Goal: Task Accomplishment & Management: Complete application form

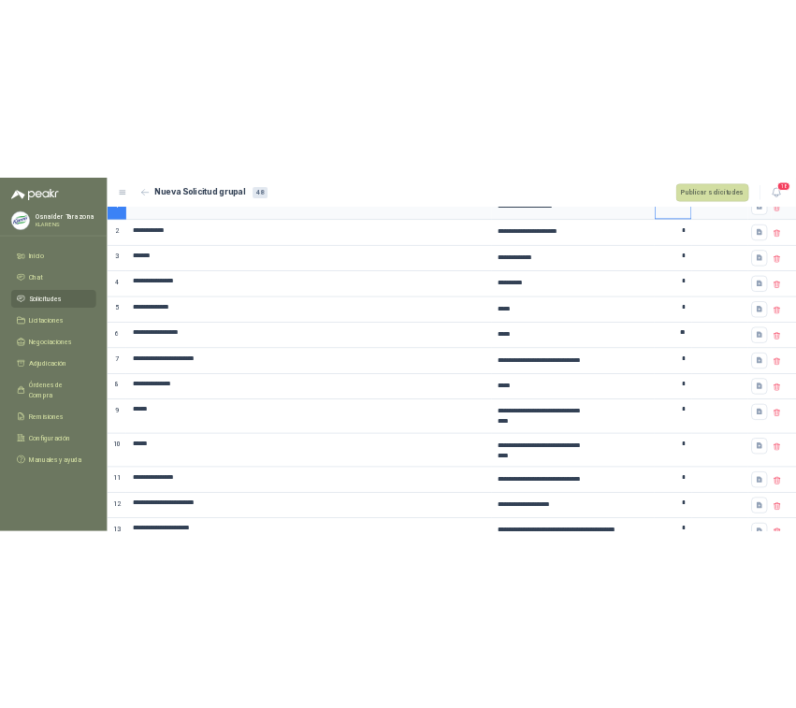
scroll to position [234, 0]
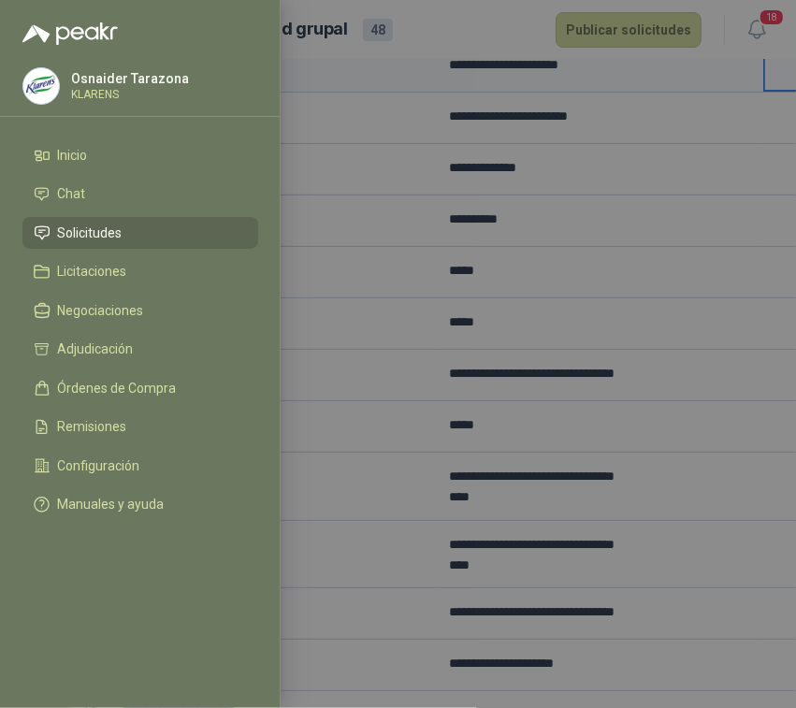
click at [482, 307] on div at bounding box center [398, 354] width 796 height 708
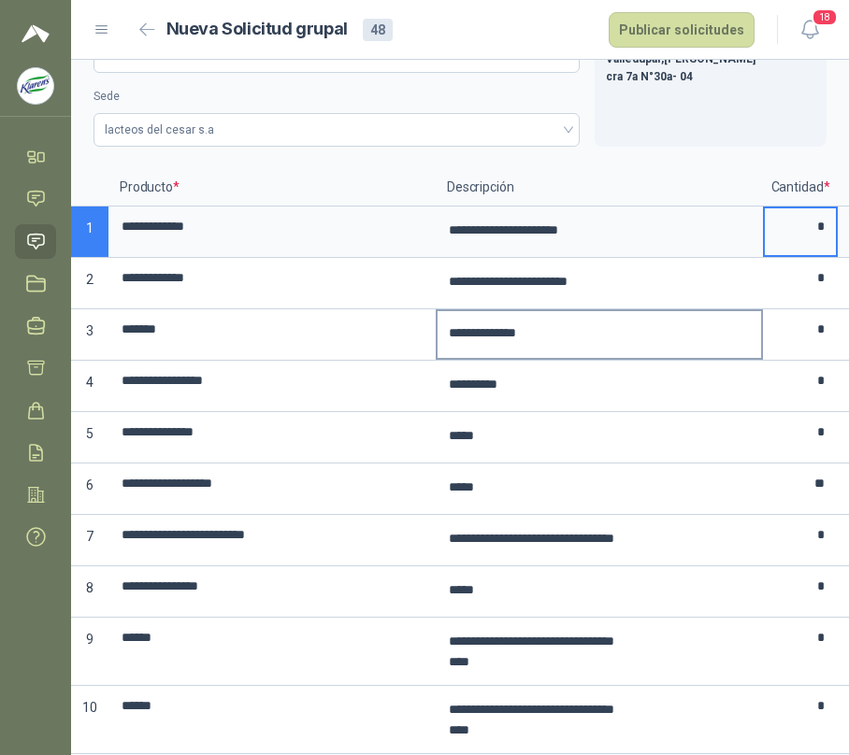
scroll to position [124, 0]
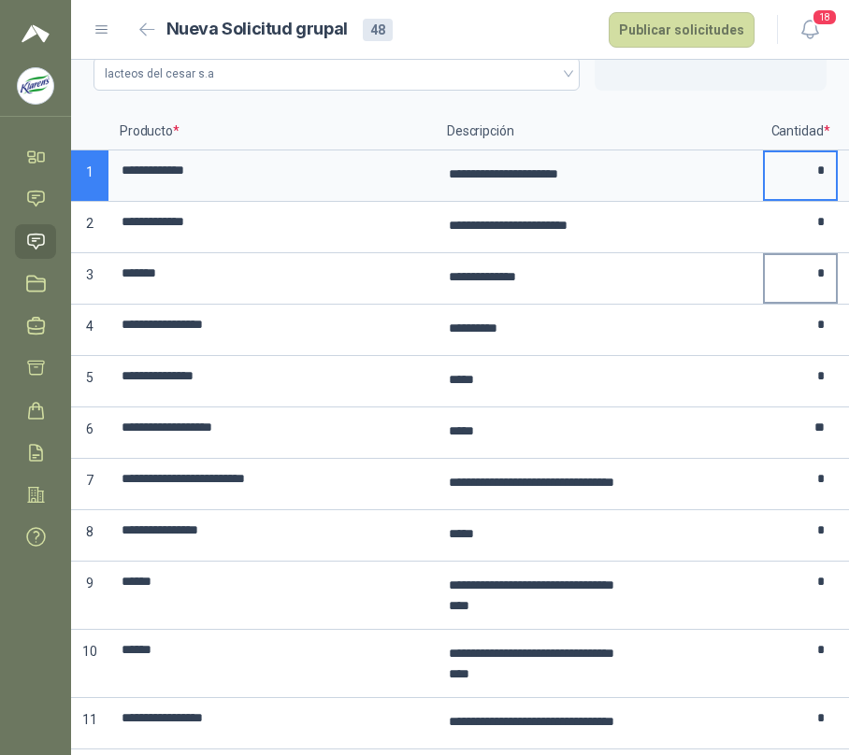
click at [802, 270] on input "*" at bounding box center [800, 273] width 71 height 36
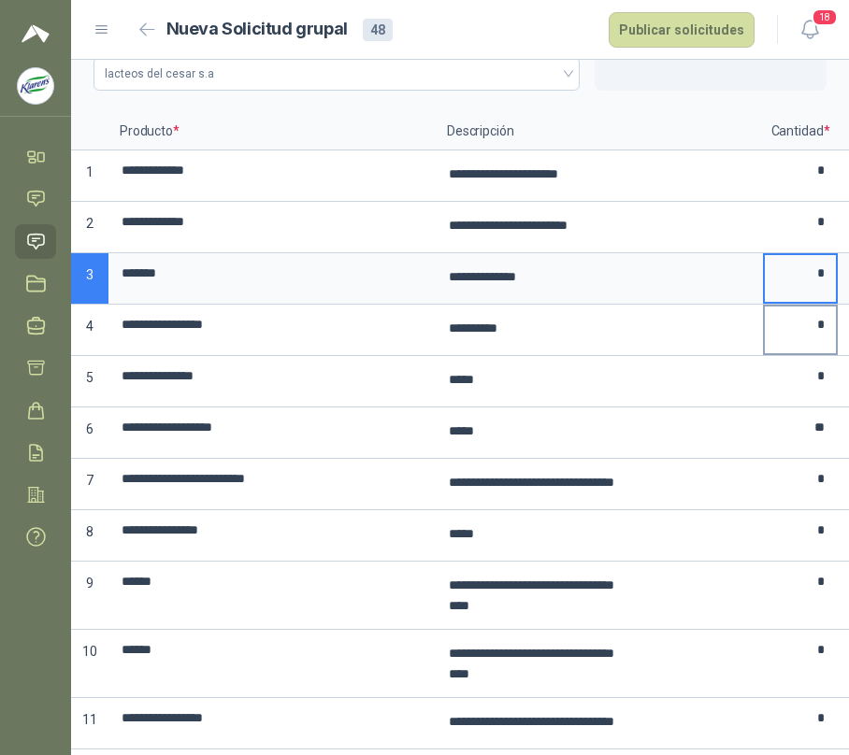
click at [795, 343] on input "*" at bounding box center [800, 325] width 71 height 36
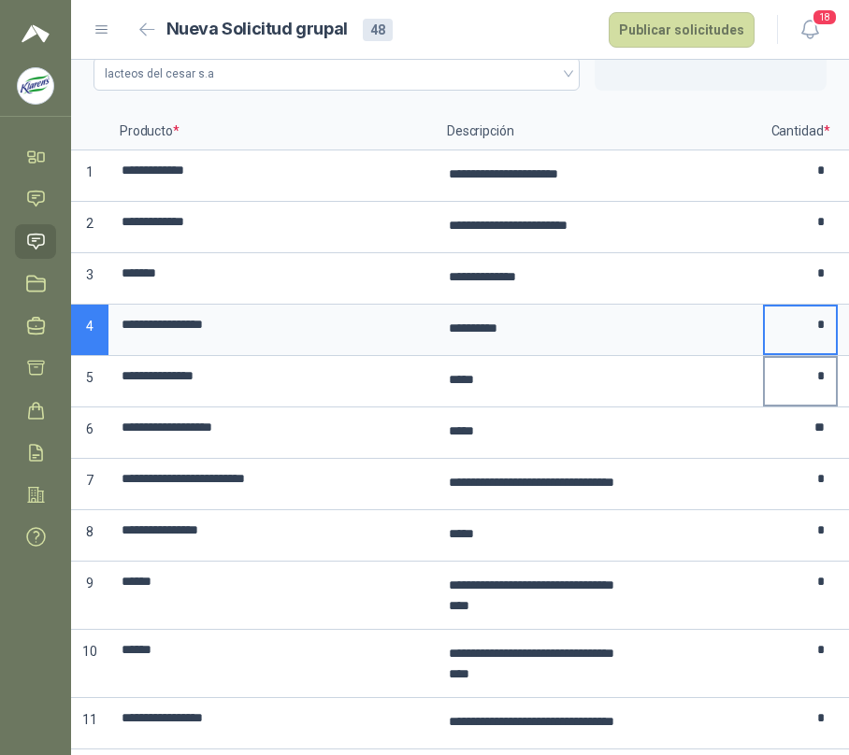
click at [798, 376] on input "*" at bounding box center [800, 376] width 71 height 36
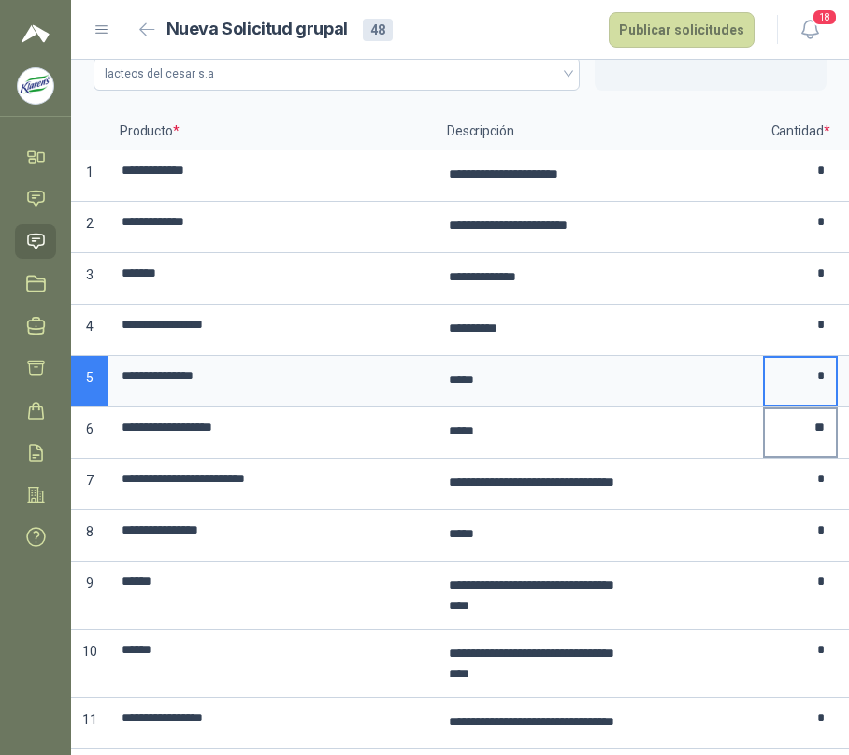
click at [798, 439] on input "**" at bounding box center [800, 428] width 71 height 36
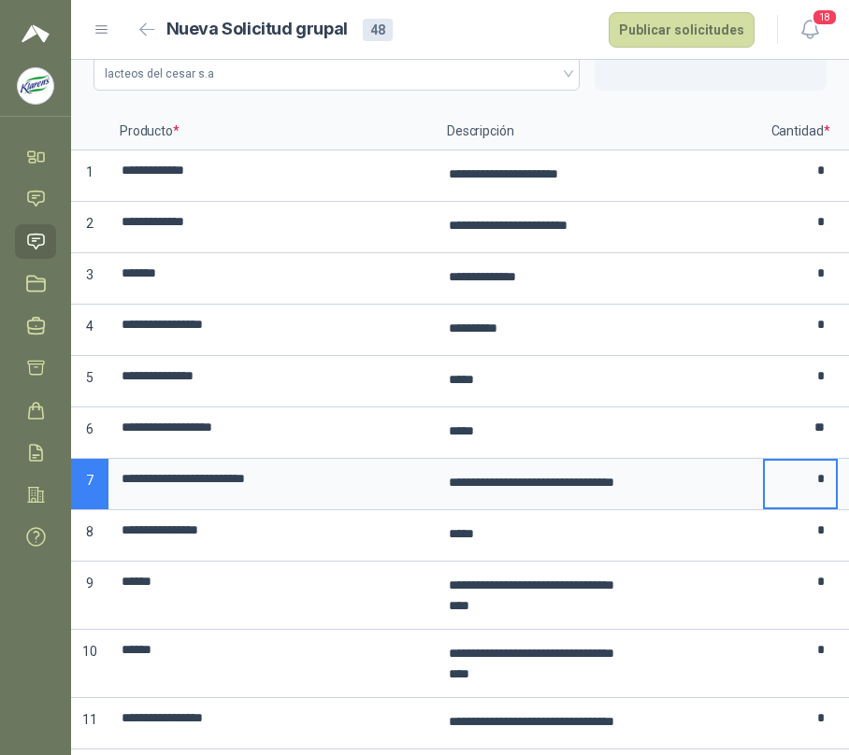
click at [812, 496] on input "*" at bounding box center [800, 479] width 71 height 36
click at [809, 549] on input "*" at bounding box center [800, 530] width 71 height 36
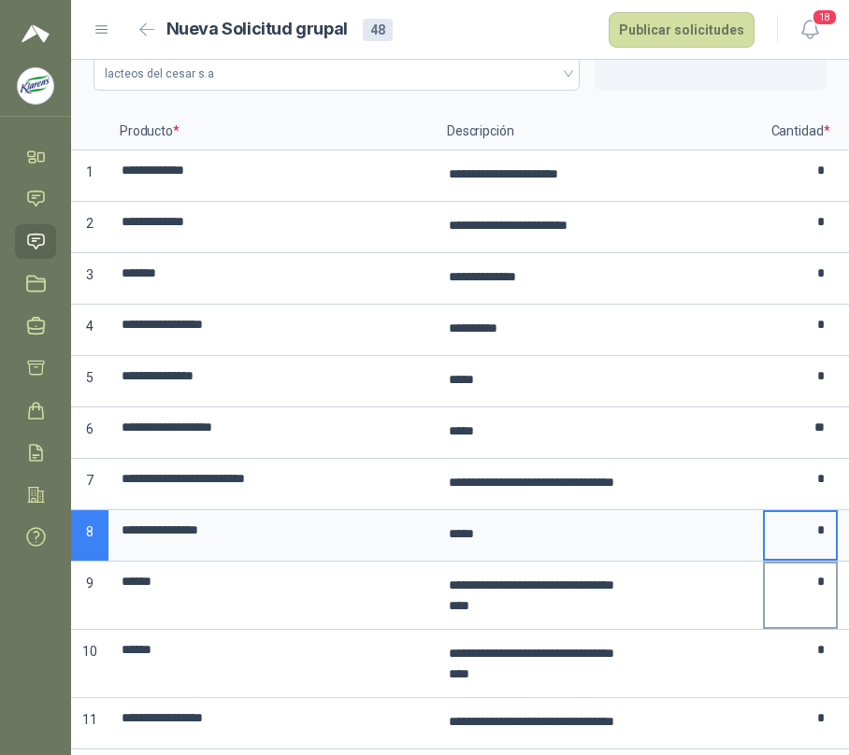
click at [800, 599] on input "*" at bounding box center [800, 582] width 71 height 36
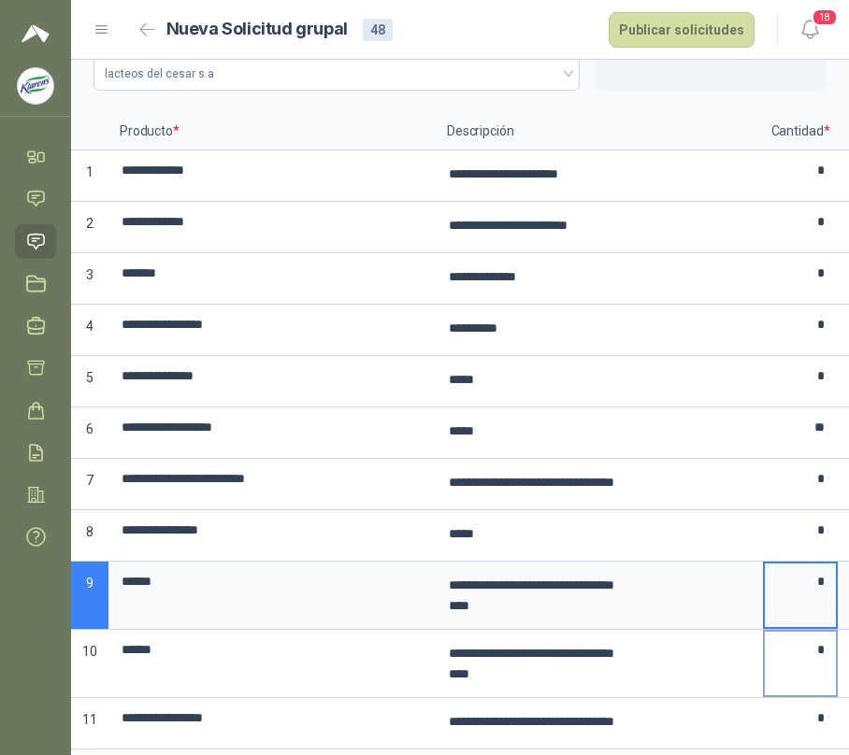
click at [805, 659] on input "*" at bounding box center [800, 650] width 71 height 36
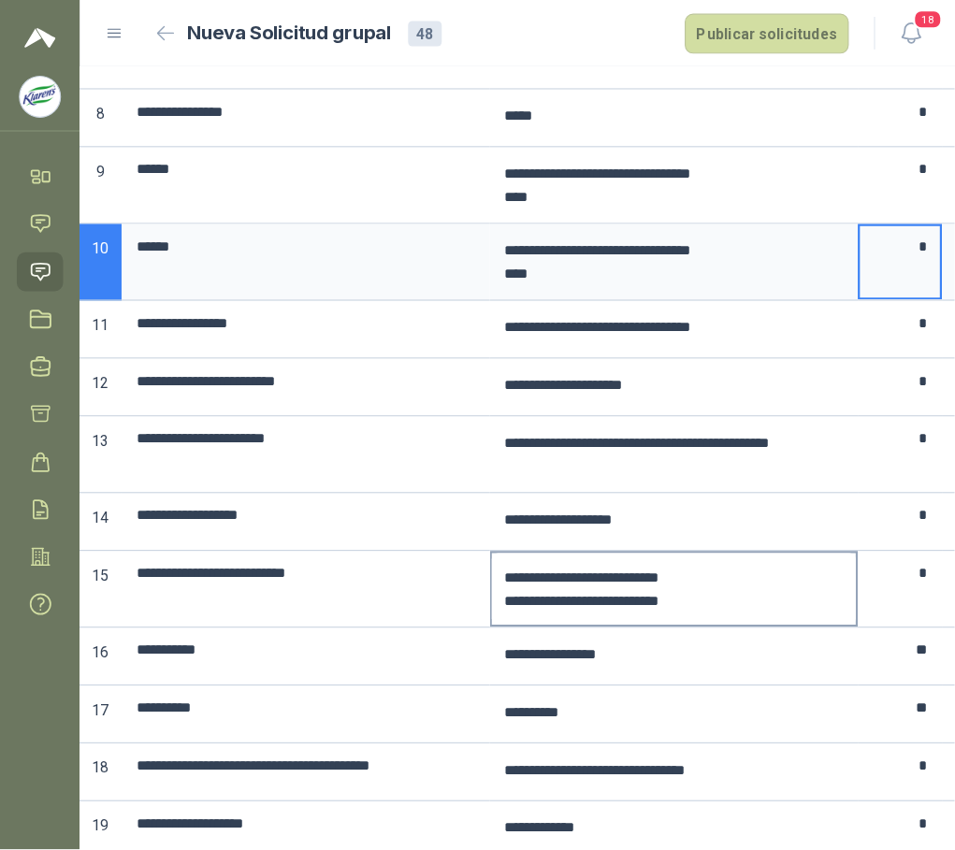
scroll to position [623, 0]
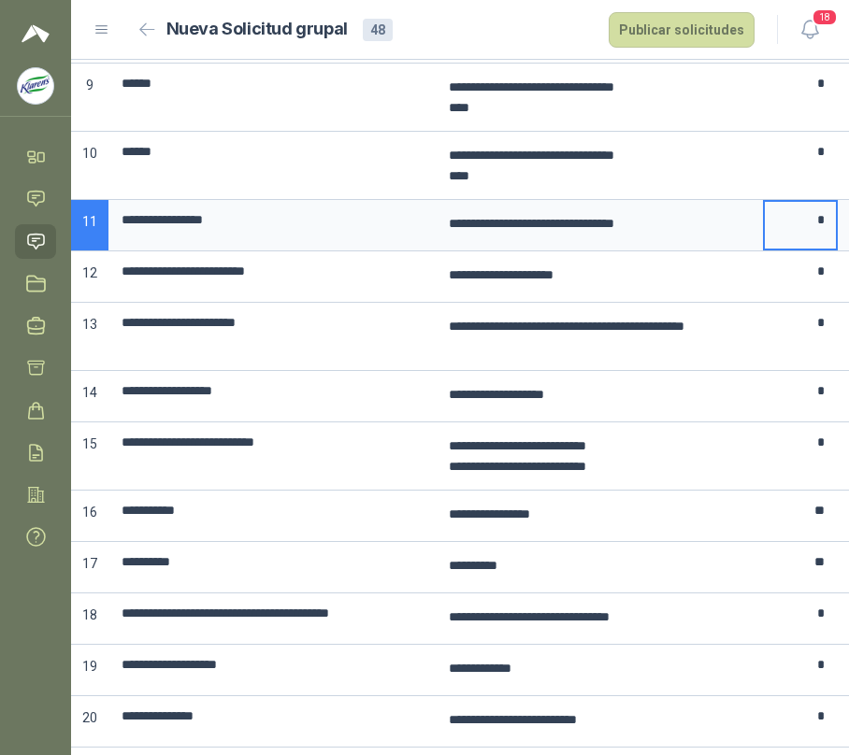
click at [802, 221] on input "*" at bounding box center [800, 220] width 71 height 36
click at [815, 290] on input "*" at bounding box center [800, 271] width 71 height 36
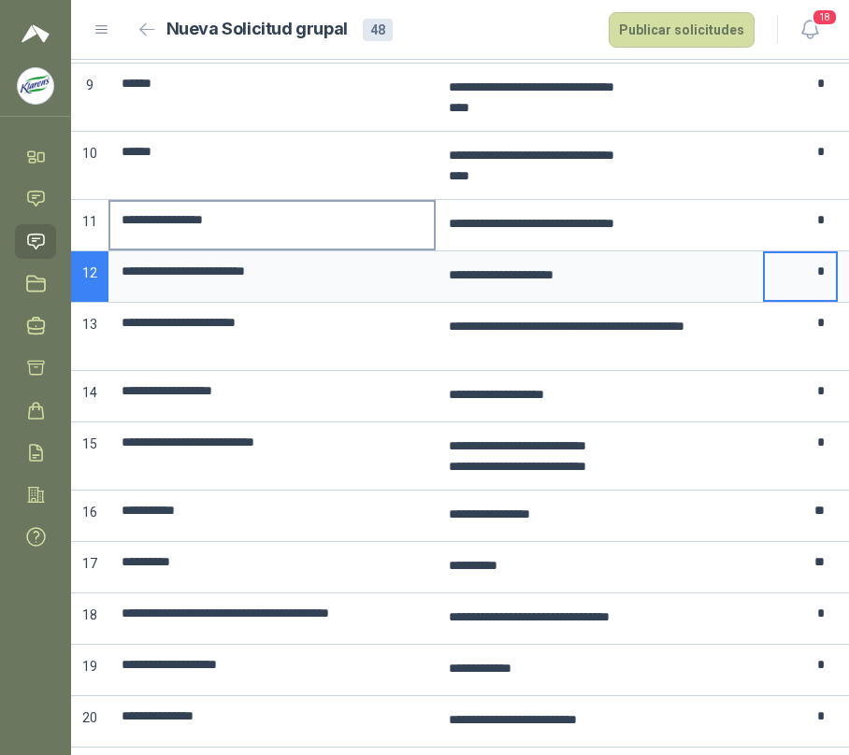
click at [309, 237] on input "**********" at bounding box center [272, 220] width 324 height 36
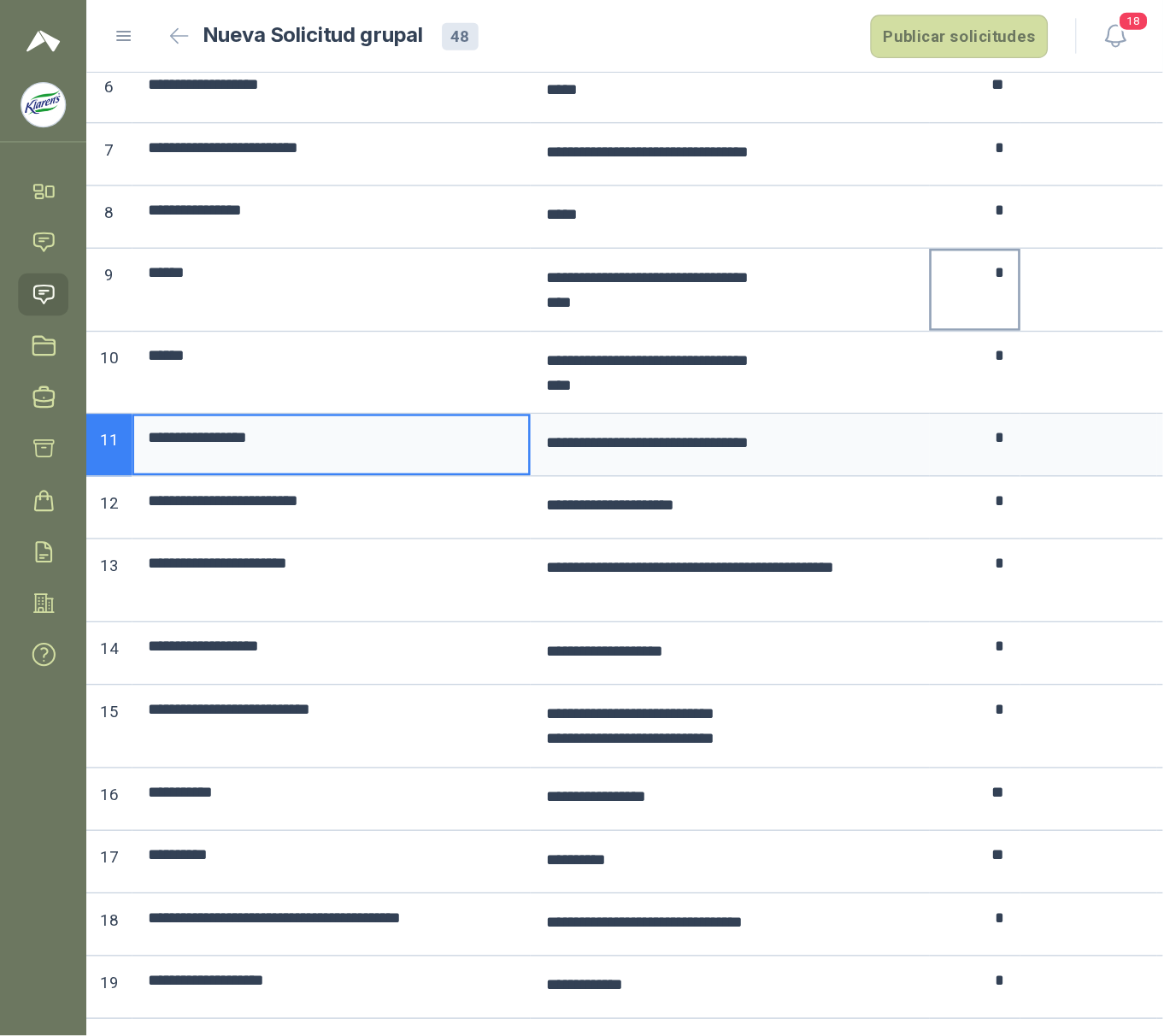
scroll to position [441, 0]
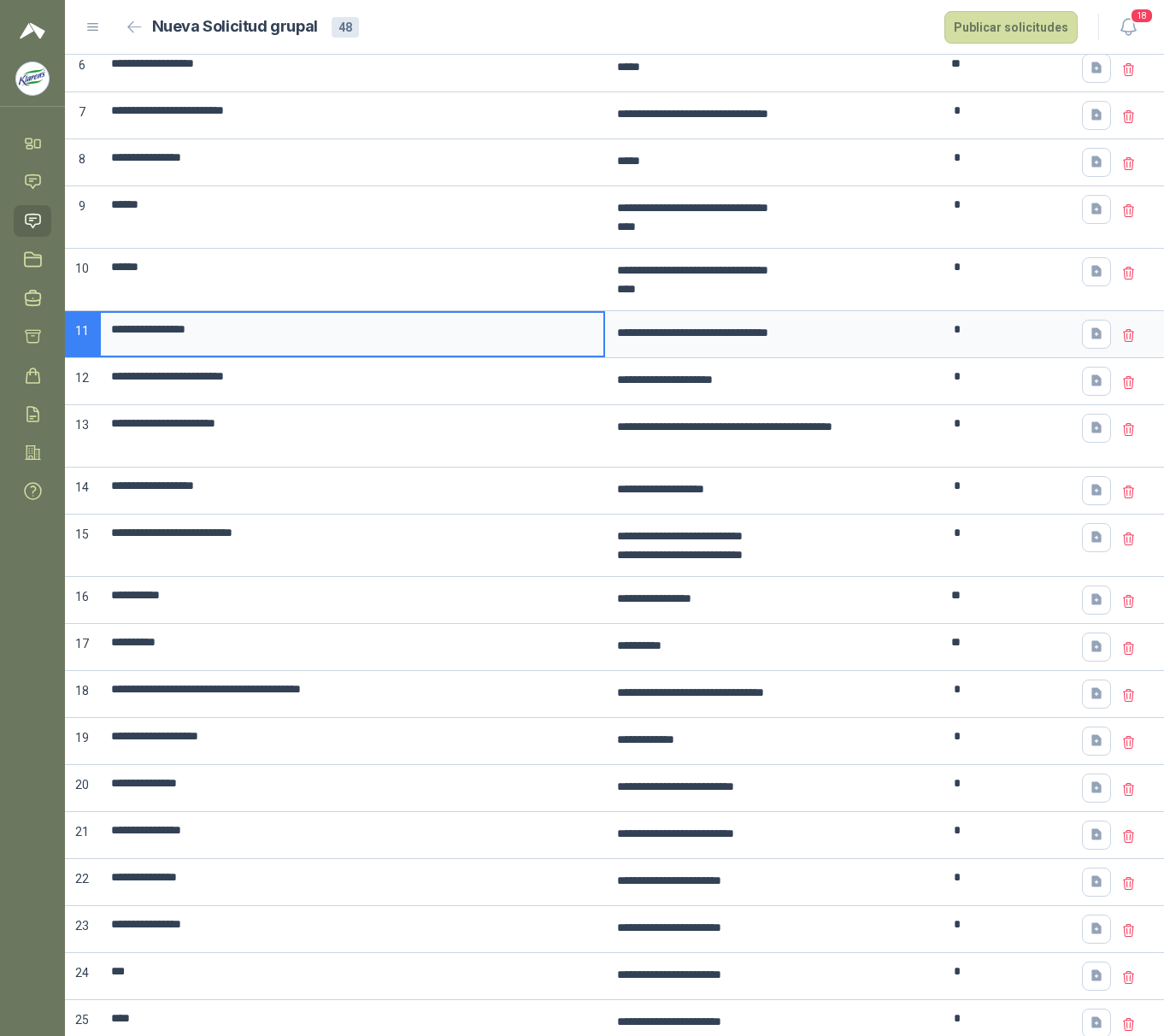
click at [1122, 344] on icon at bounding box center [1129, 336] width 16 height 16
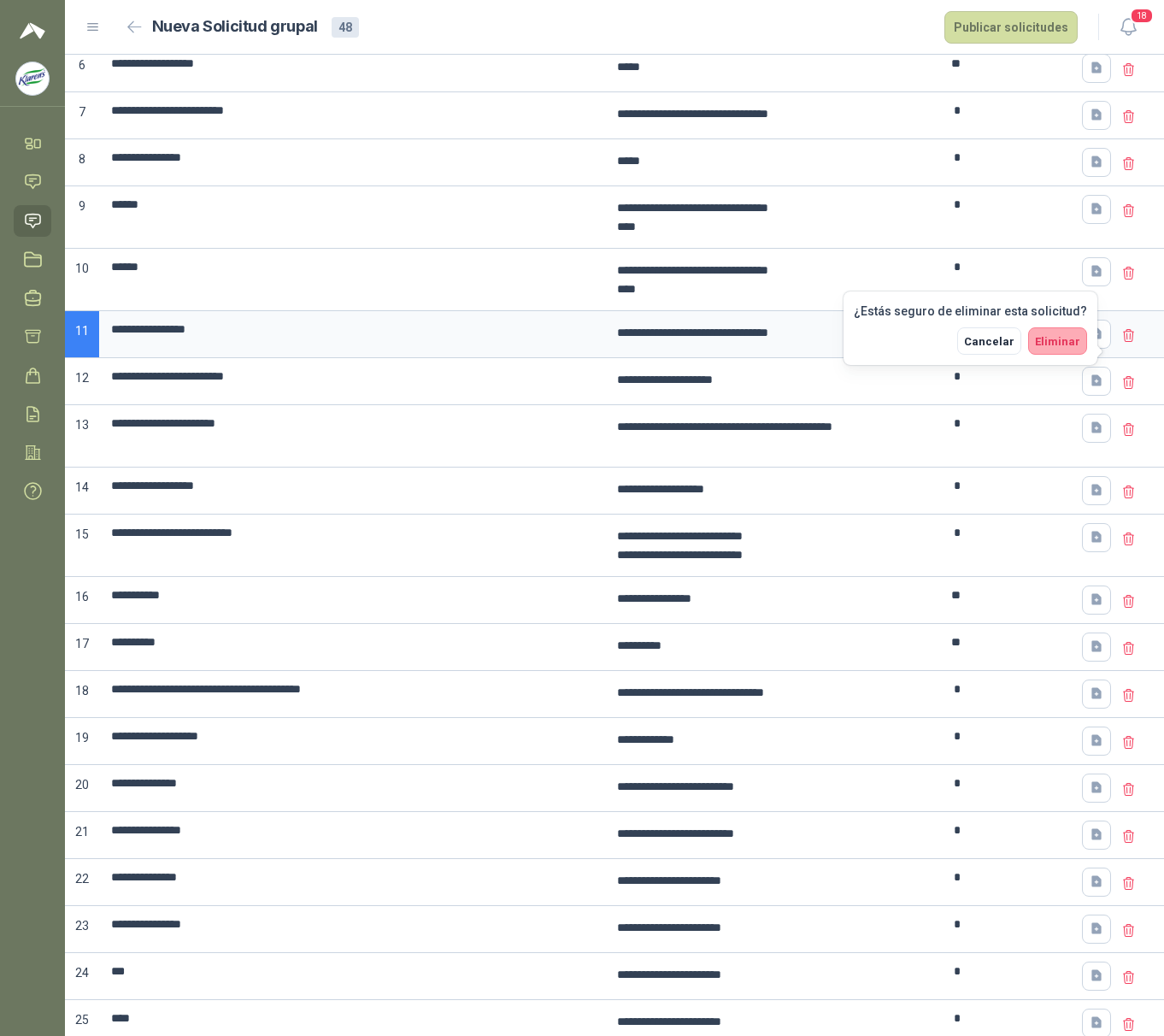
click at [1060, 336] on span "Eliminar" at bounding box center [1058, 342] width 46 height 13
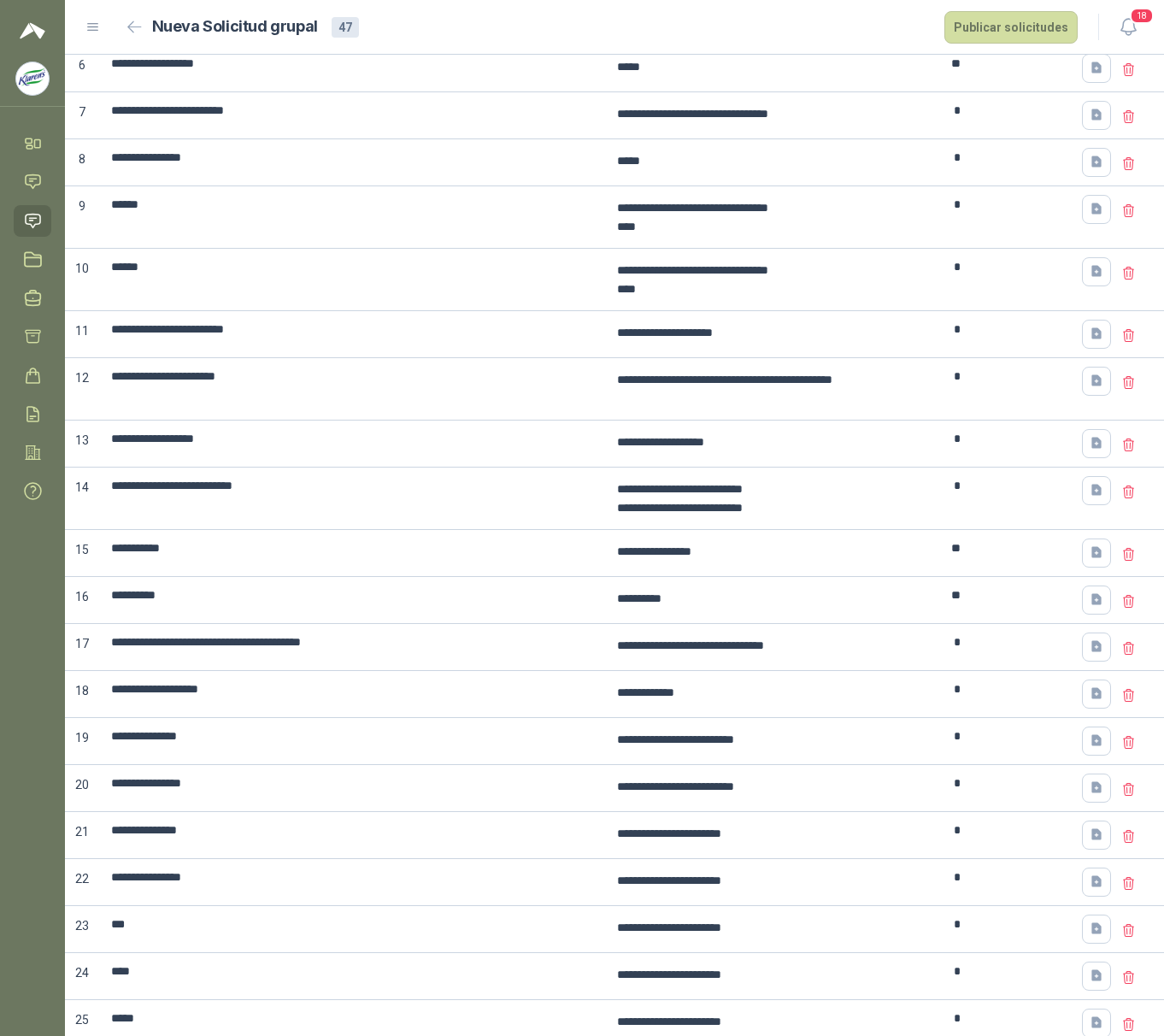
click at [1122, 344] on icon at bounding box center [1129, 336] width 16 height 16
click at [1041, 342] on span "Eliminar" at bounding box center [1058, 342] width 46 height 13
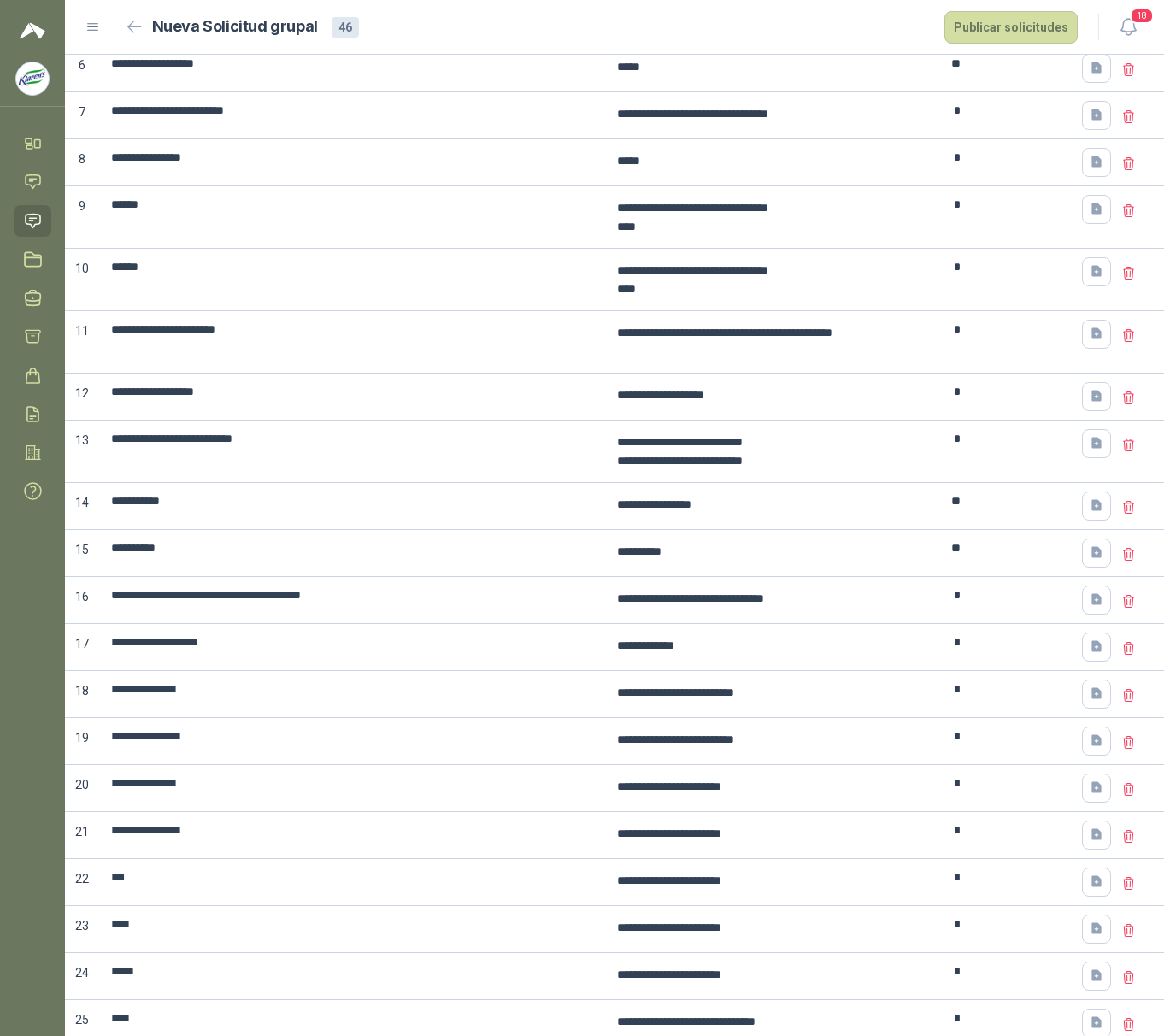
click at [1122, 344] on icon at bounding box center [1129, 336] width 16 height 16
click at [1052, 346] on span "Eliminar" at bounding box center [1058, 342] width 46 height 13
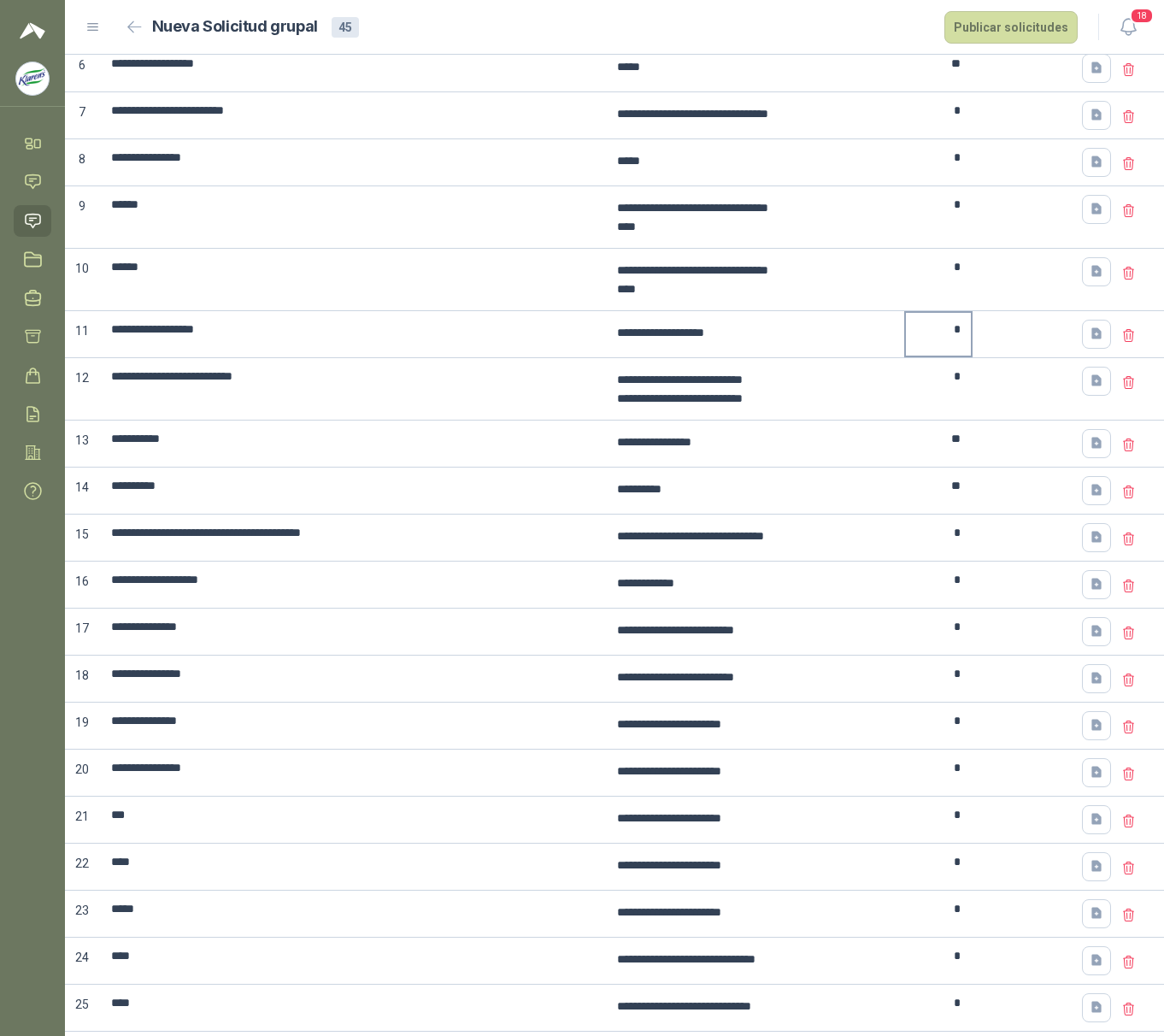
click at [913, 347] on input "*" at bounding box center [938, 329] width 65 height 33
type input "*"
click at [906, 393] on input "*" at bounding box center [938, 377] width 65 height 33
type input "*"
click at [913, 455] on input "**" at bounding box center [938, 439] width 65 height 33
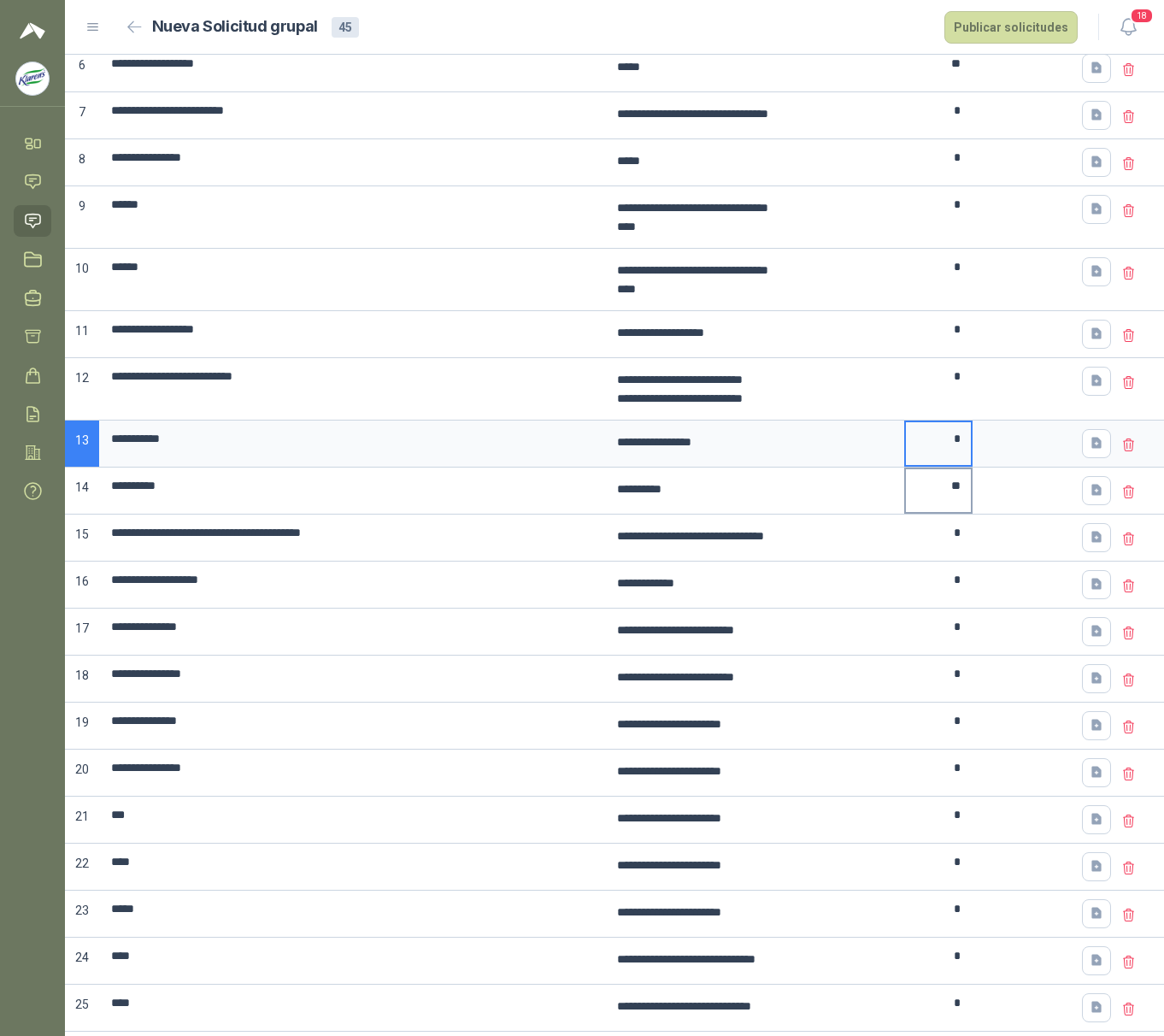
type input "*"
click at [925, 503] on input "**" at bounding box center [938, 486] width 65 height 33
type input "*"
click at [1122, 547] on icon at bounding box center [1129, 539] width 16 height 16
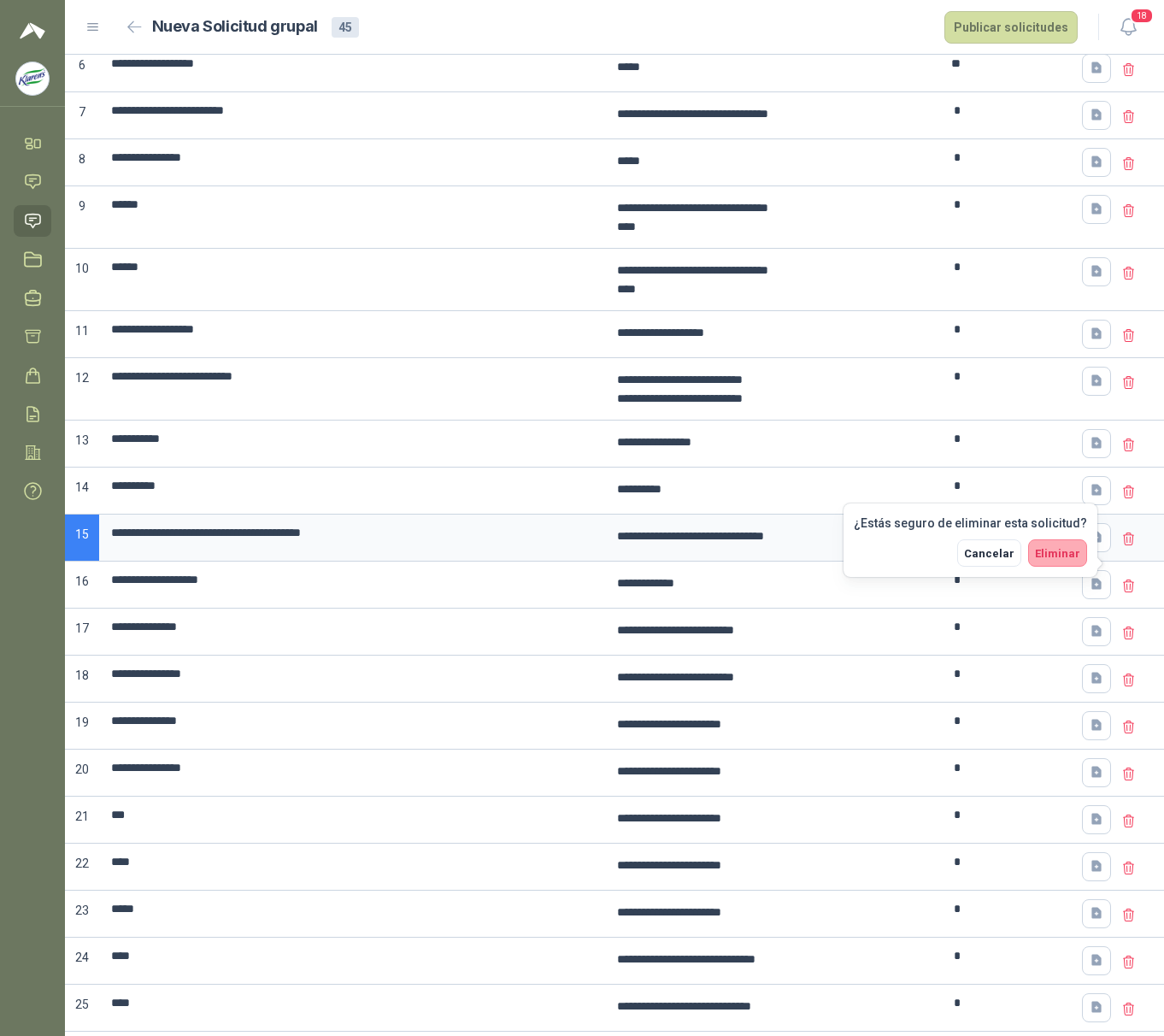
click at [1036, 556] on button "Eliminar" at bounding box center [1058, 553] width 59 height 27
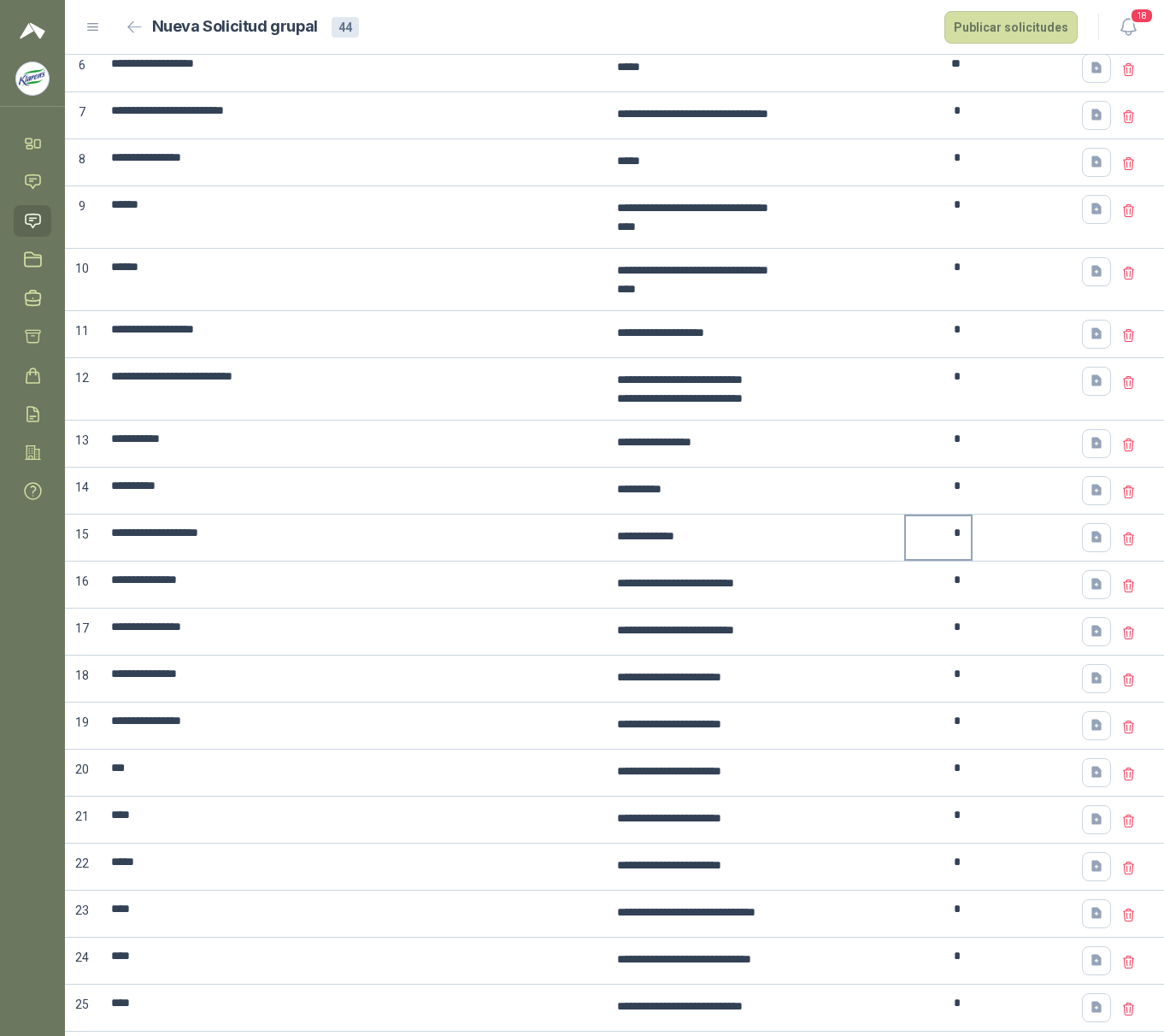
click at [906, 550] on input "*" at bounding box center [938, 533] width 65 height 33
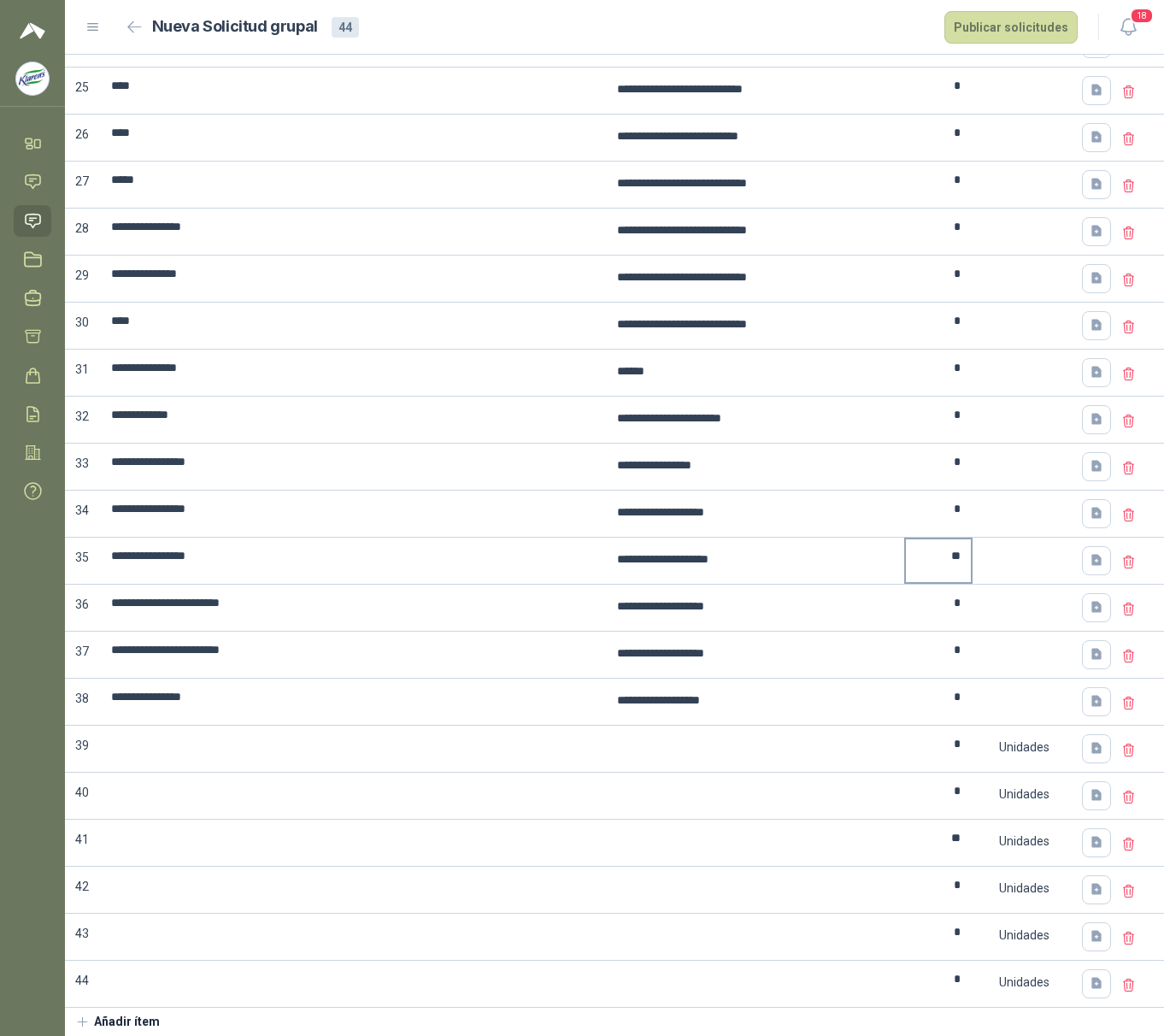
scroll to position [1467, 0]
click at [1122, 647] on icon at bounding box center [1129, 751] width 16 height 16
click at [1072, 647] on span "Eliminar" at bounding box center [1058, 718] width 46 height 13
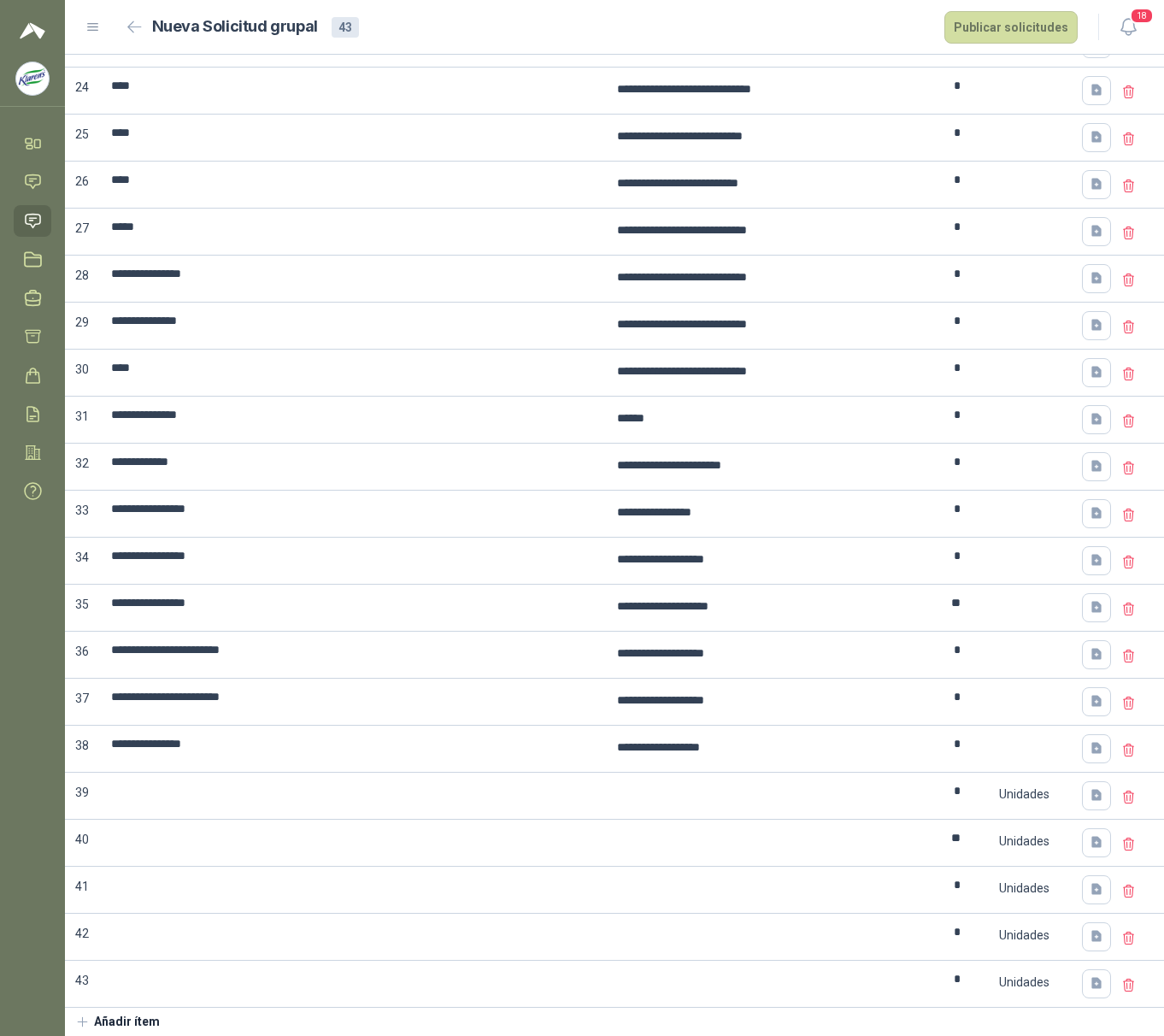
click at [1122, 647] on icon at bounding box center [1129, 751] width 16 height 16
click at [987, 647] on span "Cancelar" at bounding box center [989, 718] width 50 height 13
click at [1122, 647] on icon at bounding box center [1129, 986] width 16 height 16
click at [1040, 647] on span "Eliminar" at bounding box center [1058, 966] width 46 height 13
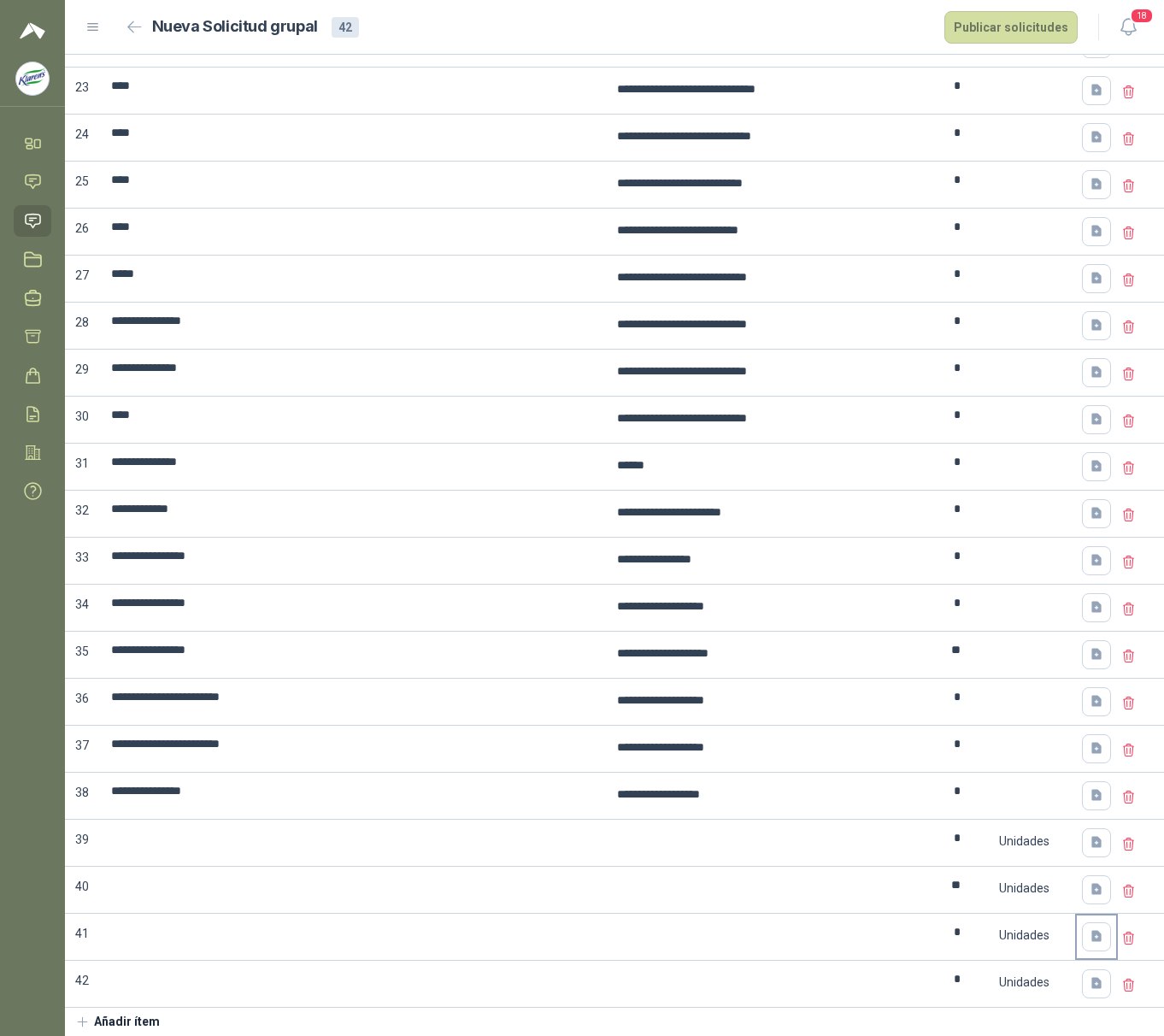
scroll to position [1368, 0]
click at [1122, 647] on icon at bounding box center [1129, 938] width 16 height 16
drag, startPoint x: 1050, startPoint y: 906, endPoint x: 1083, endPoint y: 939, distance: 46.7
click at [1050, 647] on button "Eliminar" at bounding box center [1058, 915] width 59 height 27
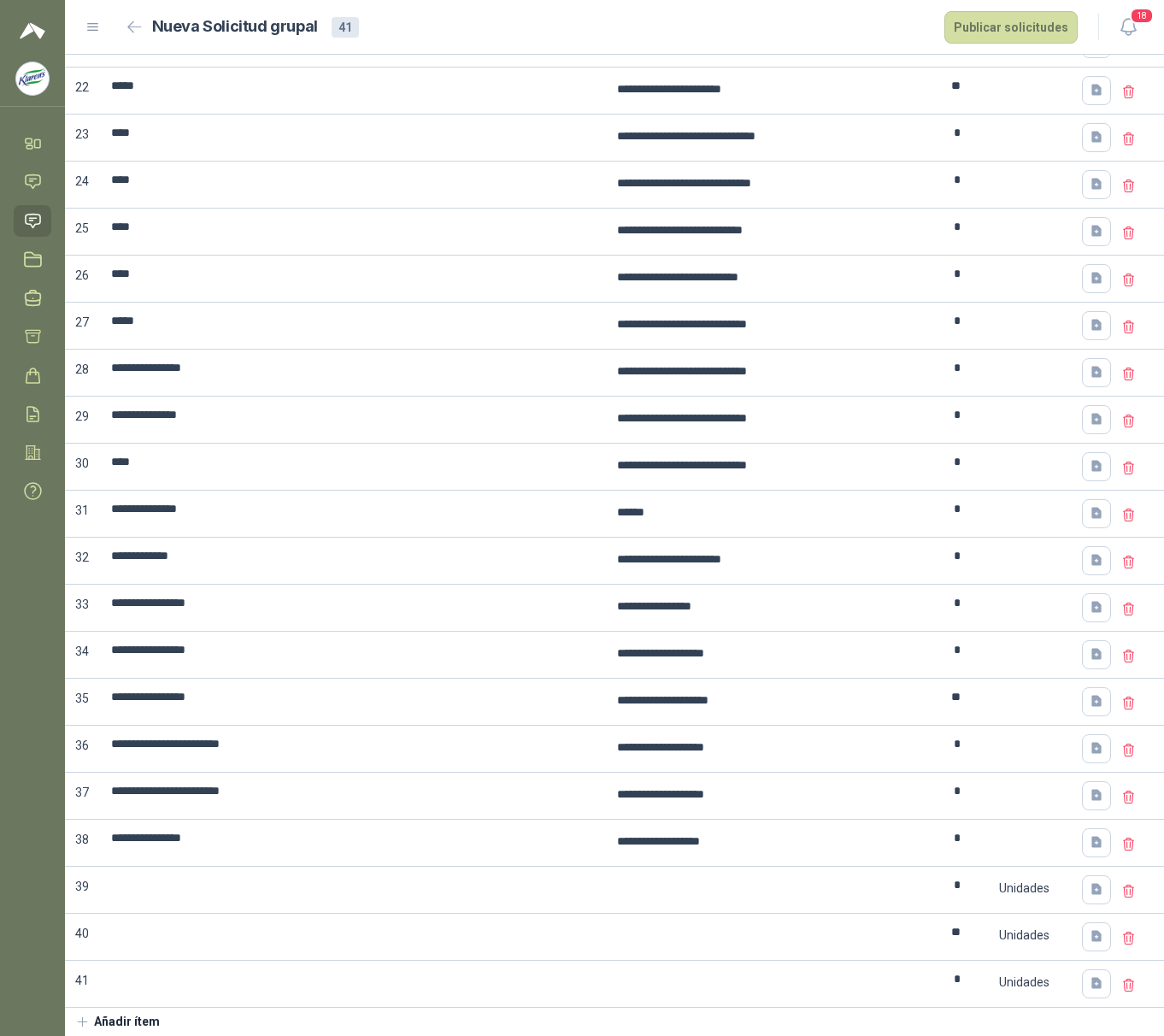
click at [1125, 647] on icon at bounding box center [1129, 985] width 10 height 12
click at [1073, 647] on span "Eliminar" at bounding box center [1058, 966] width 46 height 13
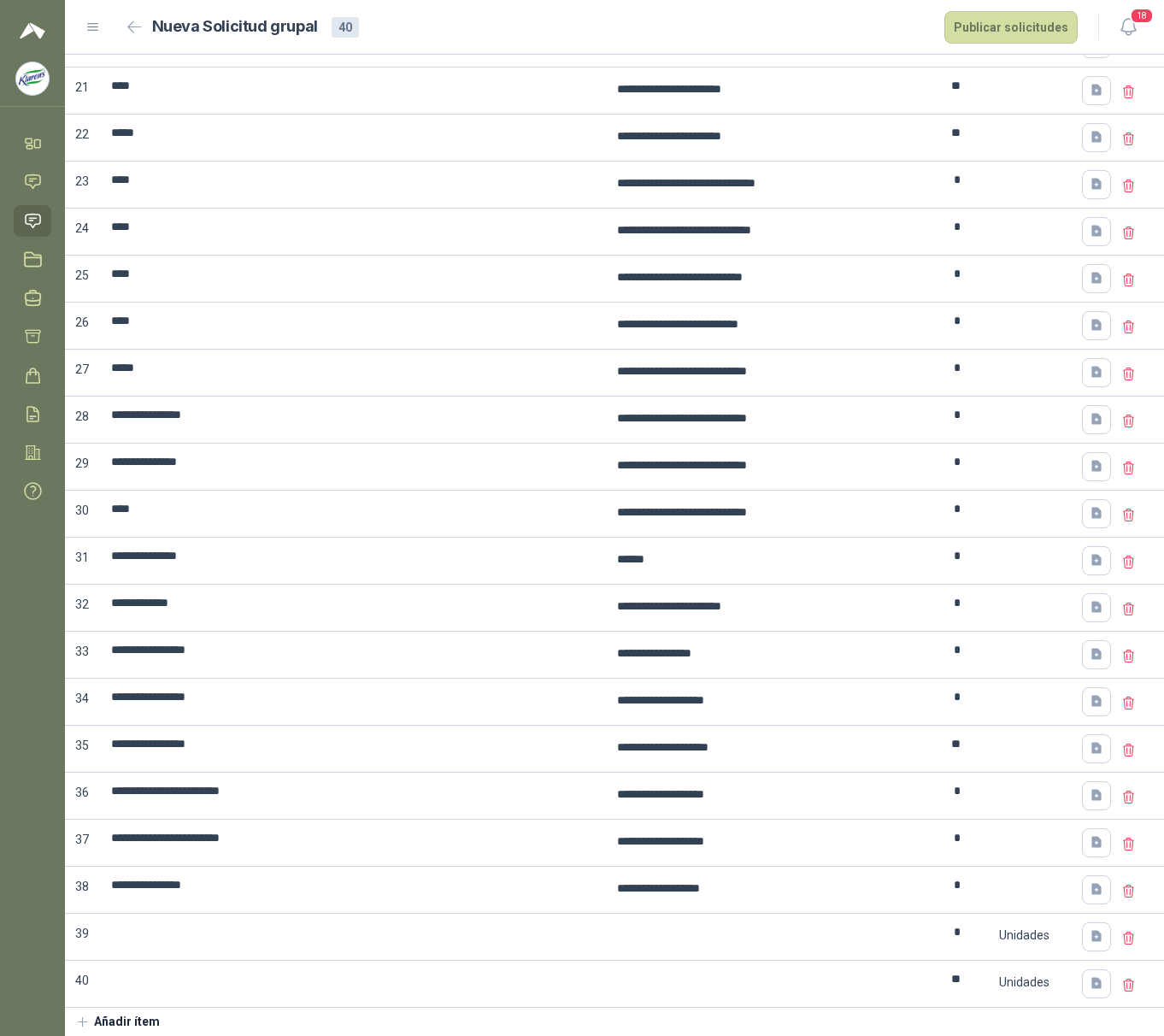
click at [1125, 647] on icon at bounding box center [1129, 985] width 10 height 12
drag, startPoint x: 1052, startPoint y: 956, endPoint x: 1063, endPoint y: 978, distance: 24.6
click at [1052, 647] on button "Eliminar" at bounding box center [1058, 966] width 59 height 27
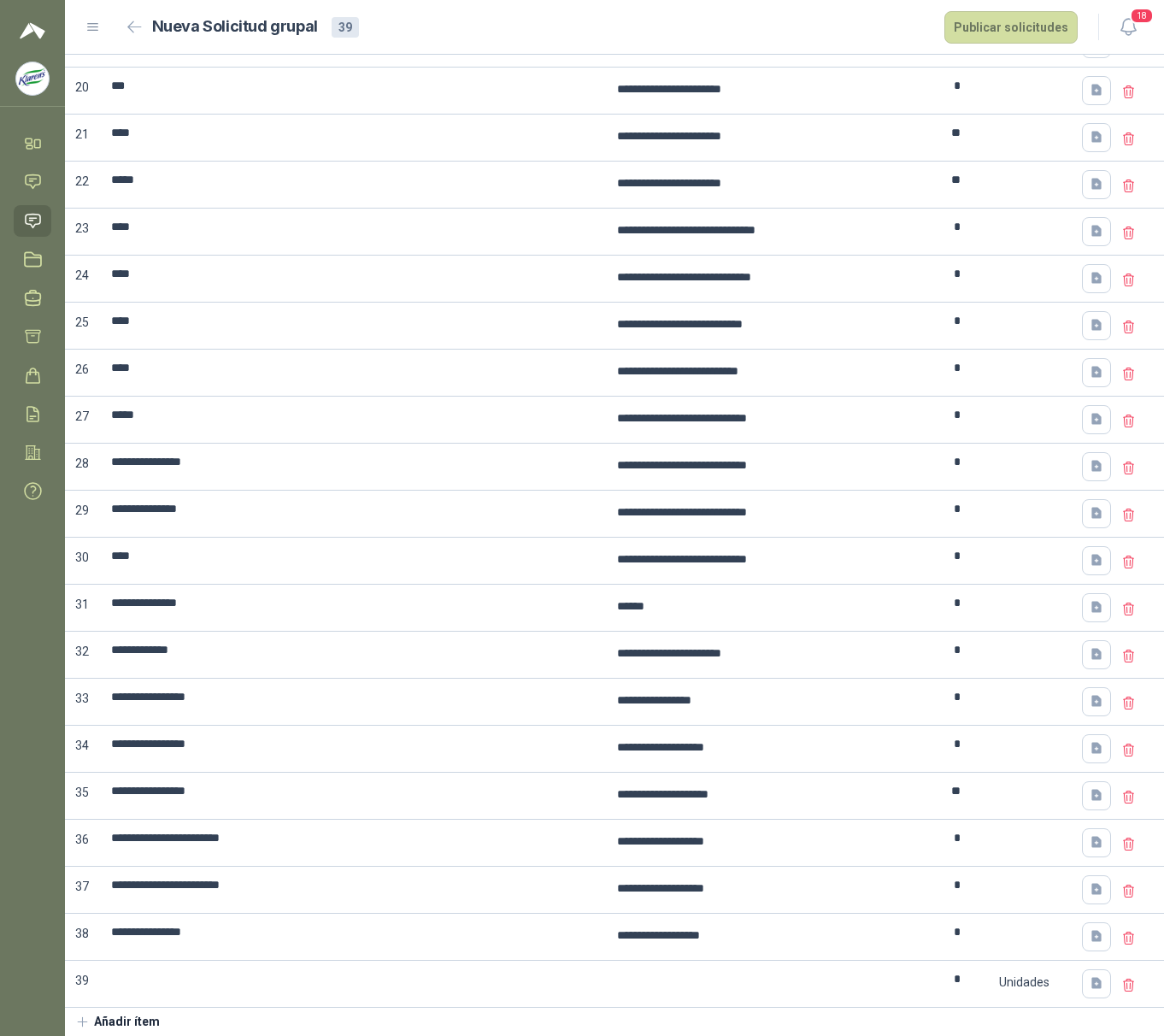
click at [1125, 647] on icon at bounding box center [1129, 985] width 10 height 12
click at [1071, 647] on span "Eliminar" at bounding box center [1058, 966] width 46 height 13
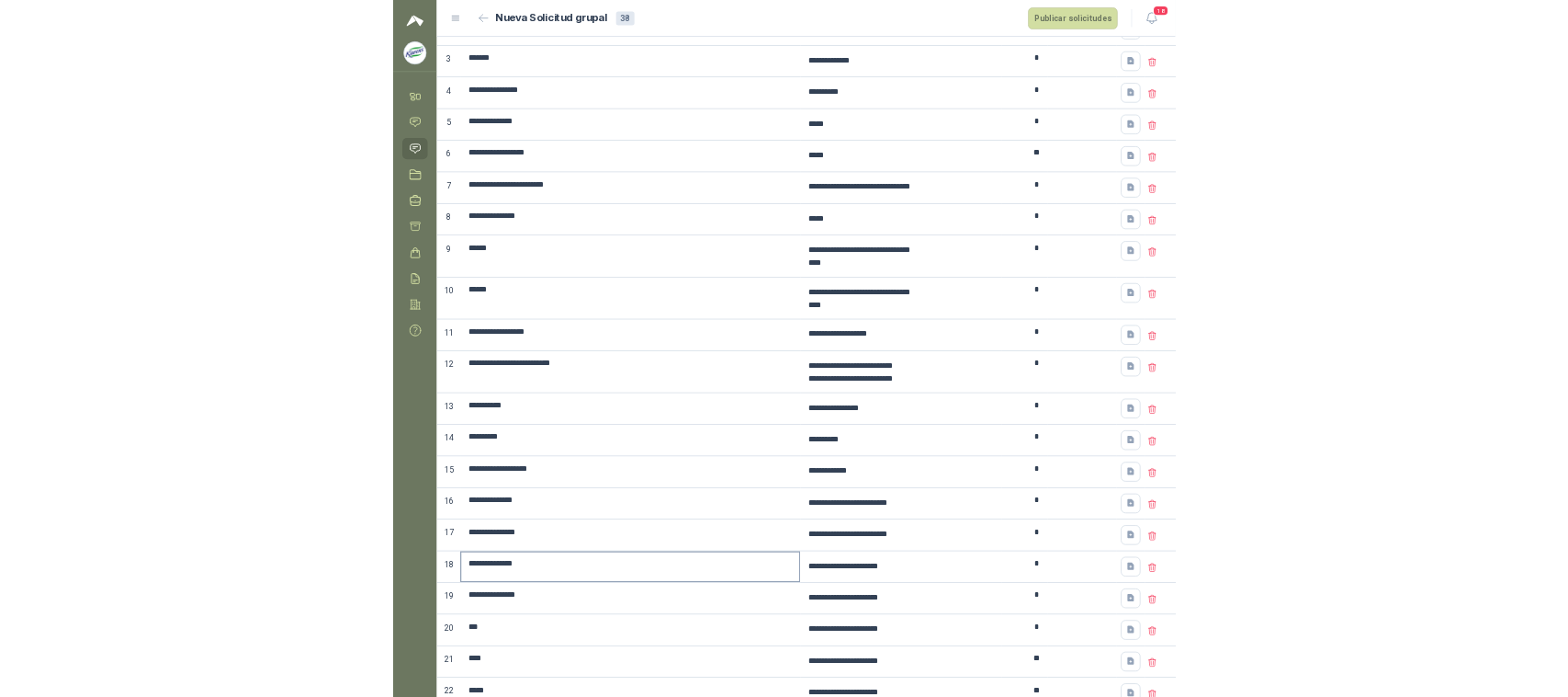
scroll to position [0, 0]
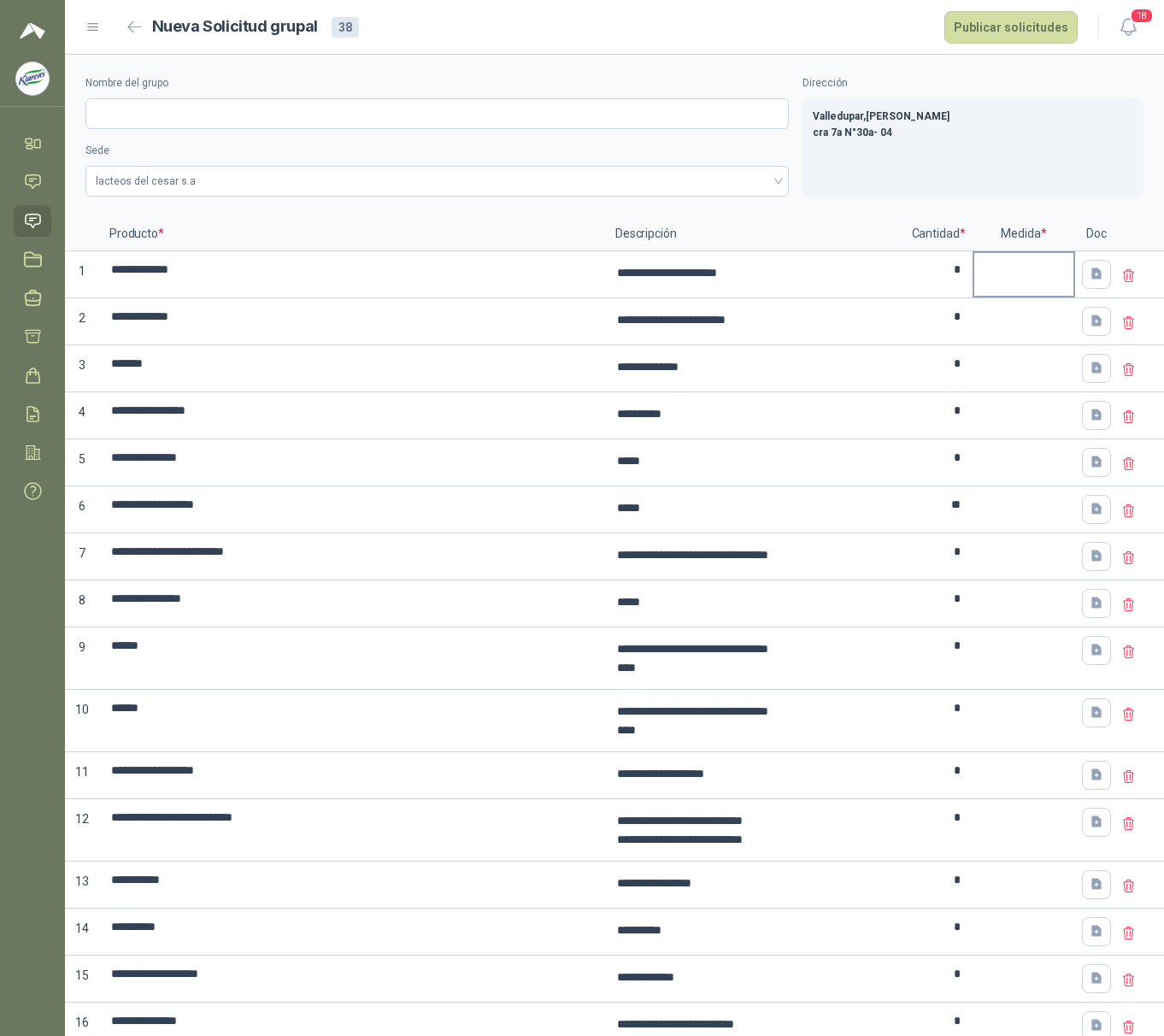
click at [1030, 269] on div at bounding box center [1024, 263] width 99 height 20
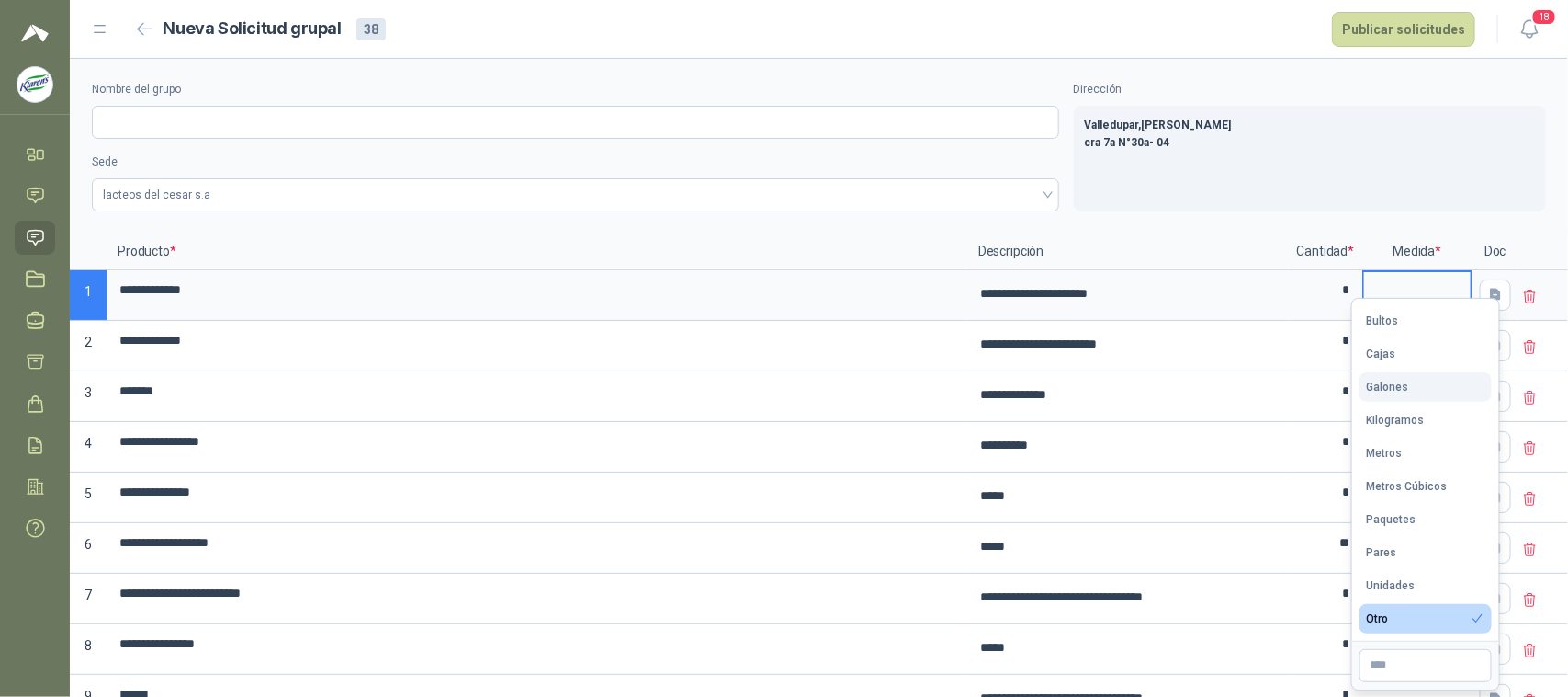
click at [1392, 386] on div "Galones" at bounding box center [1387, 386] width 42 height 13
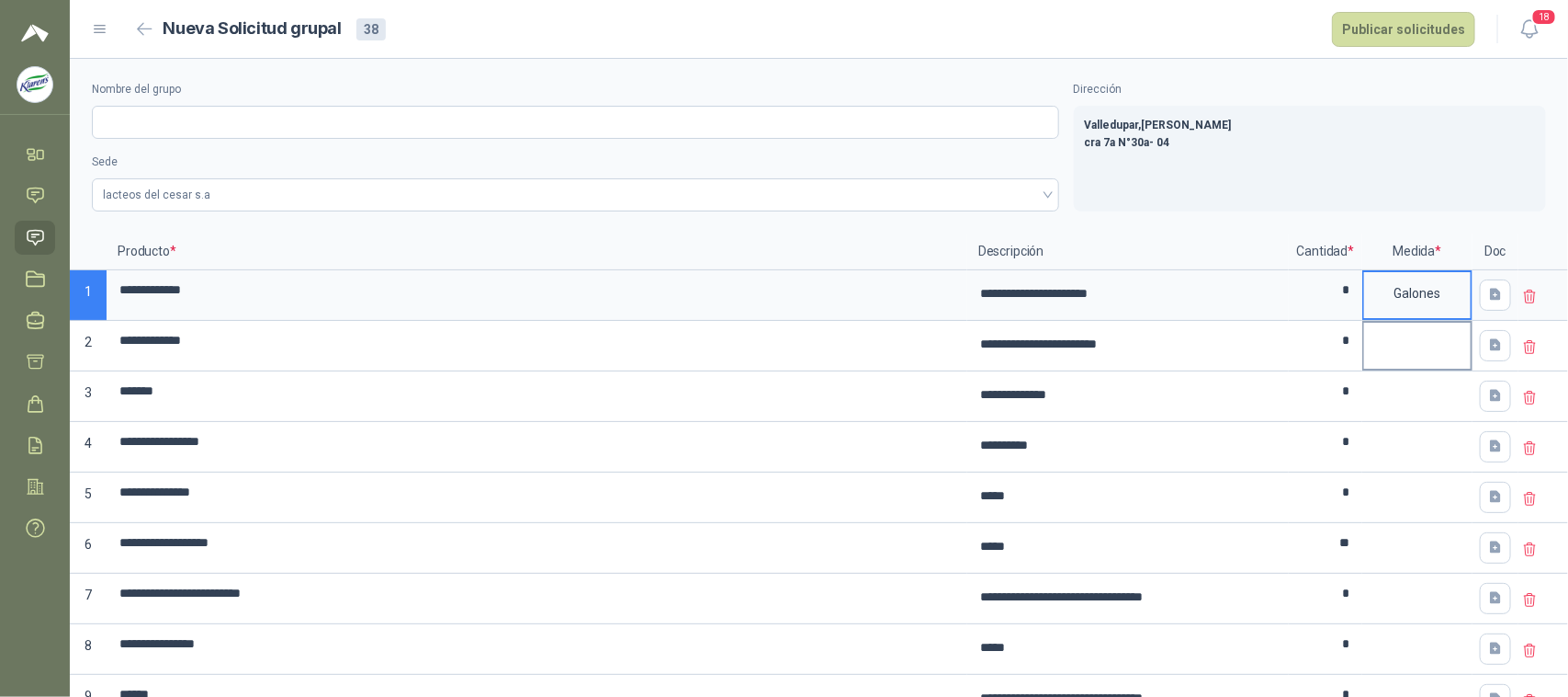
click at [1377, 342] on div at bounding box center [1417, 333] width 106 height 22
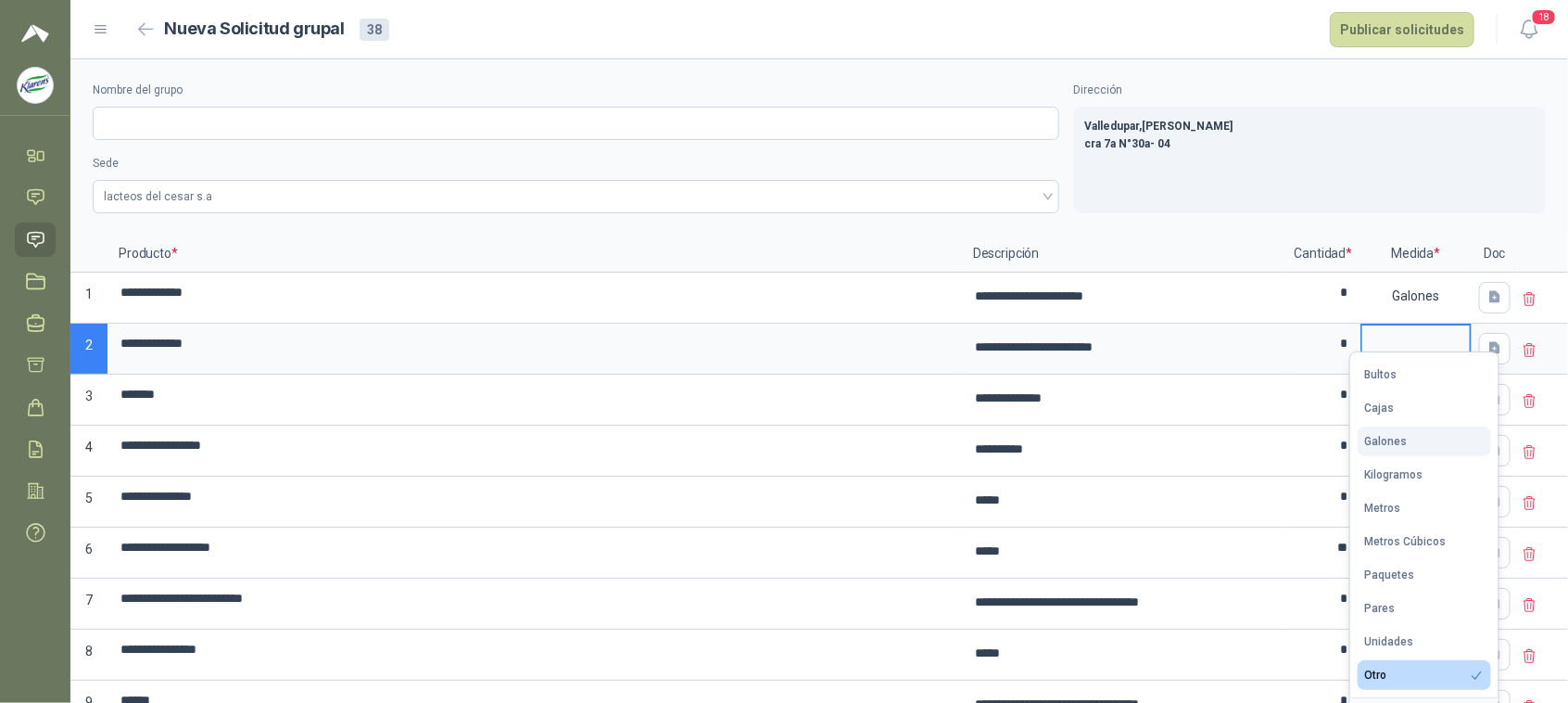
click at [1402, 443] on div "Galones" at bounding box center [1386, 441] width 43 height 13
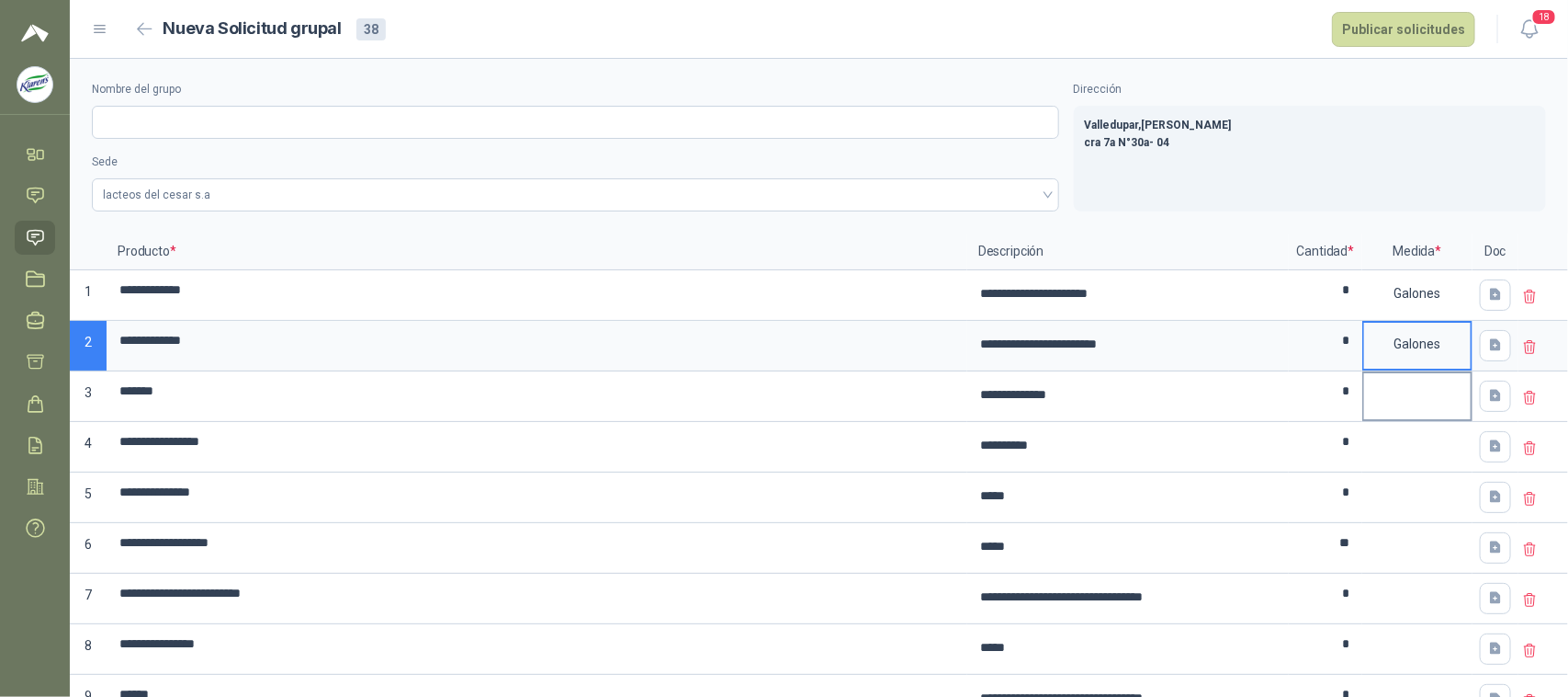
click at [1382, 398] on div at bounding box center [1418, 396] width 110 height 50
click at [1420, 390] on div at bounding box center [1417, 384] width 106 height 22
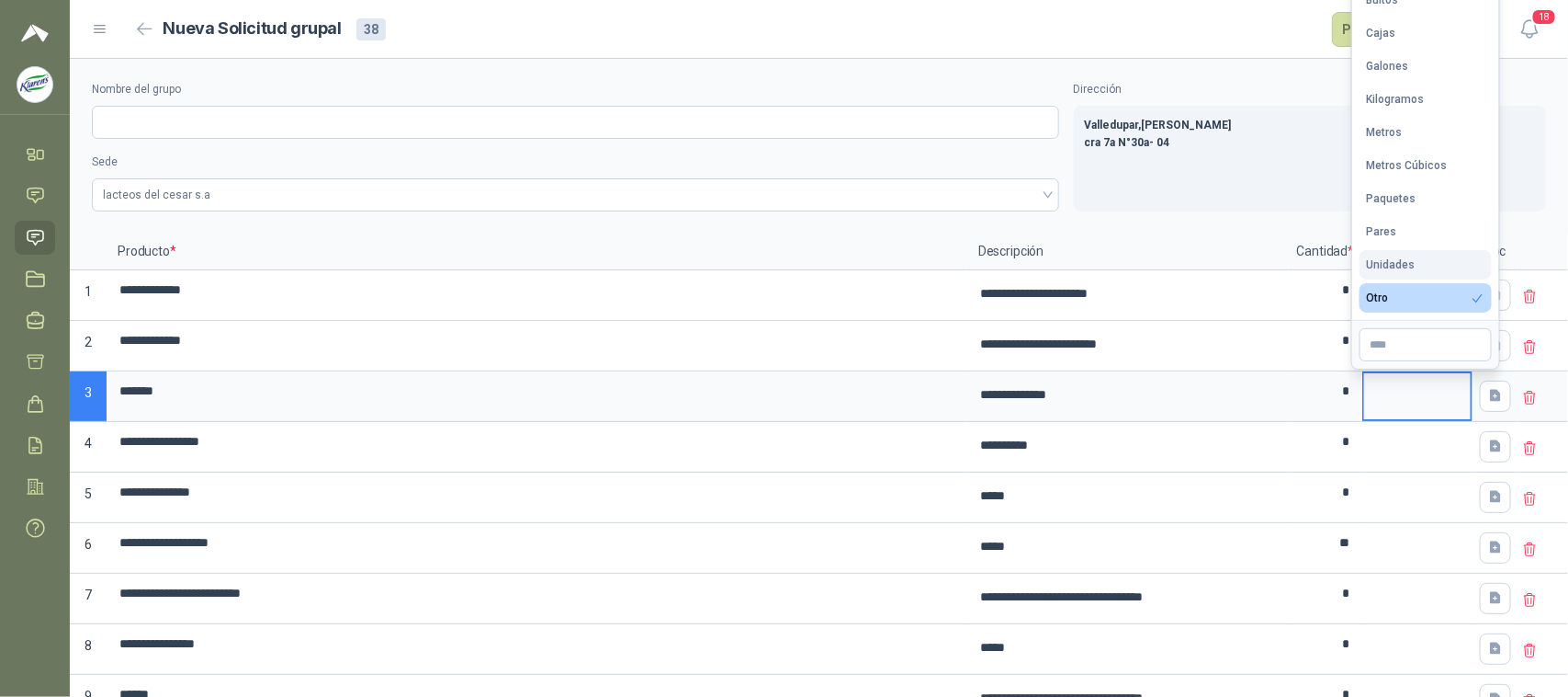
click at [1412, 263] on div "Unidades" at bounding box center [1391, 264] width 49 height 13
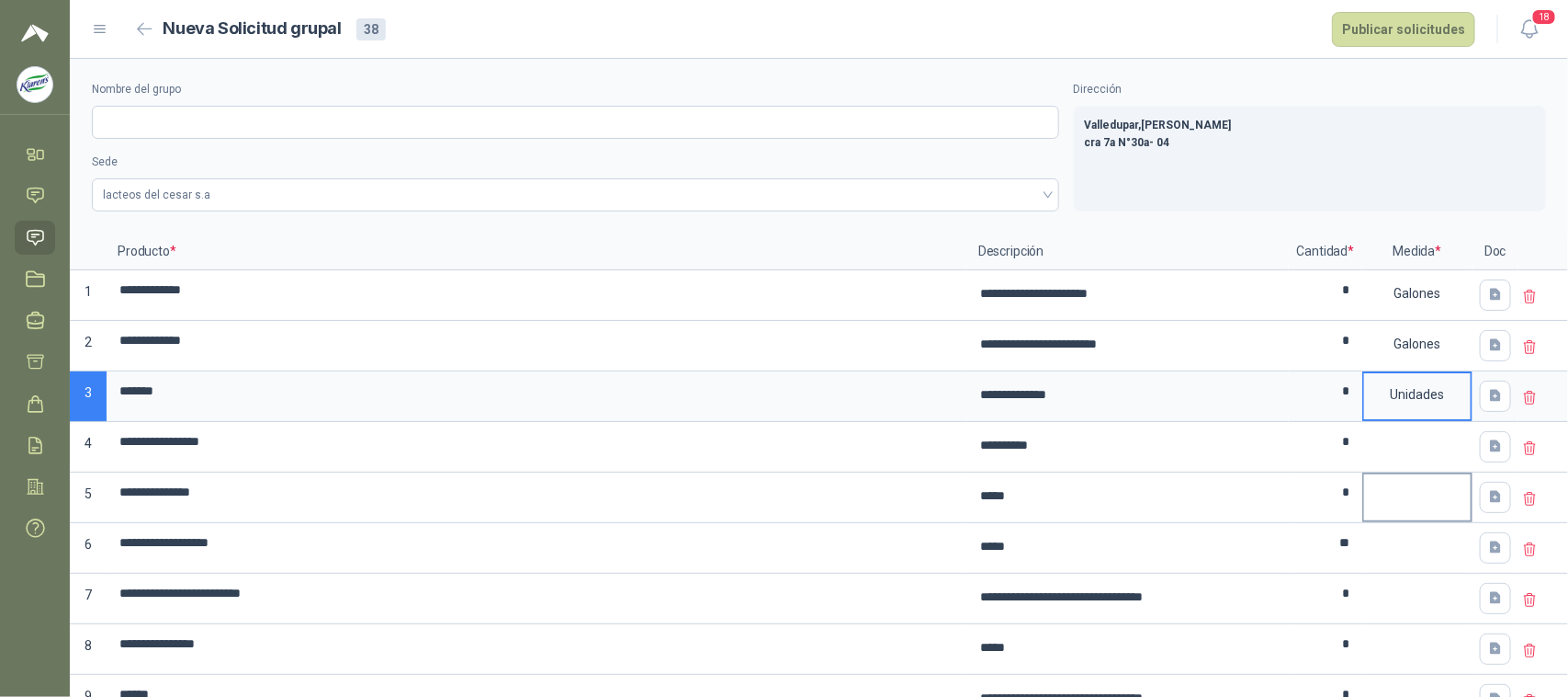
click at [1378, 490] on div at bounding box center [1417, 485] width 106 height 22
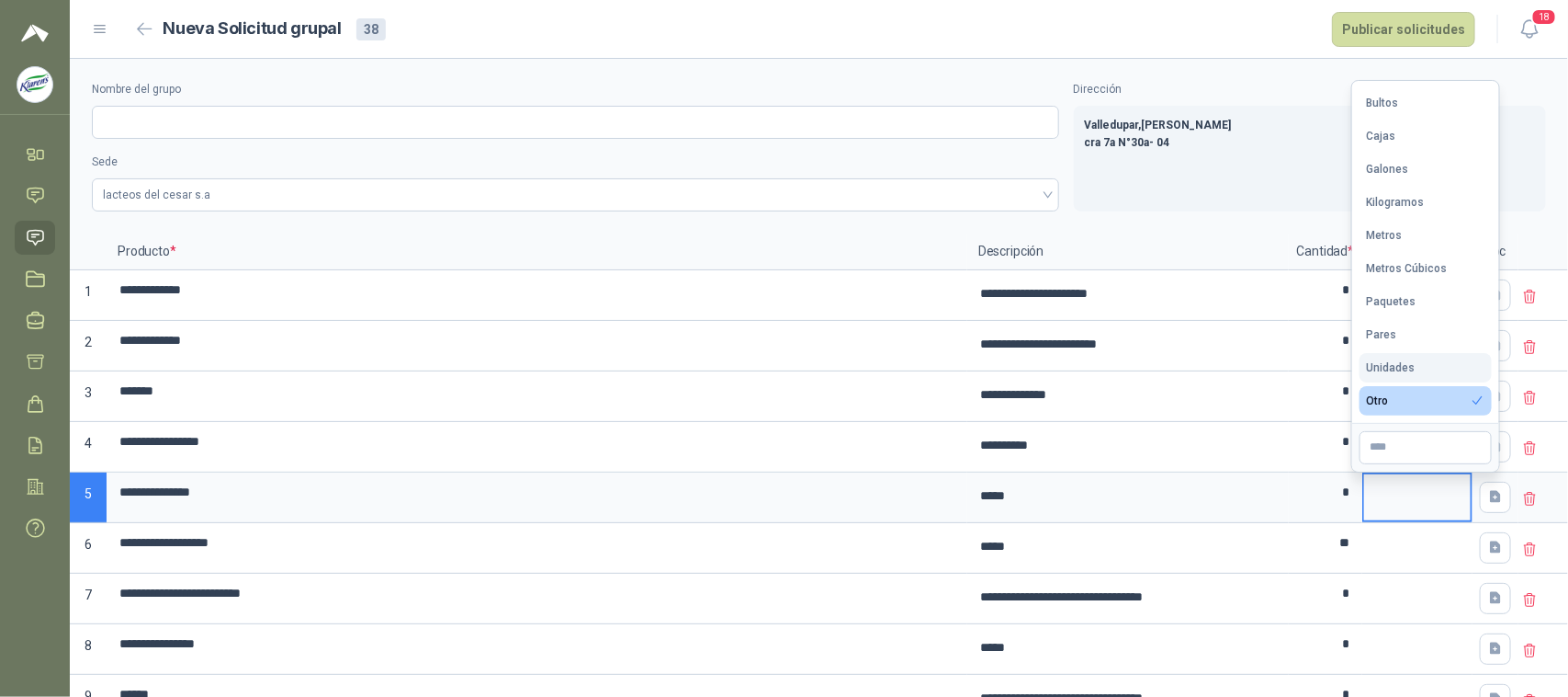
click at [1392, 357] on button "Unidades" at bounding box center [1426, 368] width 133 height 29
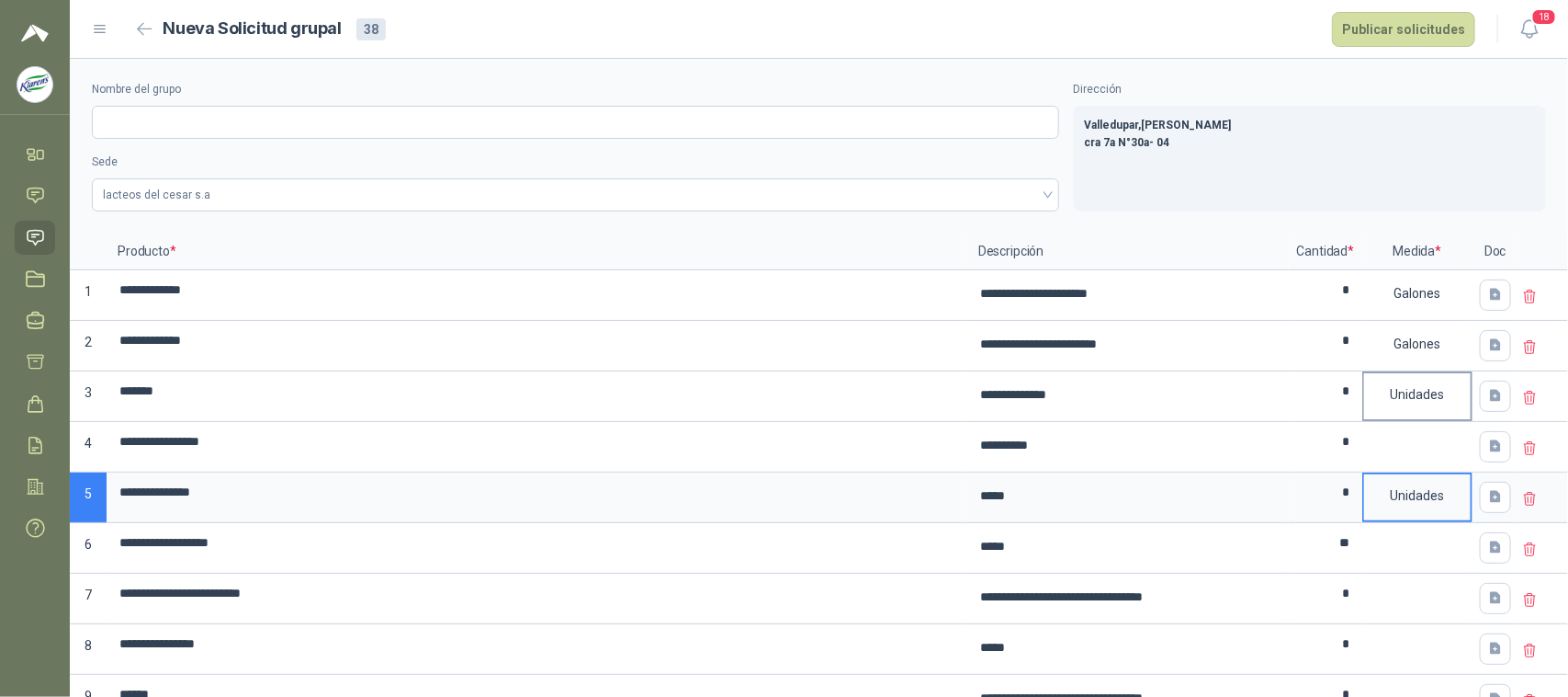
drag, startPoint x: 1410, startPoint y: 448, endPoint x: 1407, endPoint y: 410, distance: 38.1
click at [1411, 446] on div at bounding box center [1418, 446] width 110 height 50
click at [1428, 457] on div at bounding box center [1418, 446] width 110 height 50
click at [1426, 436] on div at bounding box center [1417, 435] width 106 height 22
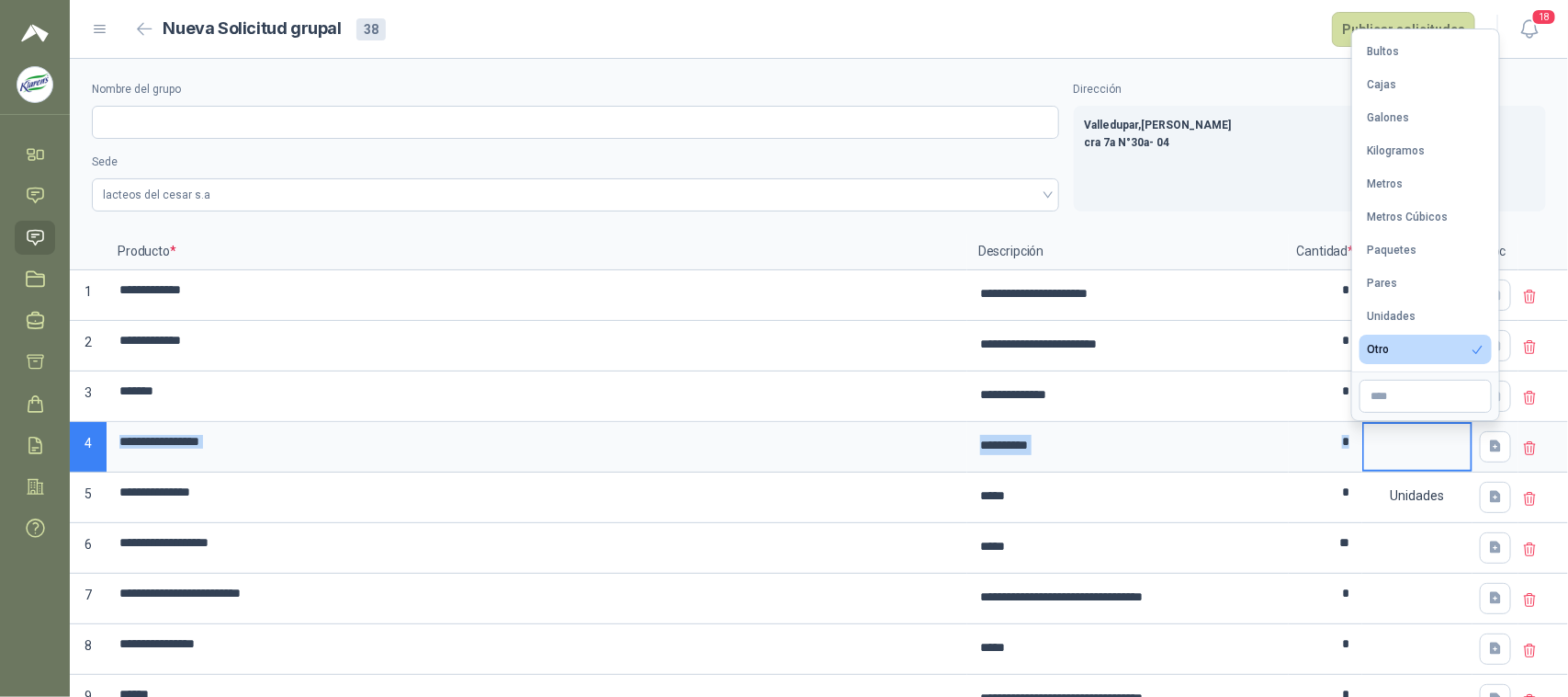
click at [1426, 437] on div at bounding box center [1417, 435] width 106 height 22
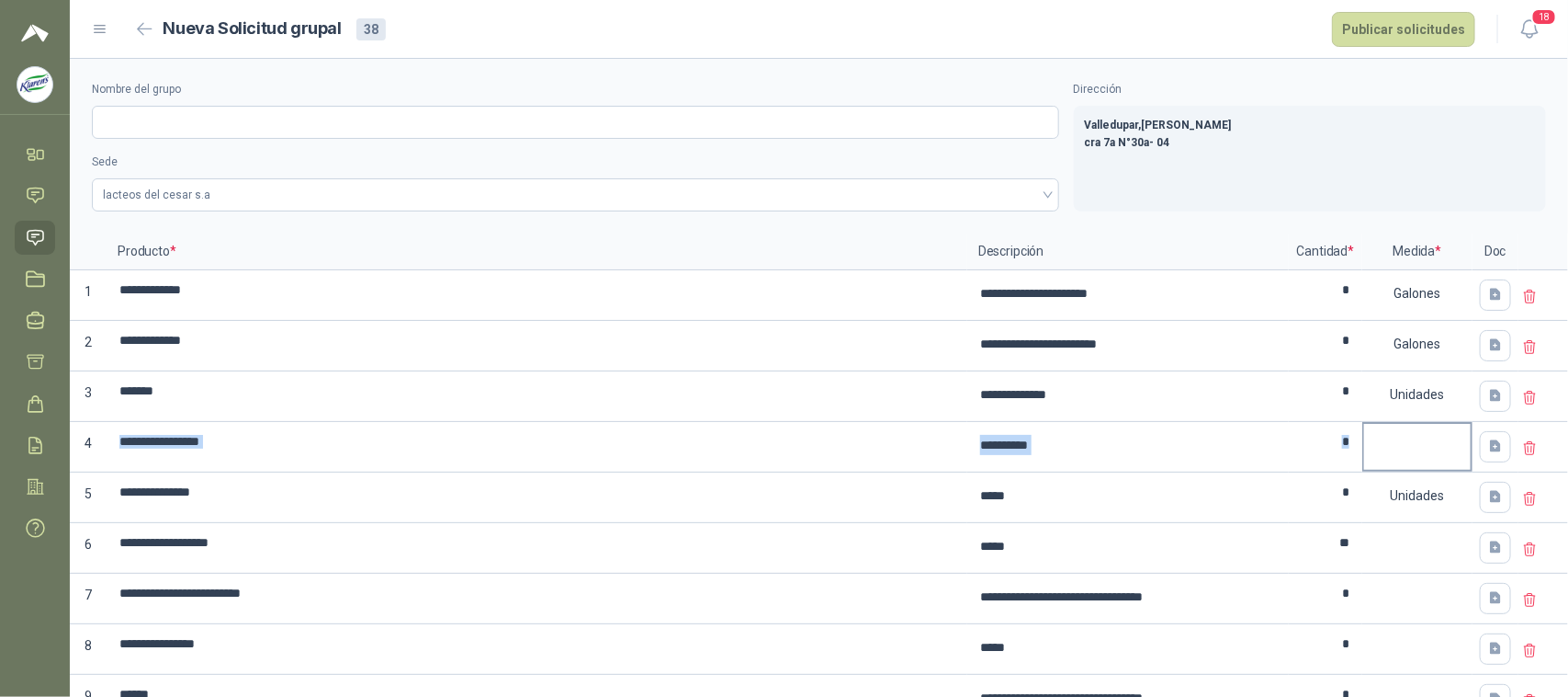
click at [1399, 456] on div at bounding box center [1418, 446] width 110 height 50
click at [1408, 441] on div at bounding box center [1417, 435] width 106 height 22
click at [1392, 461] on div at bounding box center [1418, 446] width 110 height 50
click at [1412, 437] on div at bounding box center [1417, 435] width 106 height 22
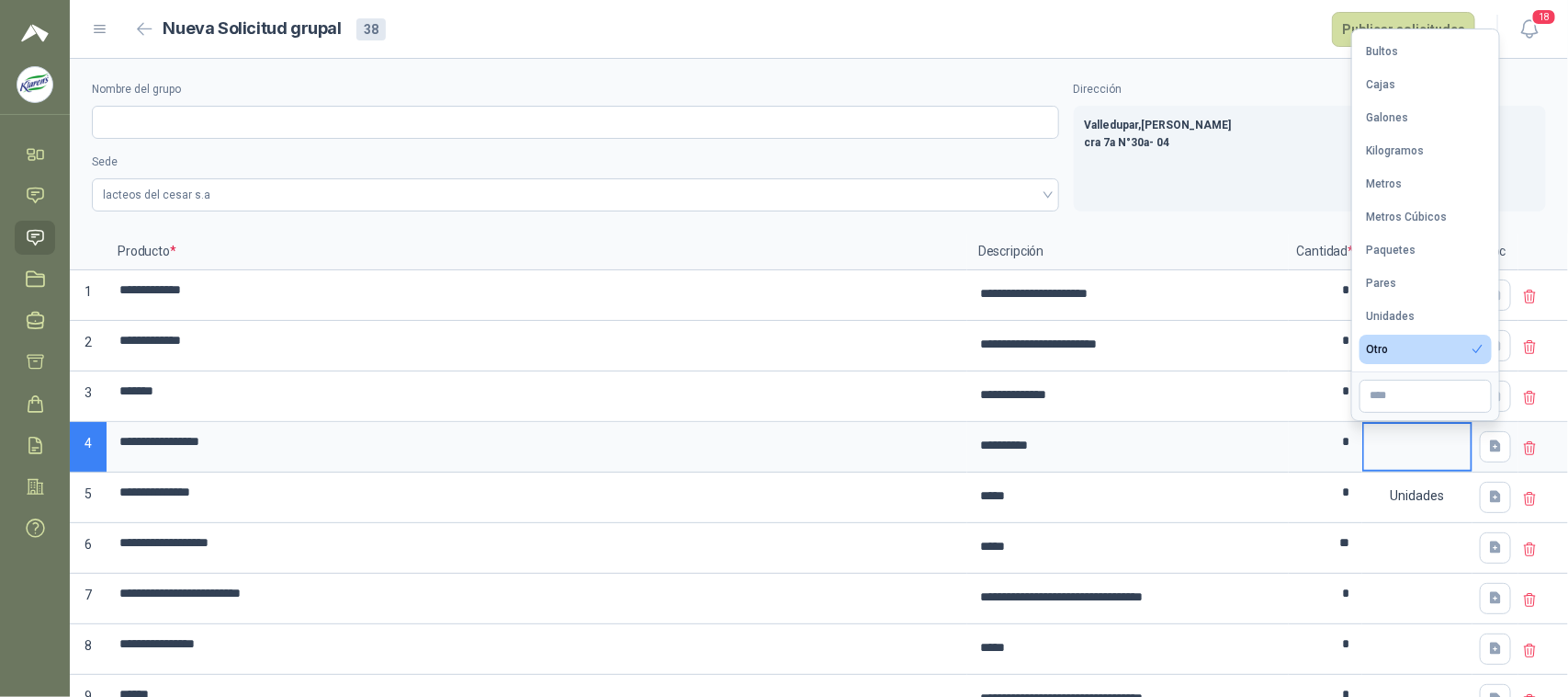
click at [1394, 316] on div "Unidades" at bounding box center [1391, 316] width 49 height 13
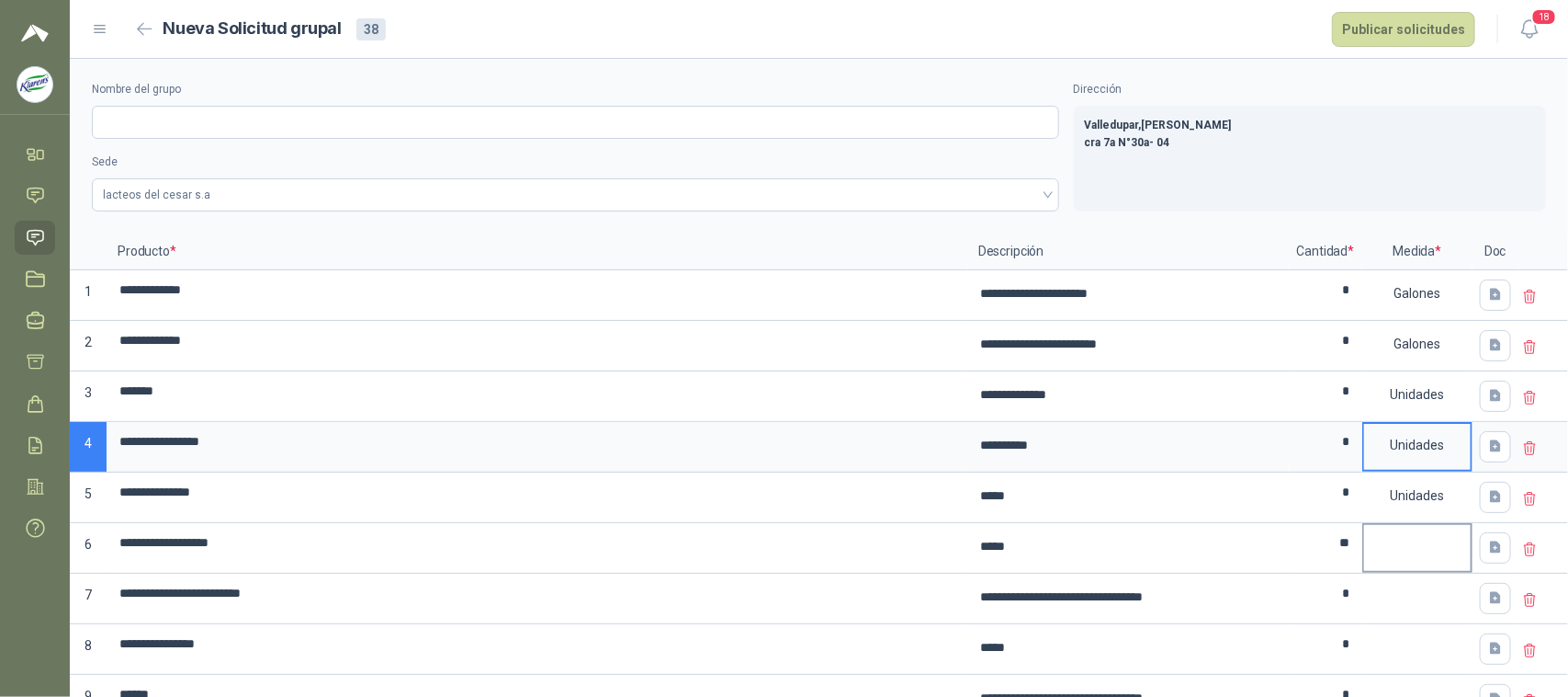
click at [1402, 553] on div at bounding box center [1418, 548] width 110 height 50
click at [1410, 552] on div at bounding box center [1418, 548] width 110 height 50
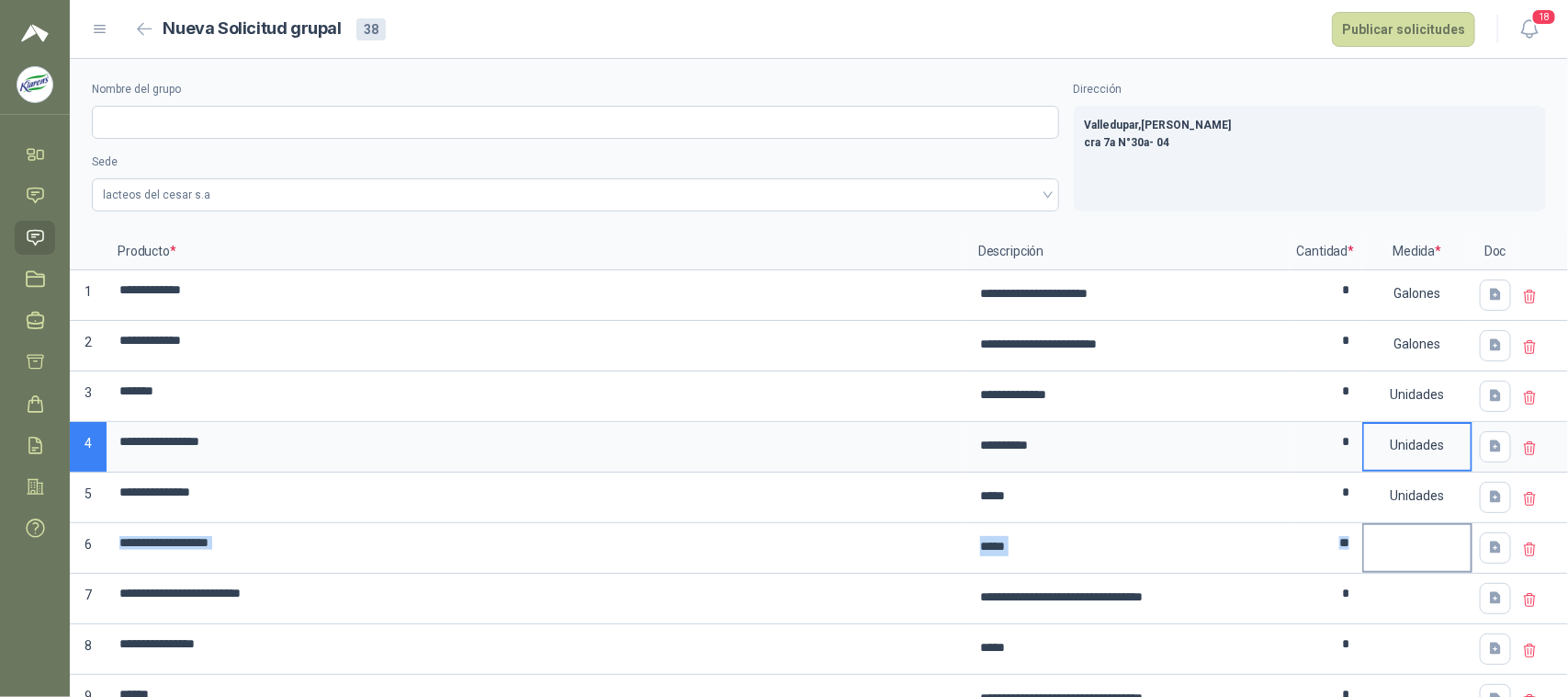
click at [1410, 552] on div at bounding box center [1418, 548] width 110 height 50
click at [1411, 584] on div at bounding box center [1417, 586] width 106 height 22
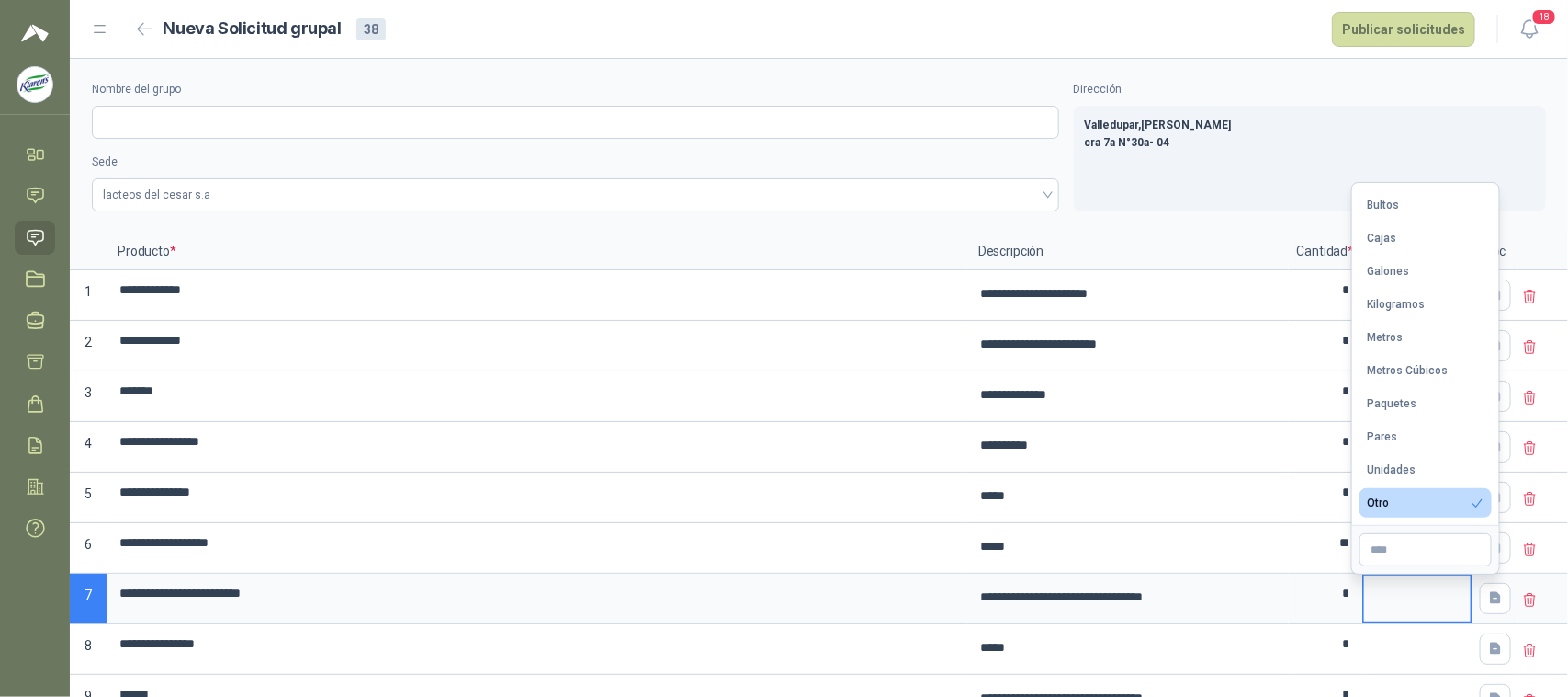
click at [1415, 598] on div at bounding box center [1417, 586] width 106 height 22
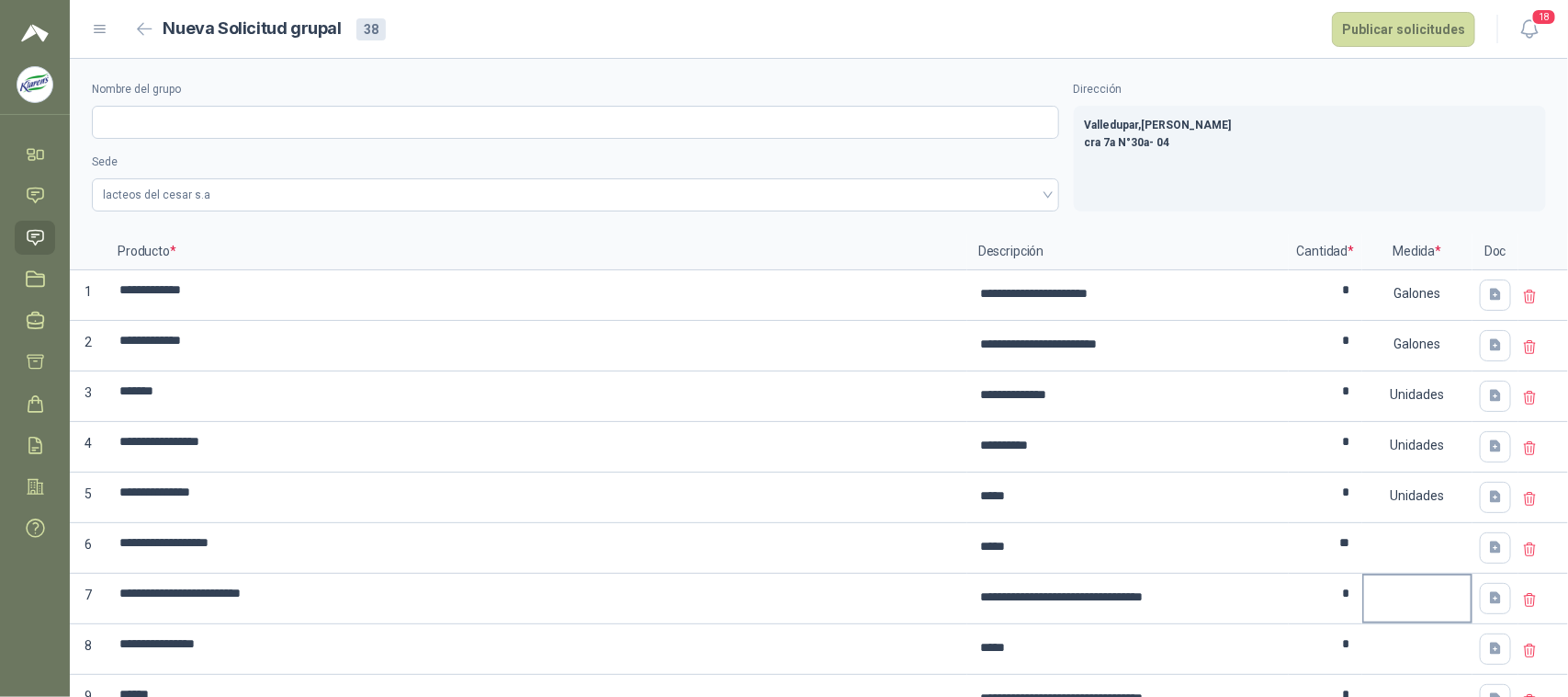
click at [1412, 593] on div at bounding box center [1417, 586] width 106 height 22
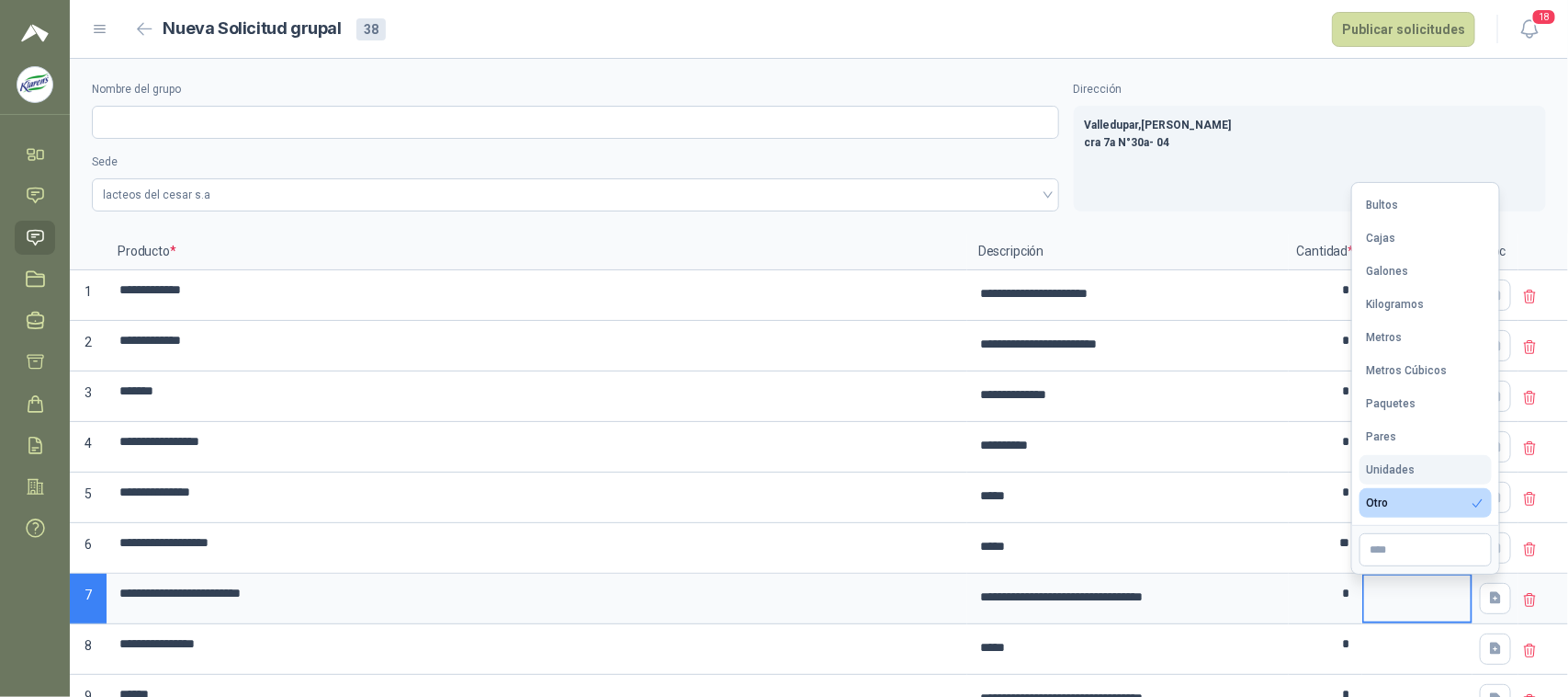
click at [1418, 471] on button "Unidades" at bounding box center [1426, 470] width 133 height 29
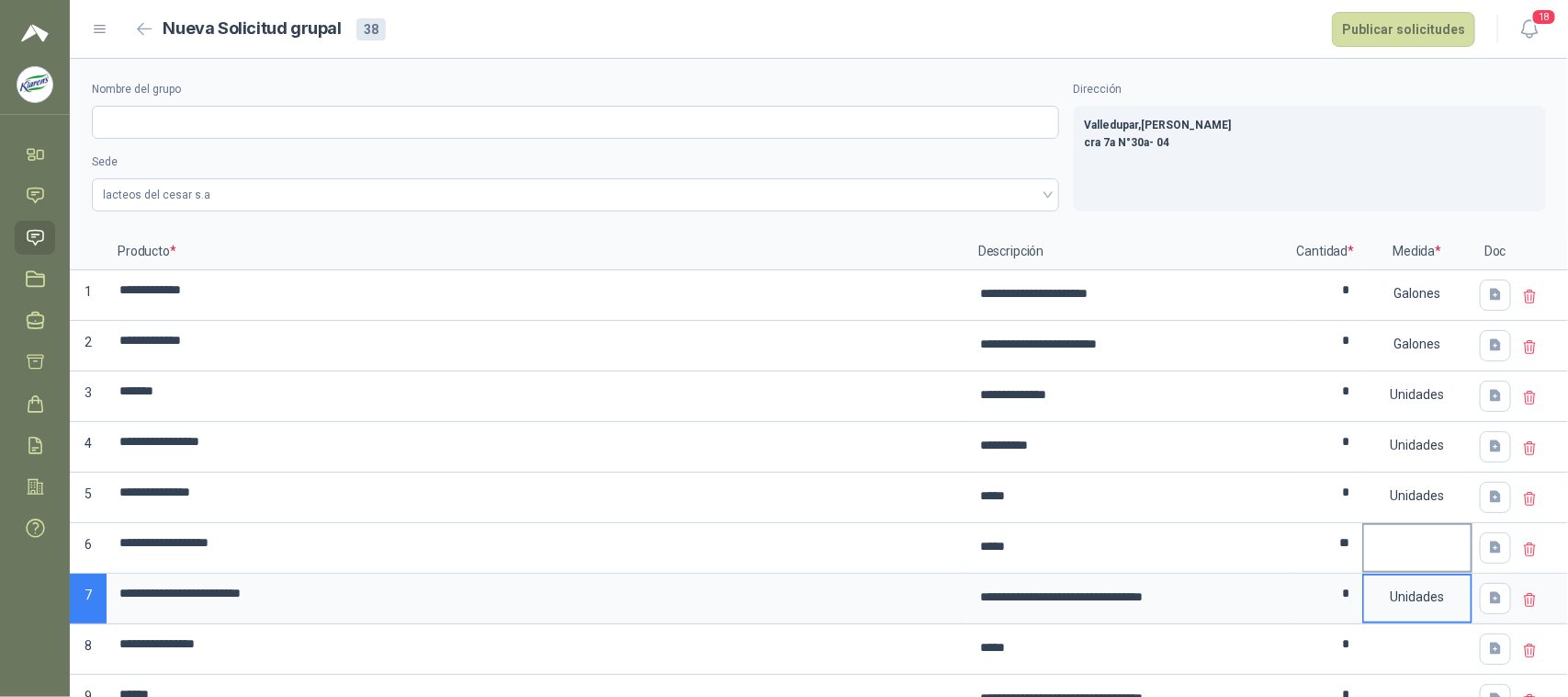
click at [1418, 547] on div at bounding box center [1417, 536] width 106 height 22
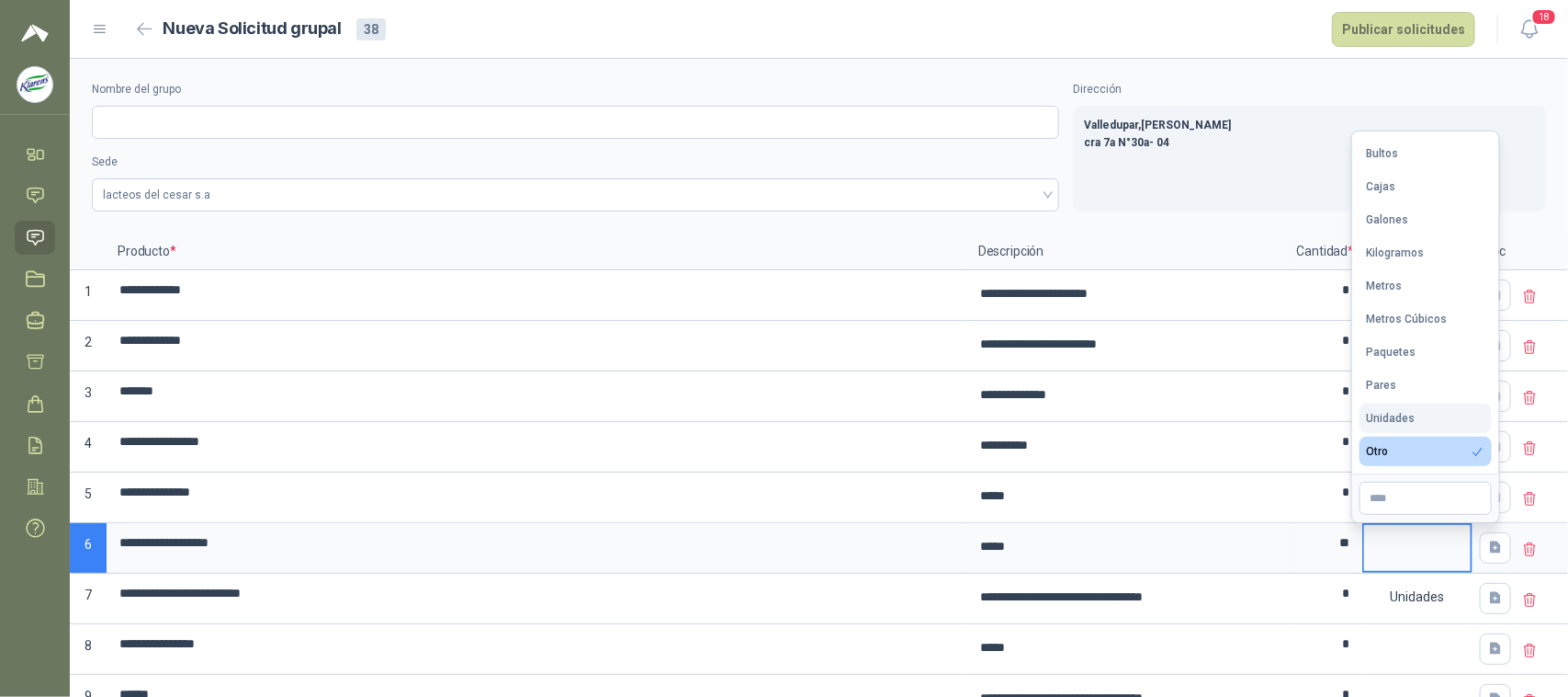
click at [1408, 416] on div "Unidades" at bounding box center [1391, 418] width 49 height 13
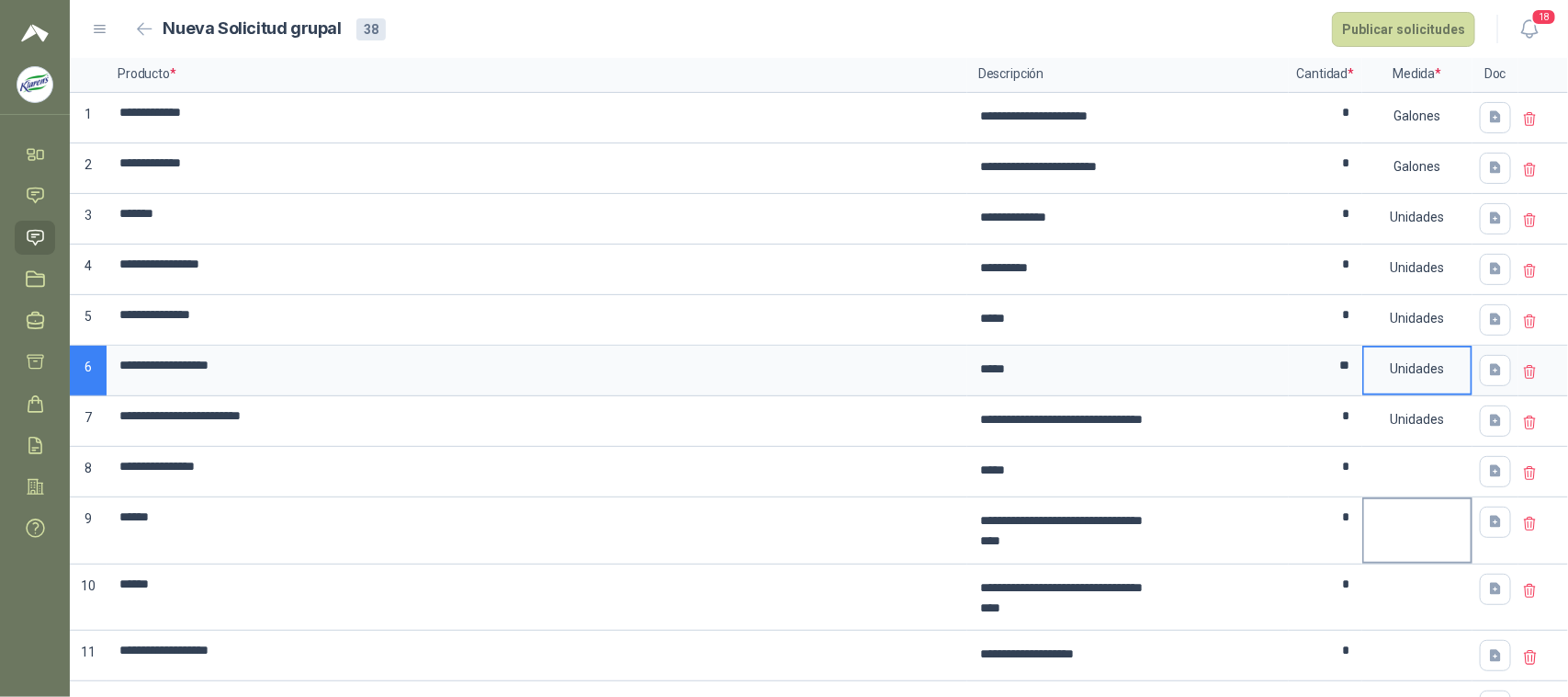
scroll to position [230, 0]
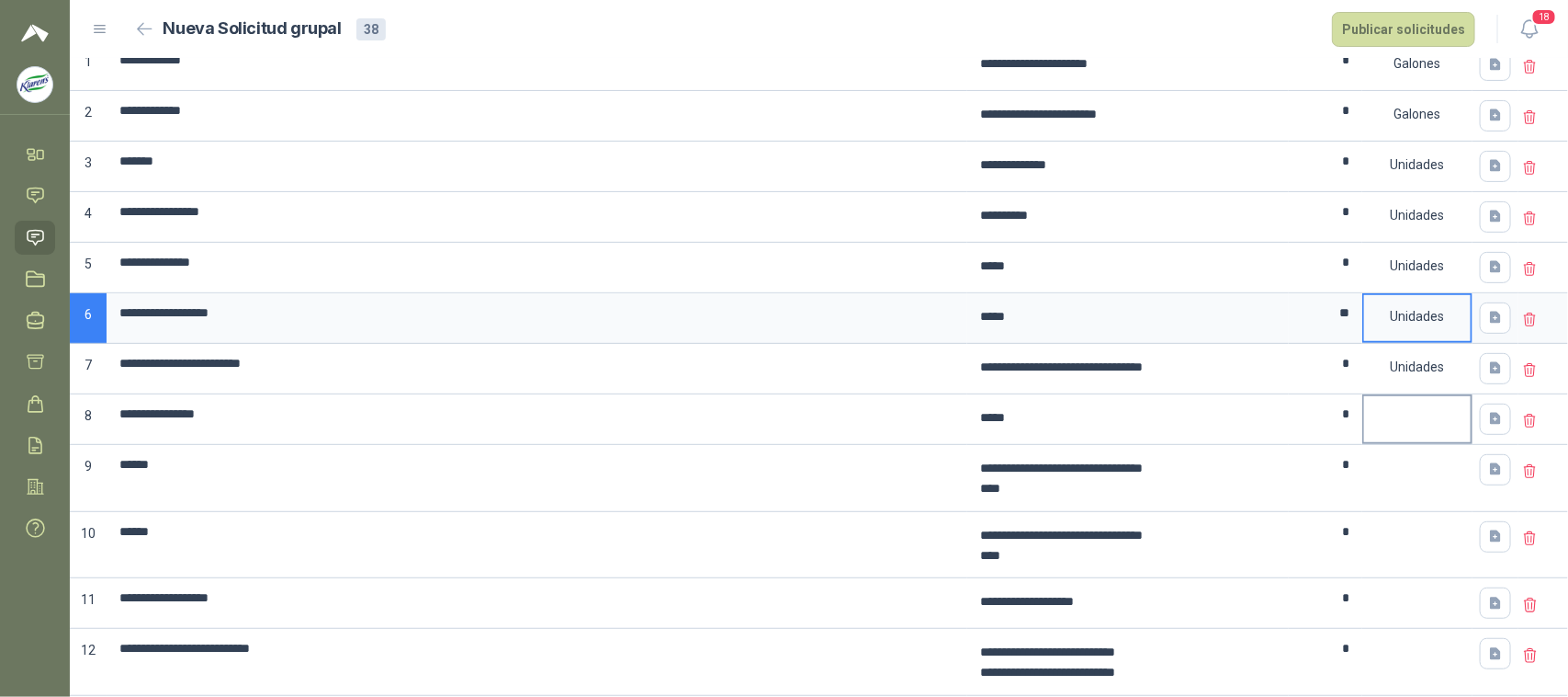
click at [1411, 441] on div at bounding box center [1418, 419] width 110 height 50
click at [1411, 417] on div at bounding box center [1417, 407] width 106 height 22
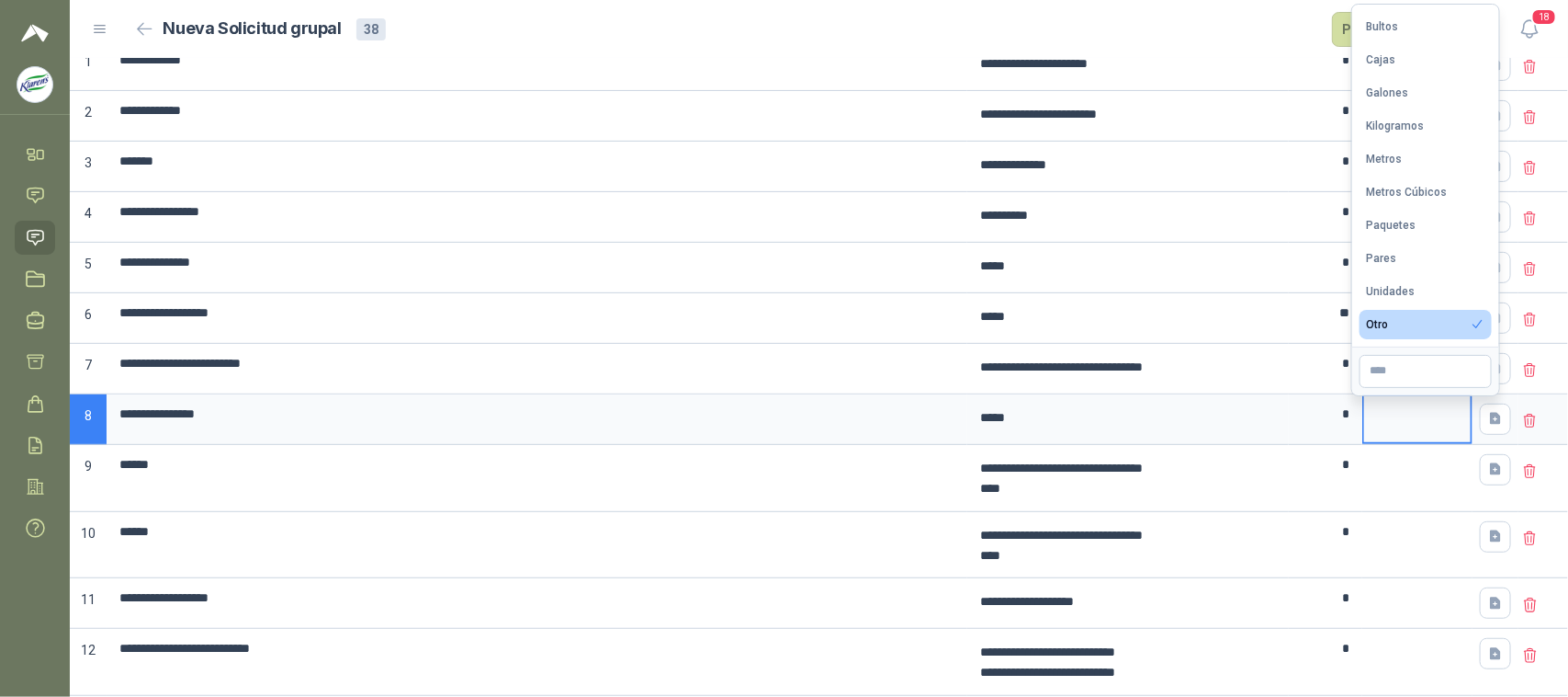
drag, startPoint x: 1397, startPoint y: 288, endPoint x: 1413, endPoint y: 356, distance: 69.9
click at [1397, 290] on div "Unidades" at bounding box center [1391, 291] width 49 height 13
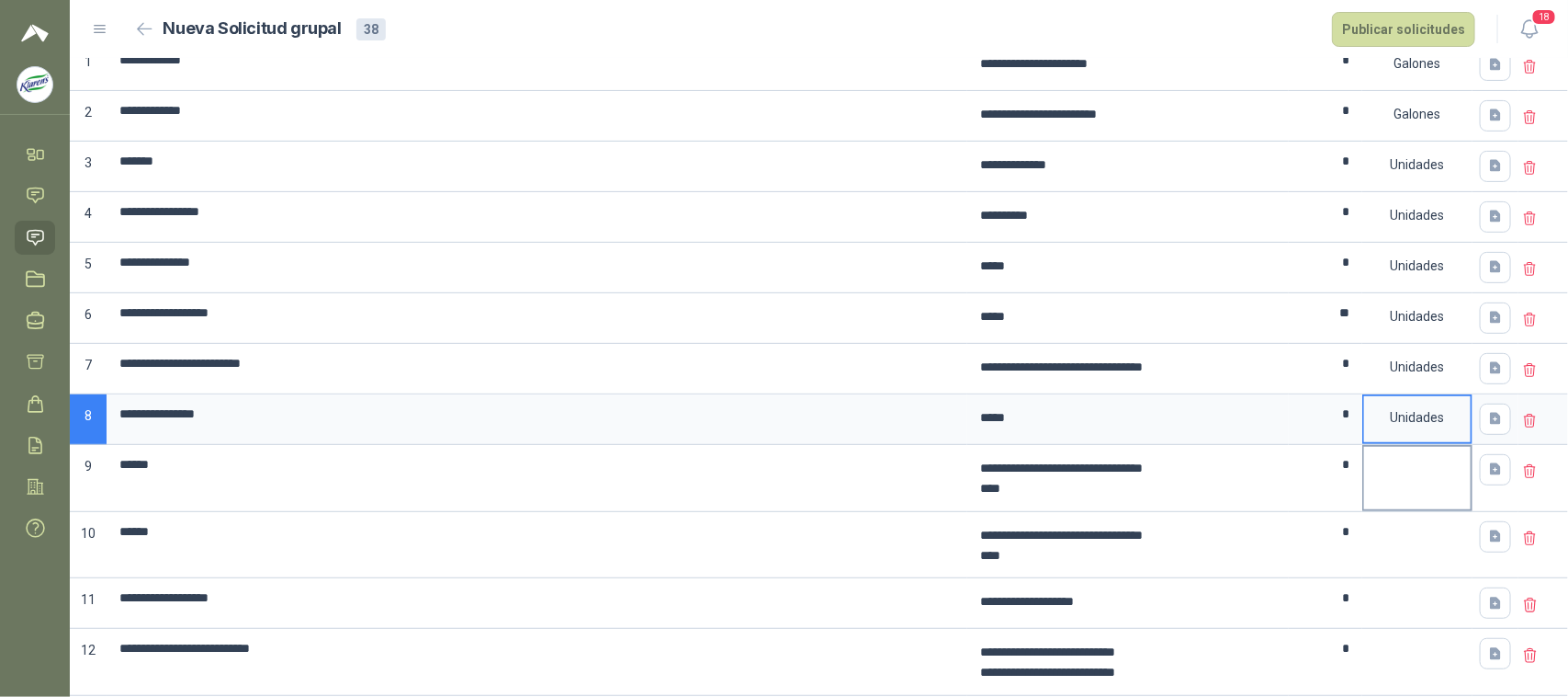
click at [1447, 481] on div at bounding box center [1418, 479] width 110 height 67
click at [1415, 359] on div "Unidades" at bounding box center [1417, 367] width 106 height 42
click at [1397, 469] on div at bounding box center [1417, 457] width 106 height 22
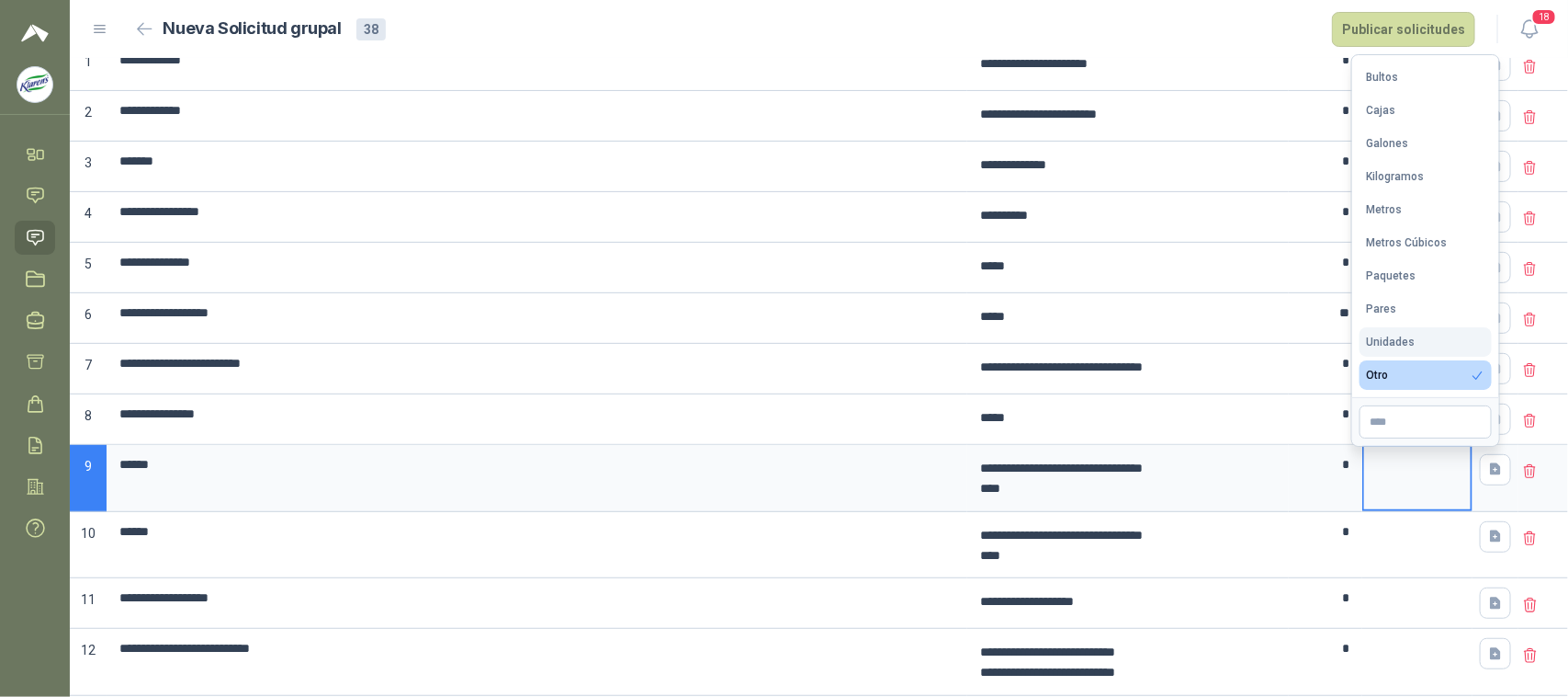
click at [1390, 338] on div "Unidades" at bounding box center [1391, 341] width 49 height 13
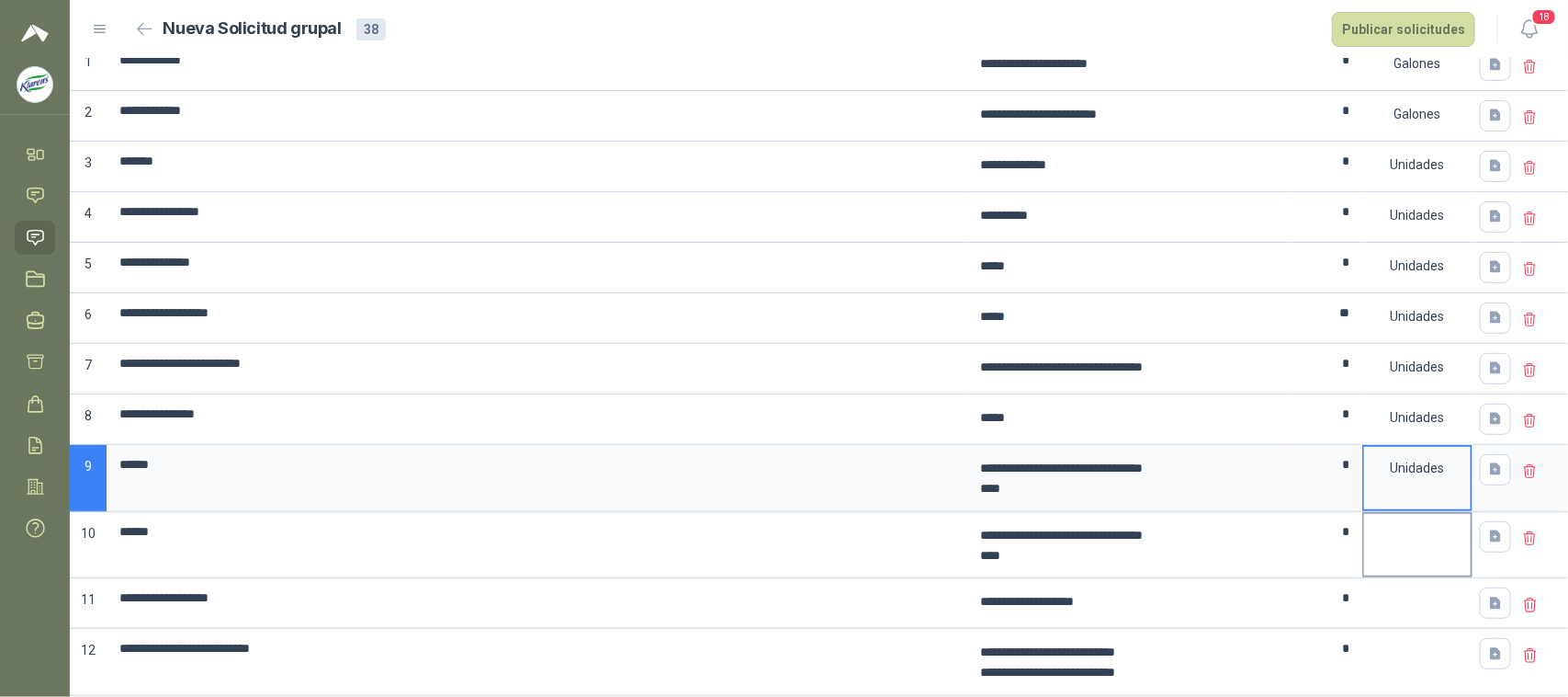
click at [1407, 560] on div at bounding box center [1418, 546] width 110 height 67
click at [1403, 552] on div at bounding box center [1418, 546] width 110 height 67
click at [1413, 549] on div at bounding box center [1418, 546] width 110 height 67
click at [1413, 536] on div at bounding box center [1417, 525] width 106 height 22
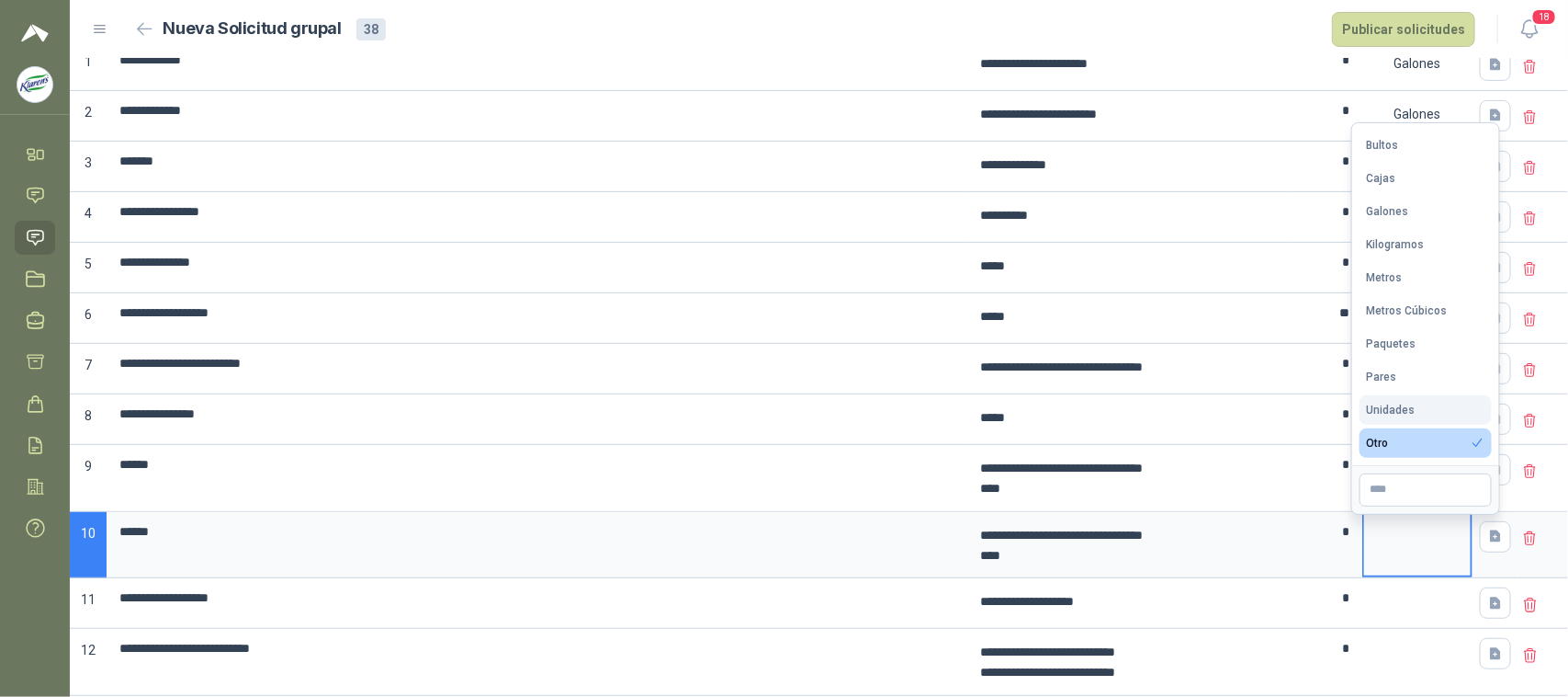
click at [1406, 405] on div "Unidades" at bounding box center [1391, 409] width 49 height 13
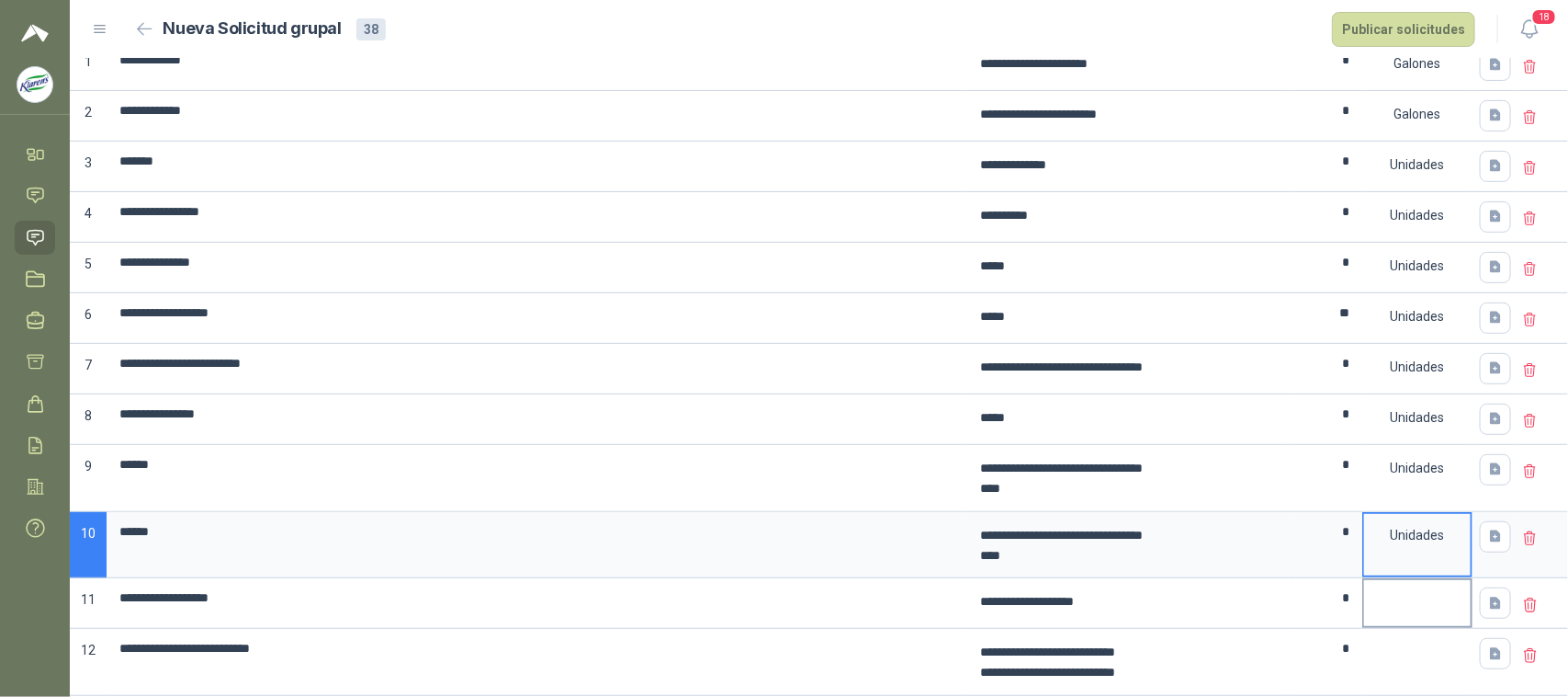
click at [1397, 610] on div at bounding box center [1418, 603] width 110 height 50
click at [1397, 609] on div at bounding box center [1418, 603] width 110 height 50
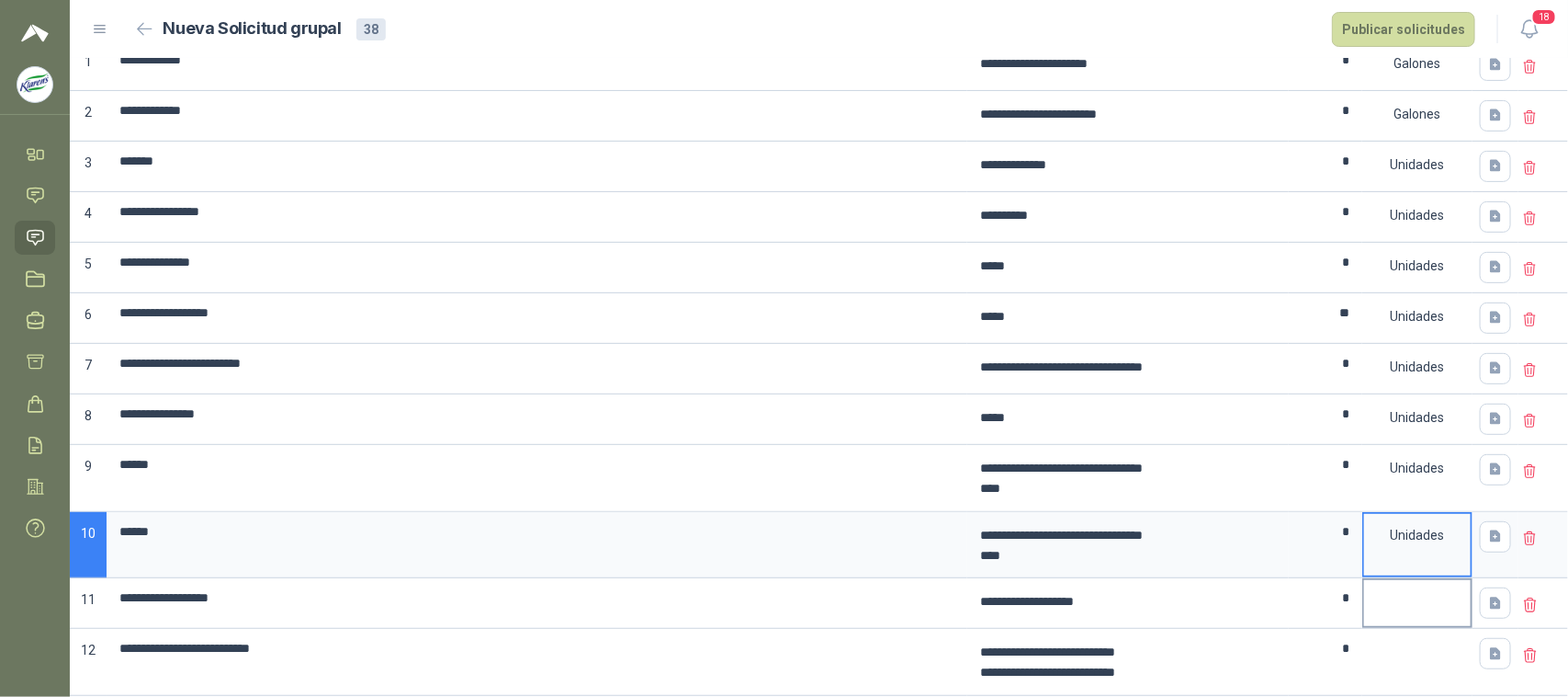
click at [1397, 609] on div at bounding box center [1418, 603] width 110 height 50
click at [1408, 653] on div at bounding box center [1417, 641] width 106 height 22
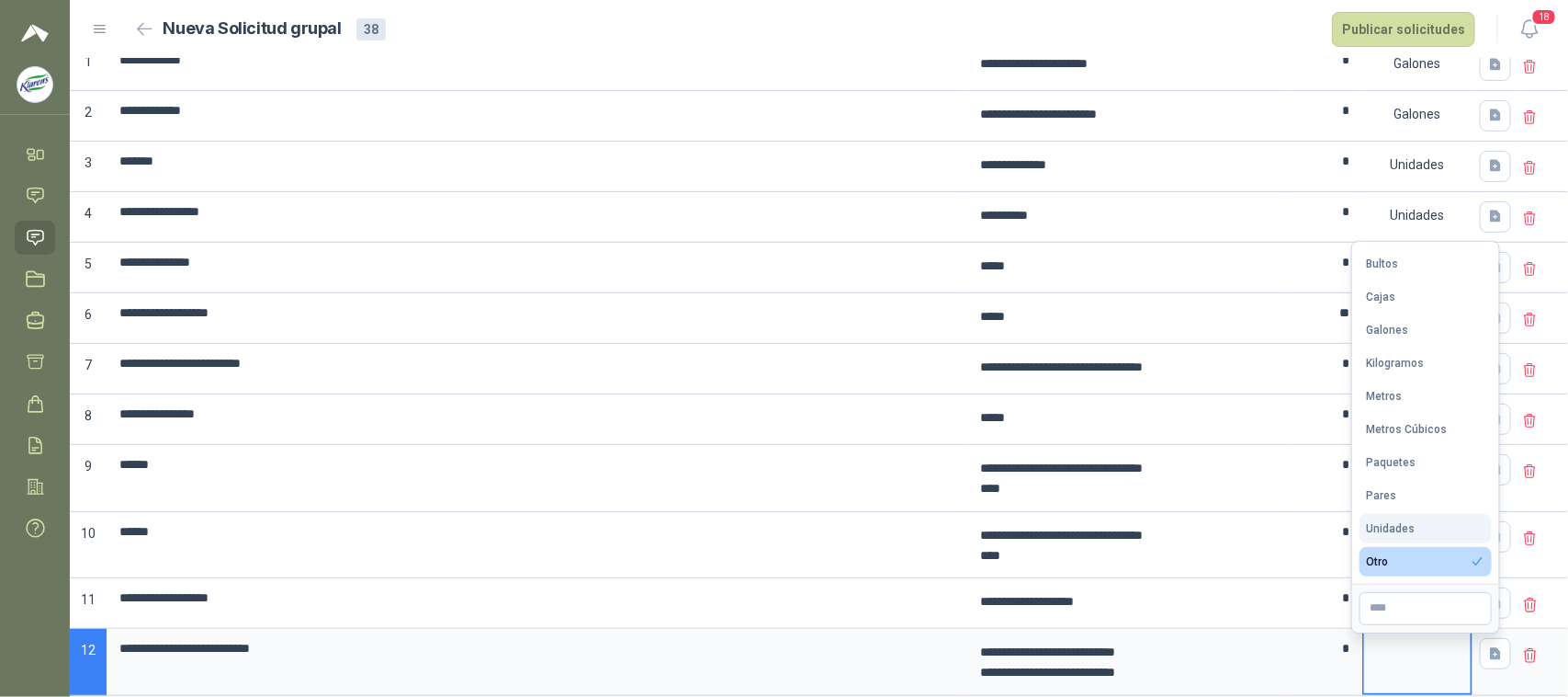
click at [1410, 526] on div "Unidades" at bounding box center [1391, 528] width 49 height 13
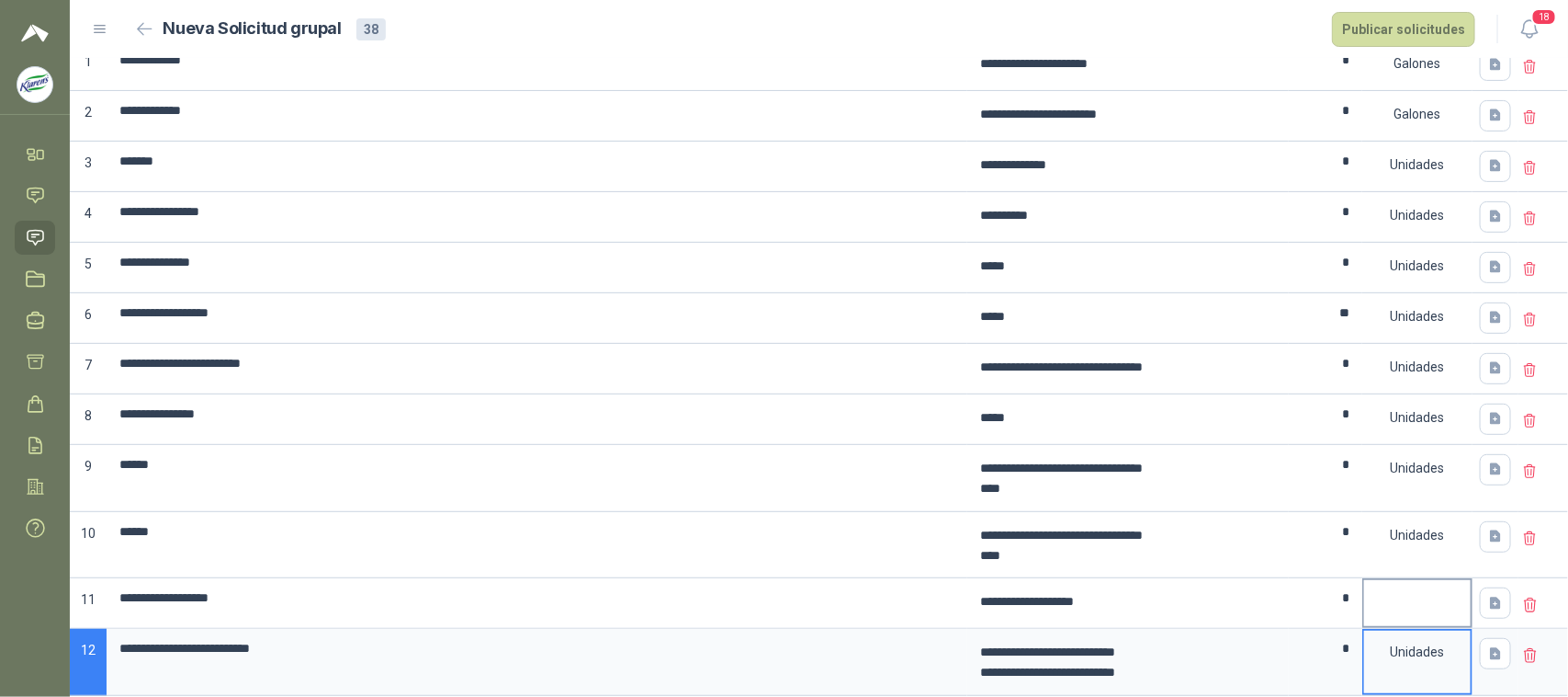
click at [1412, 595] on div at bounding box center [1417, 591] width 106 height 22
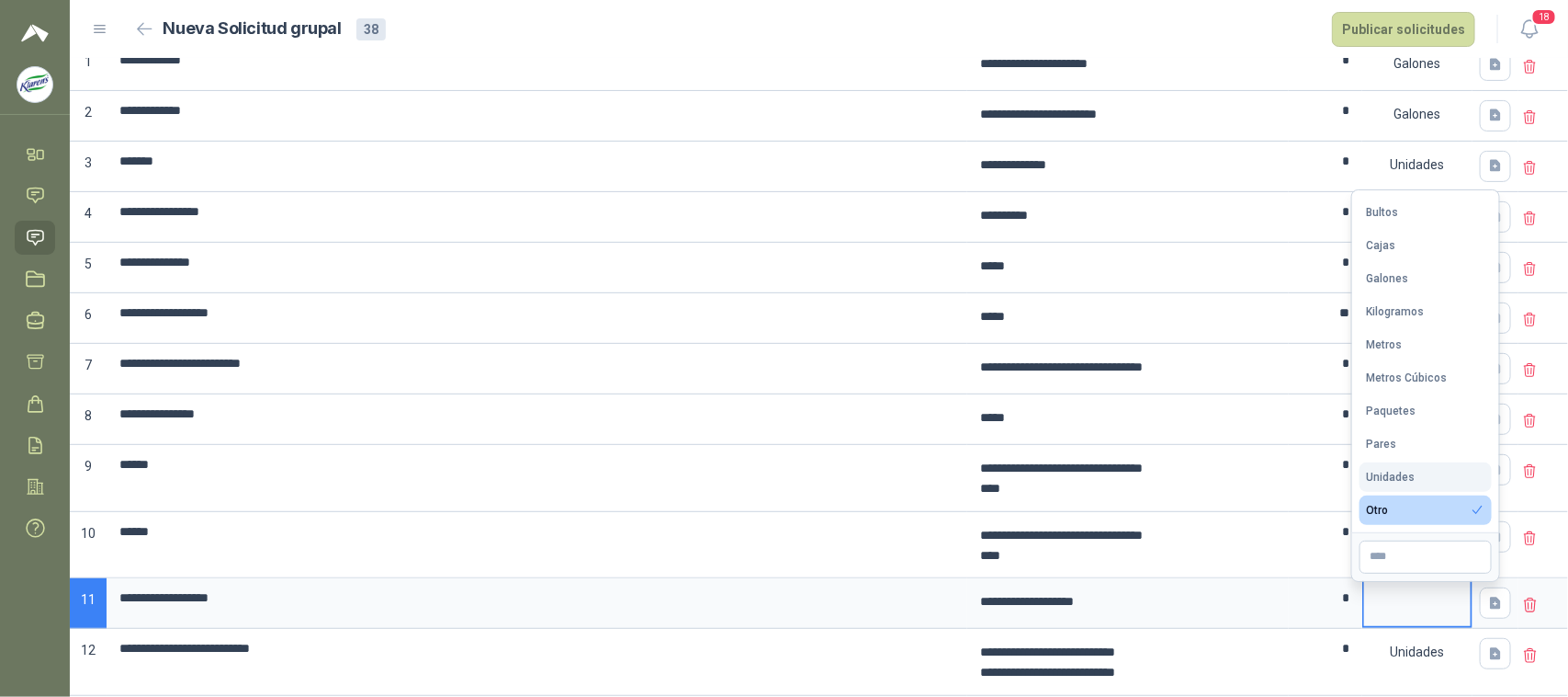
click at [1420, 476] on button "Unidades" at bounding box center [1426, 477] width 133 height 29
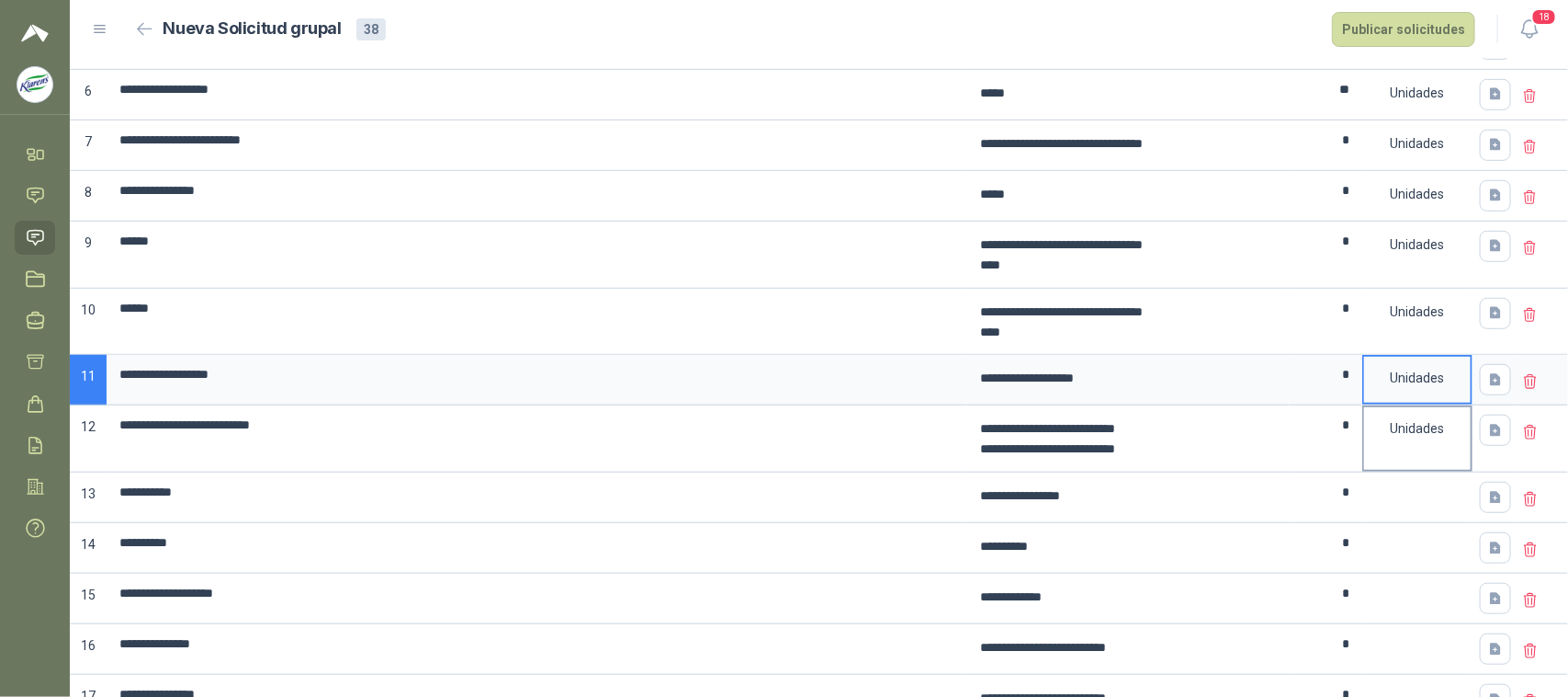
scroll to position [459, 0]
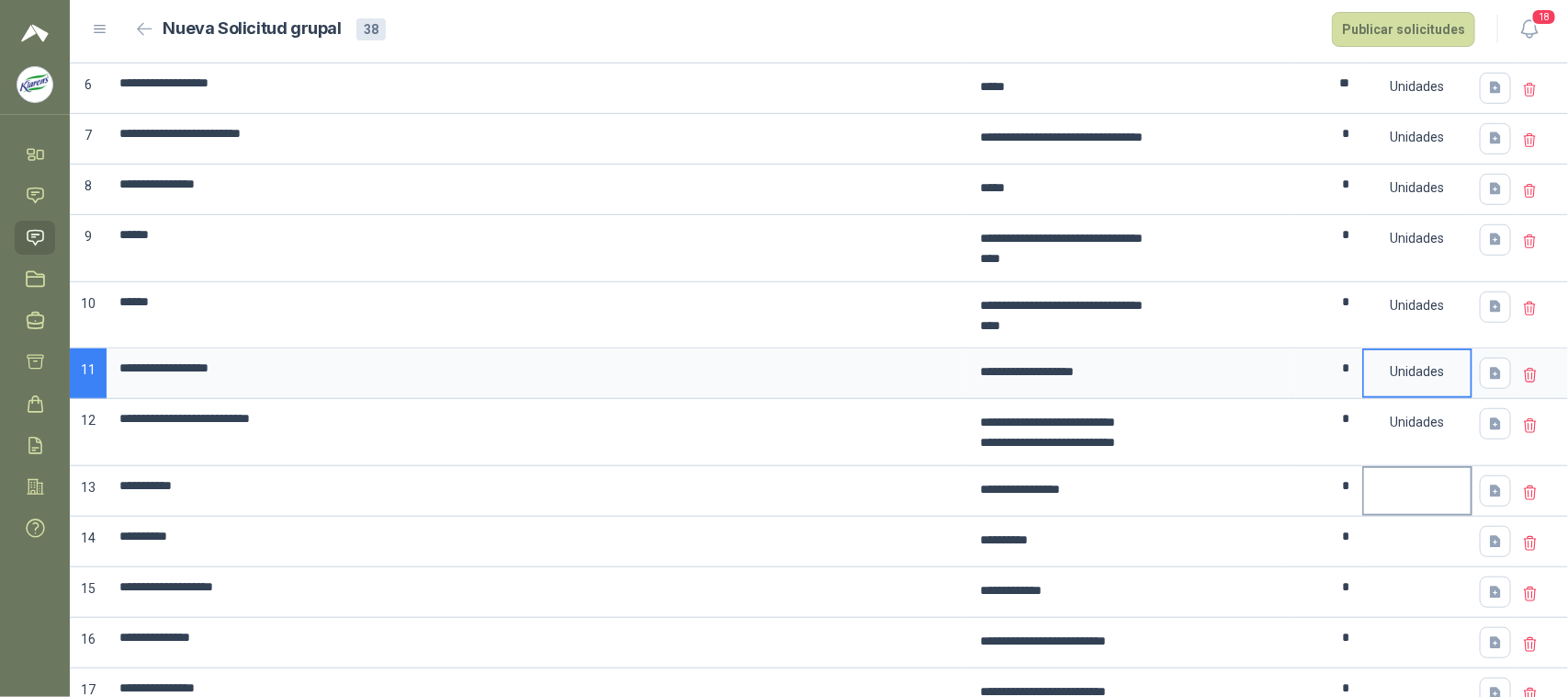
click at [1394, 479] on div at bounding box center [1417, 479] width 106 height 22
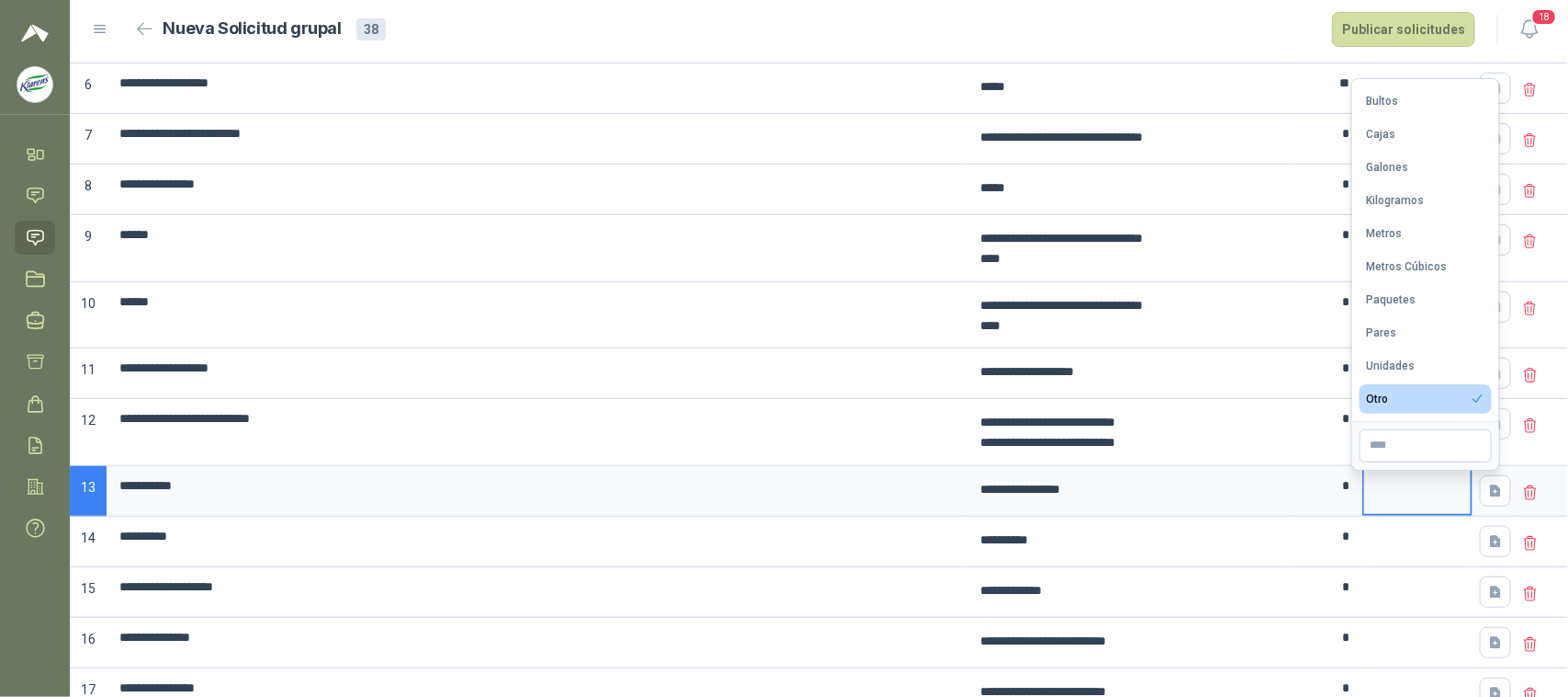
drag, startPoint x: 1412, startPoint y: 361, endPoint x: 1438, endPoint y: 444, distance: 87.0
click at [1412, 368] on div "Unidades" at bounding box center [1391, 366] width 49 height 13
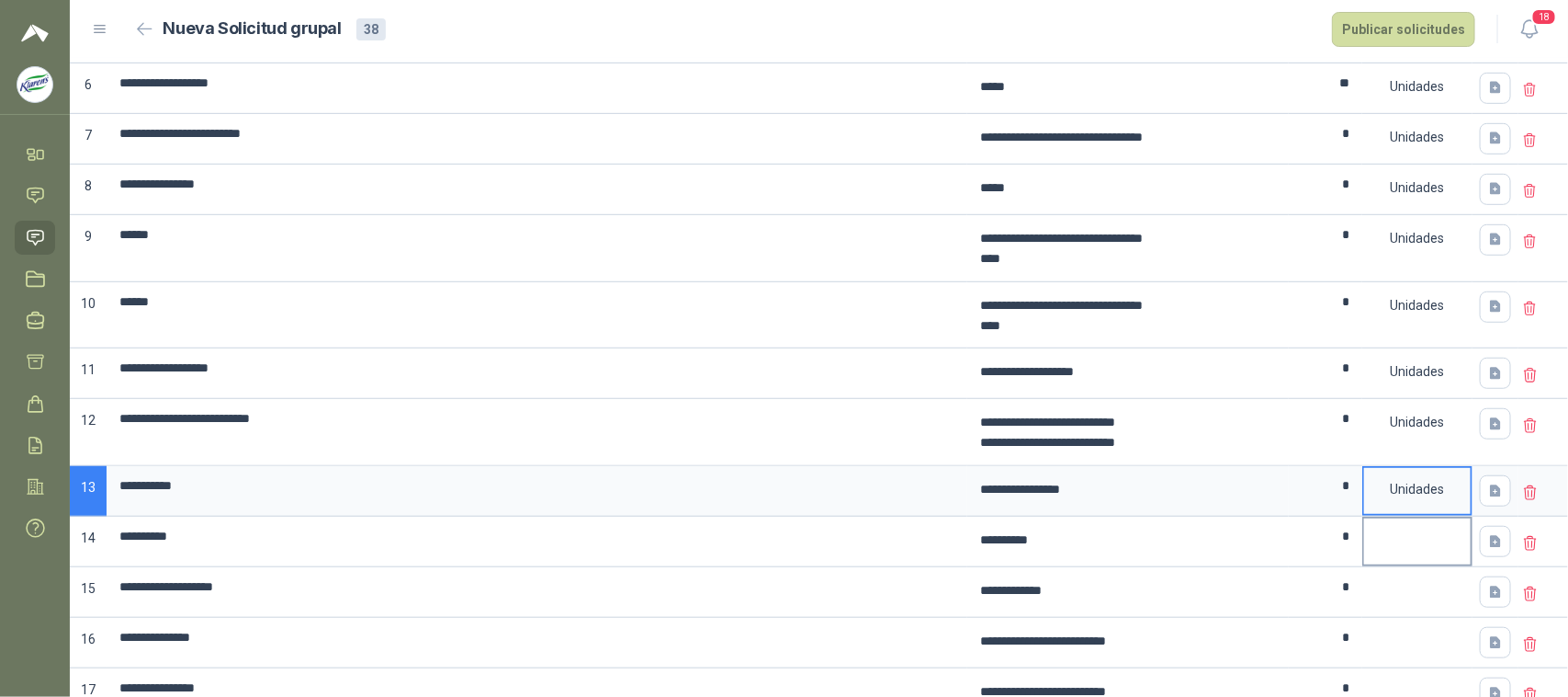
click at [1449, 554] on div at bounding box center [1418, 541] width 110 height 50
click at [1415, 541] on div at bounding box center [1417, 529] width 106 height 22
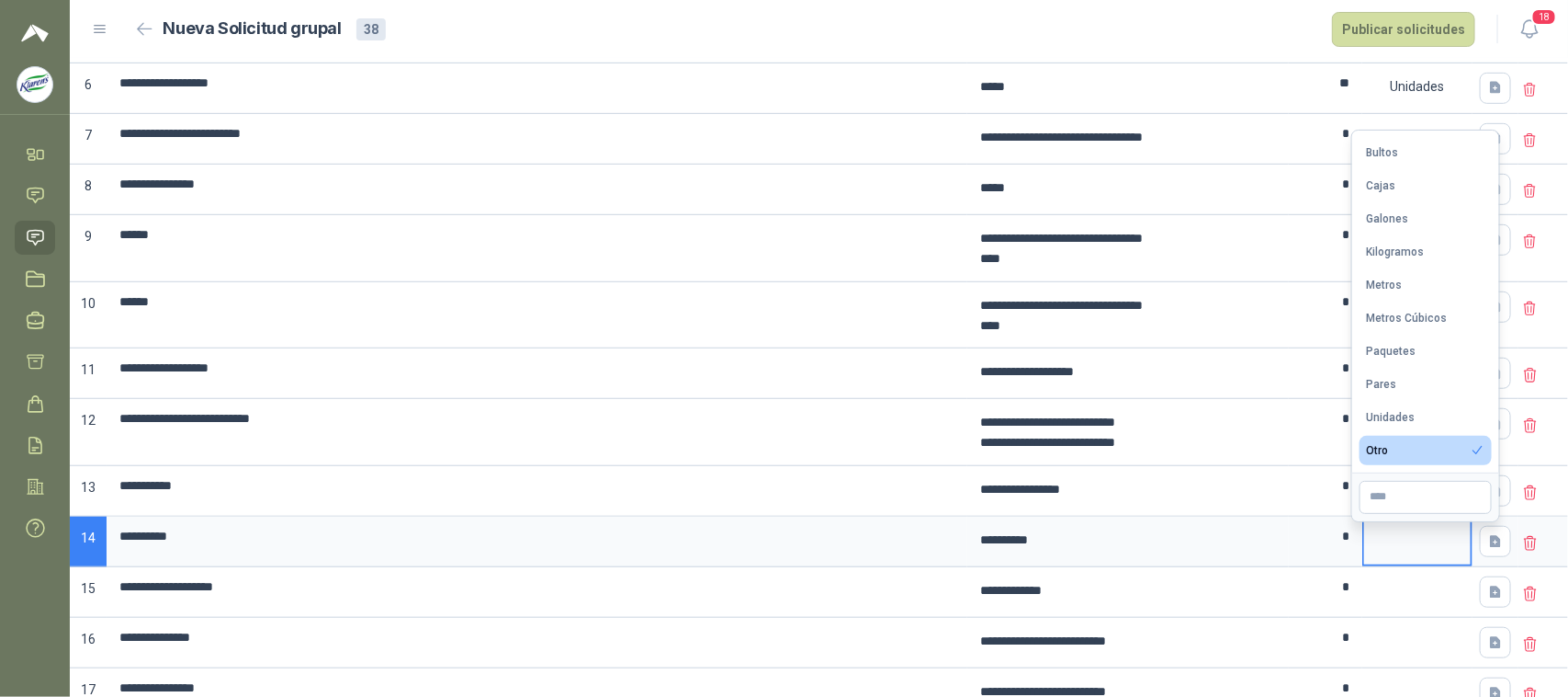
drag, startPoint x: 1411, startPoint y: 410, endPoint x: 1411, endPoint y: 484, distance: 74.0
click at [1411, 418] on div "Unidades" at bounding box center [1391, 417] width 49 height 13
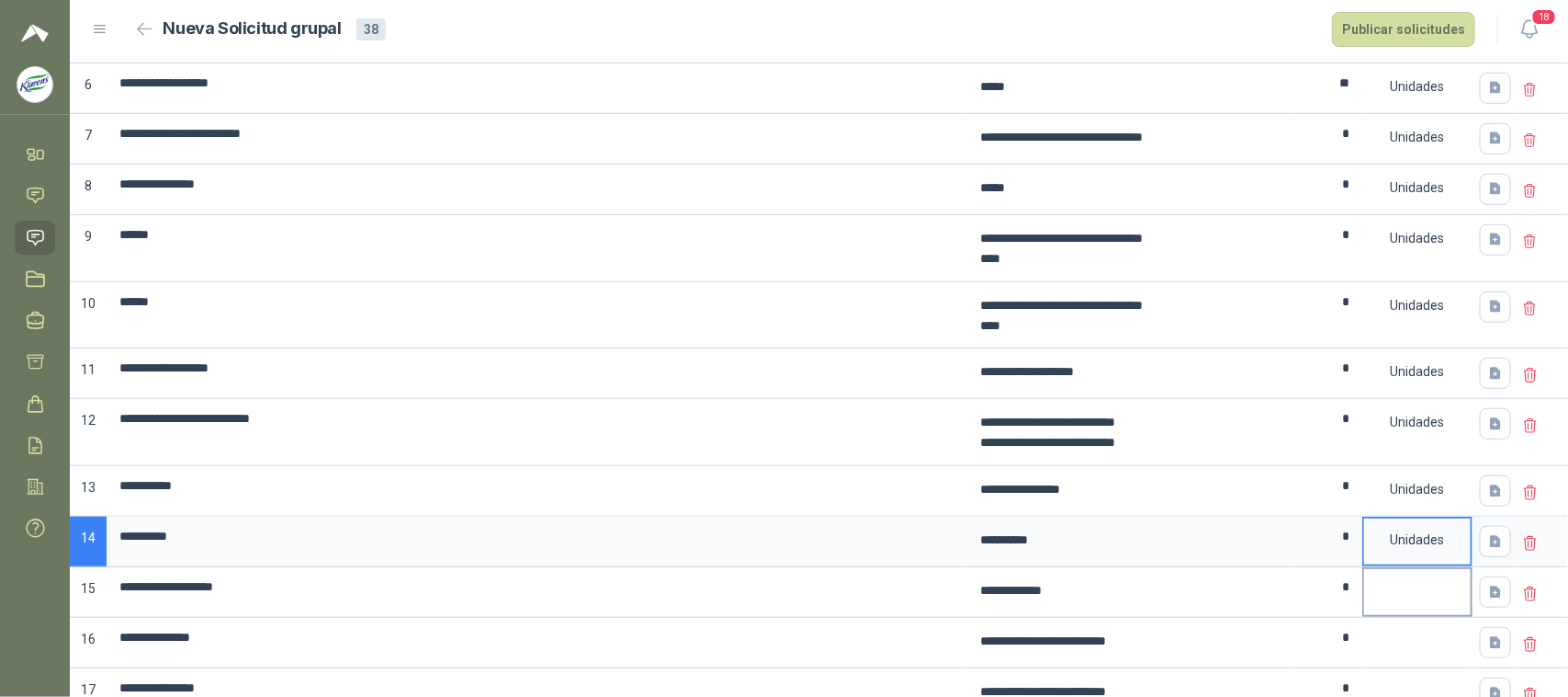
click at [1393, 591] on div at bounding box center [1417, 580] width 106 height 22
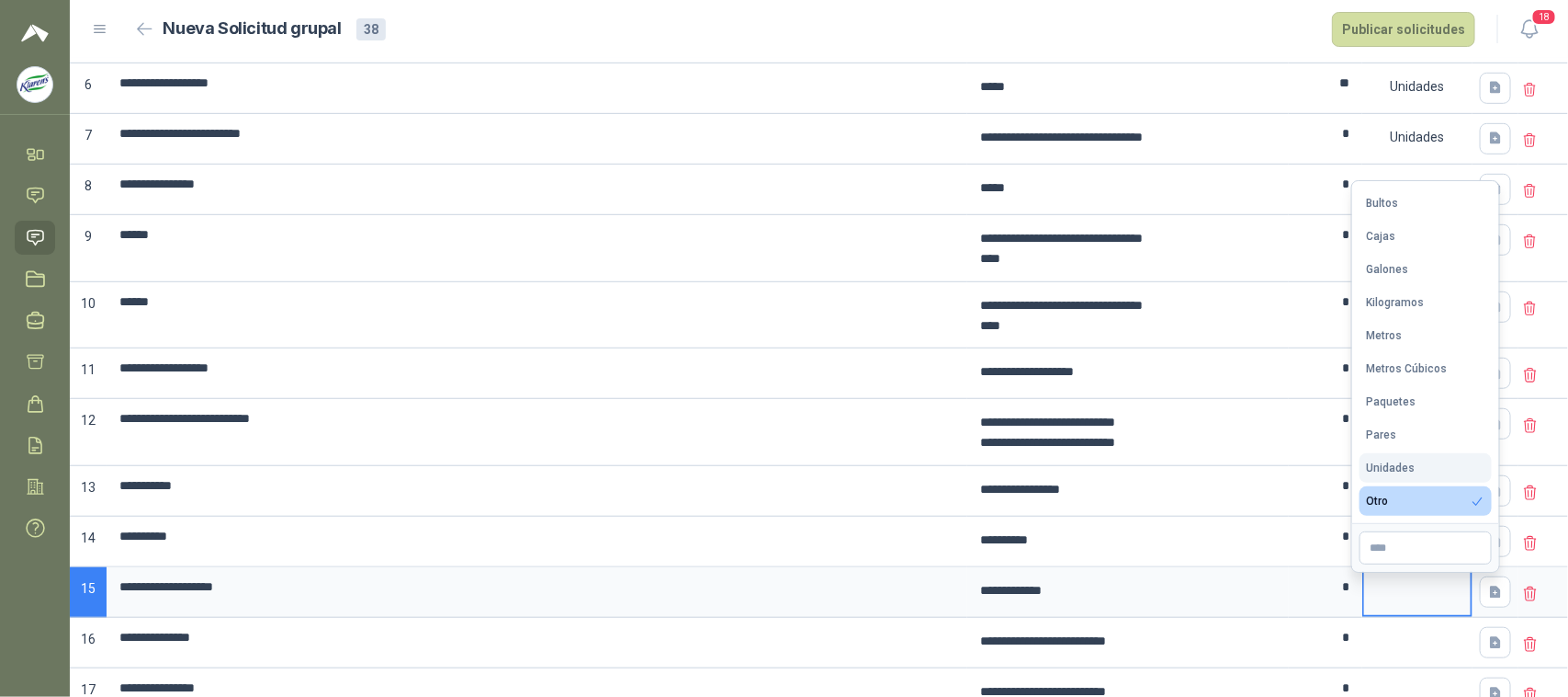
click at [1397, 465] on div "Unidades" at bounding box center [1391, 467] width 49 height 13
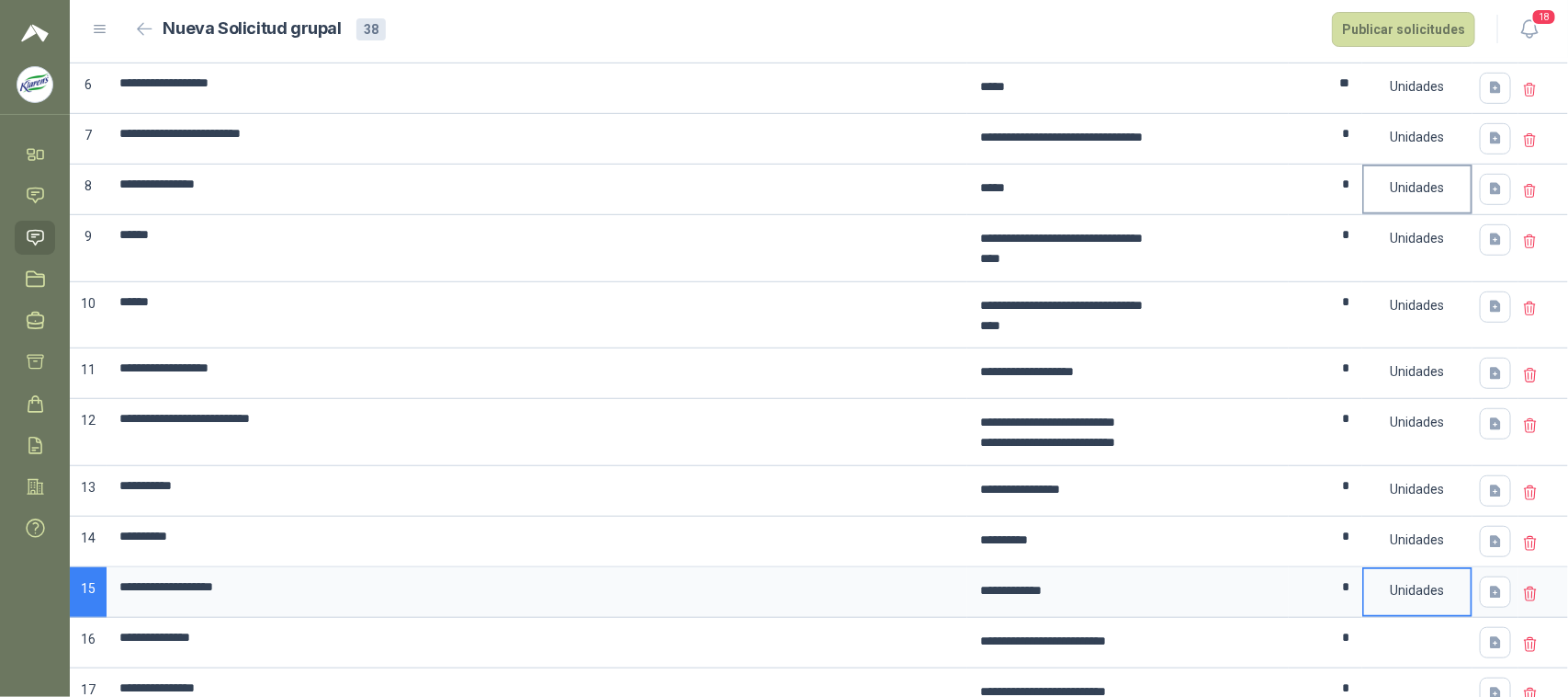
click at [1383, 199] on div "Unidades" at bounding box center [1417, 187] width 106 height 42
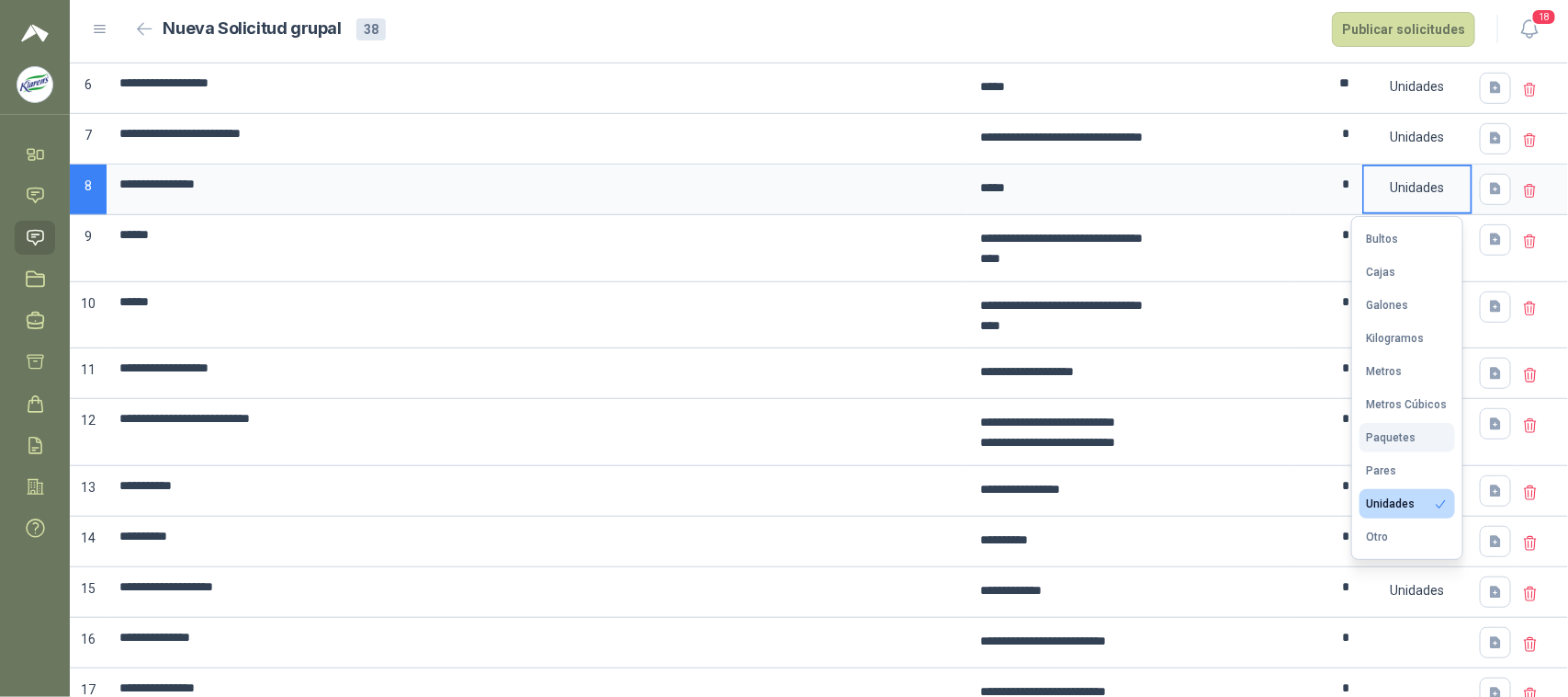
click at [1402, 435] on div "Paquetes" at bounding box center [1391, 437] width 49 height 13
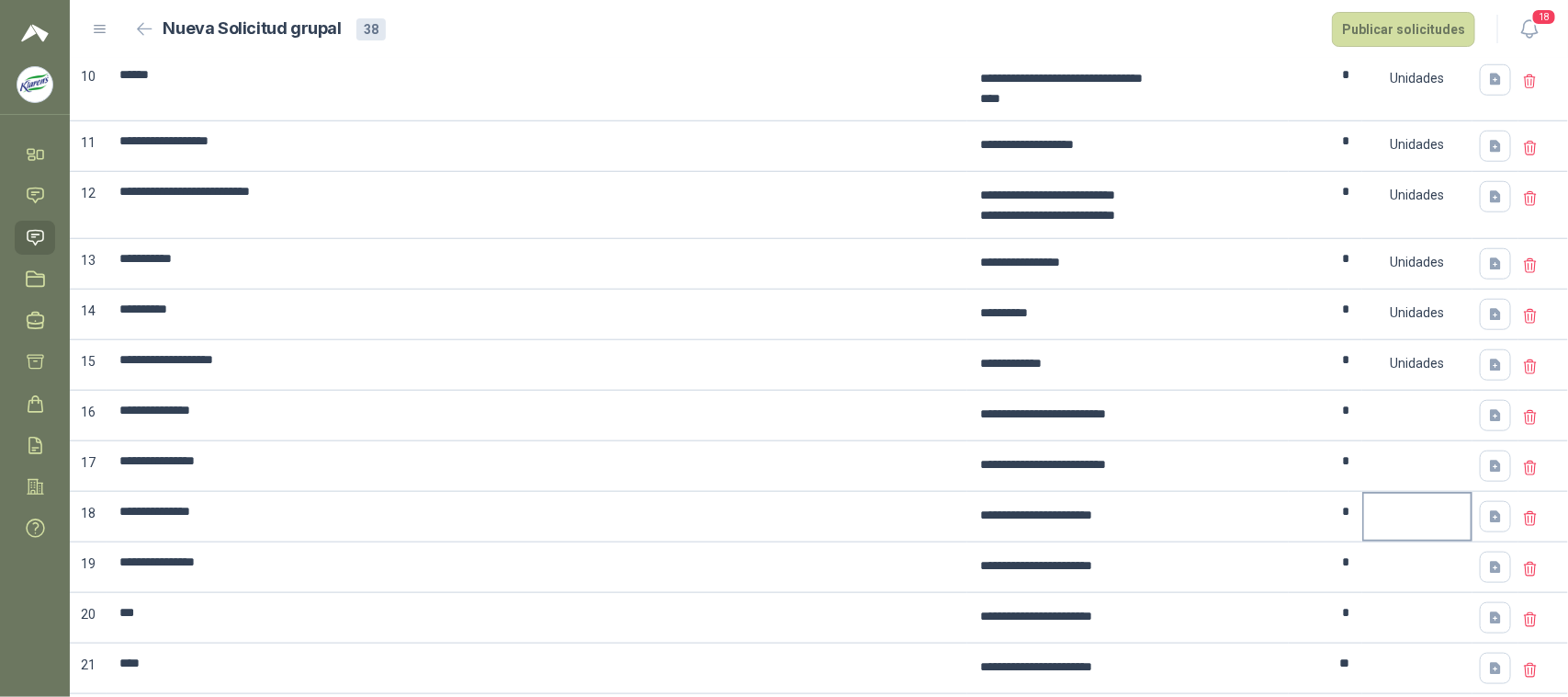
scroll to position [689, 0]
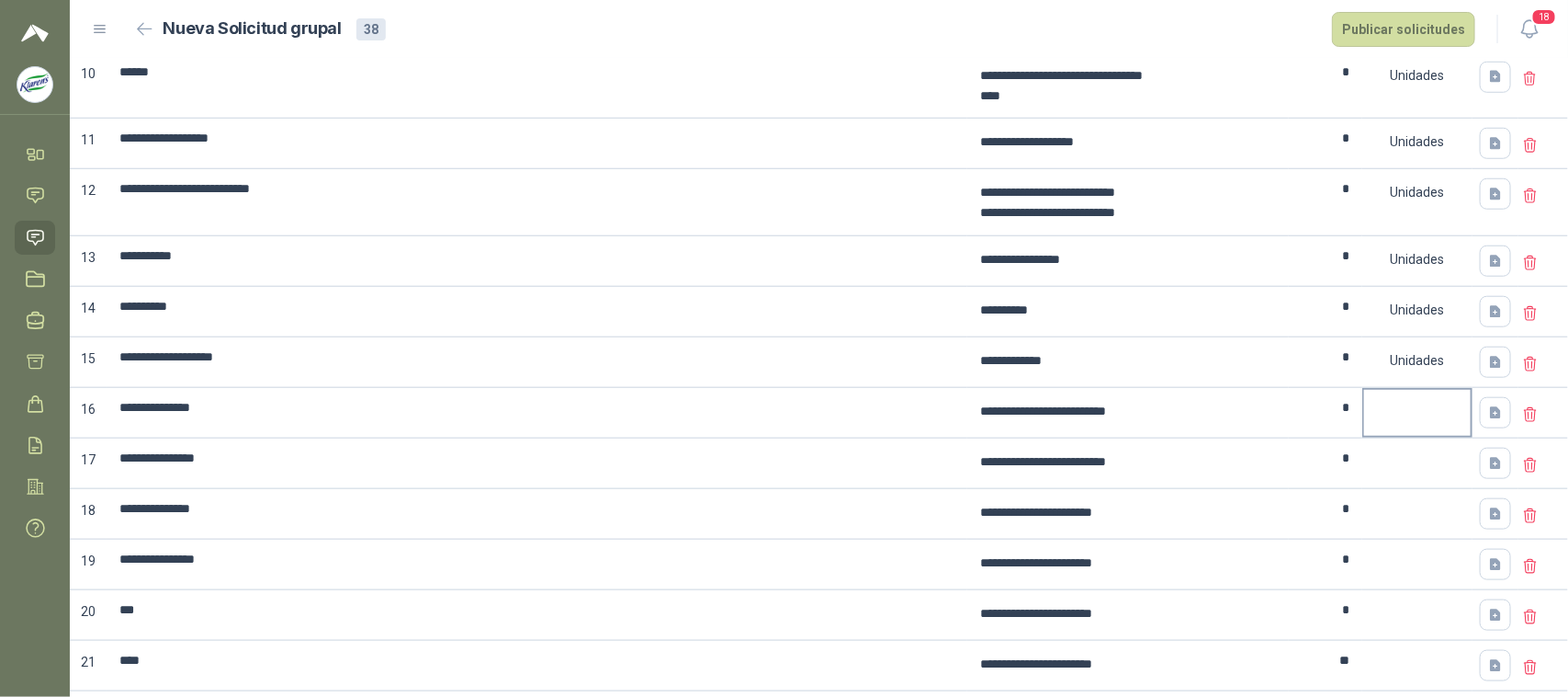
click at [1397, 436] on div at bounding box center [1418, 413] width 110 height 50
click at [1396, 412] on div at bounding box center [1417, 400] width 106 height 22
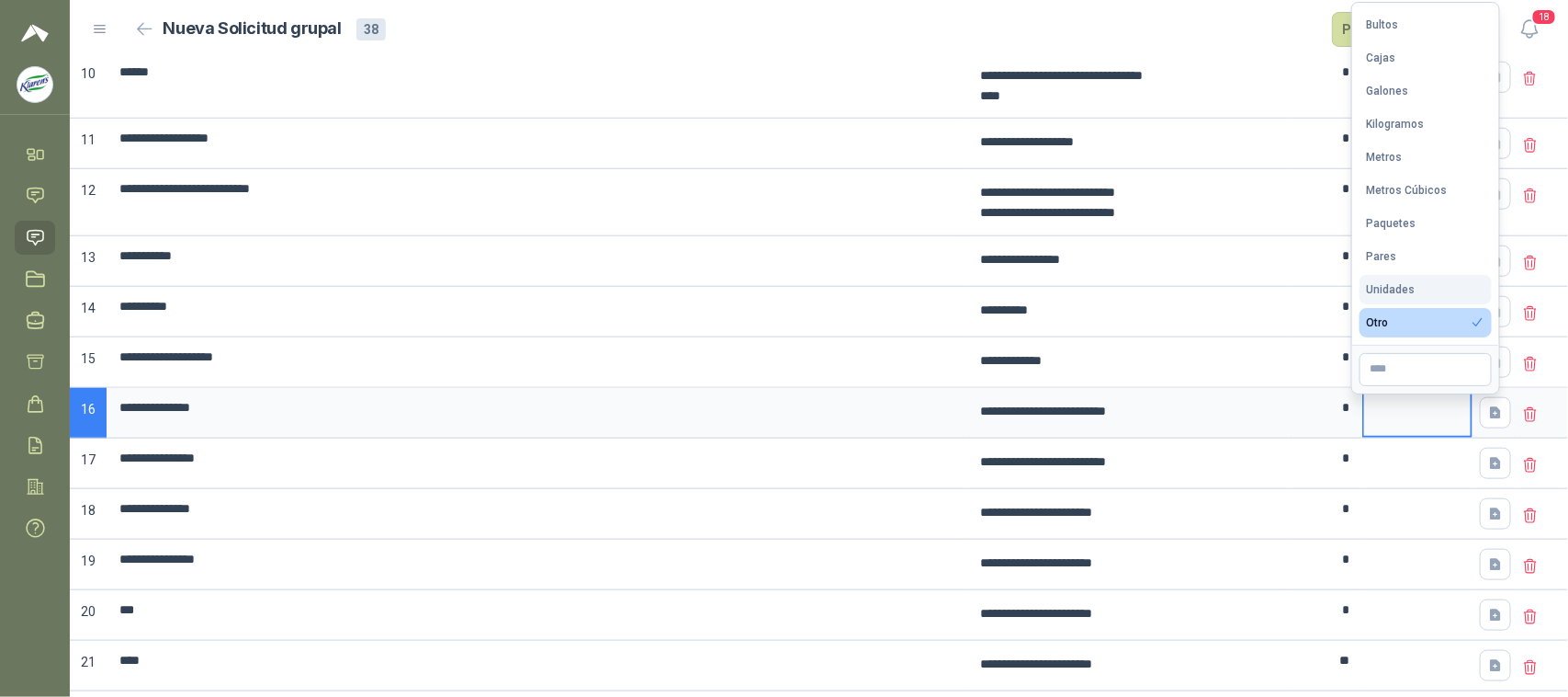
click at [1385, 288] on div "Unidades" at bounding box center [1391, 289] width 49 height 13
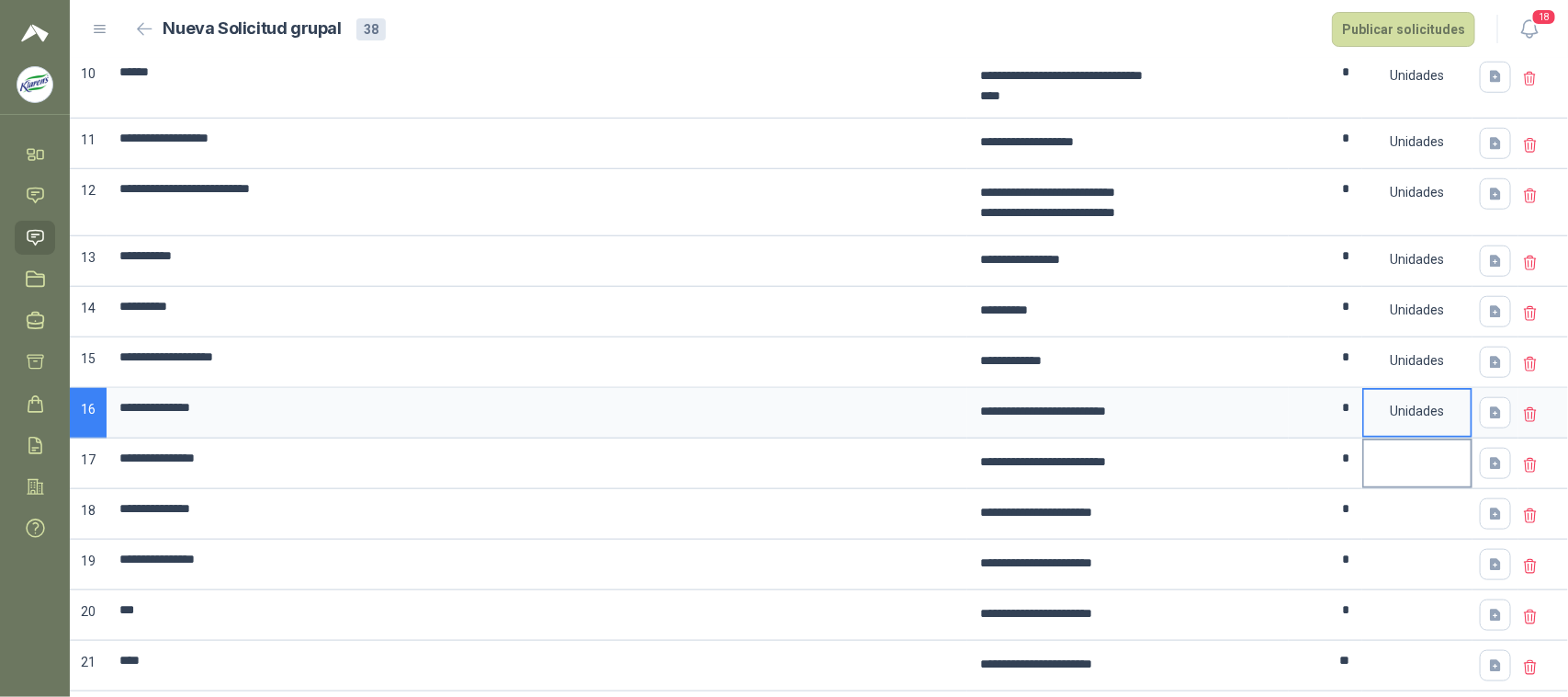
click at [1393, 472] on div at bounding box center [1418, 463] width 110 height 50
click at [1415, 457] on div at bounding box center [1417, 451] width 106 height 22
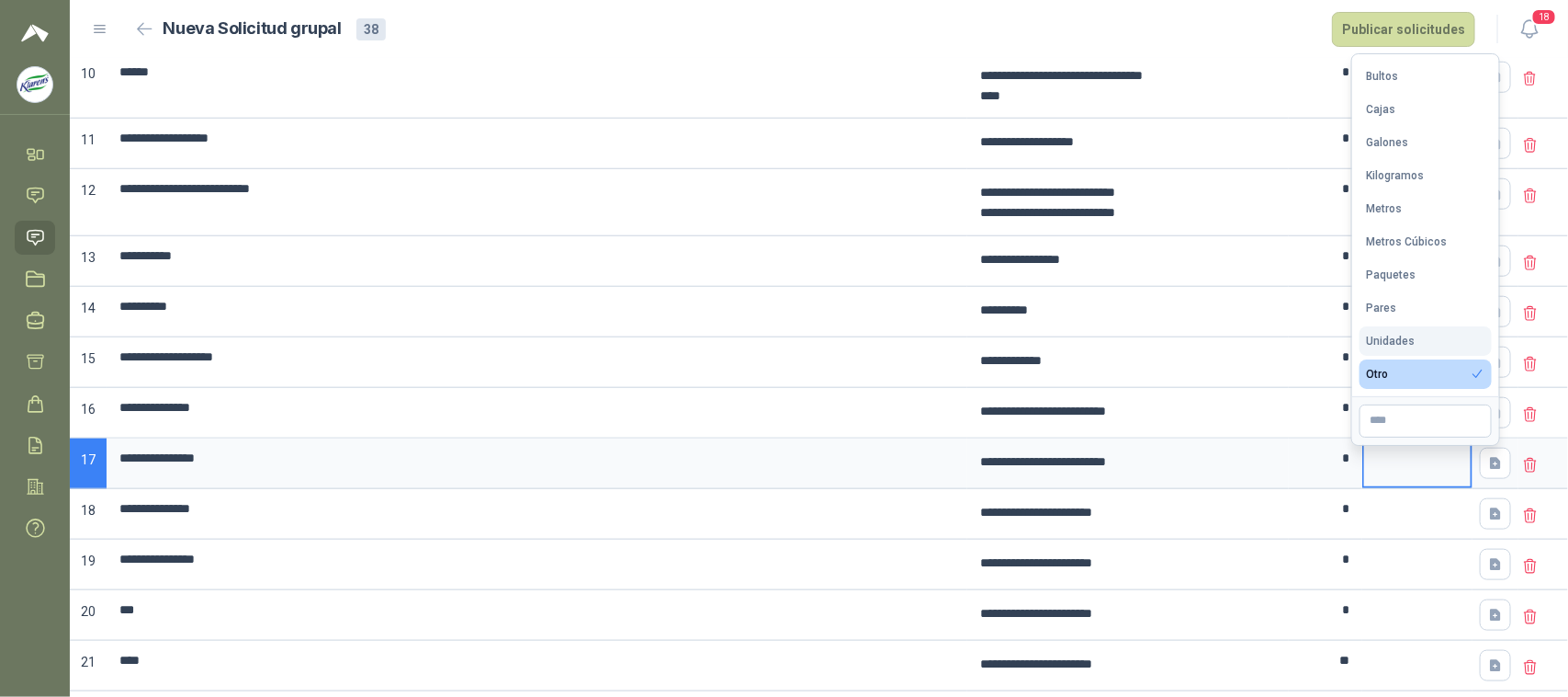
click at [1397, 332] on button "Unidades" at bounding box center [1426, 341] width 133 height 29
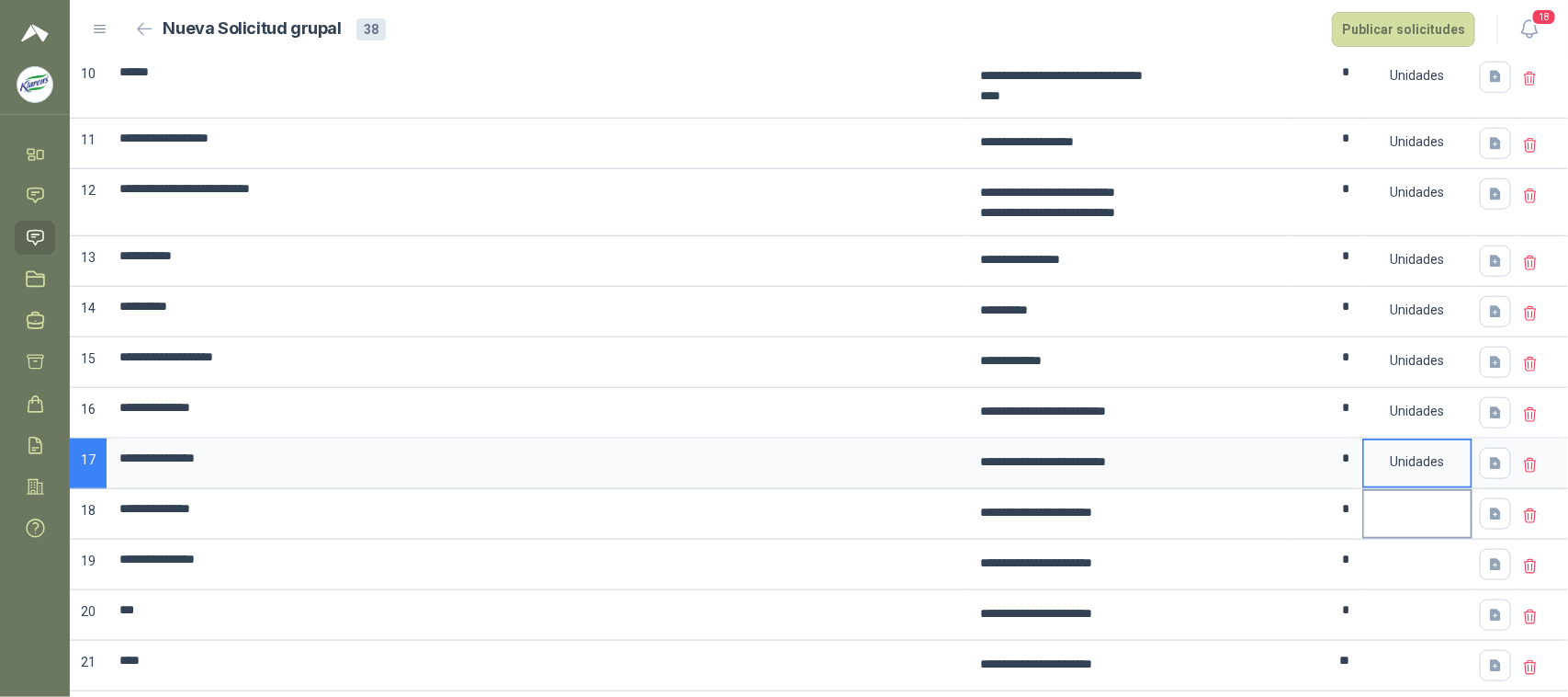
click at [1406, 540] on div at bounding box center [1418, 513] width 110 height 50
click at [1401, 513] on div at bounding box center [1417, 501] width 106 height 22
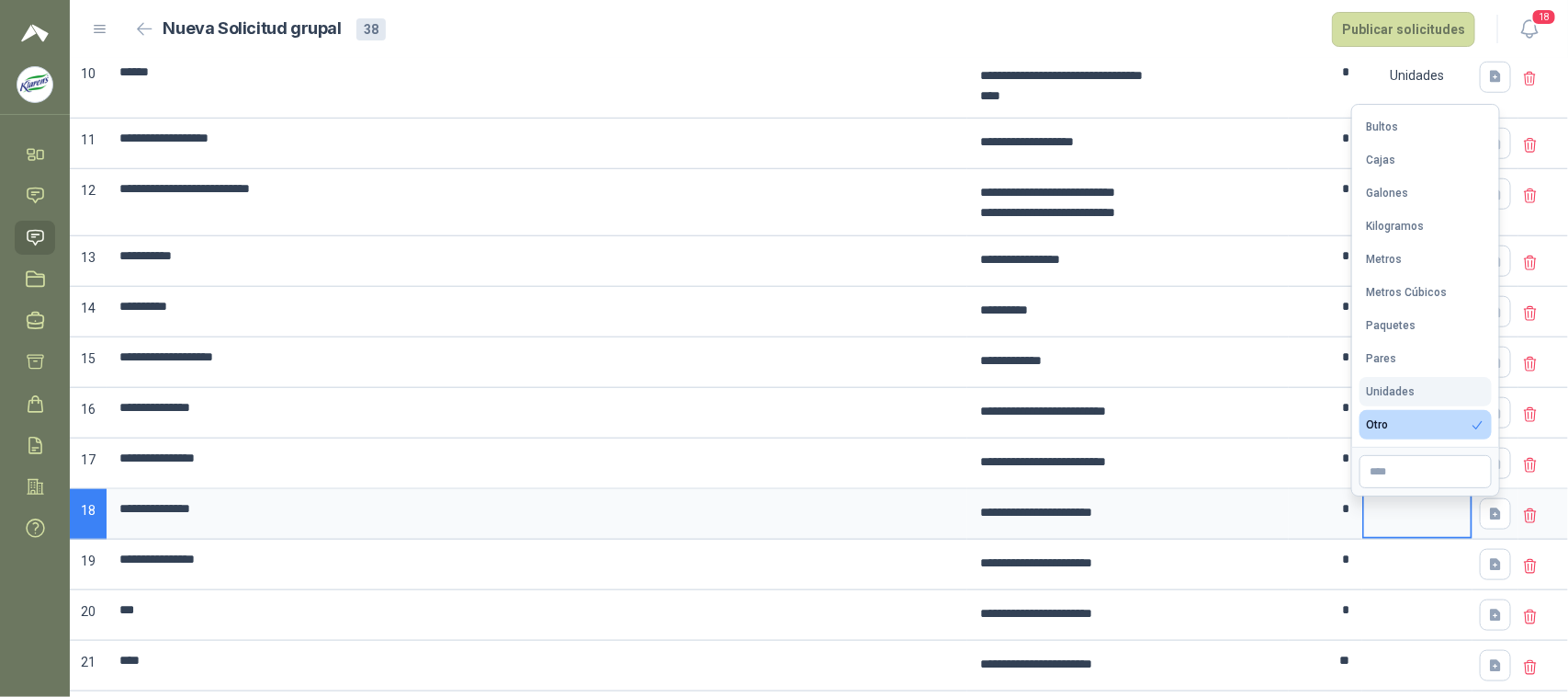
click at [1396, 390] on div "Unidades" at bounding box center [1391, 391] width 49 height 13
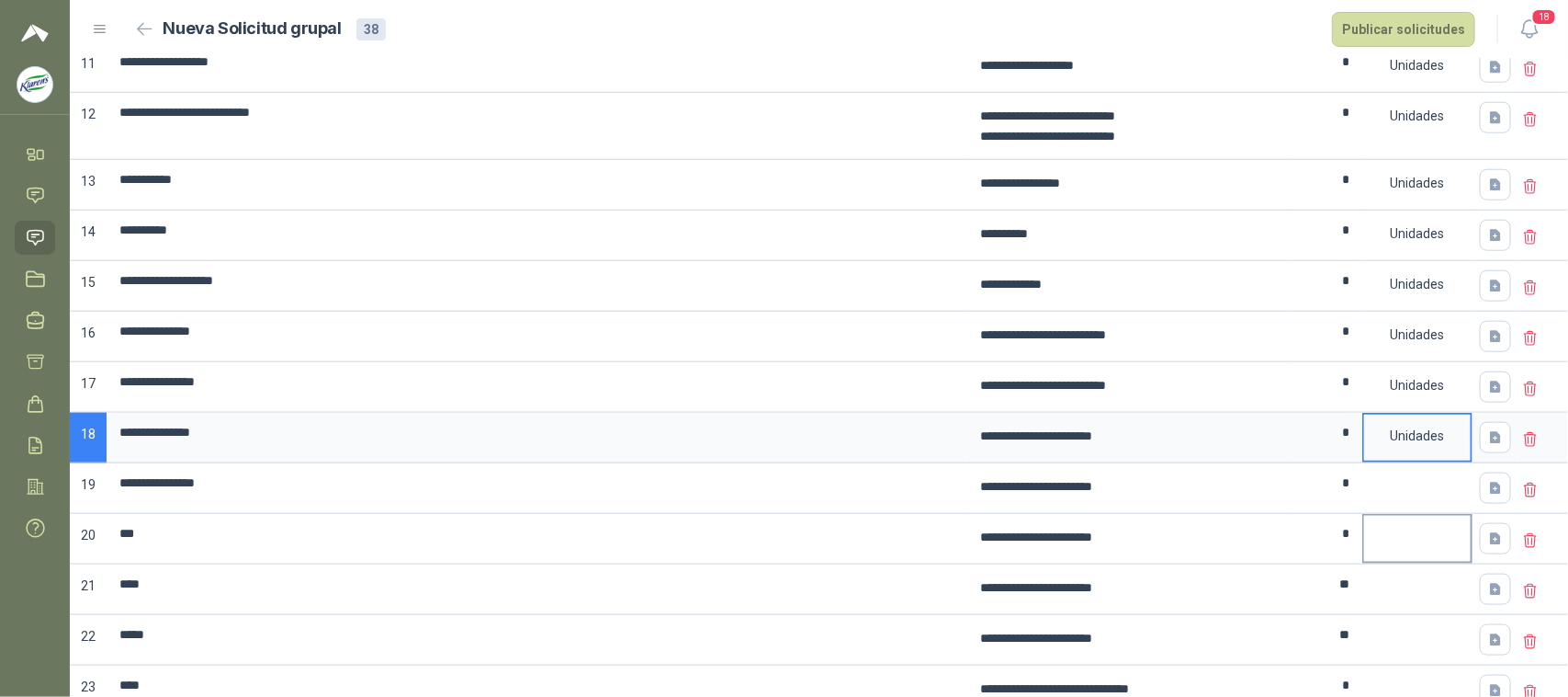
scroll to position [804, 0]
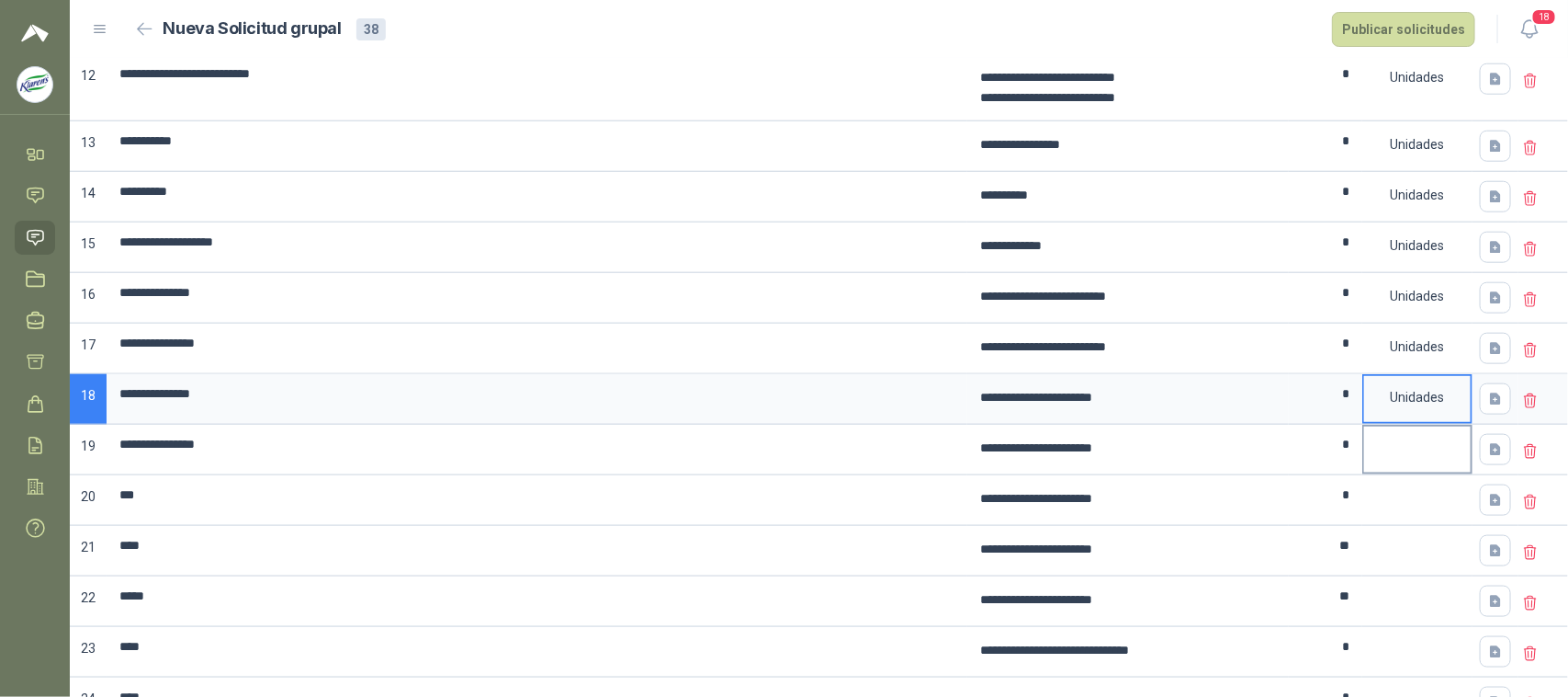
click at [1387, 474] on div at bounding box center [1418, 449] width 110 height 50
click at [1388, 460] on div at bounding box center [1418, 449] width 110 height 50
click at [1396, 448] on div at bounding box center [1417, 437] width 106 height 22
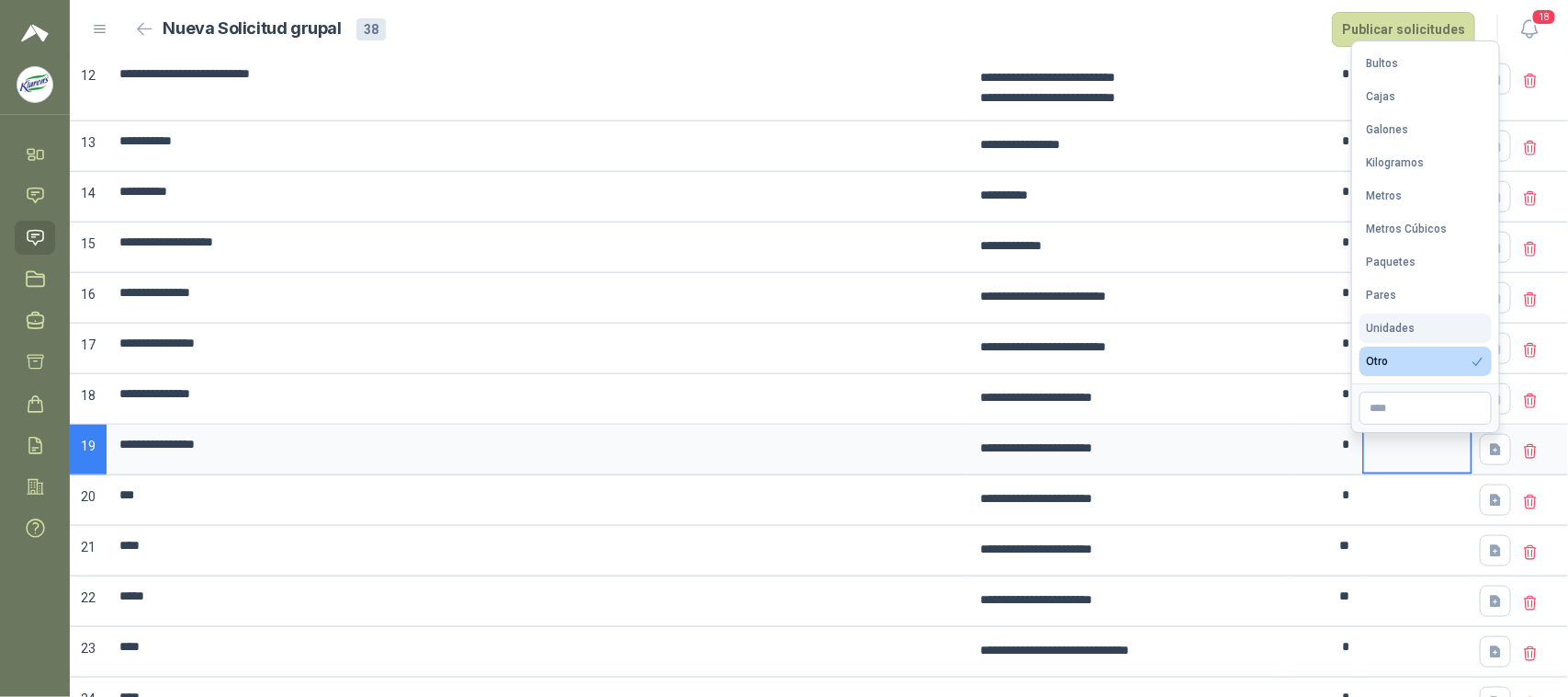
click at [1401, 323] on div "Unidades" at bounding box center [1391, 327] width 49 height 13
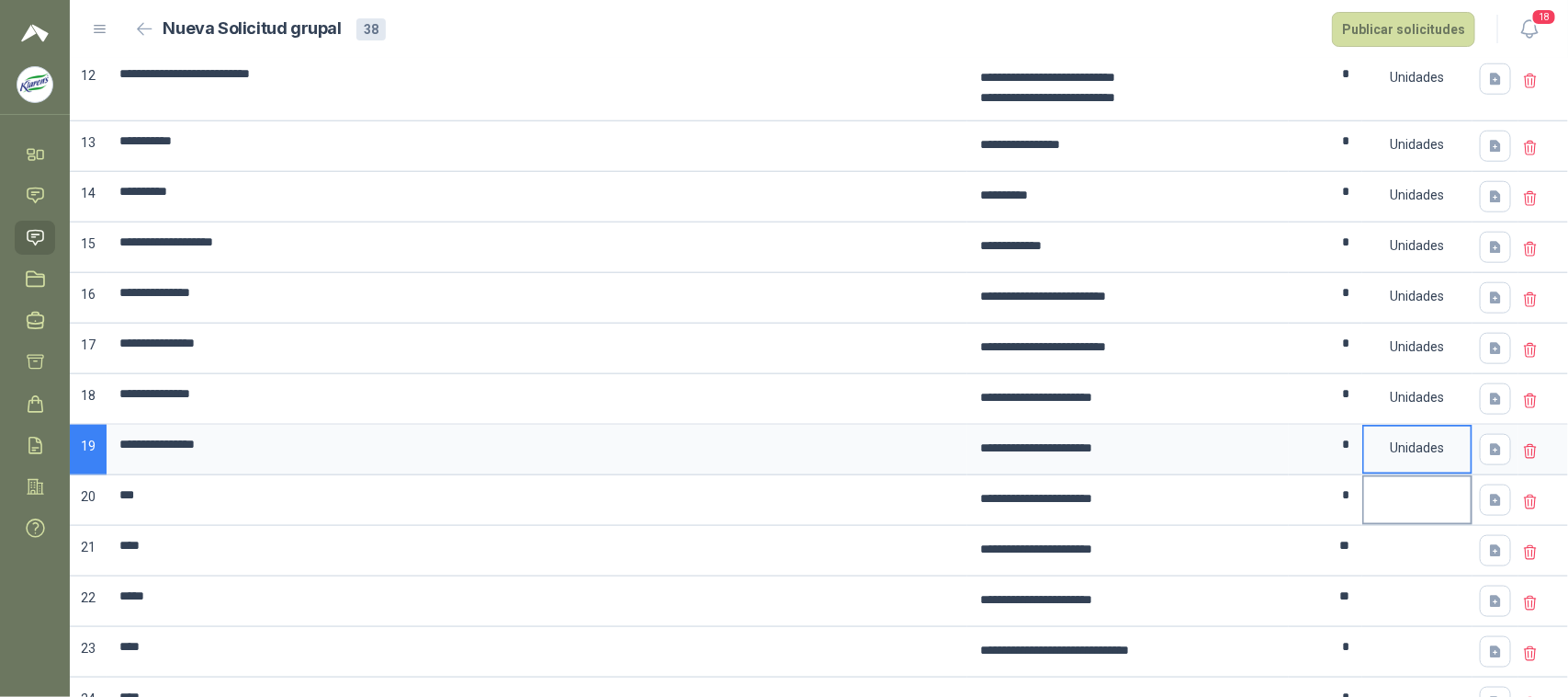
click at [1417, 524] on div at bounding box center [1418, 499] width 110 height 50
click at [1417, 499] on div at bounding box center [1417, 488] width 106 height 22
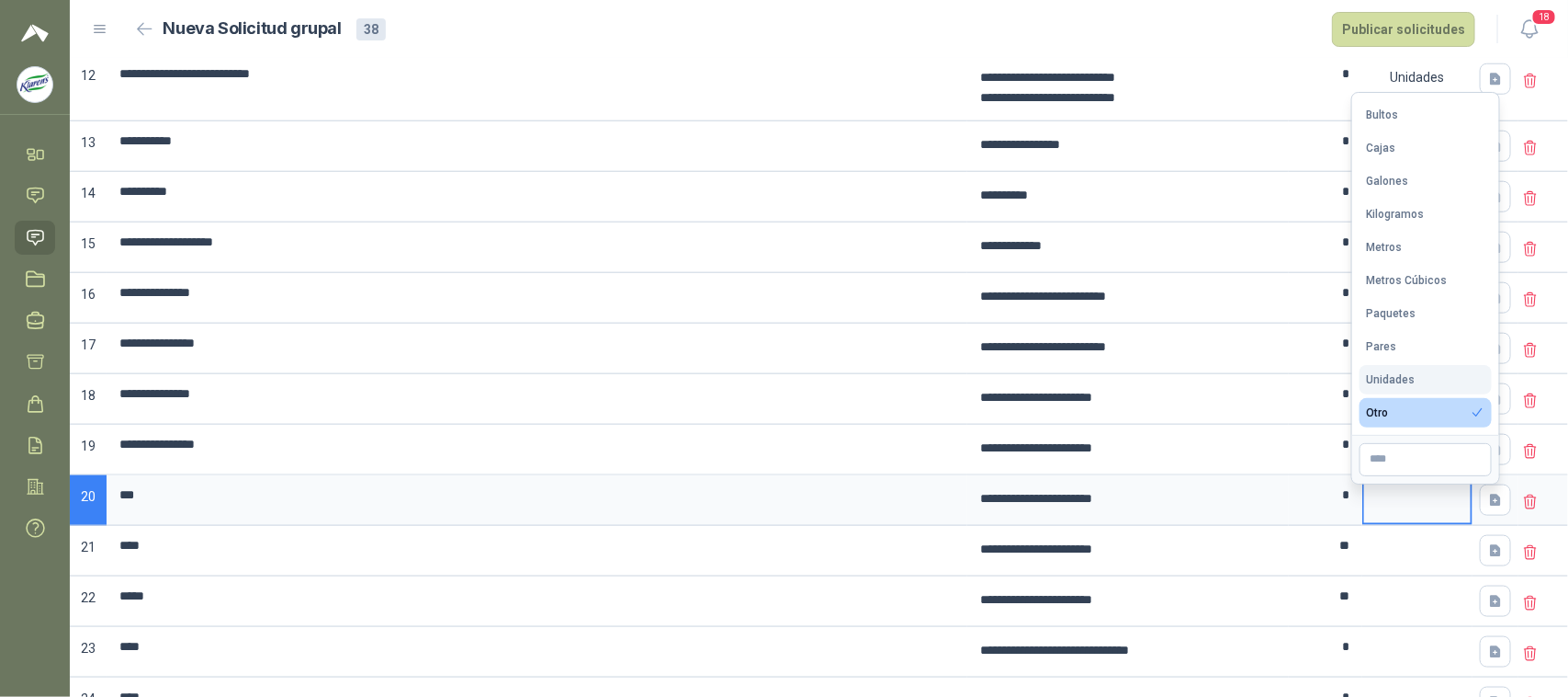
click at [1413, 373] on button "Unidades" at bounding box center [1426, 379] width 133 height 29
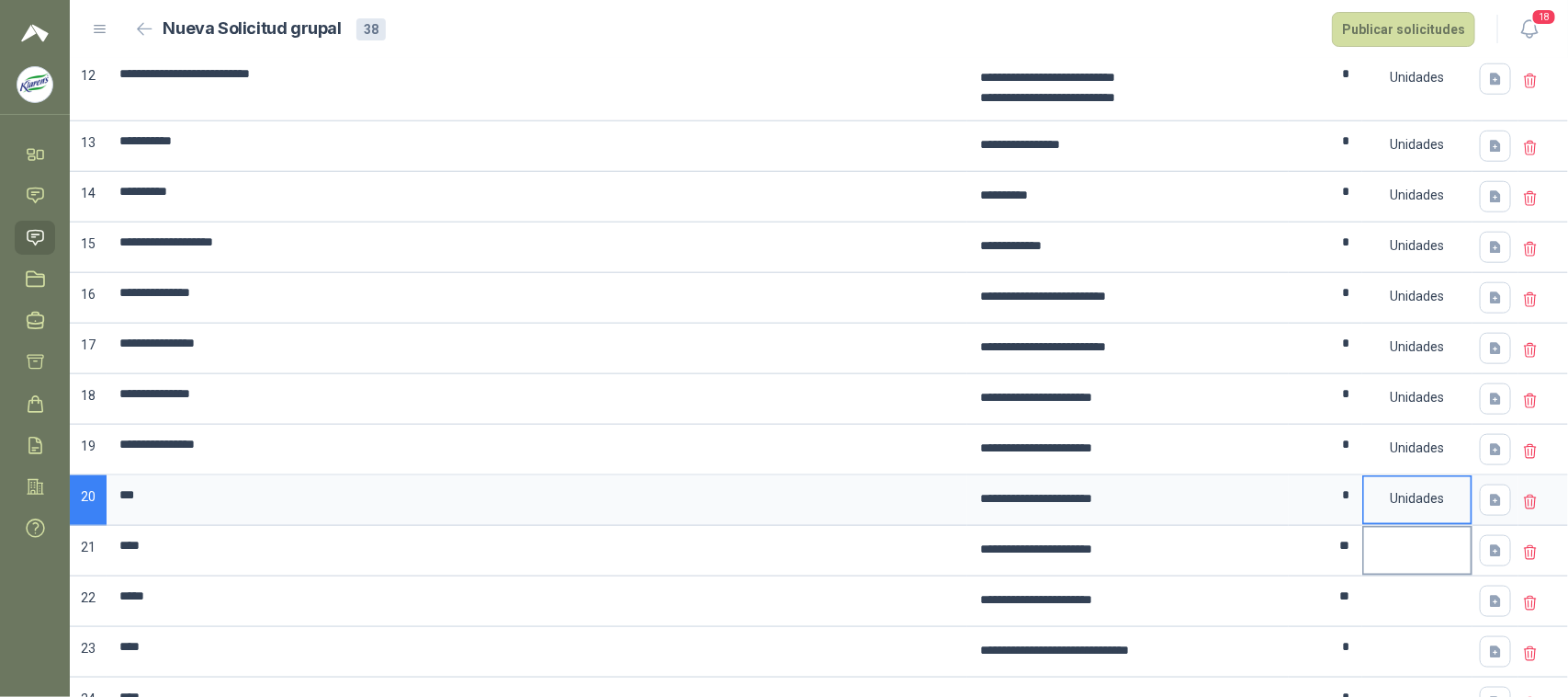
click at [1415, 554] on div at bounding box center [1418, 551] width 110 height 50
click at [1420, 573] on div at bounding box center [1418, 551] width 110 height 50
drag, startPoint x: 1397, startPoint y: 580, endPoint x: 1397, endPoint y: 568, distance: 12.0
click at [1397, 576] on div at bounding box center [1418, 551] width 110 height 50
click at [1396, 573] on div at bounding box center [1418, 551] width 110 height 50
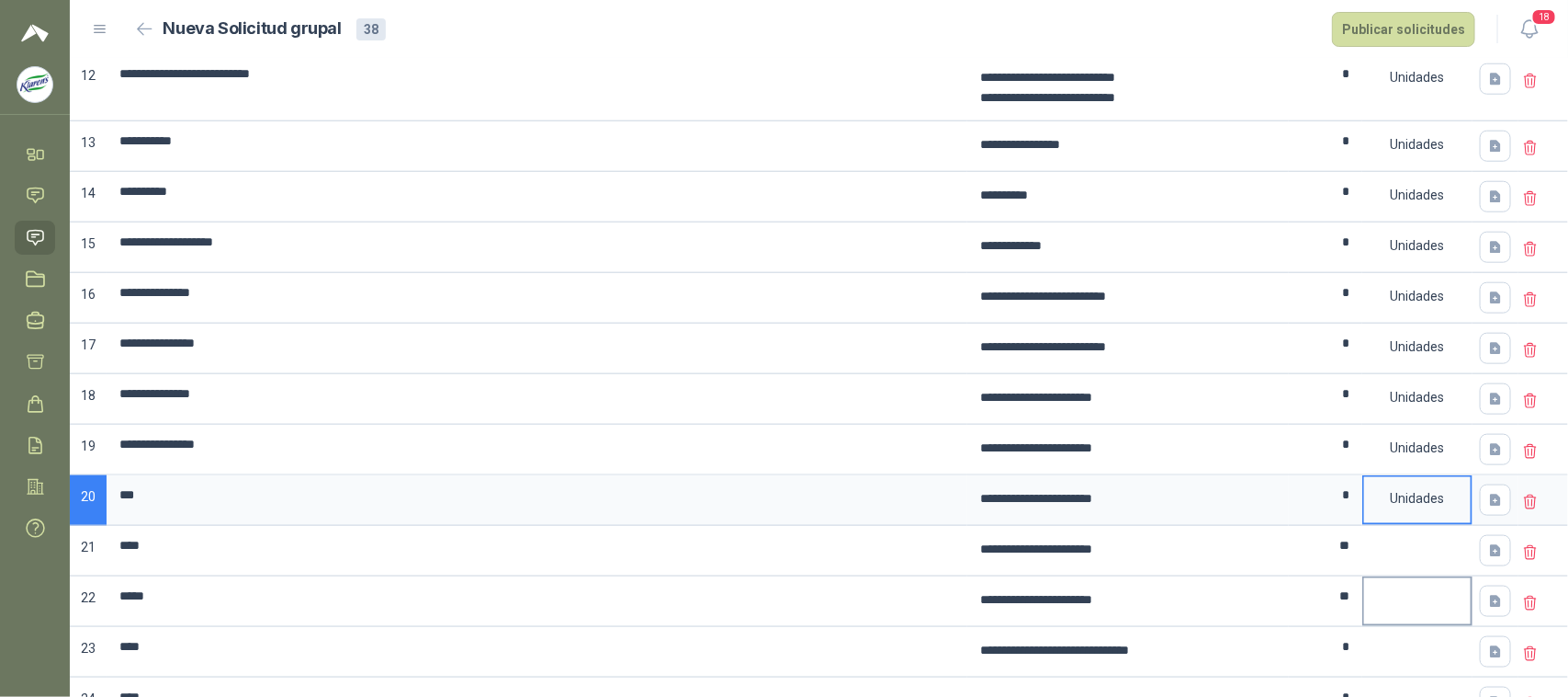
click at [1396, 601] on div at bounding box center [1417, 589] width 106 height 22
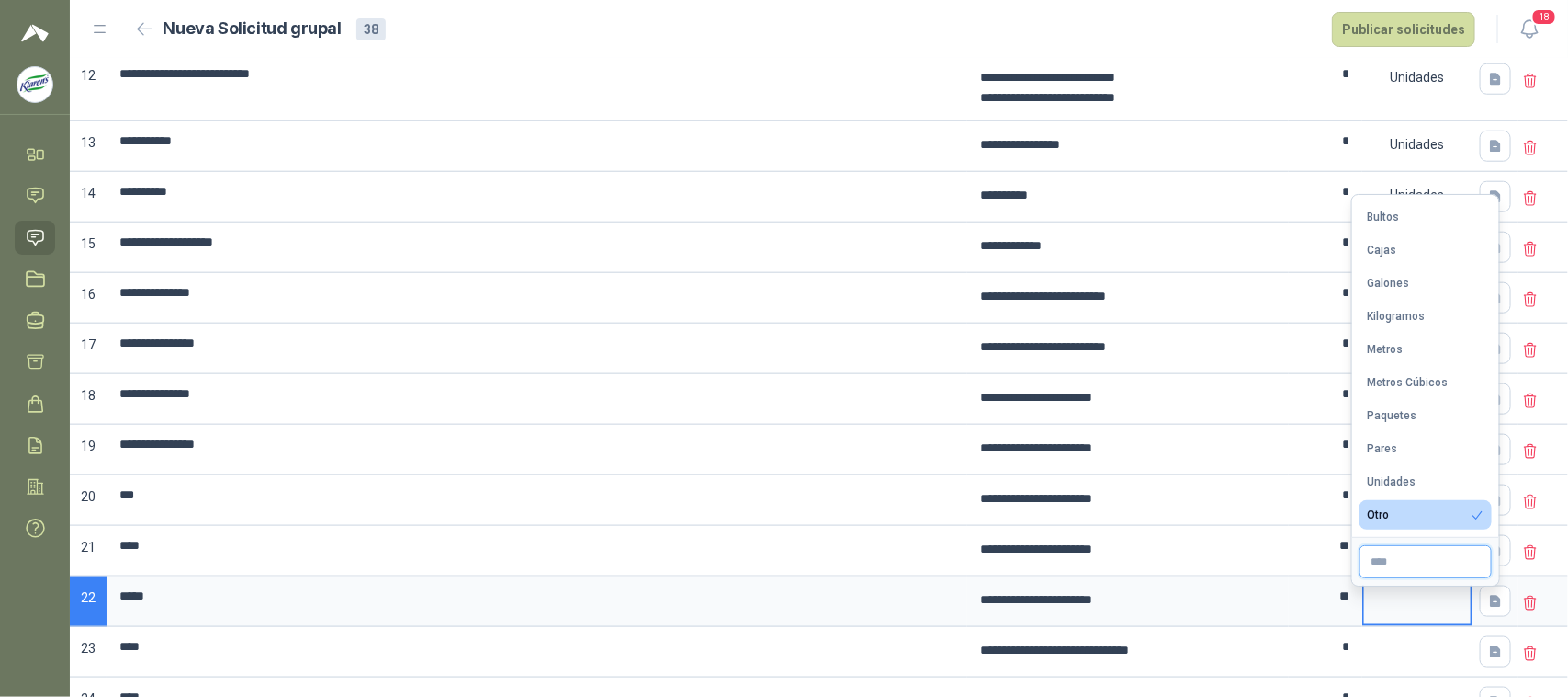
click at [1396, 548] on input "text" at bounding box center [1426, 561] width 133 height 33
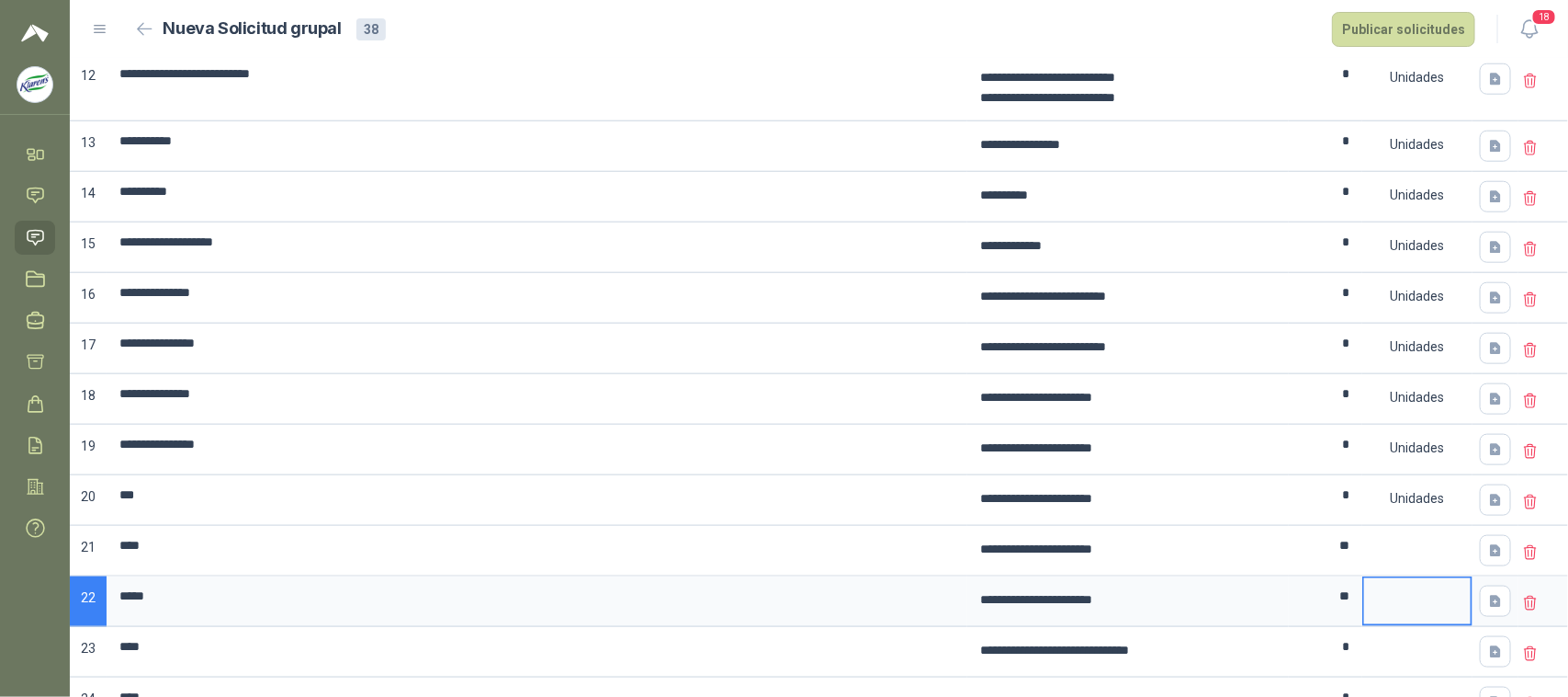
click at [1402, 471] on body "**********" at bounding box center [784, 348] width 1568 height 697
click at [1422, 549] on div at bounding box center [1417, 539] width 106 height 22
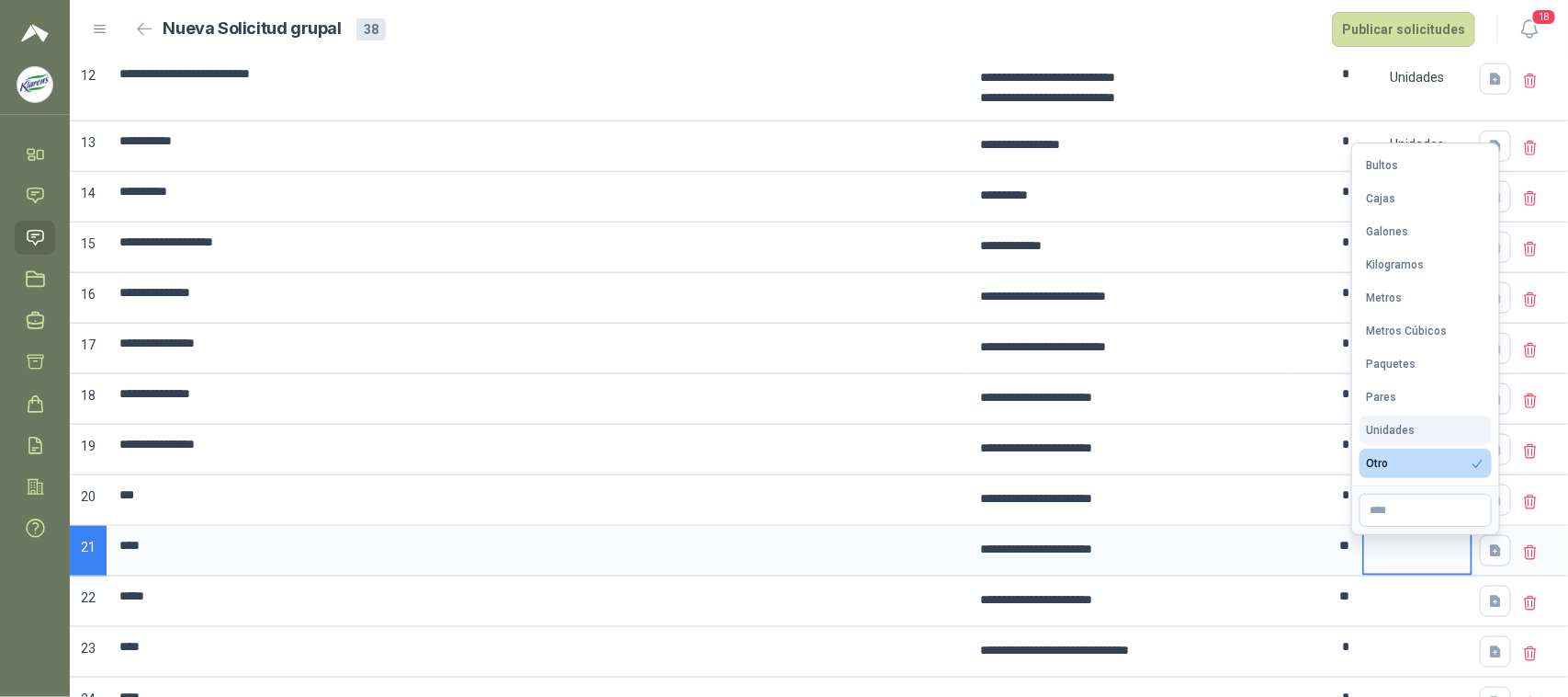
click at [1406, 429] on div "Unidades" at bounding box center [1391, 430] width 49 height 13
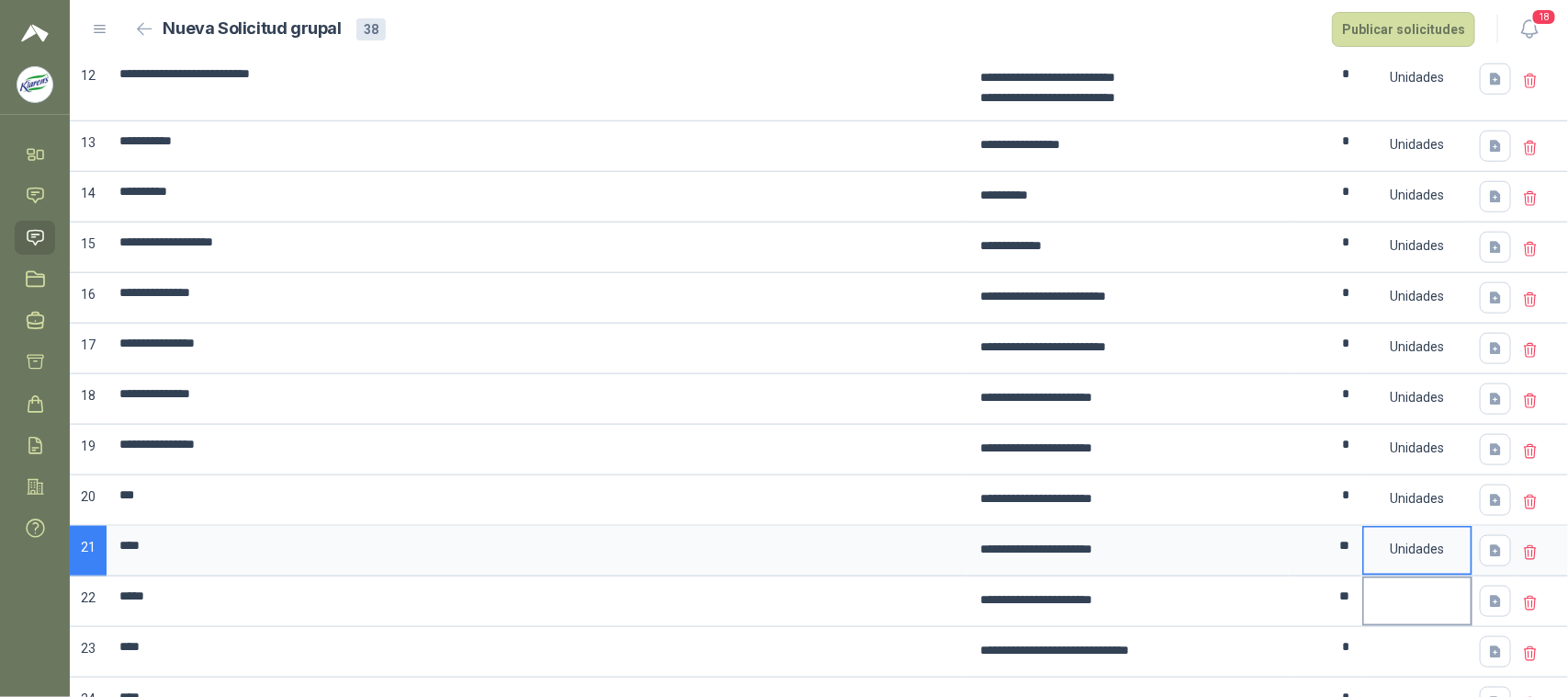
click at [1382, 596] on div at bounding box center [1417, 589] width 106 height 22
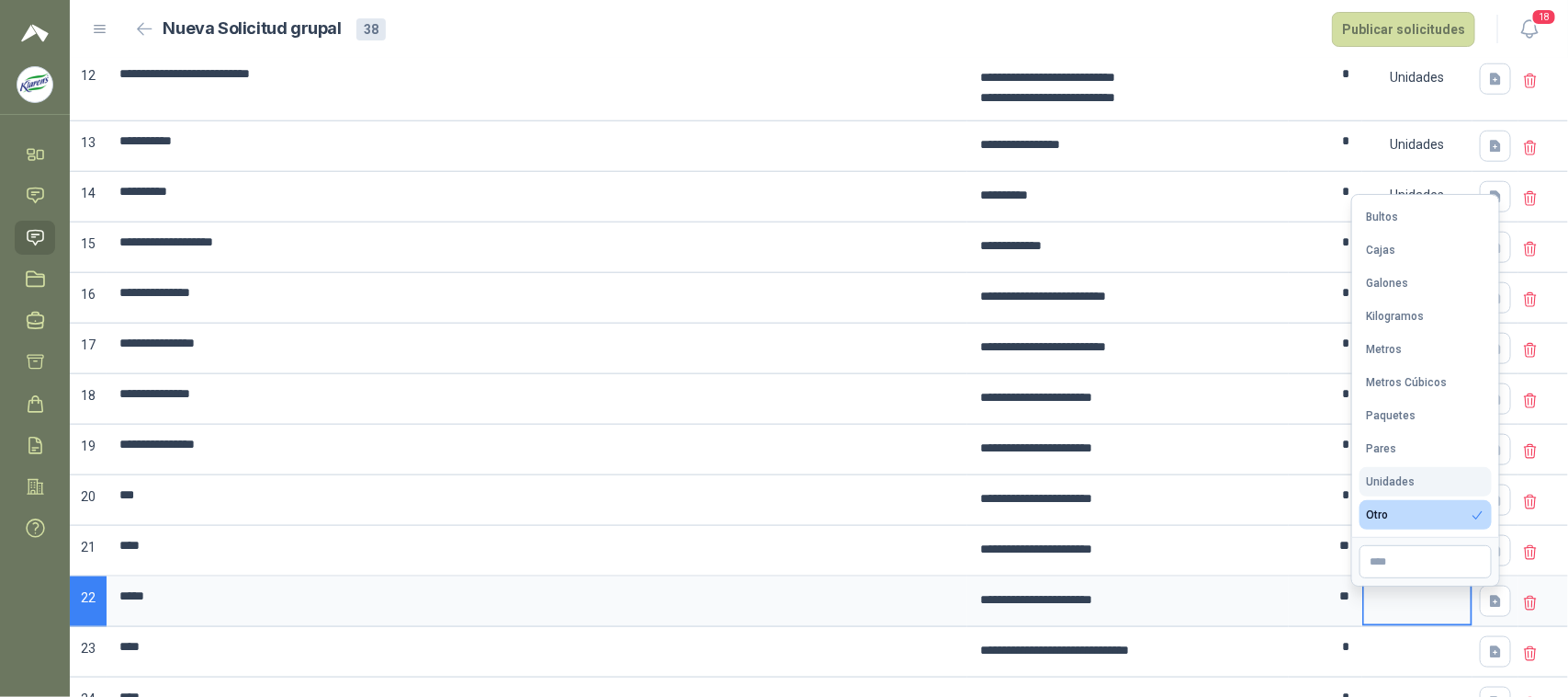
click at [1402, 479] on div "Unidades" at bounding box center [1391, 481] width 49 height 13
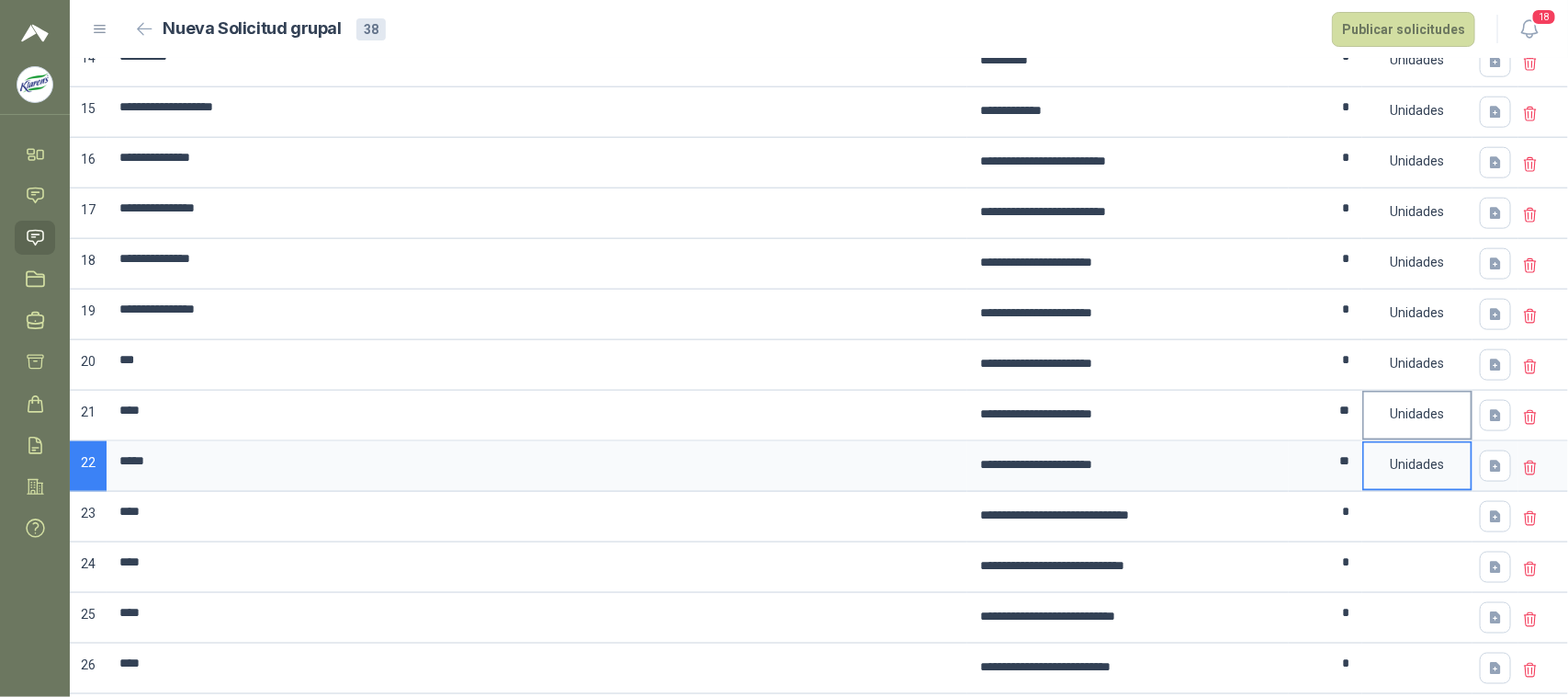
scroll to position [1034, 0]
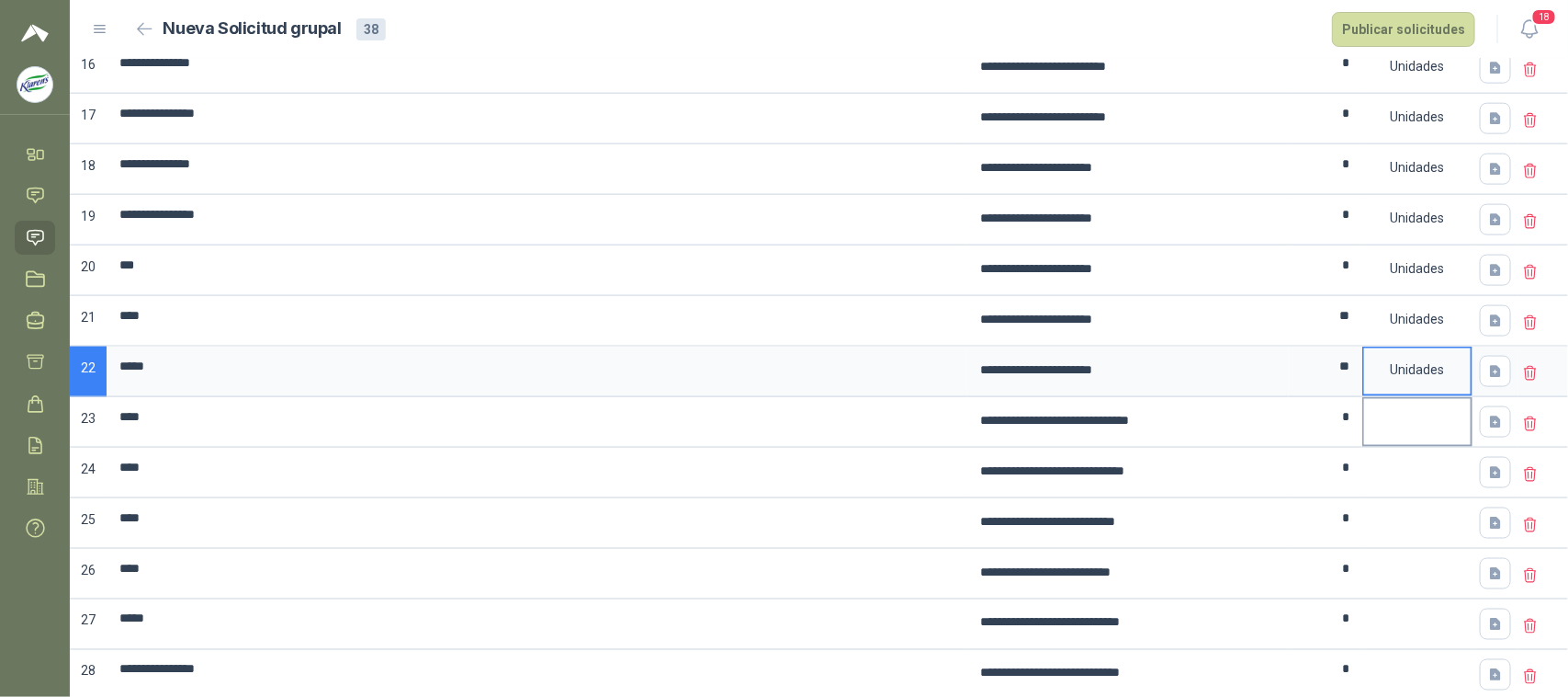
click at [1401, 421] on div at bounding box center [1417, 410] width 106 height 22
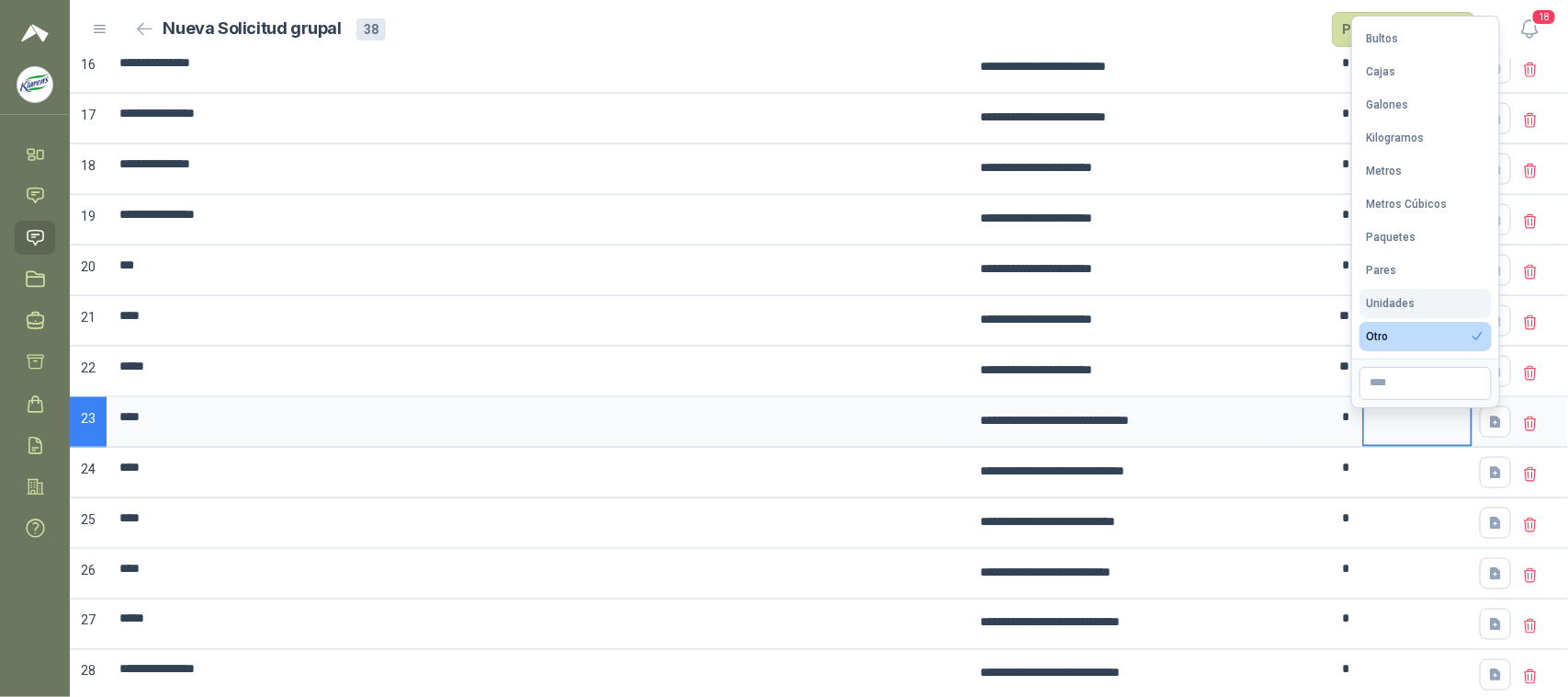
click at [1406, 291] on button "Unidades" at bounding box center [1426, 304] width 133 height 29
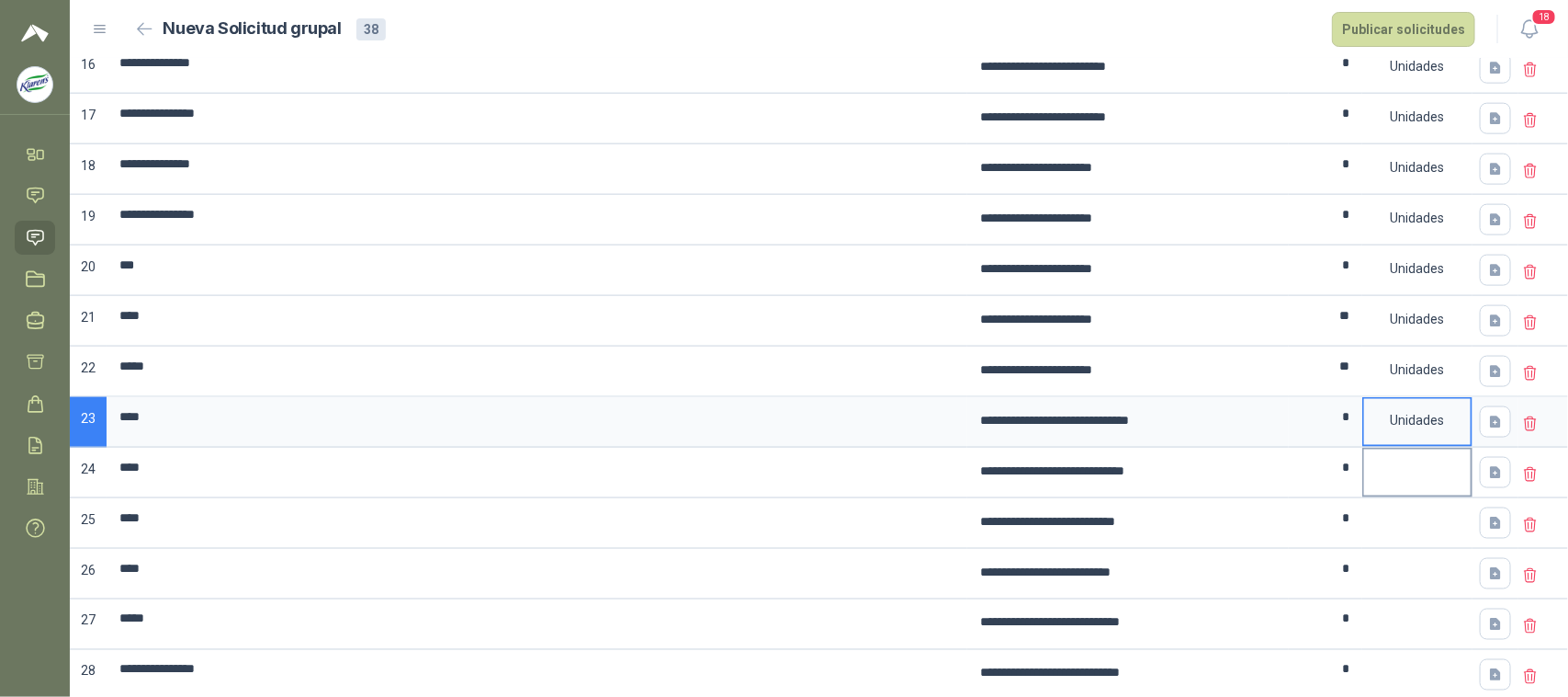
click at [1415, 488] on div at bounding box center [1418, 472] width 110 height 50
click at [1412, 472] on div at bounding box center [1417, 460] width 106 height 22
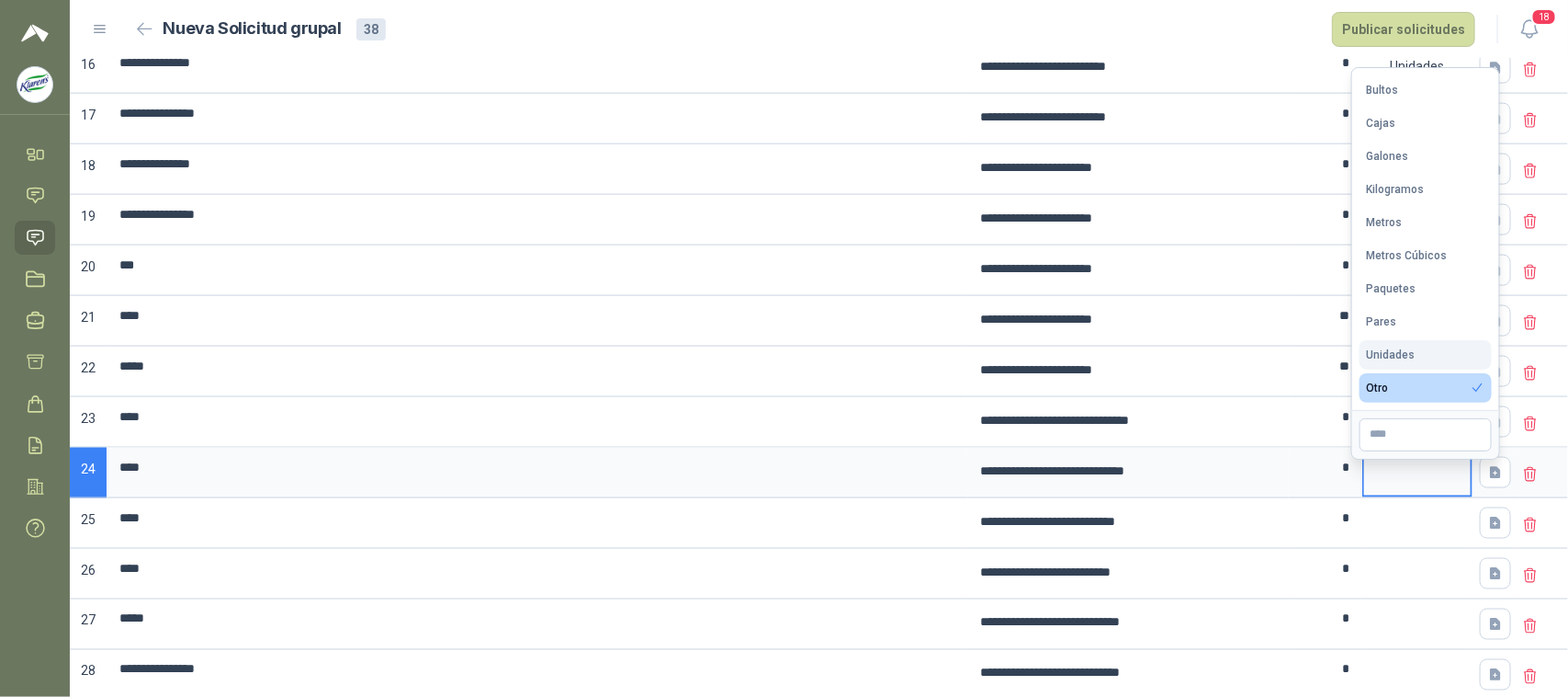
click at [1412, 355] on div "Unidades" at bounding box center [1391, 354] width 49 height 13
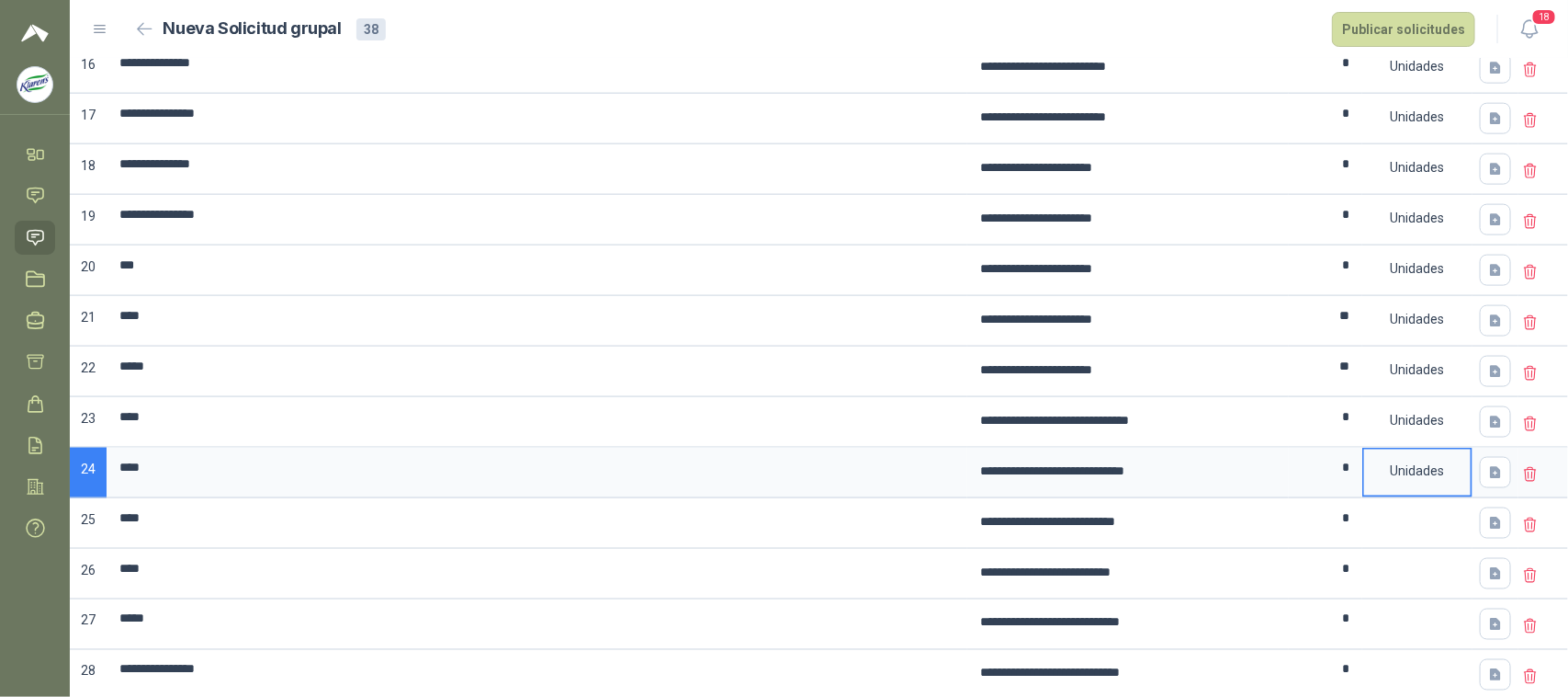
drag, startPoint x: 1418, startPoint y: 538, endPoint x: 1406, endPoint y: 489, distance: 50.4
click at [1418, 536] on div at bounding box center [1418, 523] width 110 height 50
click at [1418, 543] on div at bounding box center [1418, 523] width 110 height 50
click at [1417, 543] on div at bounding box center [1418, 523] width 110 height 50
click at [1417, 545] on div at bounding box center [1418, 523] width 110 height 50
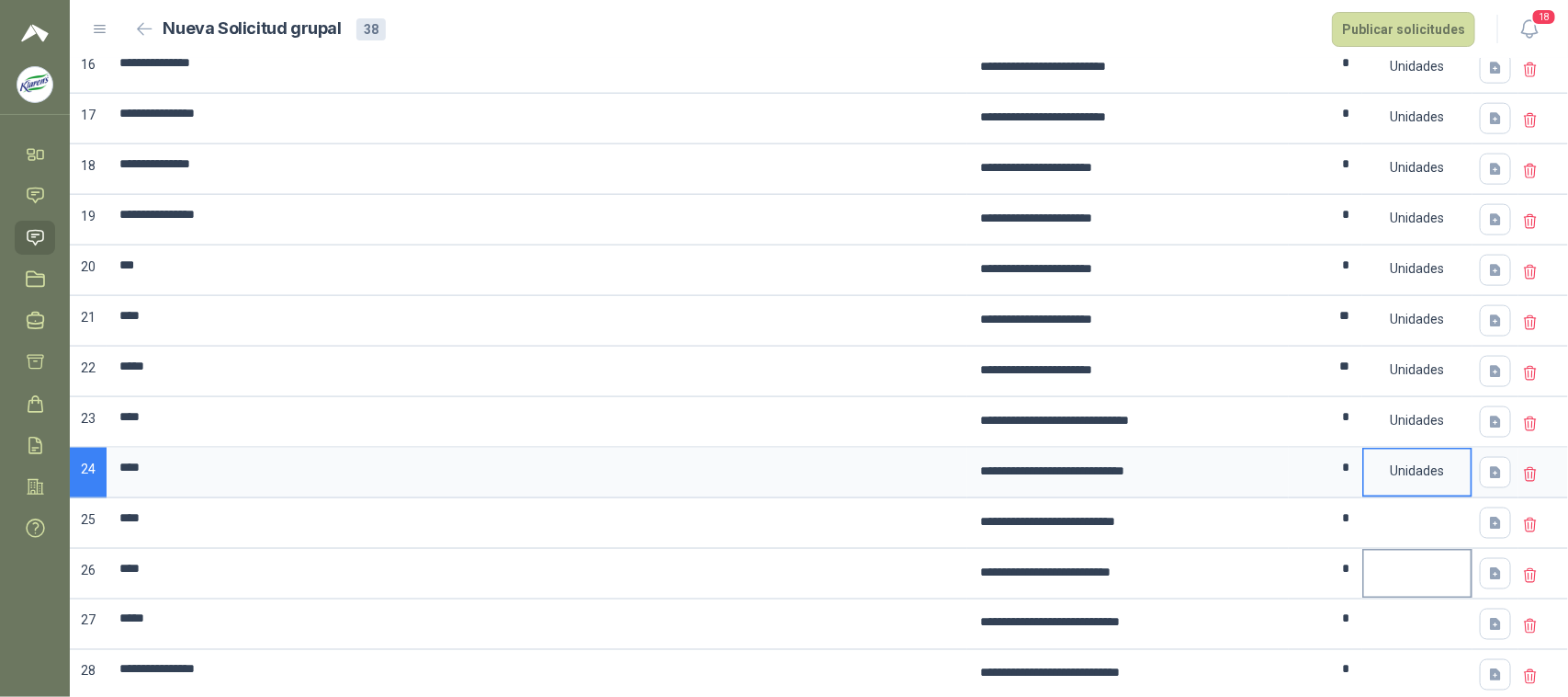
click at [1383, 593] on div at bounding box center [1418, 573] width 110 height 50
click at [1406, 516] on div at bounding box center [1417, 511] width 106 height 22
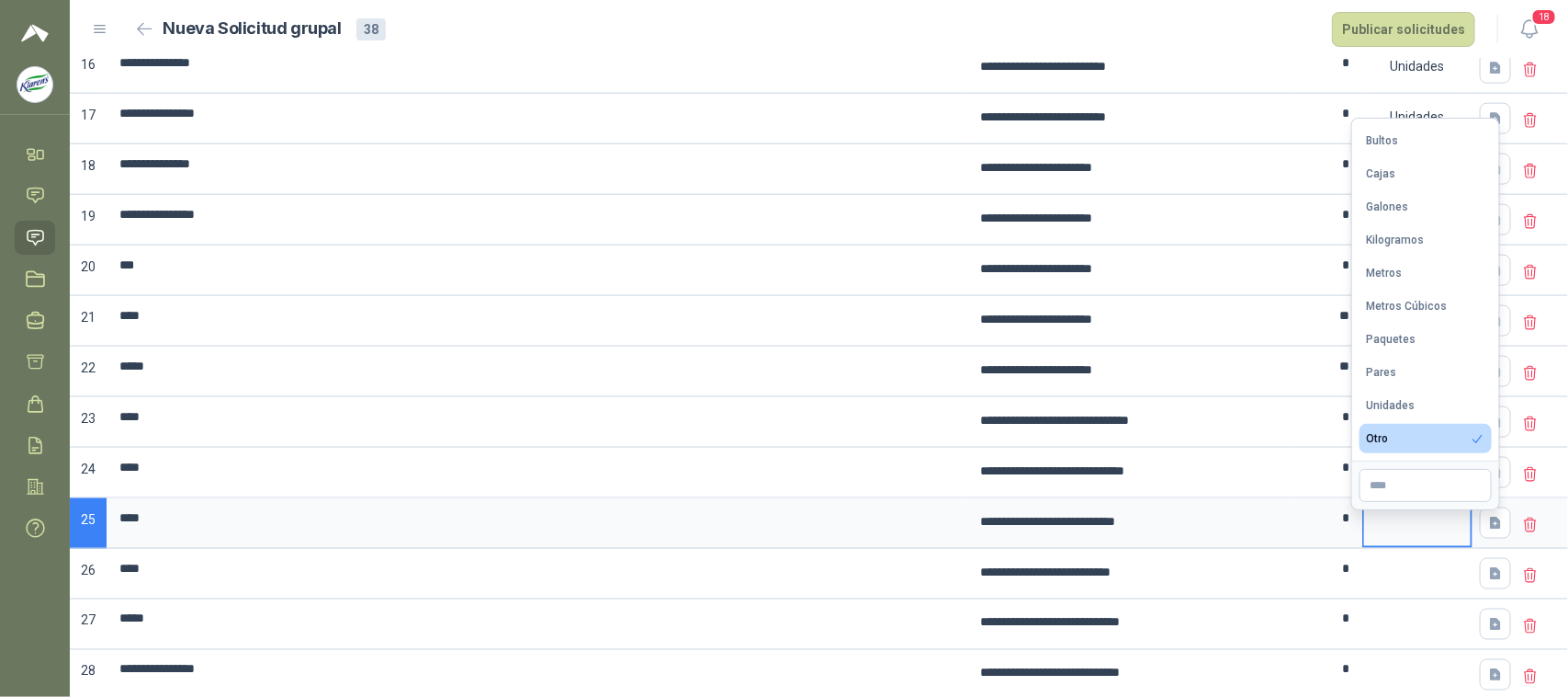
click at [1392, 409] on div "Unidades" at bounding box center [1391, 405] width 49 height 13
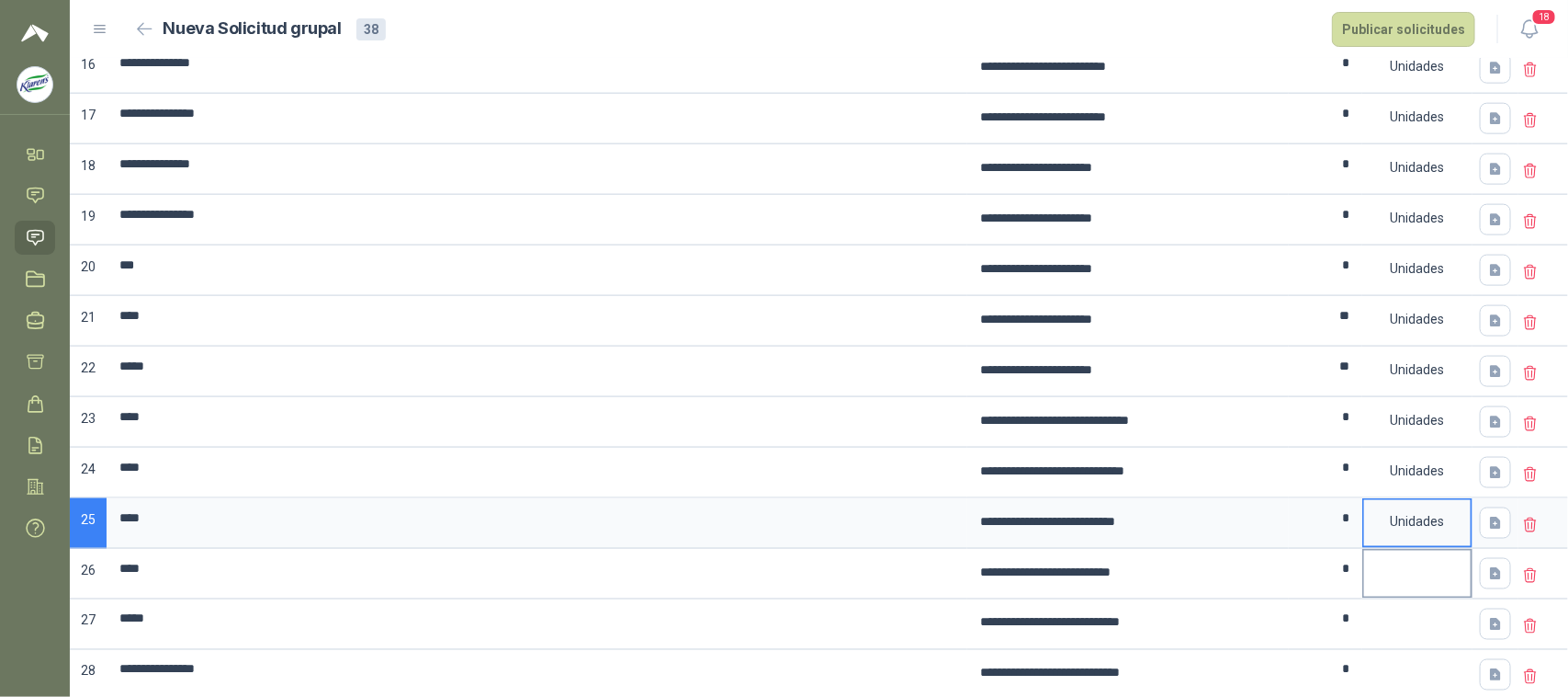
click at [1415, 598] on div at bounding box center [1418, 573] width 110 height 50
click at [1412, 593] on div at bounding box center [1418, 573] width 110 height 50
click at [1403, 573] on div at bounding box center [1417, 561] width 106 height 22
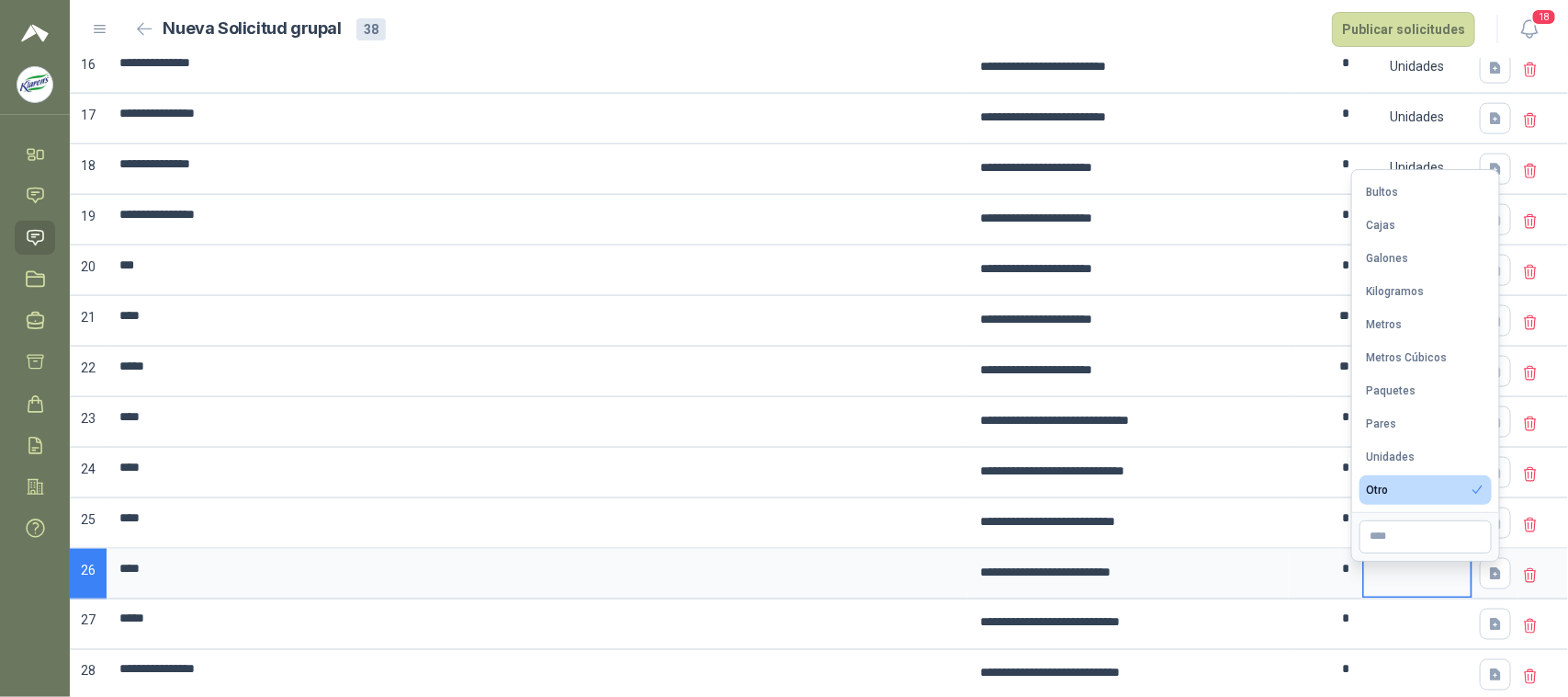
click at [1390, 455] on div "Unidades" at bounding box center [1391, 456] width 49 height 13
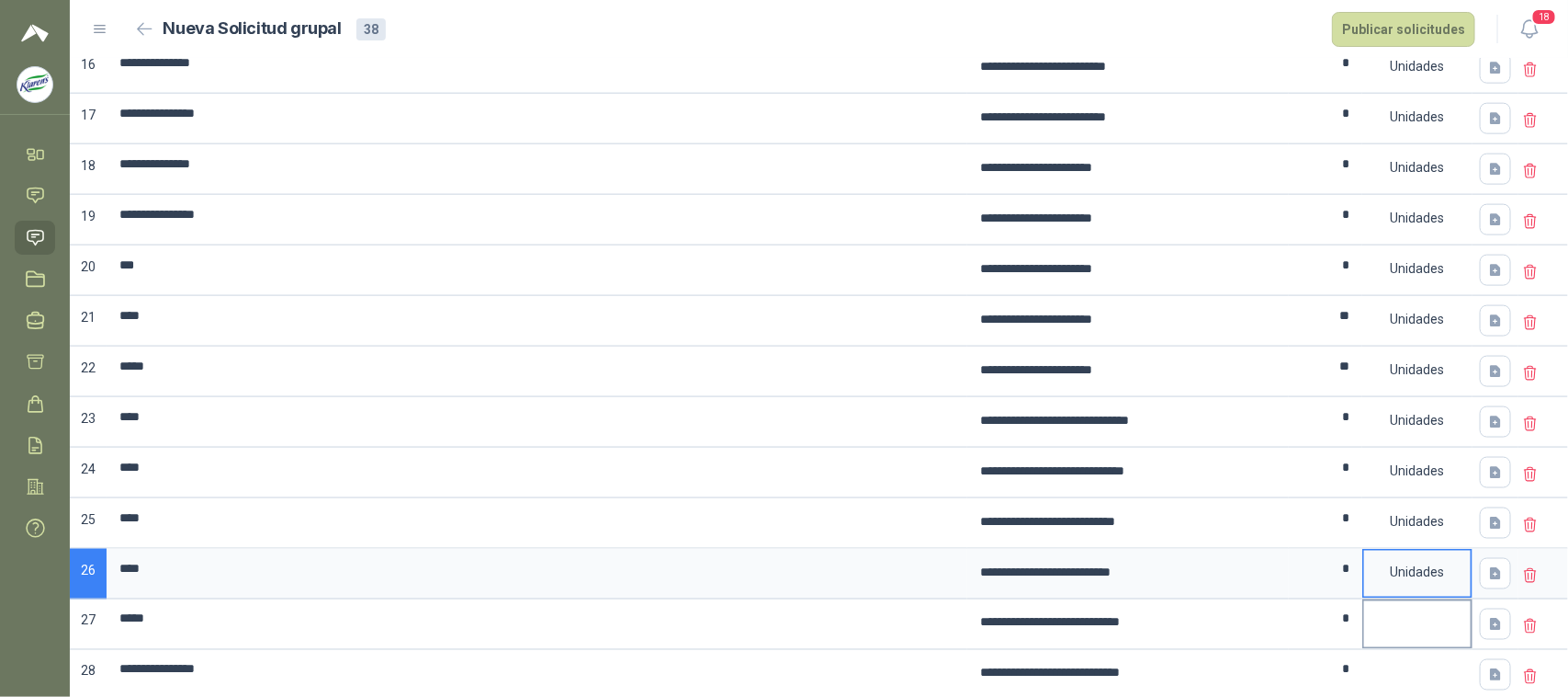
click at [1398, 623] on div at bounding box center [1417, 611] width 106 height 22
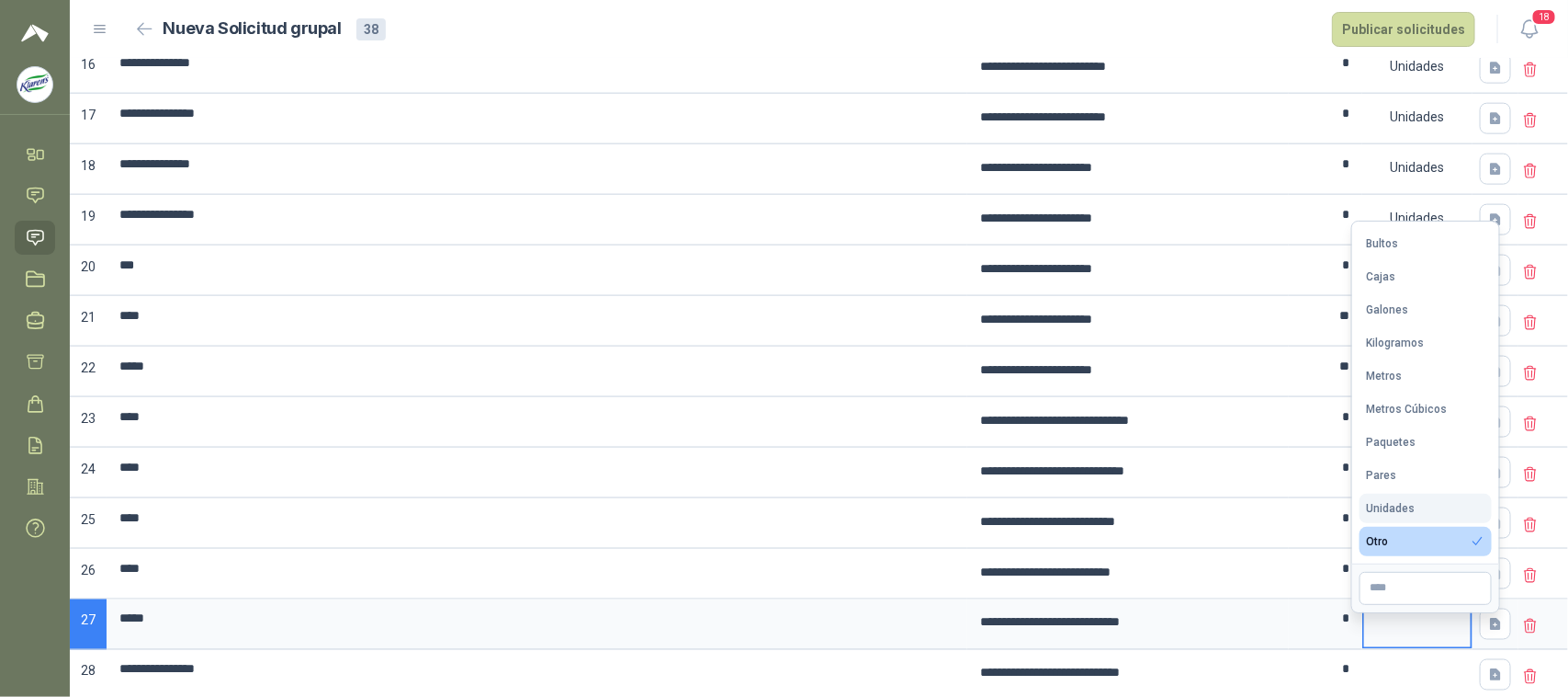
click at [1401, 508] on div "Unidades" at bounding box center [1391, 508] width 49 height 13
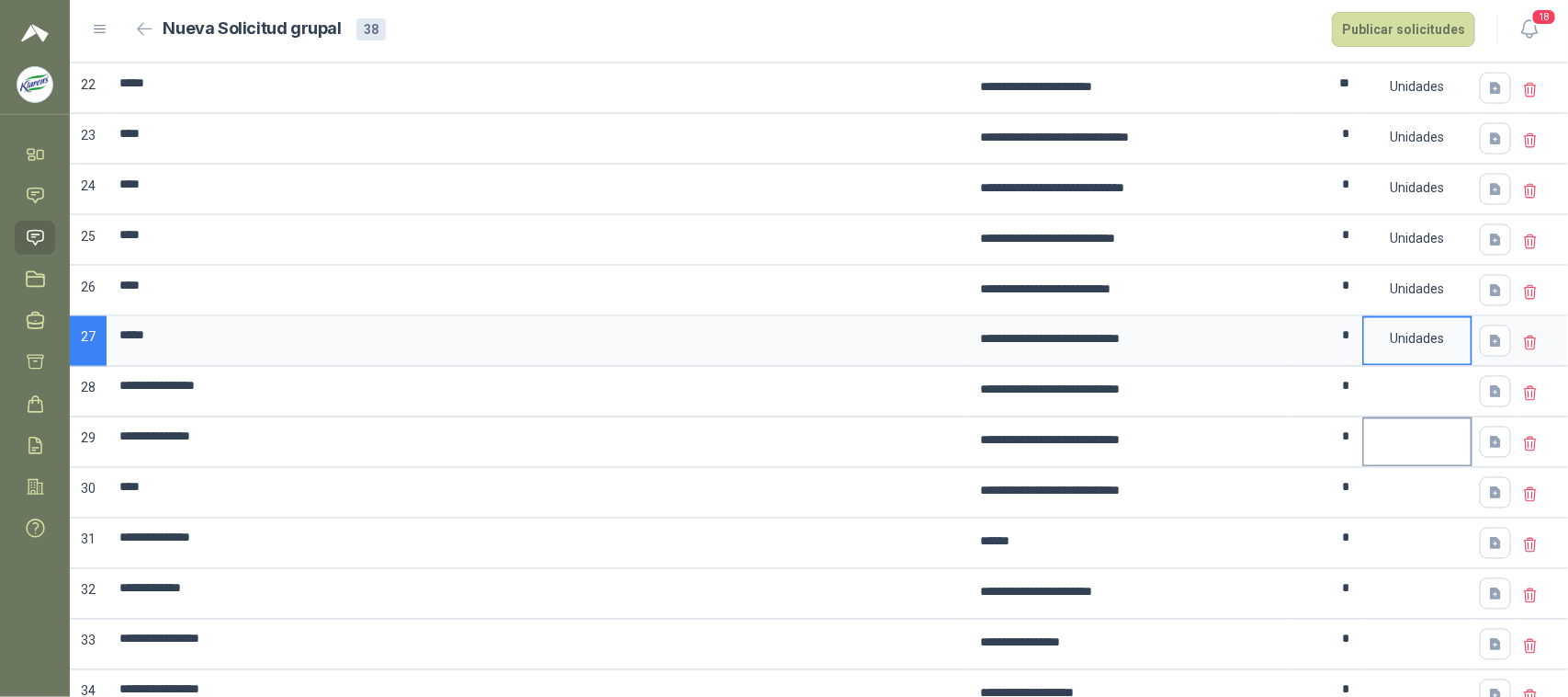
scroll to position [1378, 0]
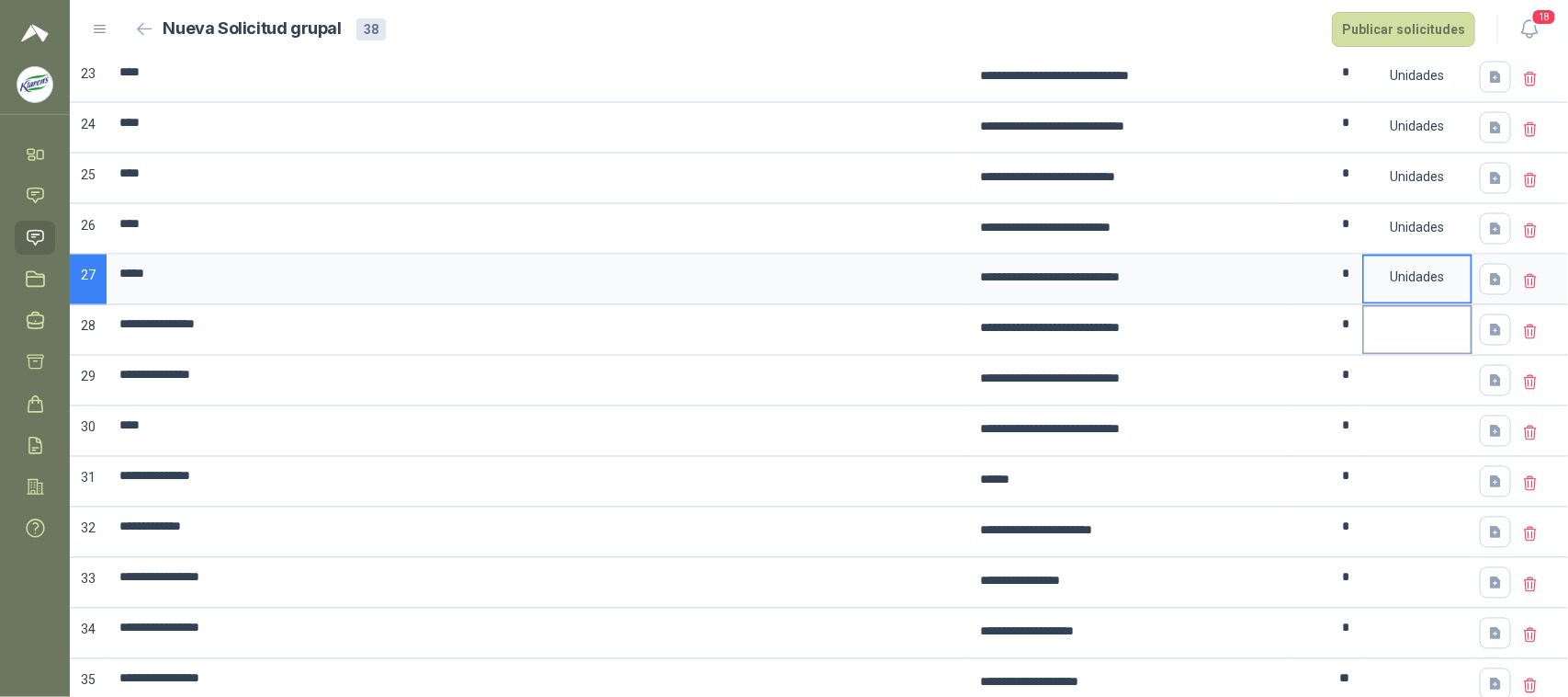
click at [1376, 356] on div at bounding box center [1418, 329] width 110 height 50
click at [1411, 632] on div at bounding box center [1417, 621] width 106 height 22
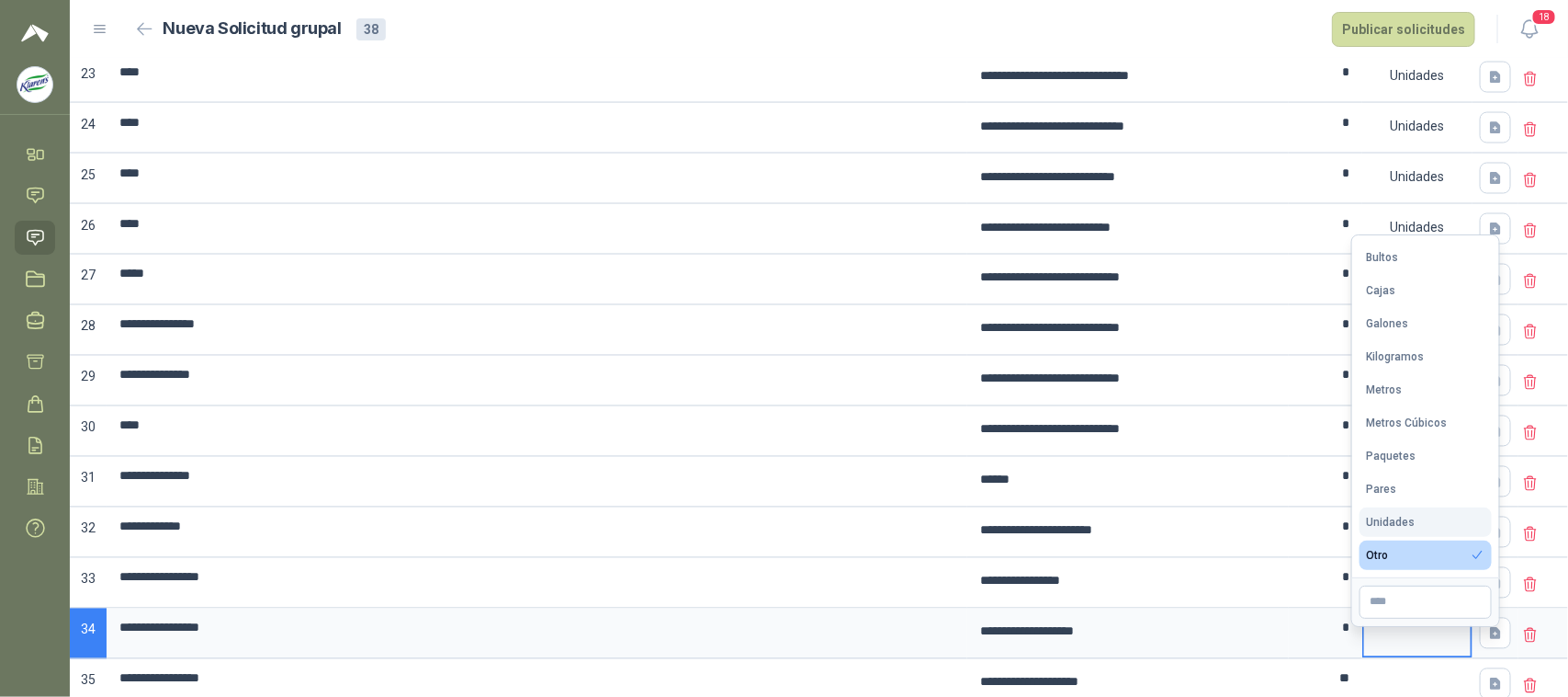
click at [1399, 510] on button "Unidades" at bounding box center [1426, 522] width 133 height 29
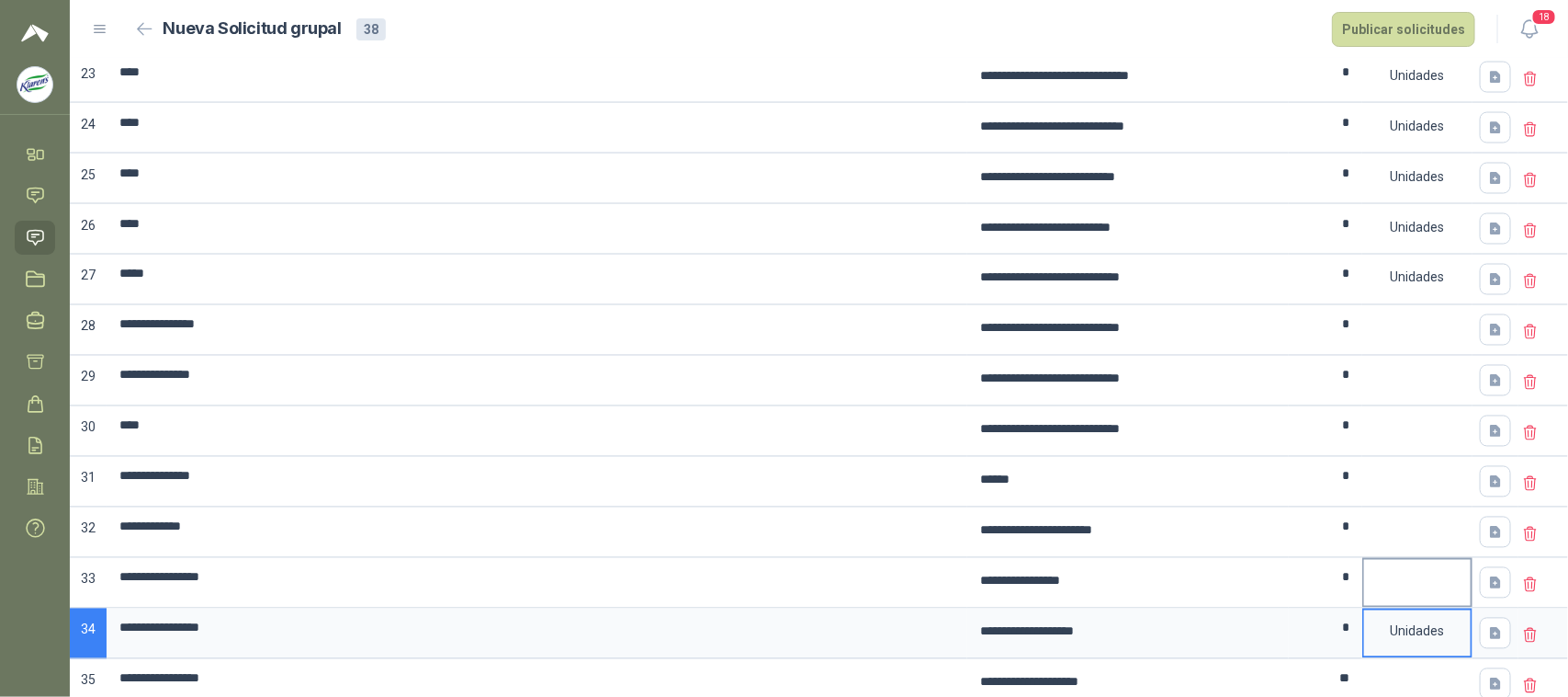
drag, startPoint x: 1407, startPoint y: 602, endPoint x: 1404, endPoint y: 586, distance: 16.3
click at [1407, 599] on div at bounding box center [1418, 583] width 110 height 50
click at [1403, 582] on div at bounding box center [1417, 570] width 106 height 22
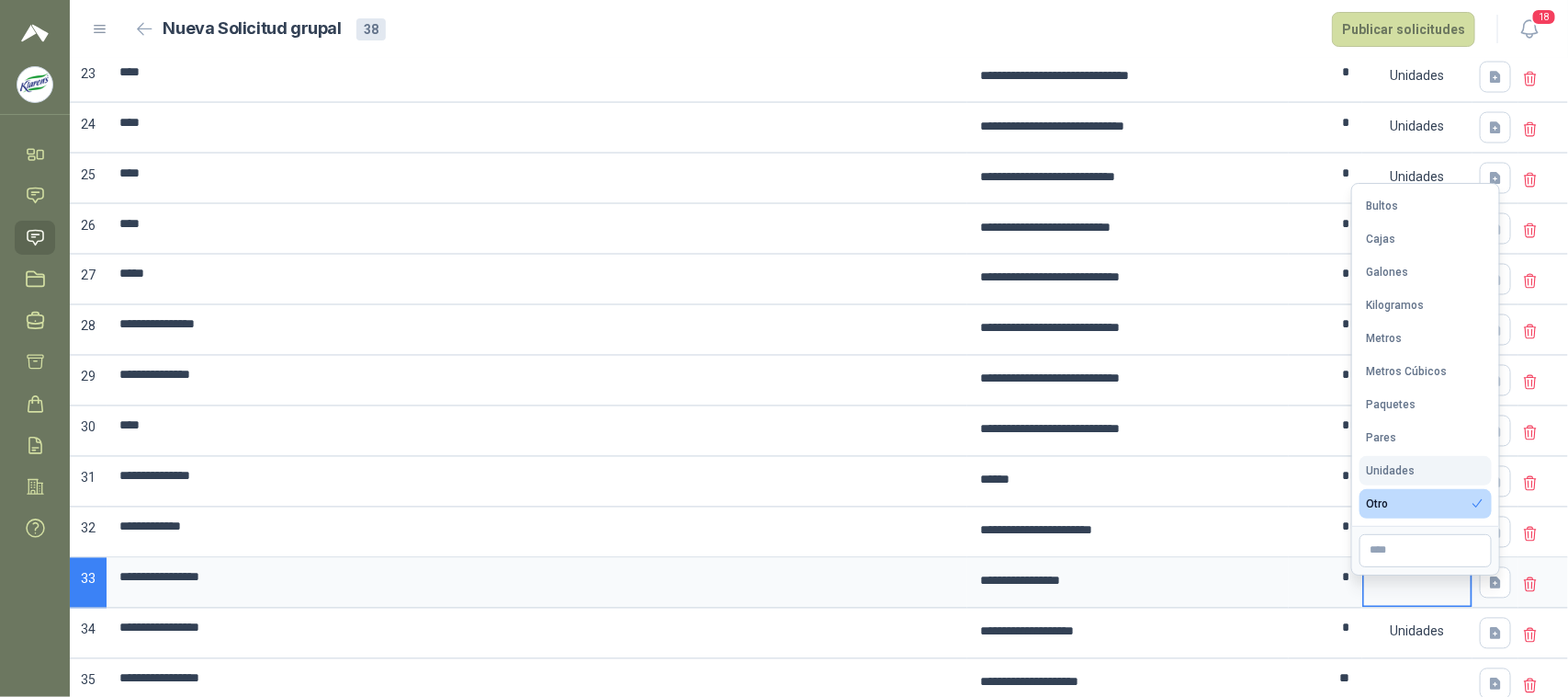
click at [1406, 467] on div "Unidades" at bounding box center [1391, 470] width 49 height 13
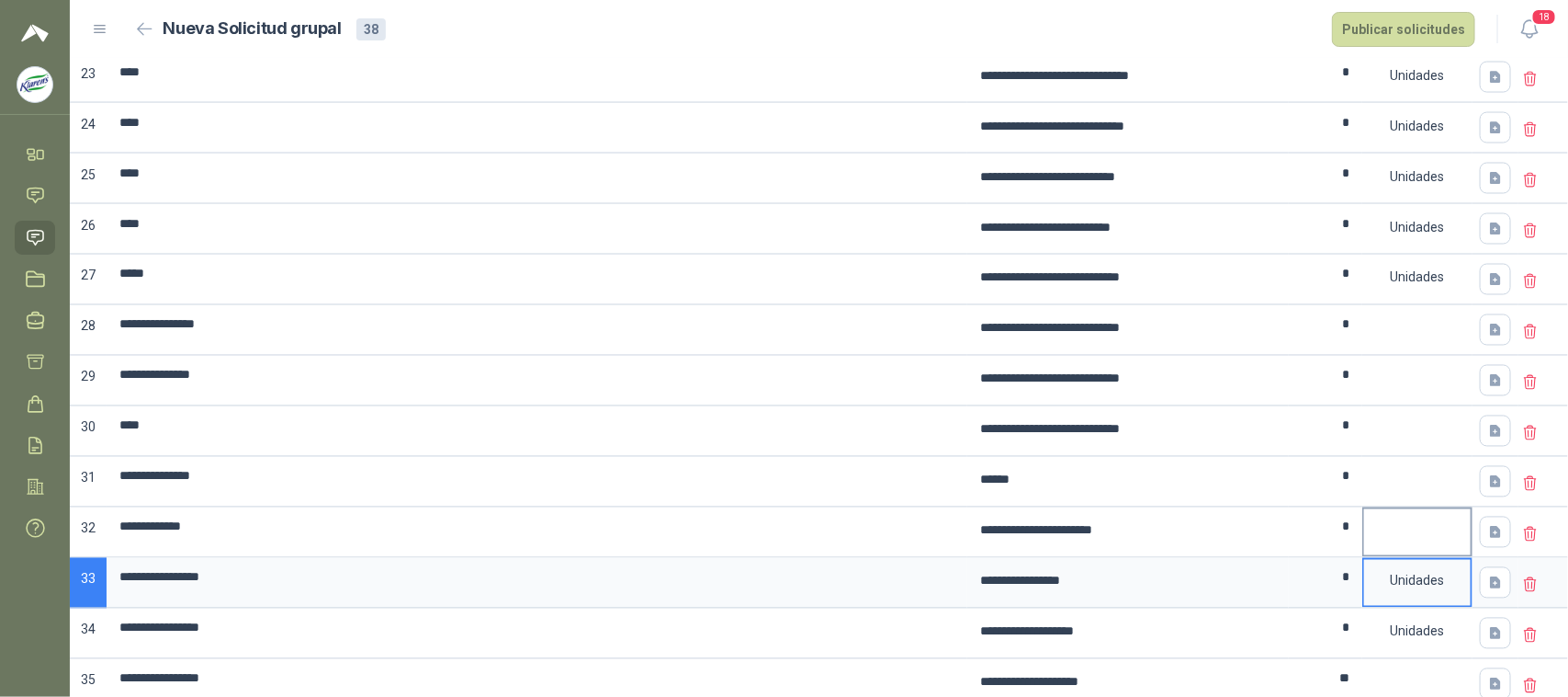
click at [1418, 531] on div at bounding box center [1417, 520] width 106 height 22
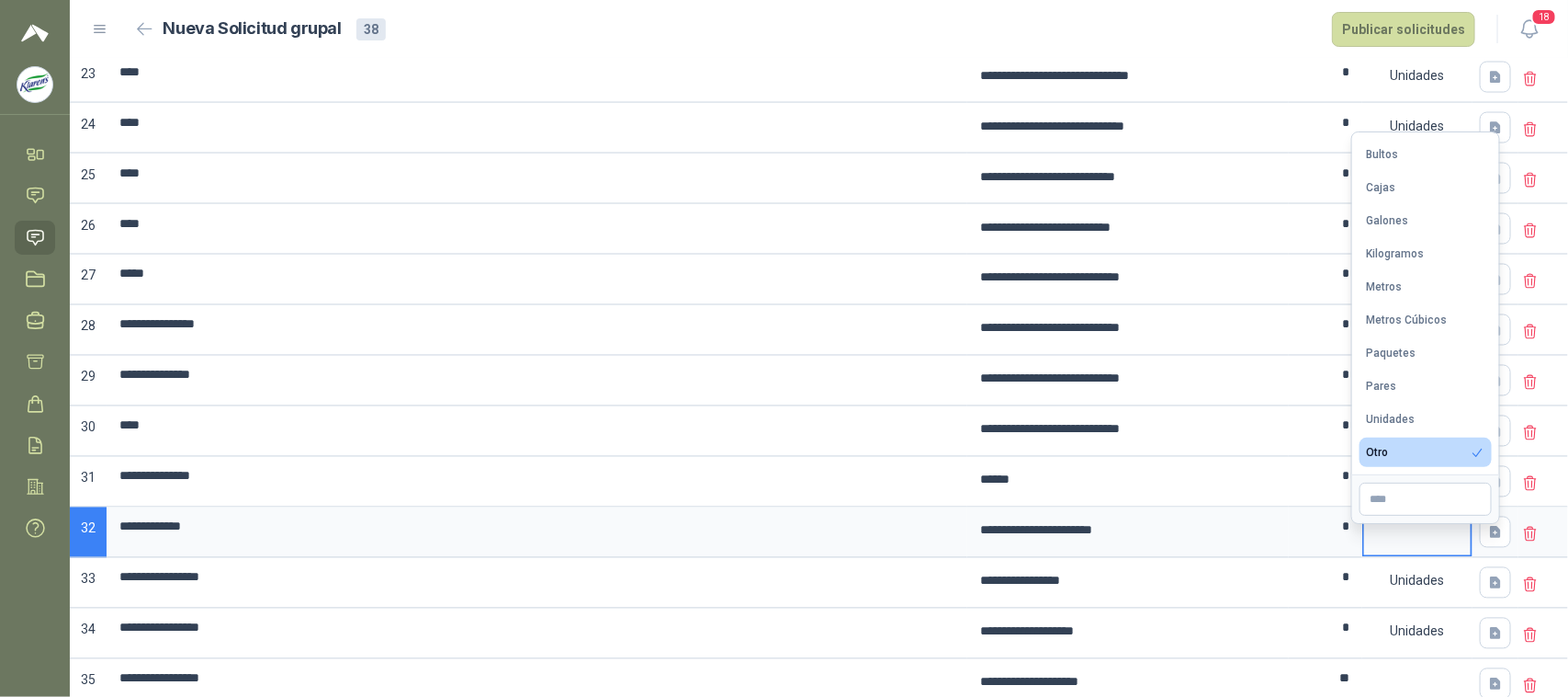
click at [1420, 407] on button "Unidades" at bounding box center [1426, 419] width 133 height 29
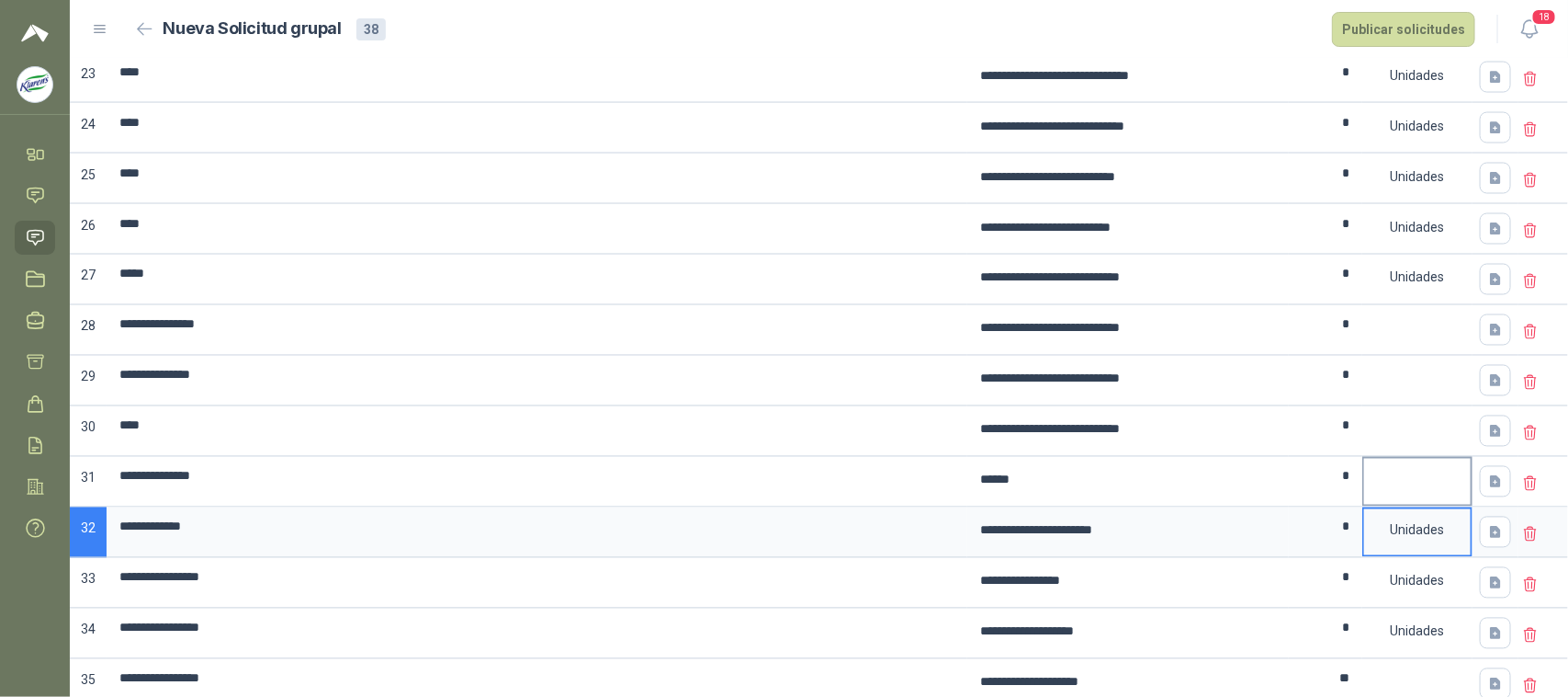
click at [1416, 481] on div at bounding box center [1417, 470] width 106 height 22
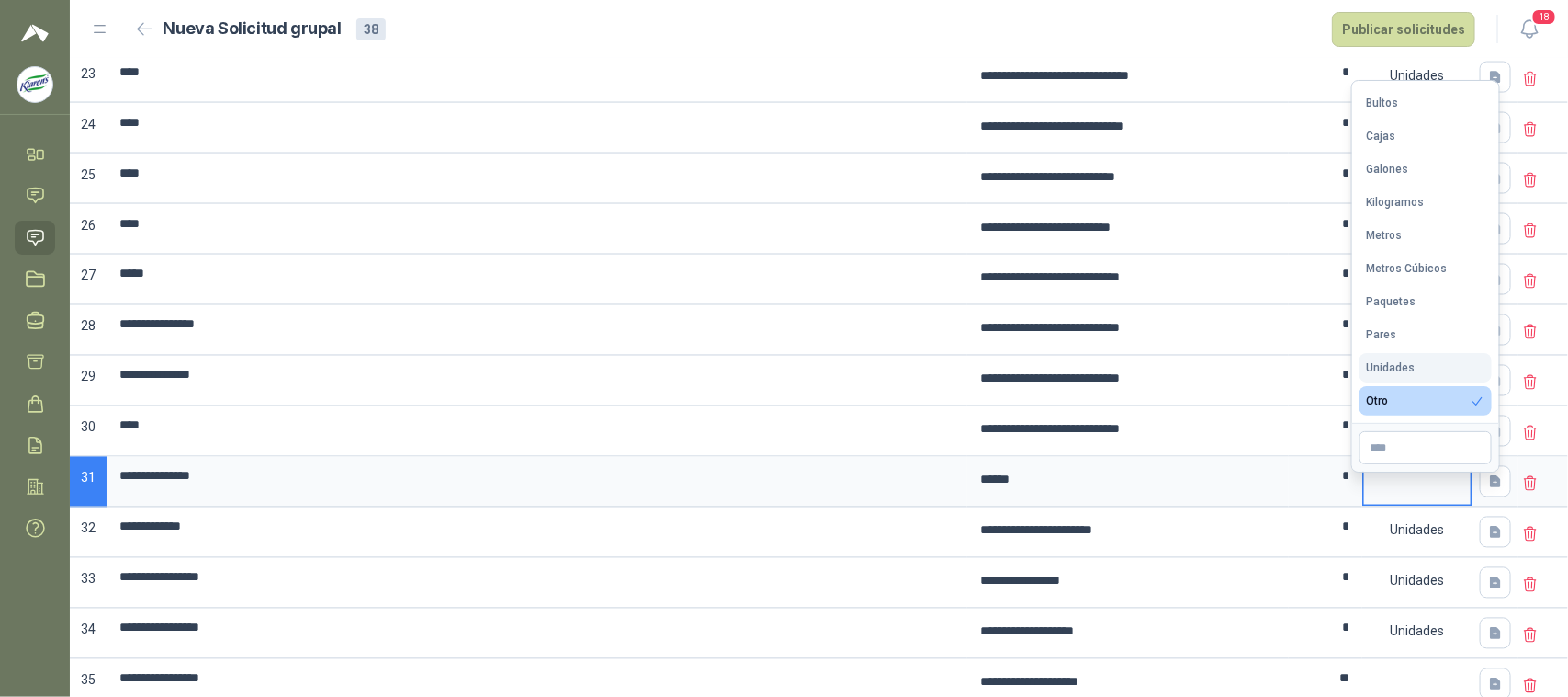
click at [1397, 371] on div "Unidades" at bounding box center [1391, 367] width 49 height 13
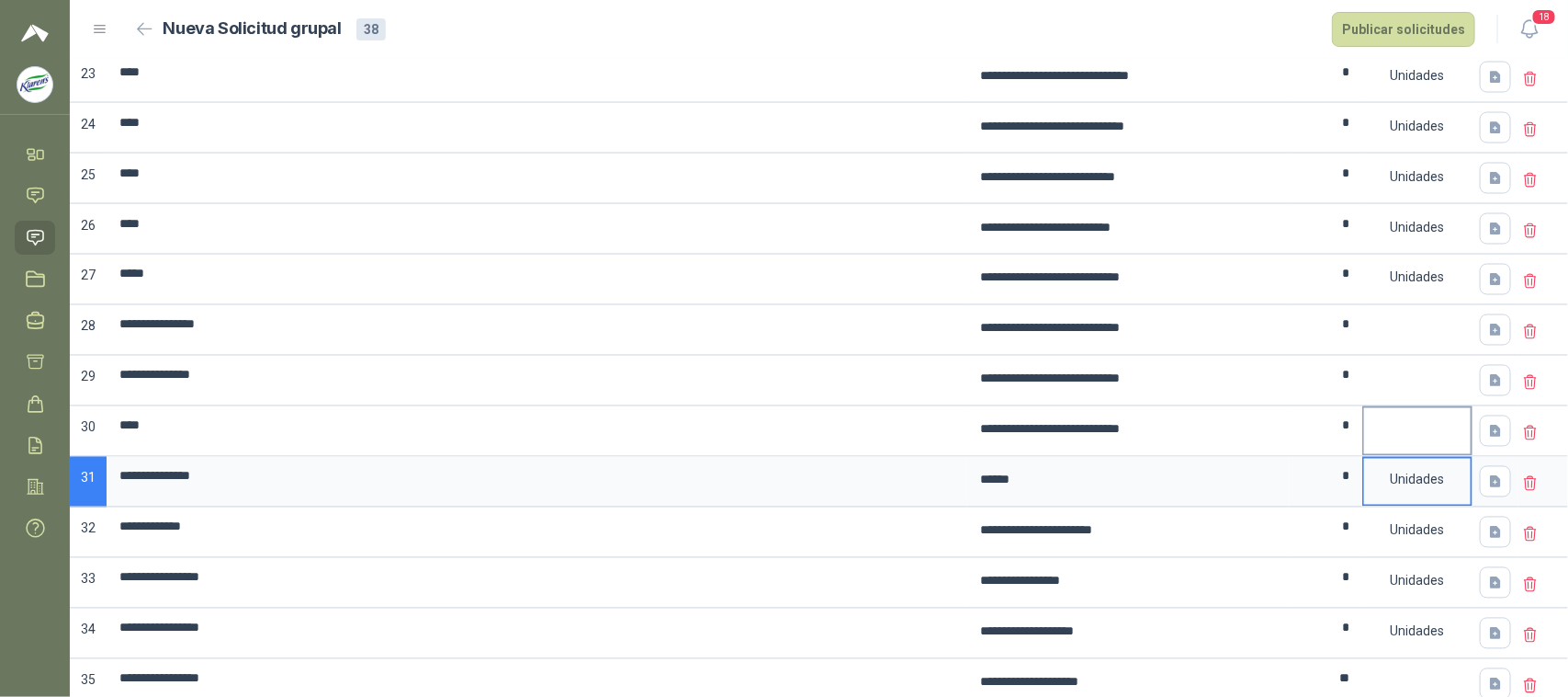
click at [1402, 431] on div at bounding box center [1417, 419] width 106 height 22
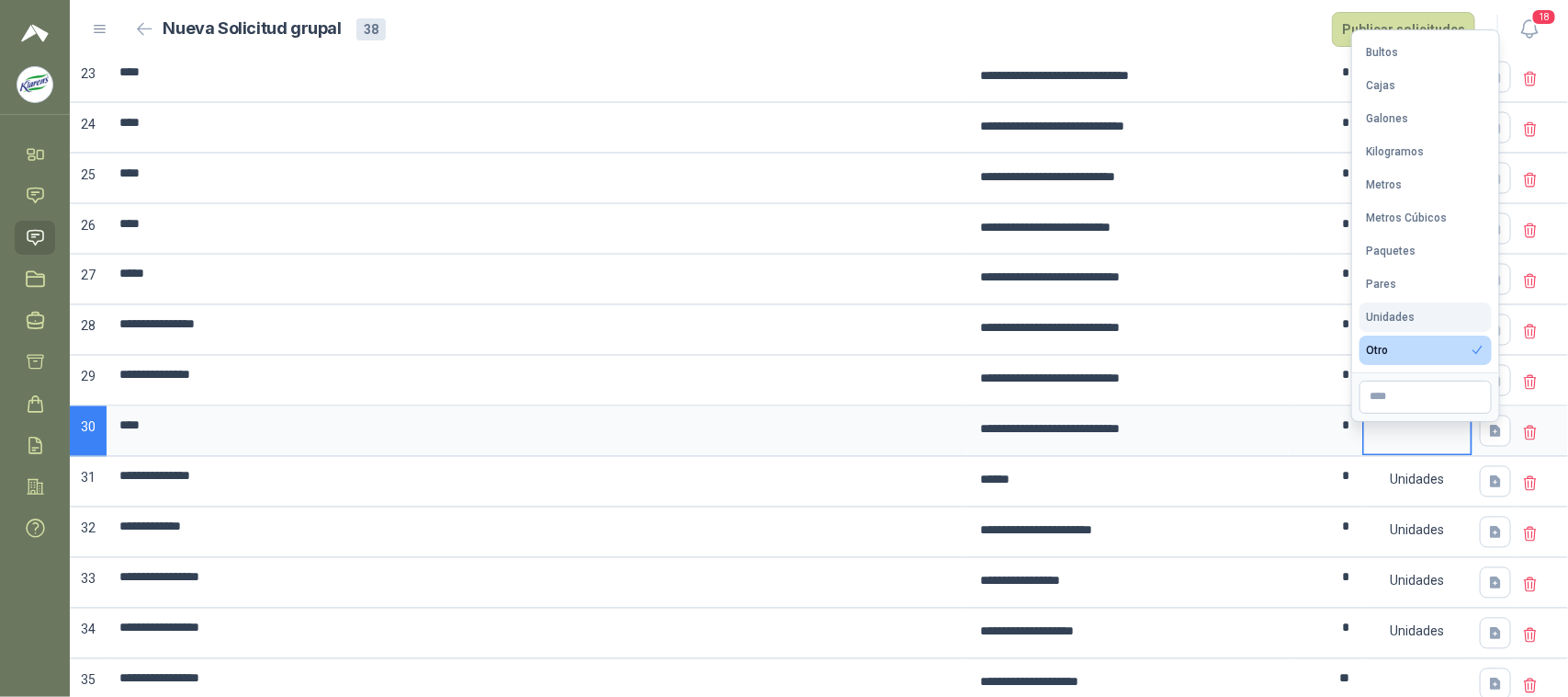
click at [1416, 318] on button "Unidades" at bounding box center [1426, 318] width 133 height 29
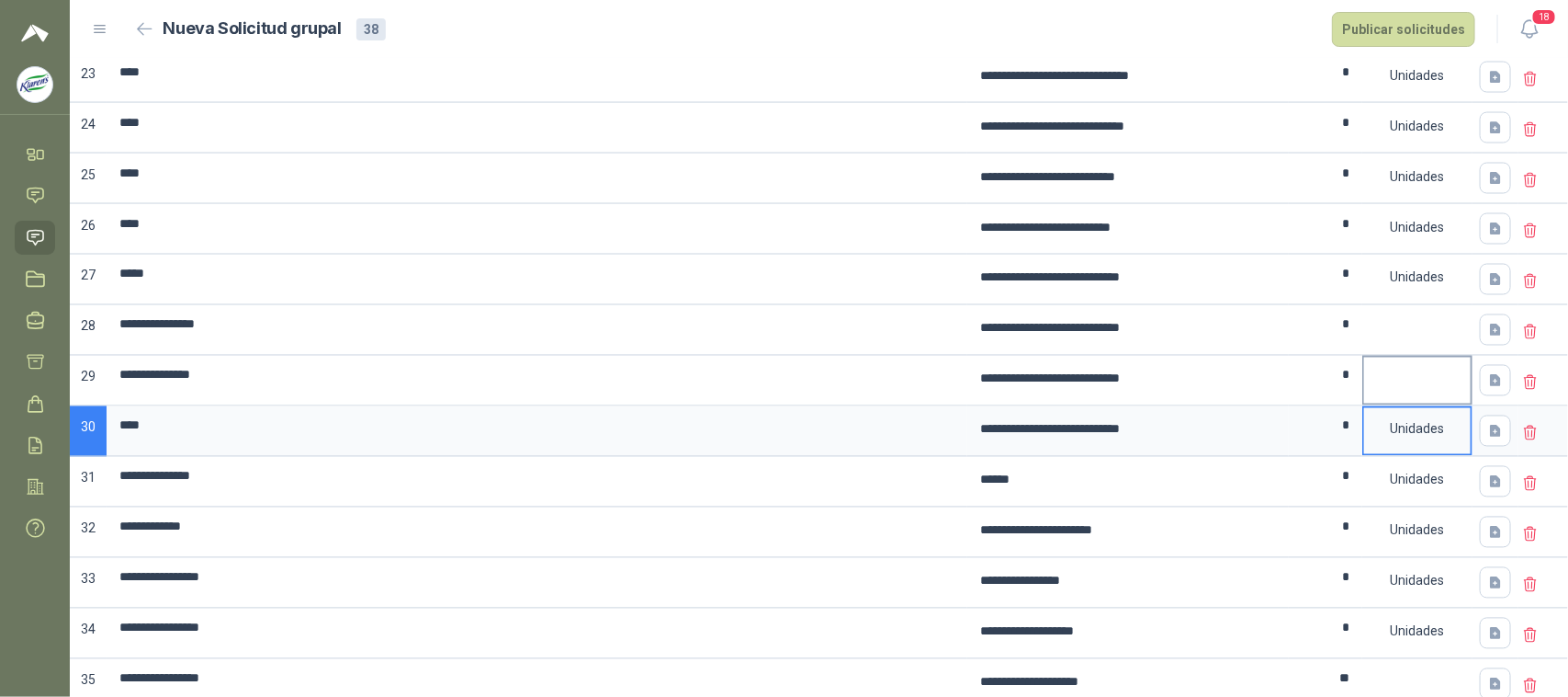
click at [1406, 379] on div at bounding box center [1417, 369] width 106 height 22
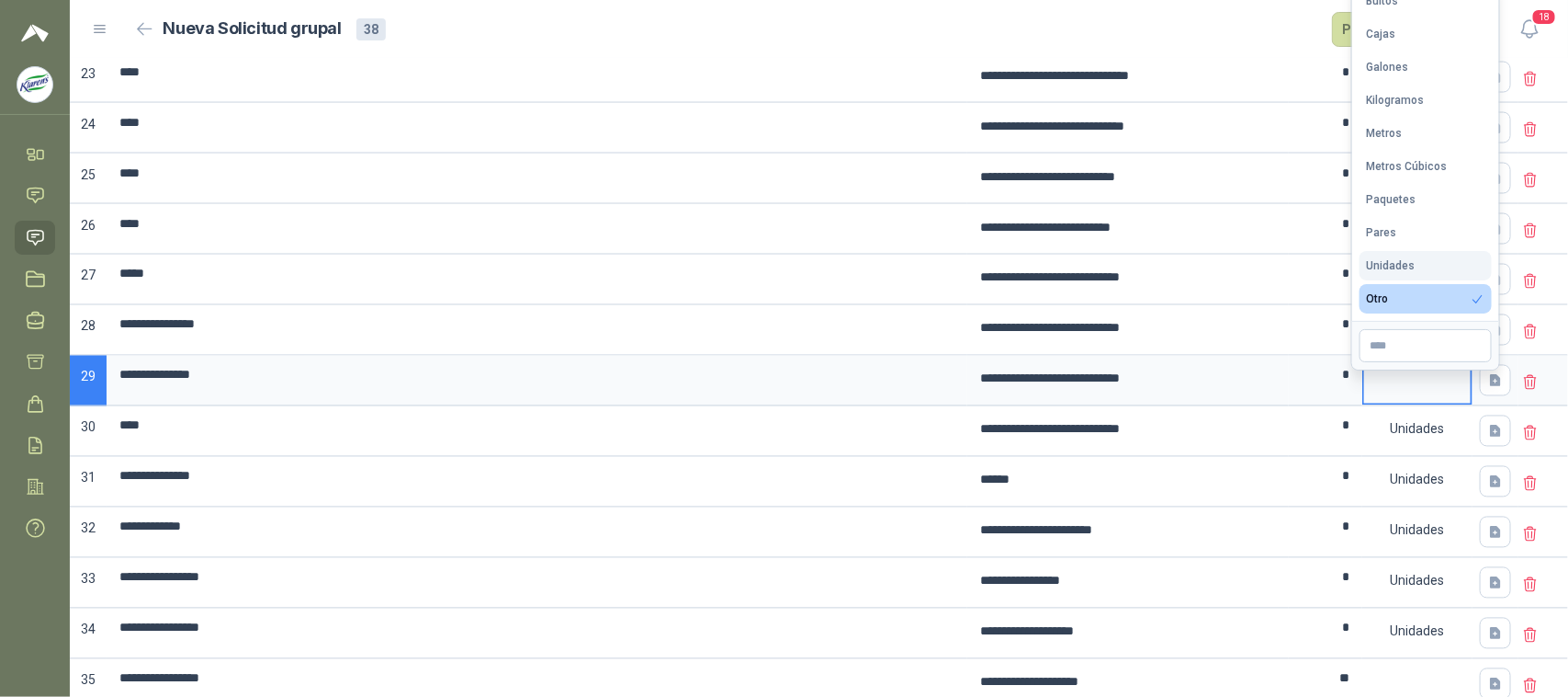
click at [1408, 264] on div "Unidades" at bounding box center [1391, 265] width 49 height 13
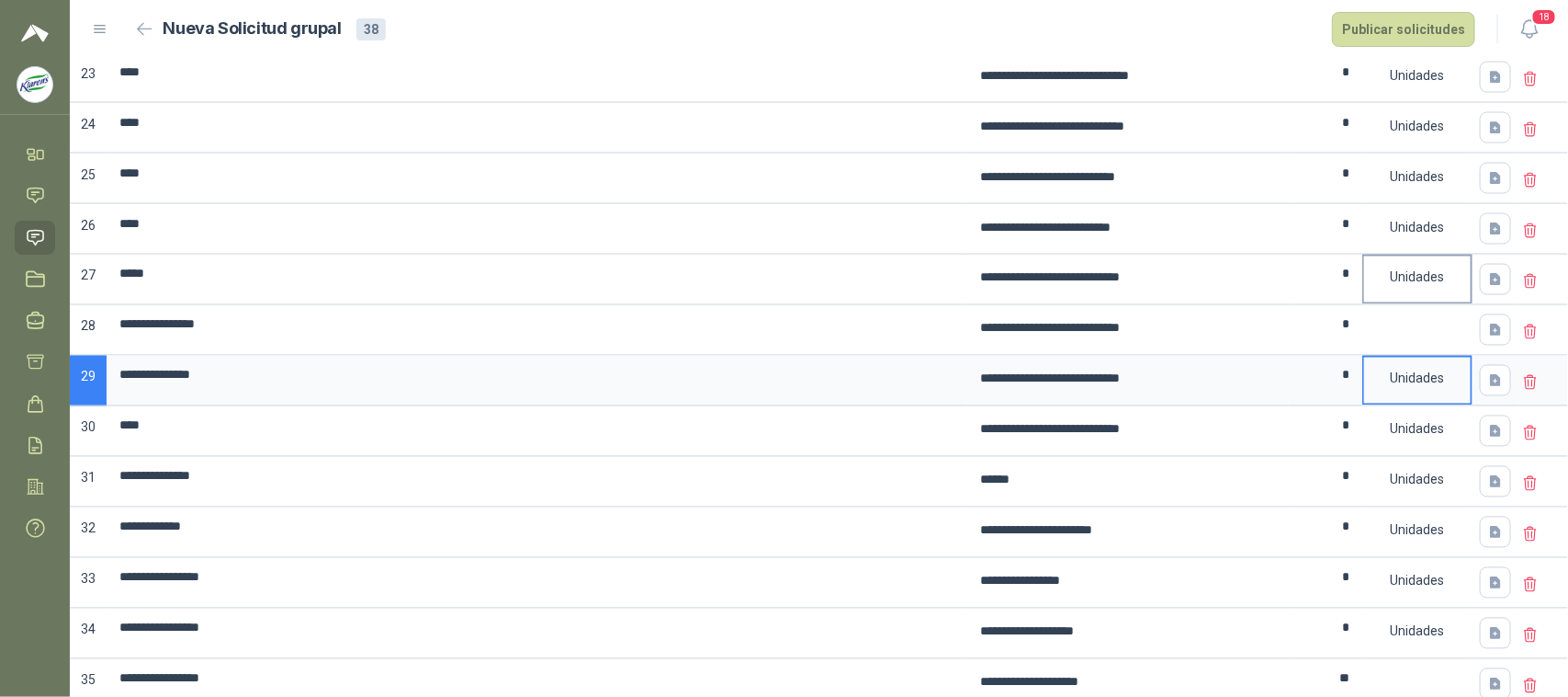
drag, startPoint x: 1412, startPoint y: 347, endPoint x: 1408, endPoint y: 306, distance: 41.2
click at [1412, 346] on div at bounding box center [1418, 329] width 110 height 50
click at [1412, 291] on div "Unidades" at bounding box center [1417, 277] width 106 height 42
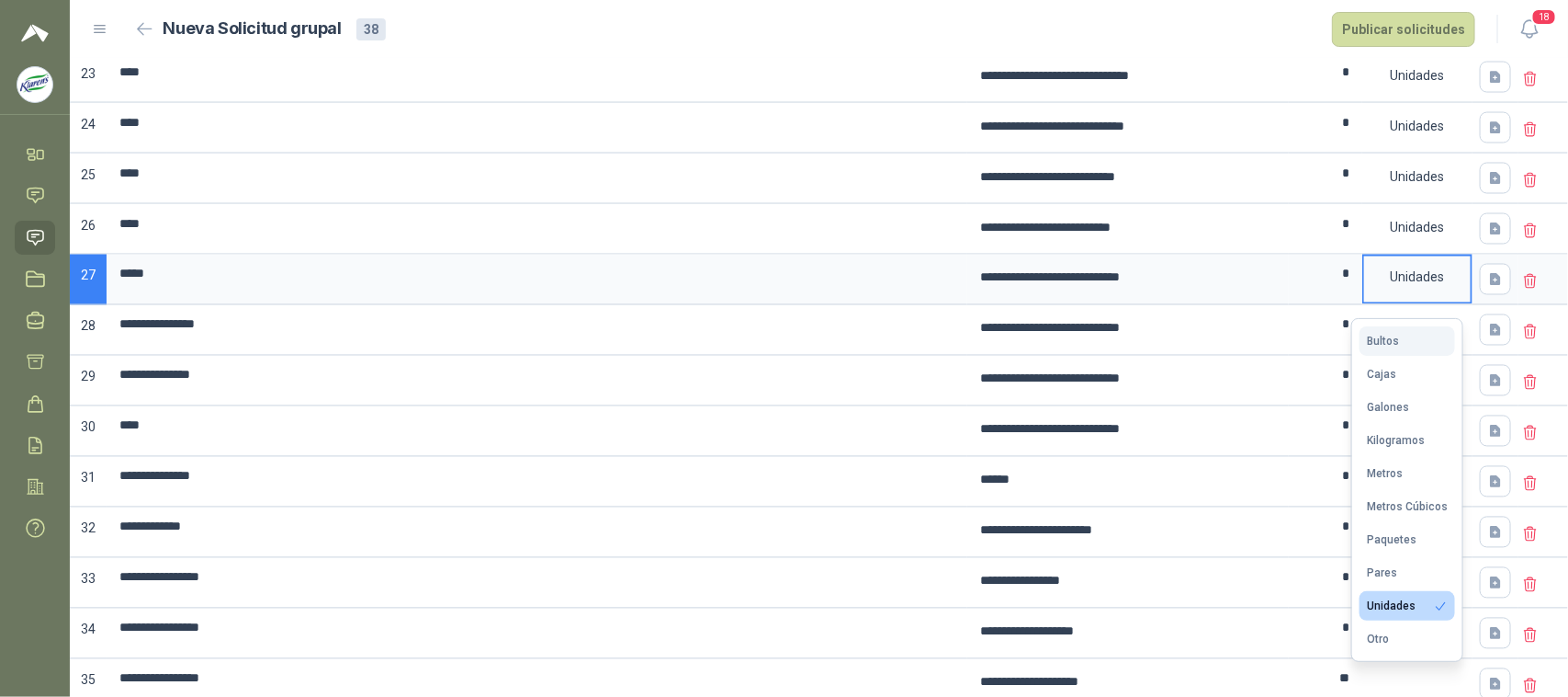
click at [1404, 338] on button "Bultos" at bounding box center [1407, 341] width 95 height 29
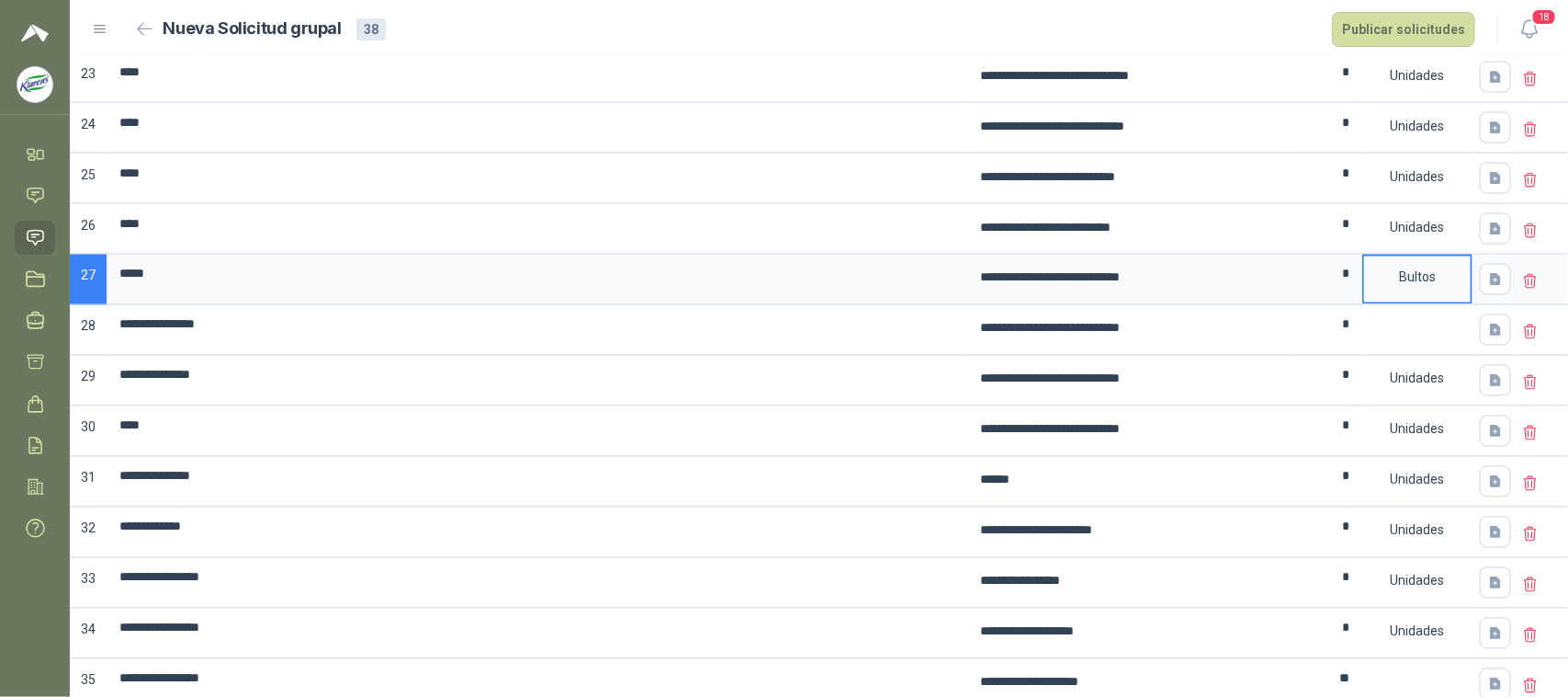
click at [1404, 299] on div "Bultos" at bounding box center [1417, 277] width 106 height 42
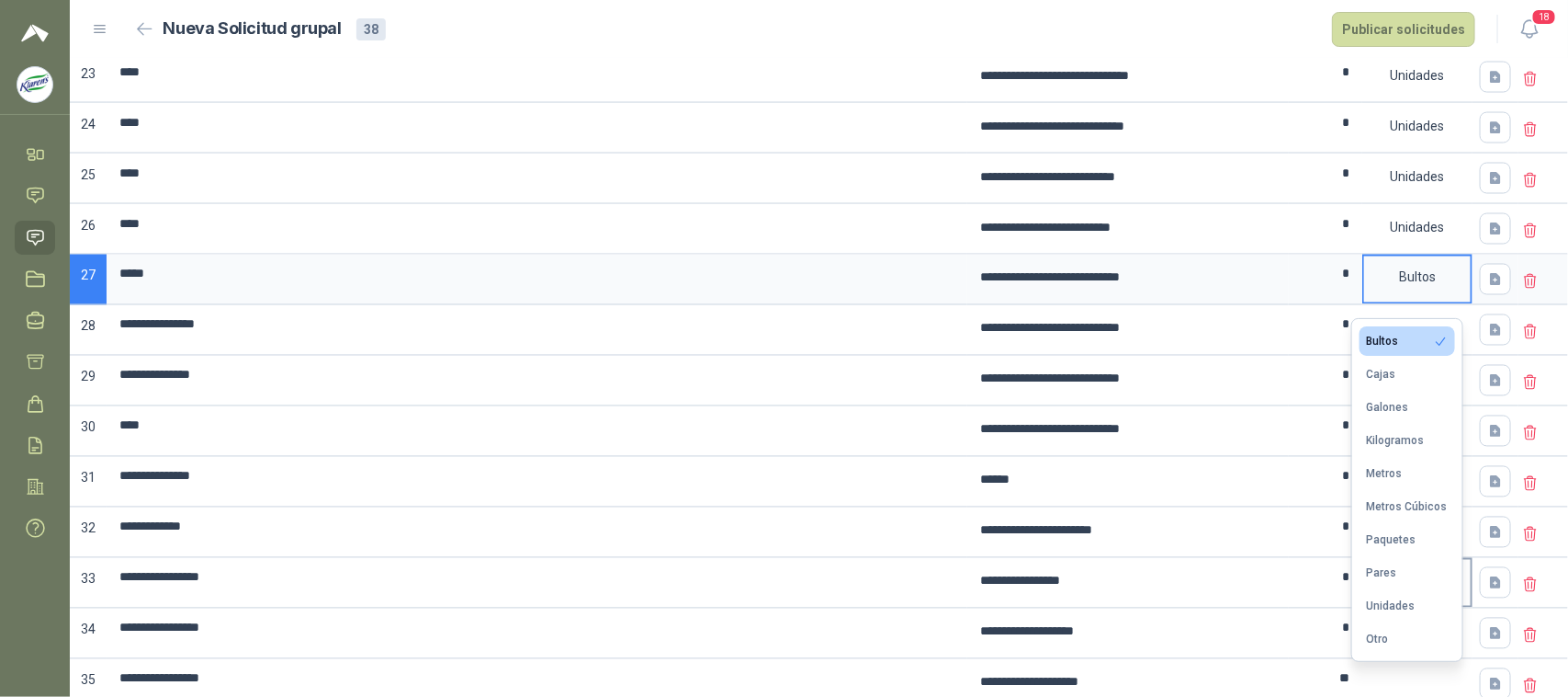
click at [1396, 593] on button "Unidades" at bounding box center [1407, 606] width 95 height 29
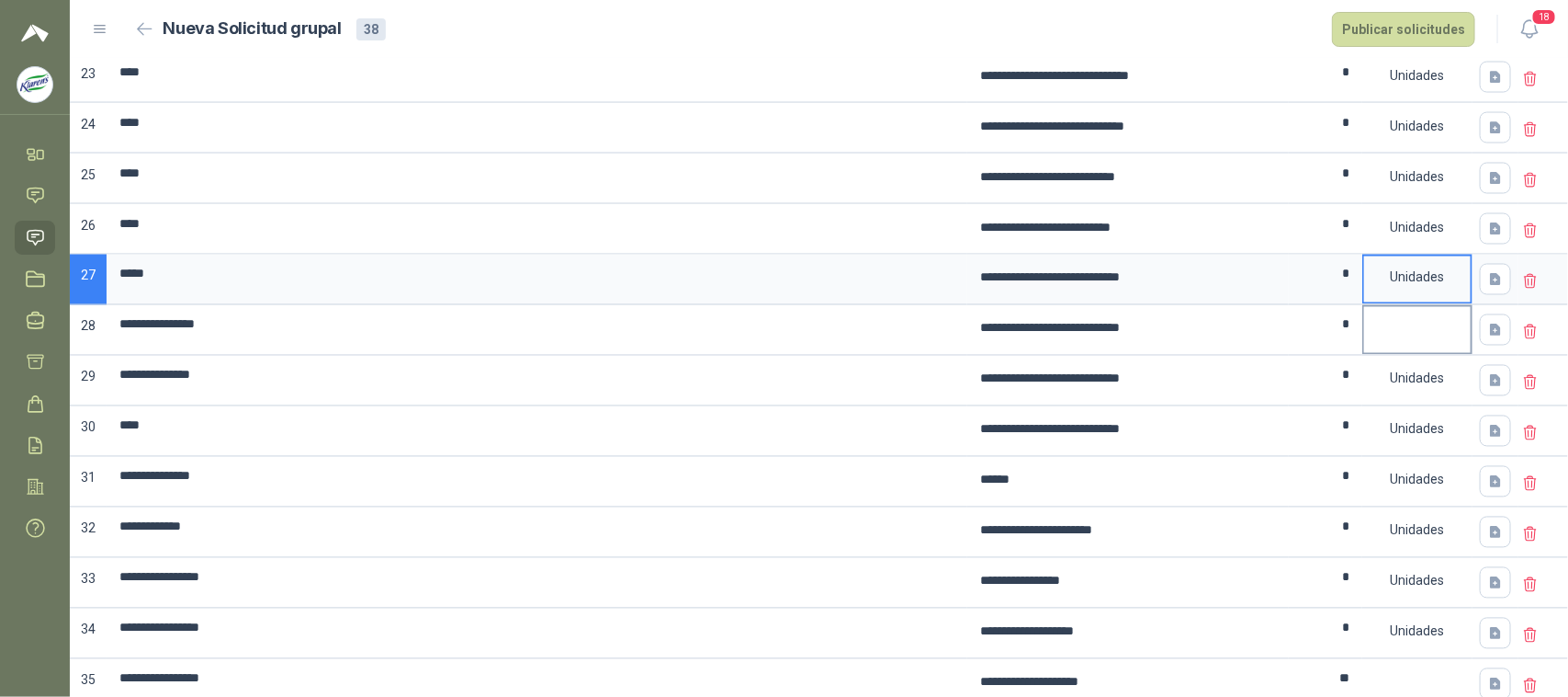
click at [1403, 329] on div at bounding box center [1417, 318] width 106 height 22
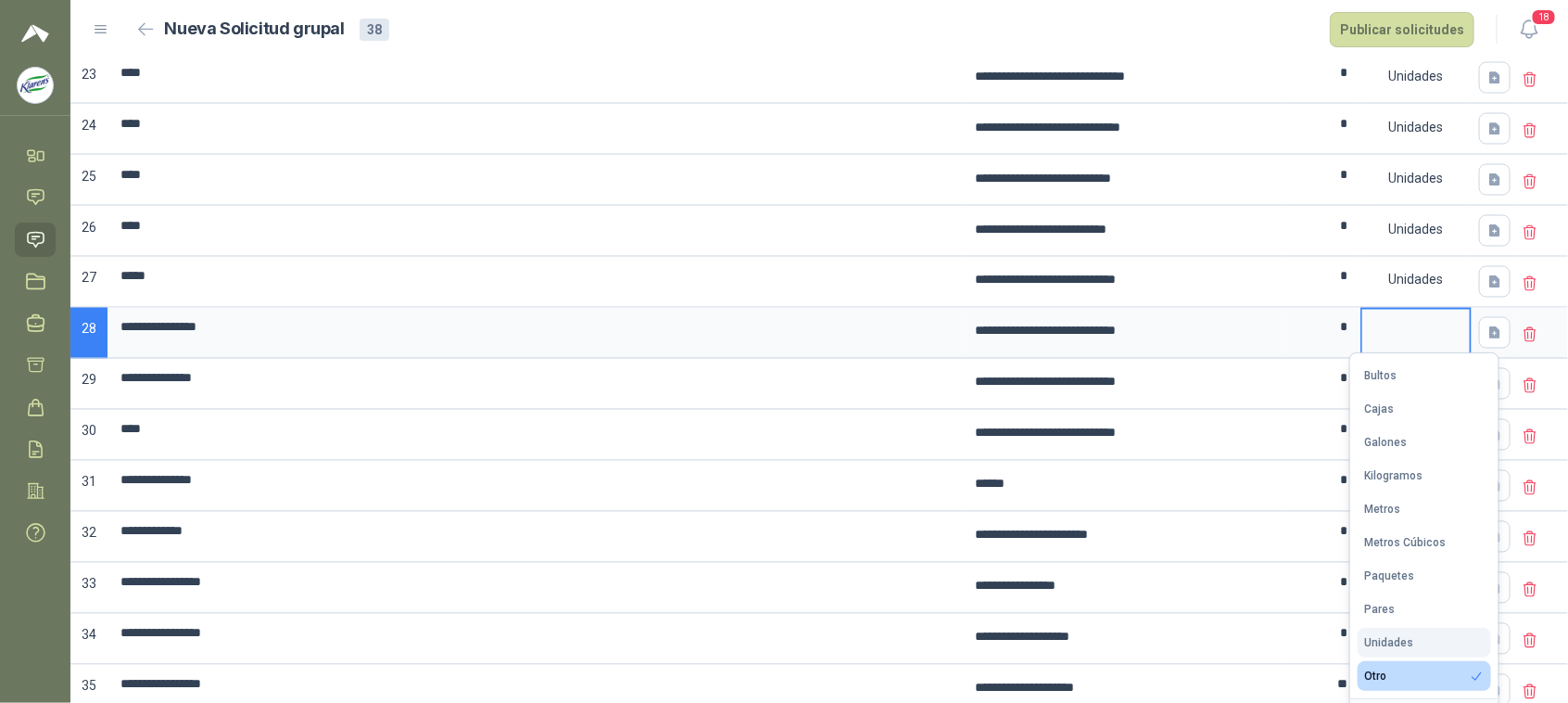
click at [1387, 644] on div "Unidades" at bounding box center [1390, 642] width 50 height 13
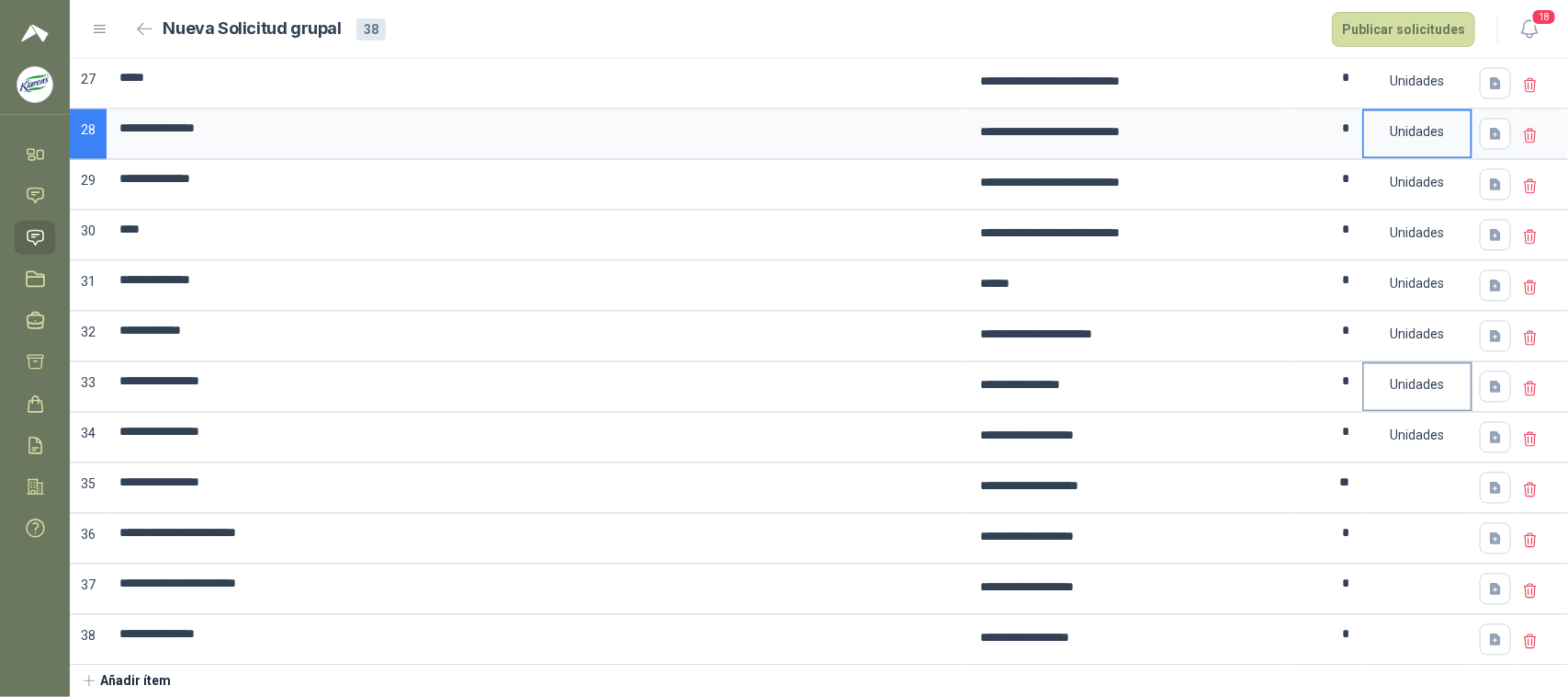
scroll to position [1597, 0]
click at [1385, 646] on div at bounding box center [1418, 640] width 110 height 50
click at [1388, 615] on div at bounding box center [1418, 640] width 110 height 50
click at [1401, 470] on div at bounding box center [1417, 476] width 106 height 22
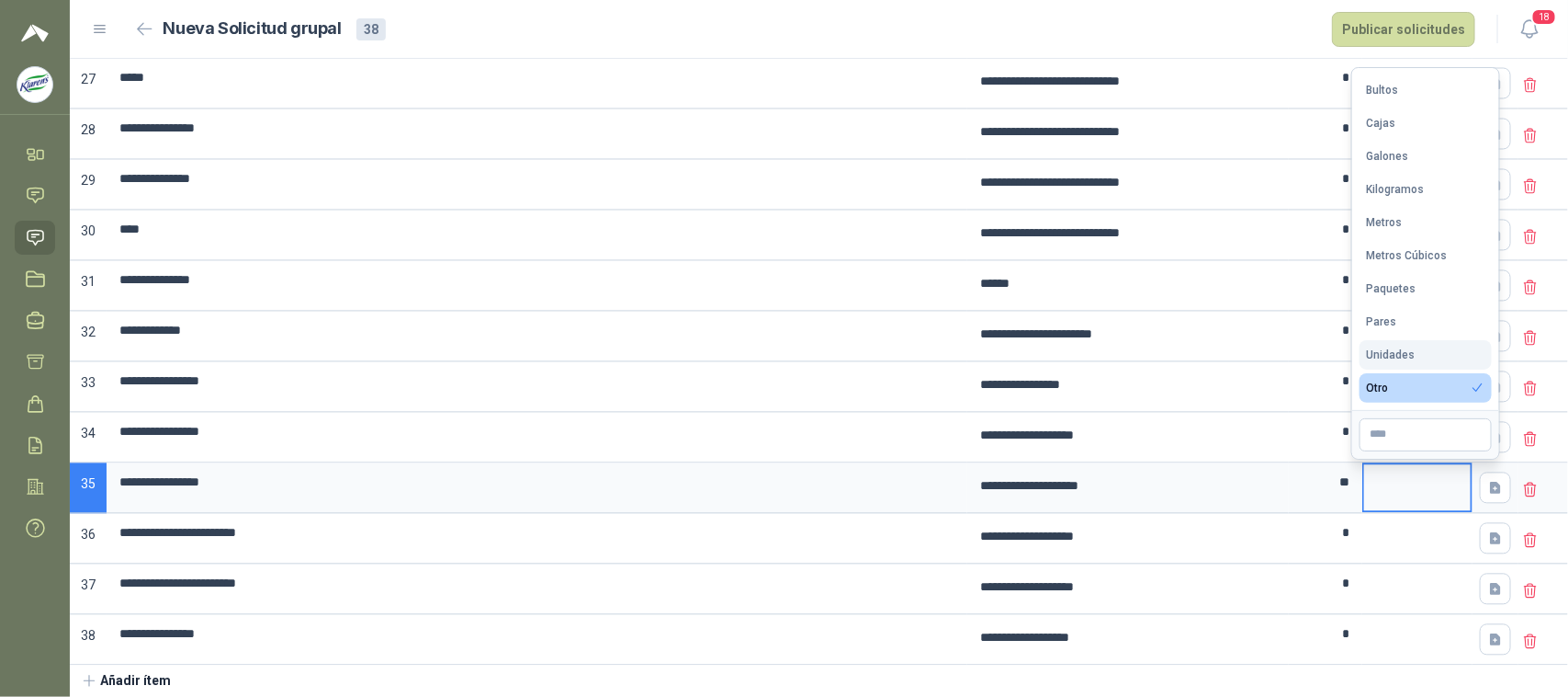
click at [1398, 350] on div "Unidades" at bounding box center [1391, 354] width 49 height 13
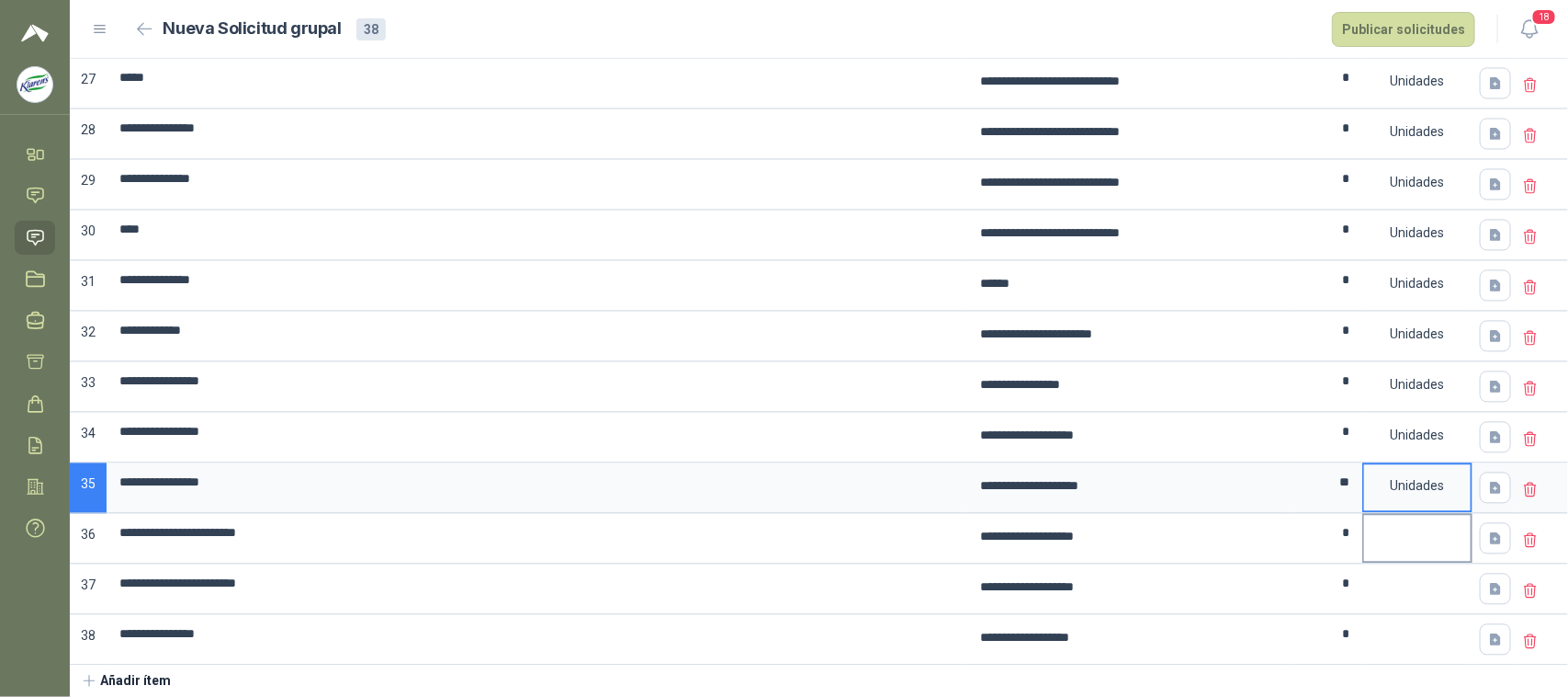
click at [1407, 535] on div at bounding box center [1417, 527] width 106 height 22
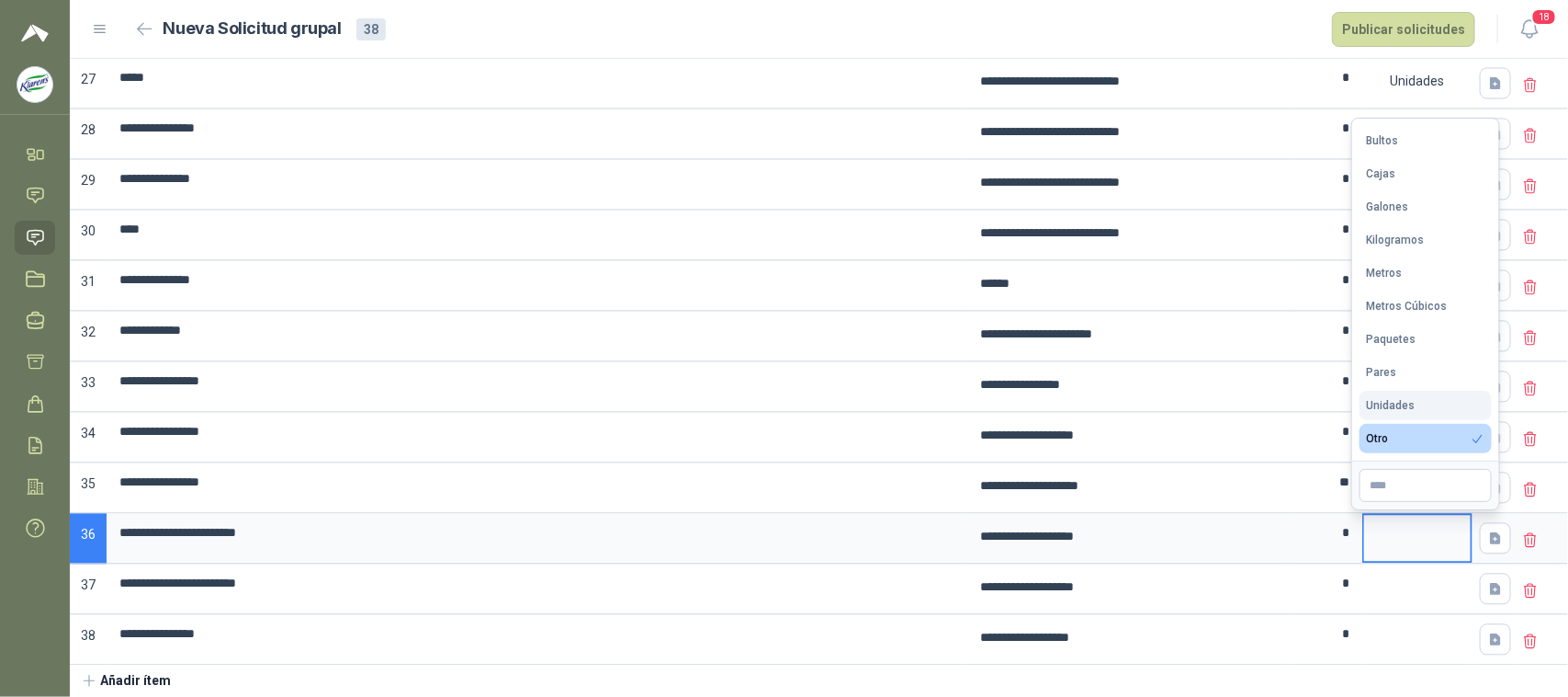
click at [1410, 401] on div "Unidades" at bounding box center [1391, 405] width 49 height 13
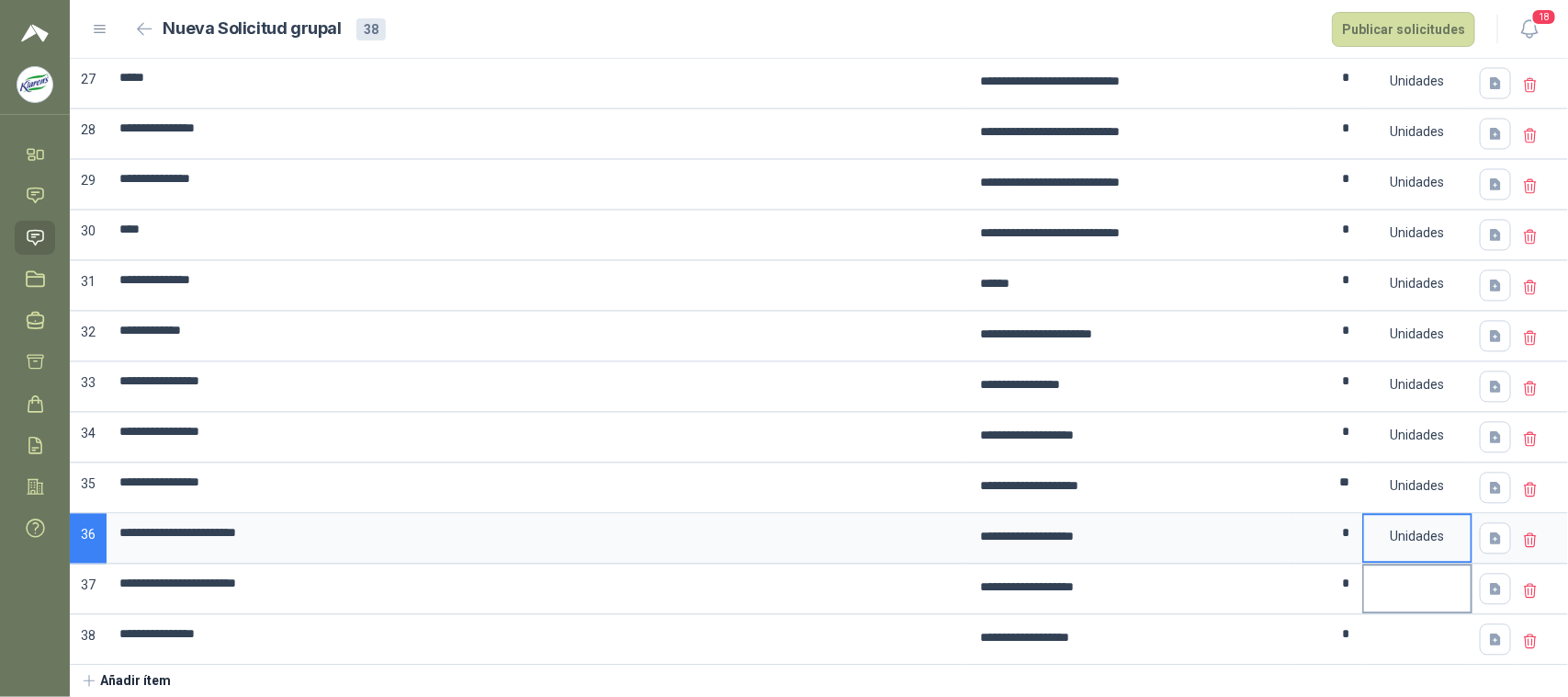
click at [1398, 584] on div at bounding box center [1417, 577] width 106 height 22
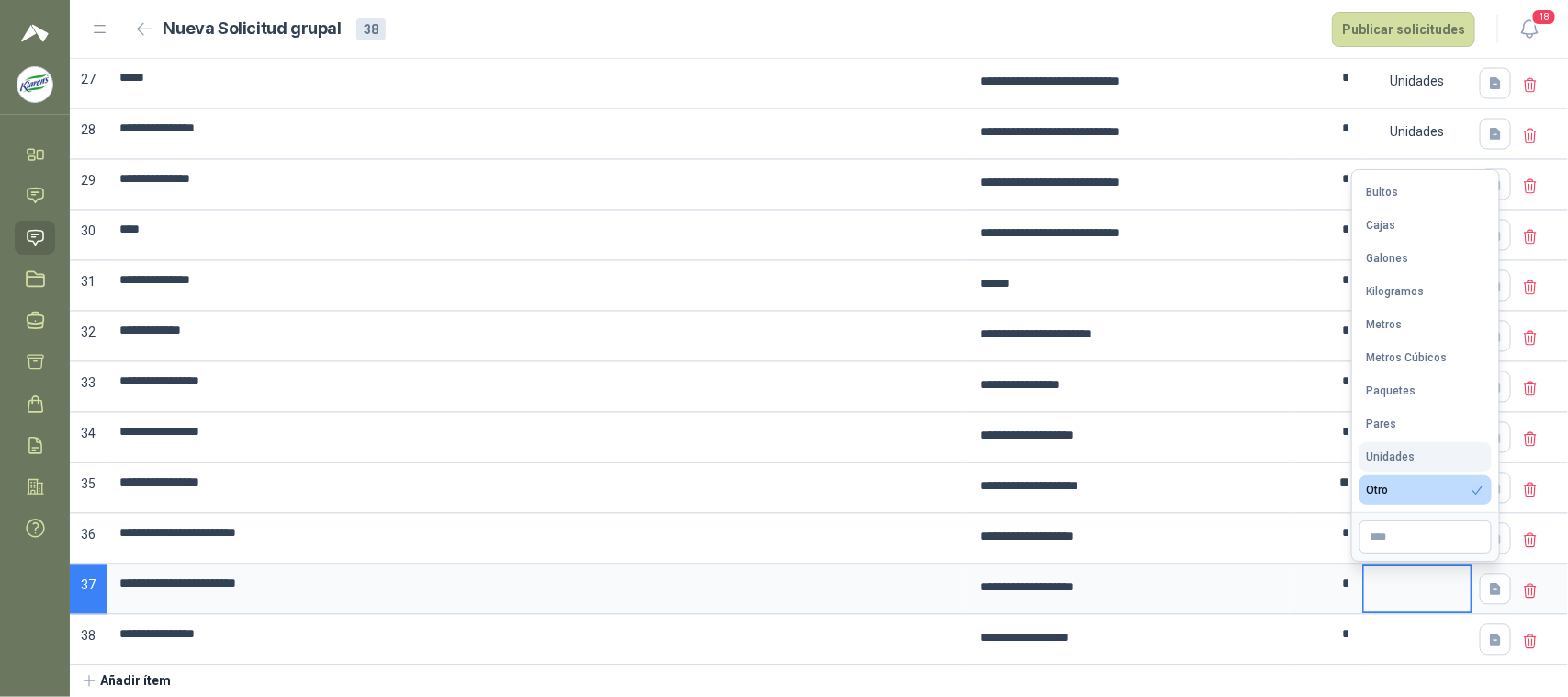
drag, startPoint x: 1406, startPoint y: 448, endPoint x: 1406, endPoint y: 489, distance: 41.0
click at [1406, 452] on button "Unidades" at bounding box center [1426, 457] width 133 height 29
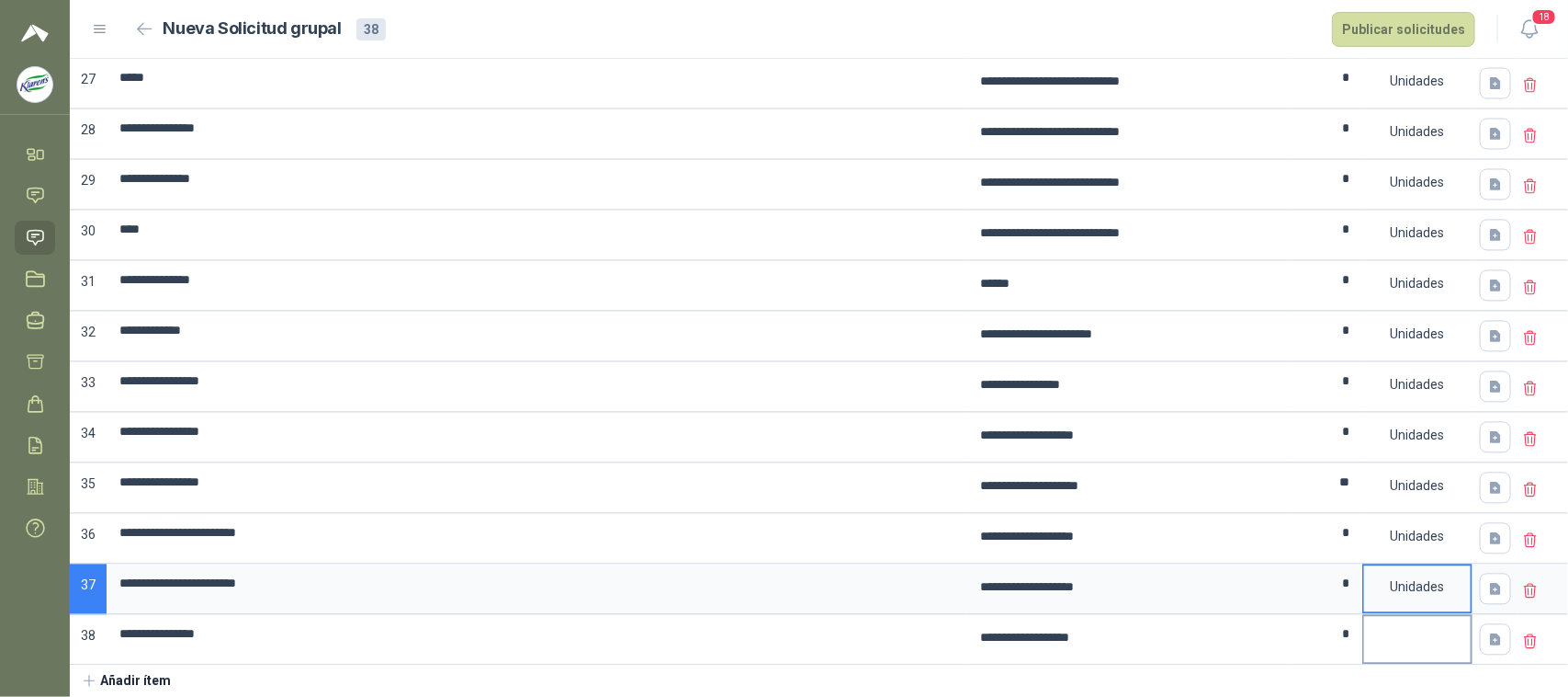
click at [1406, 629] on div at bounding box center [1417, 627] width 106 height 22
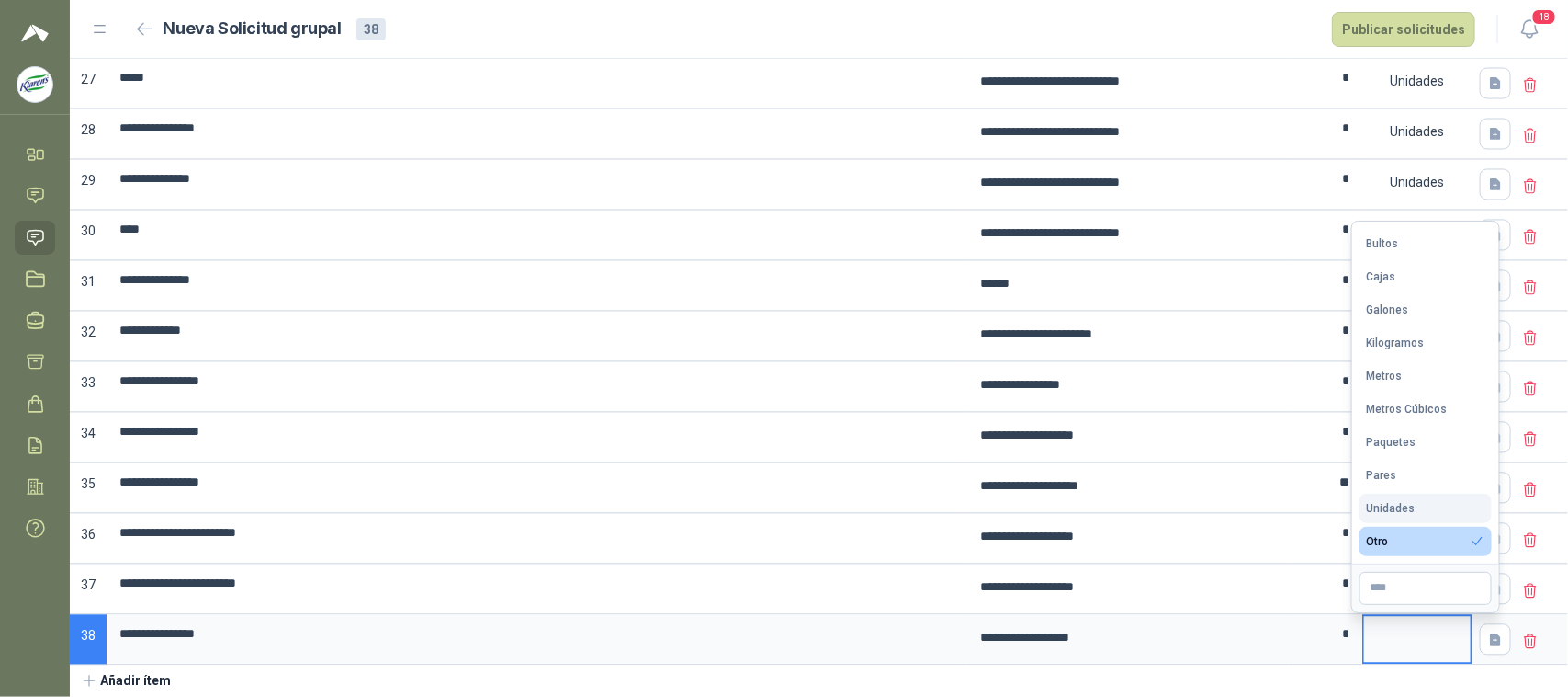
click at [1413, 507] on button "Unidades" at bounding box center [1426, 508] width 133 height 29
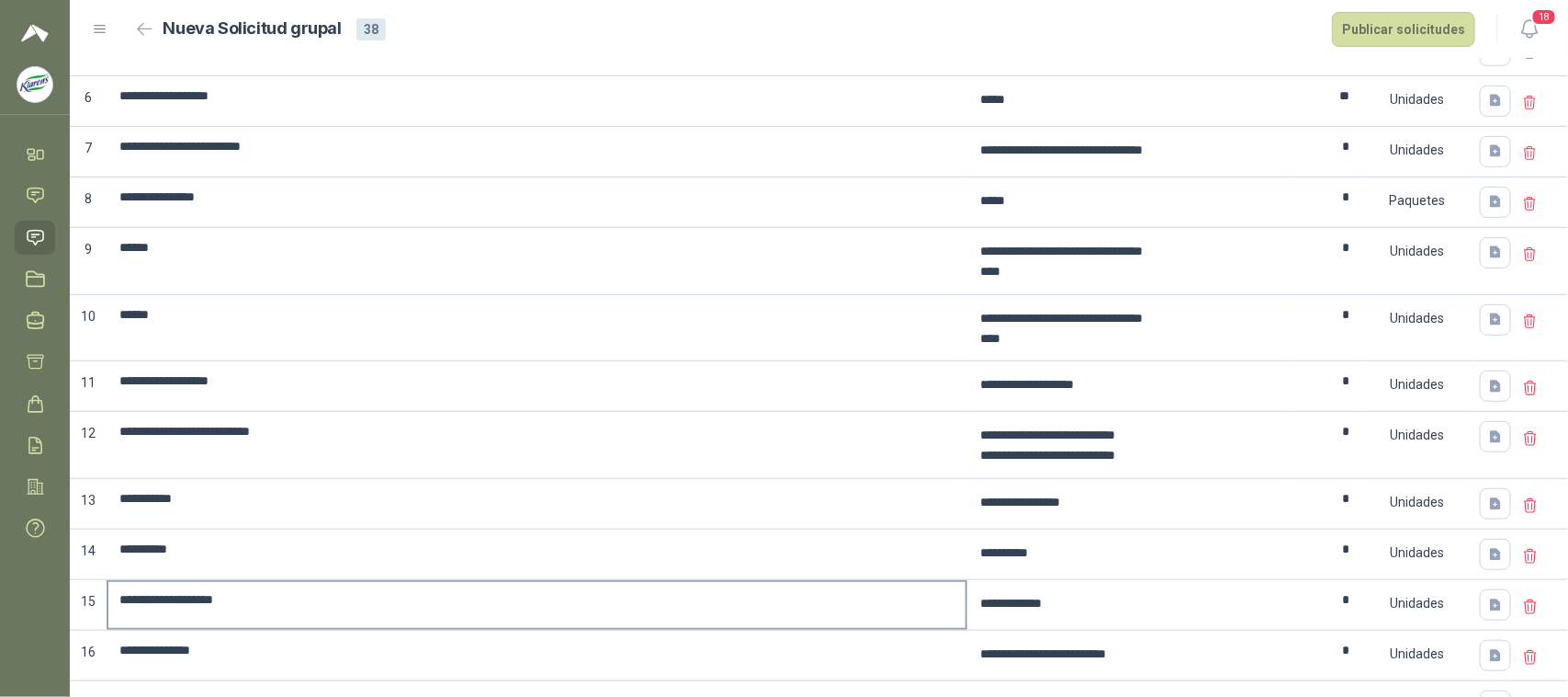
scroll to position [447, 0]
click at [1525, 444] on icon at bounding box center [1530, 437] width 11 height 13
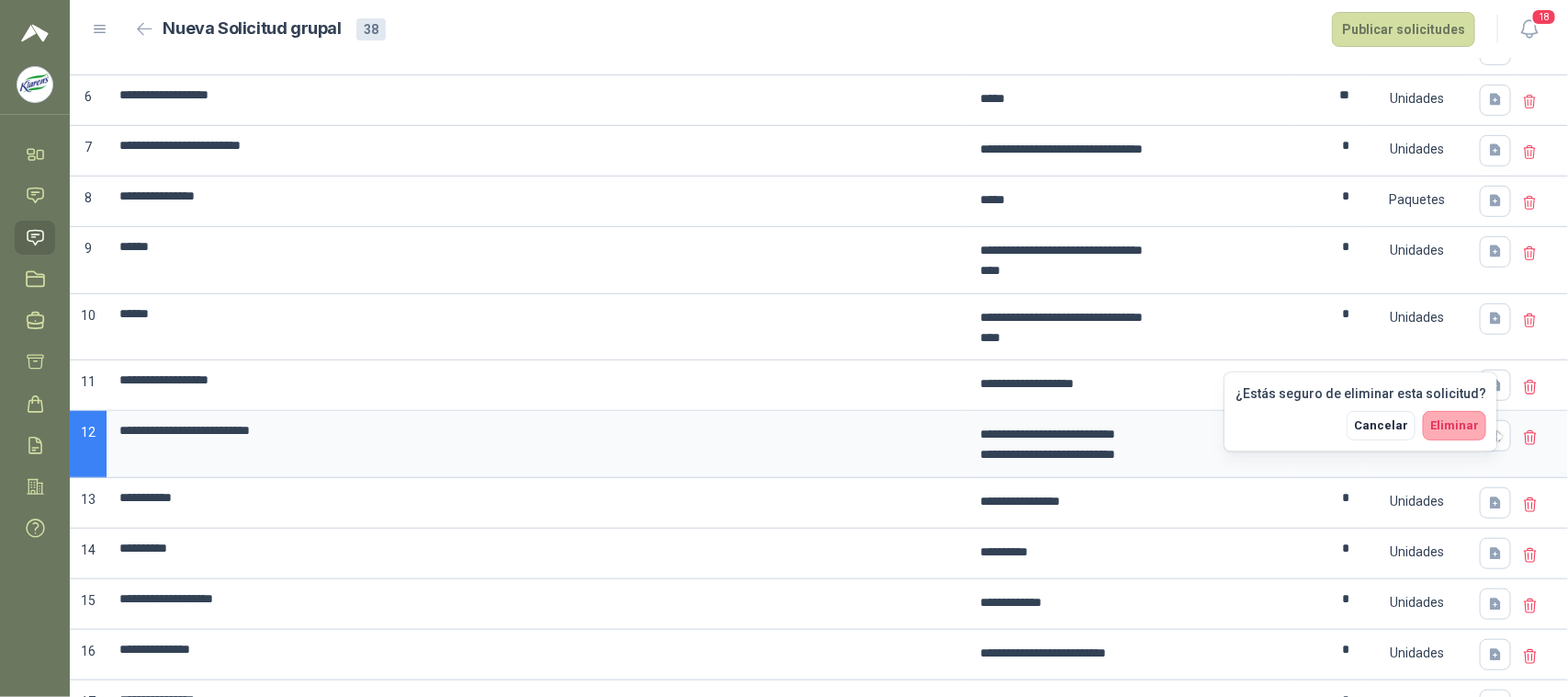
click at [1451, 429] on span "Eliminar" at bounding box center [1455, 425] width 49 height 14
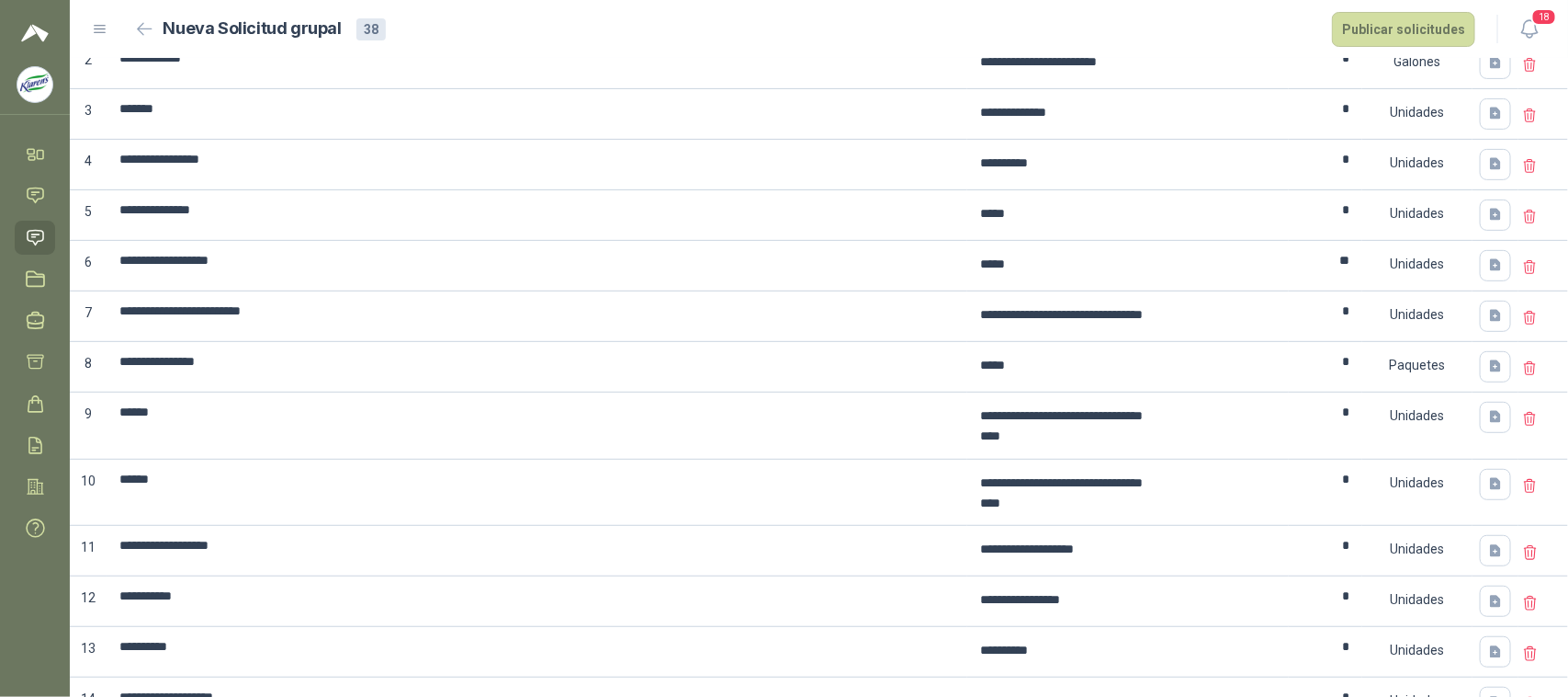
scroll to position [0, 0]
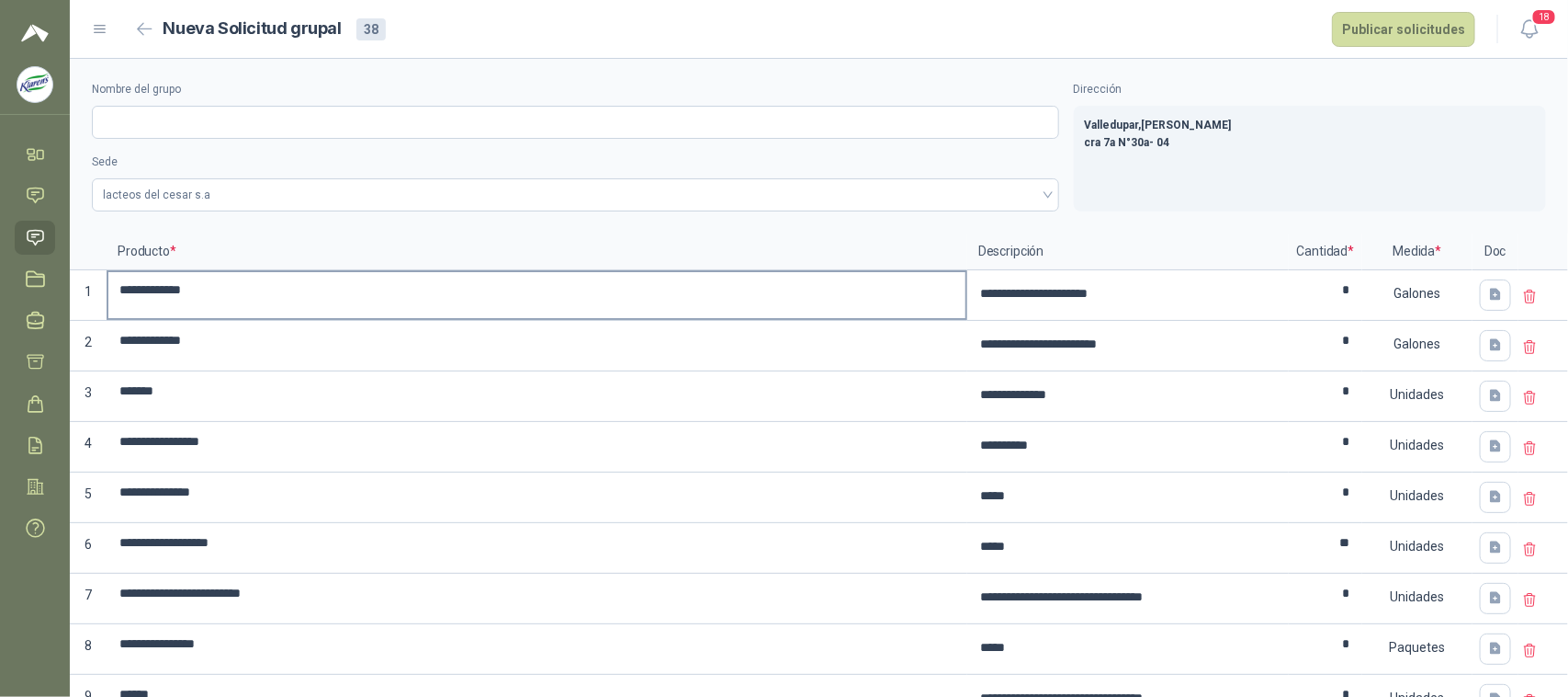
click at [258, 288] on input "**********" at bounding box center [536, 290] width 857 height 35
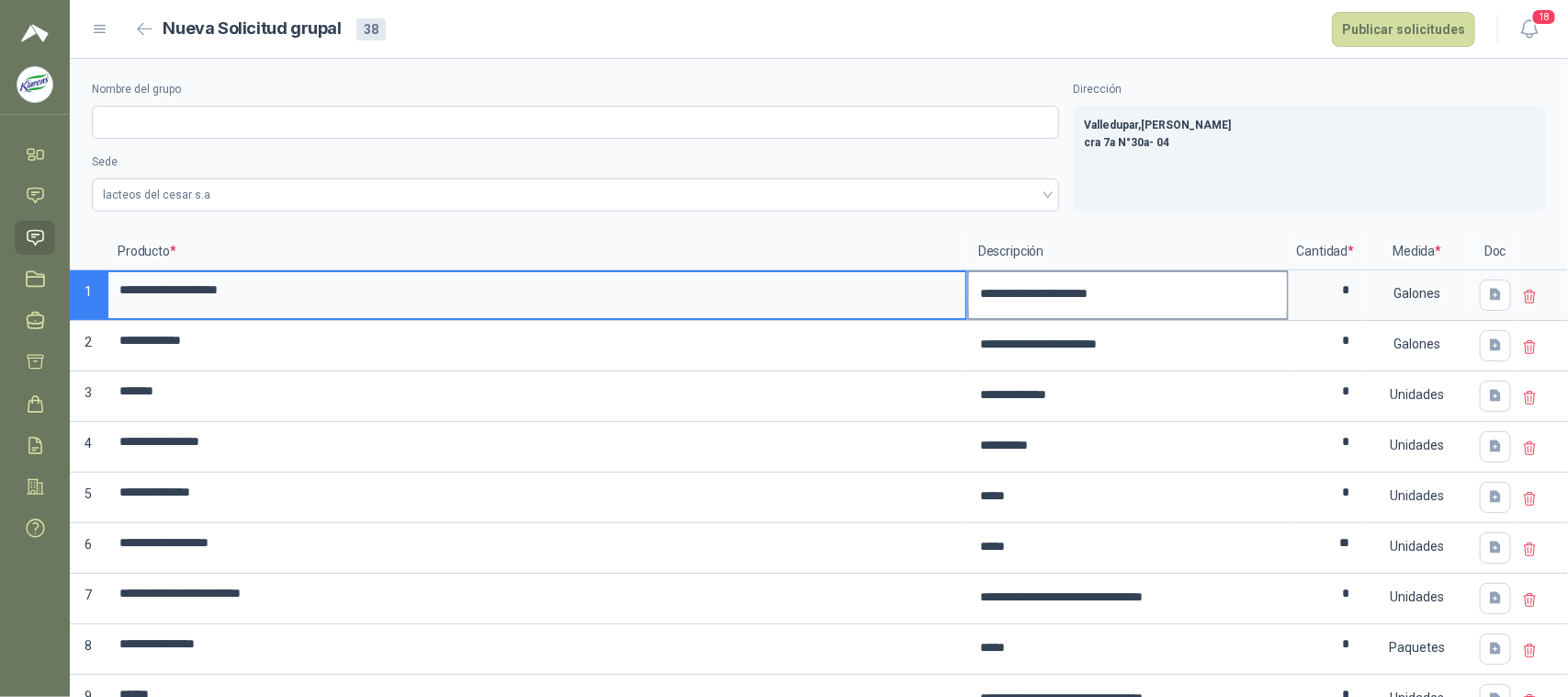
type input "**********"
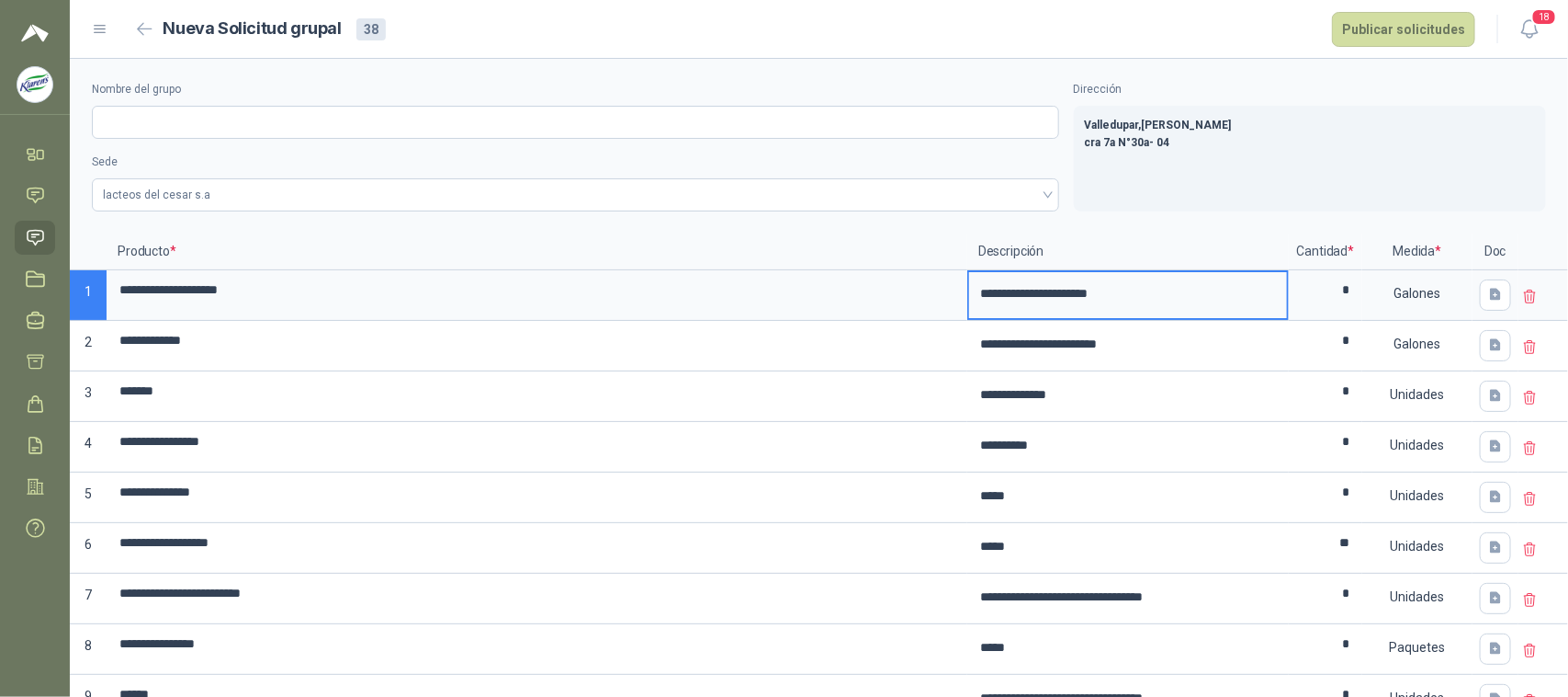
drag, startPoint x: 1059, startPoint y: 291, endPoint x: 968, endPoint y: 295, distance: 91.1
click at [969, 295] on textarea "**********" at bounding box center [1128, 293] width 318 height 42
click at [1171, 291] on textarea "**********" at bounding box center [1128, 293] width 318 height 42
click at [122, 332] on input "**********" at bounding box center [536, 340] width 857 height 35
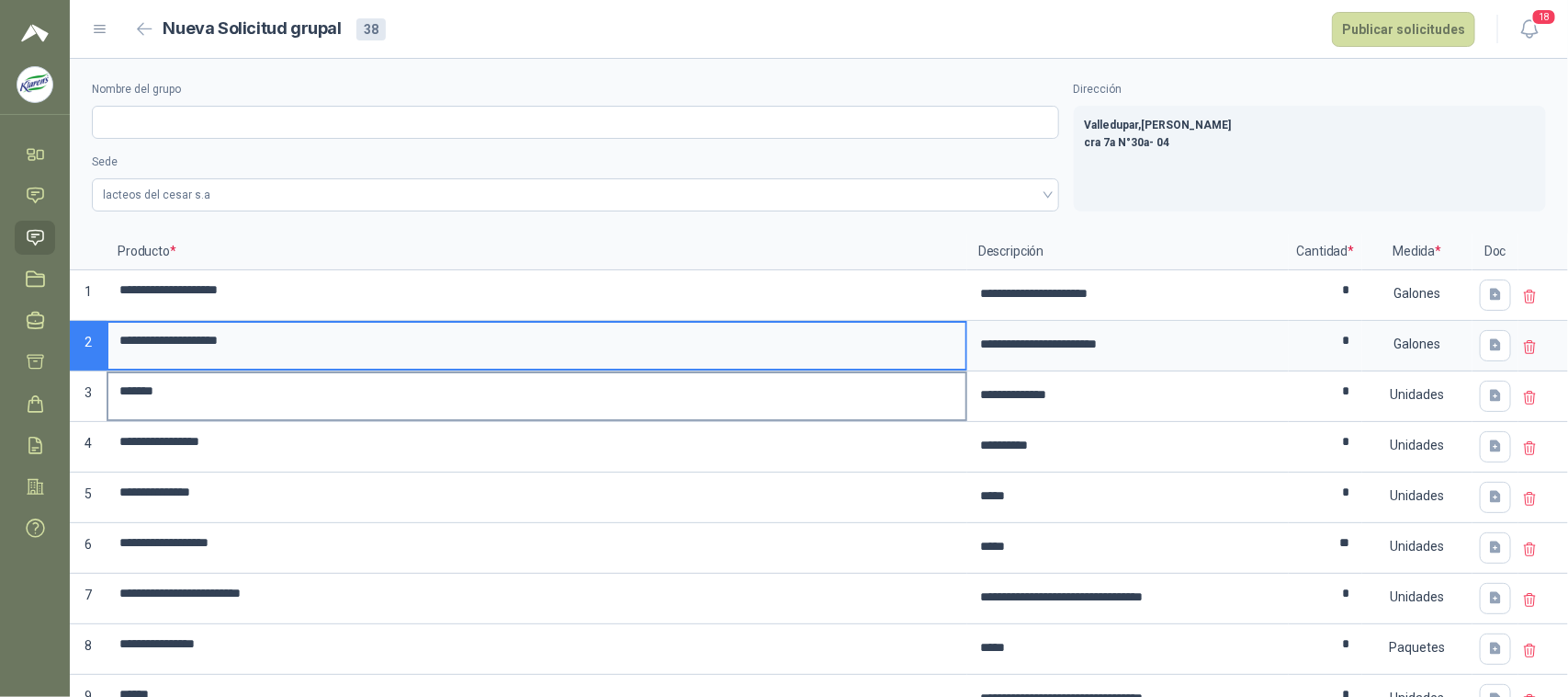
type input "**********"
click at [294, 425] on input "**********" at bounding box center [536, 441] width 857 height 35
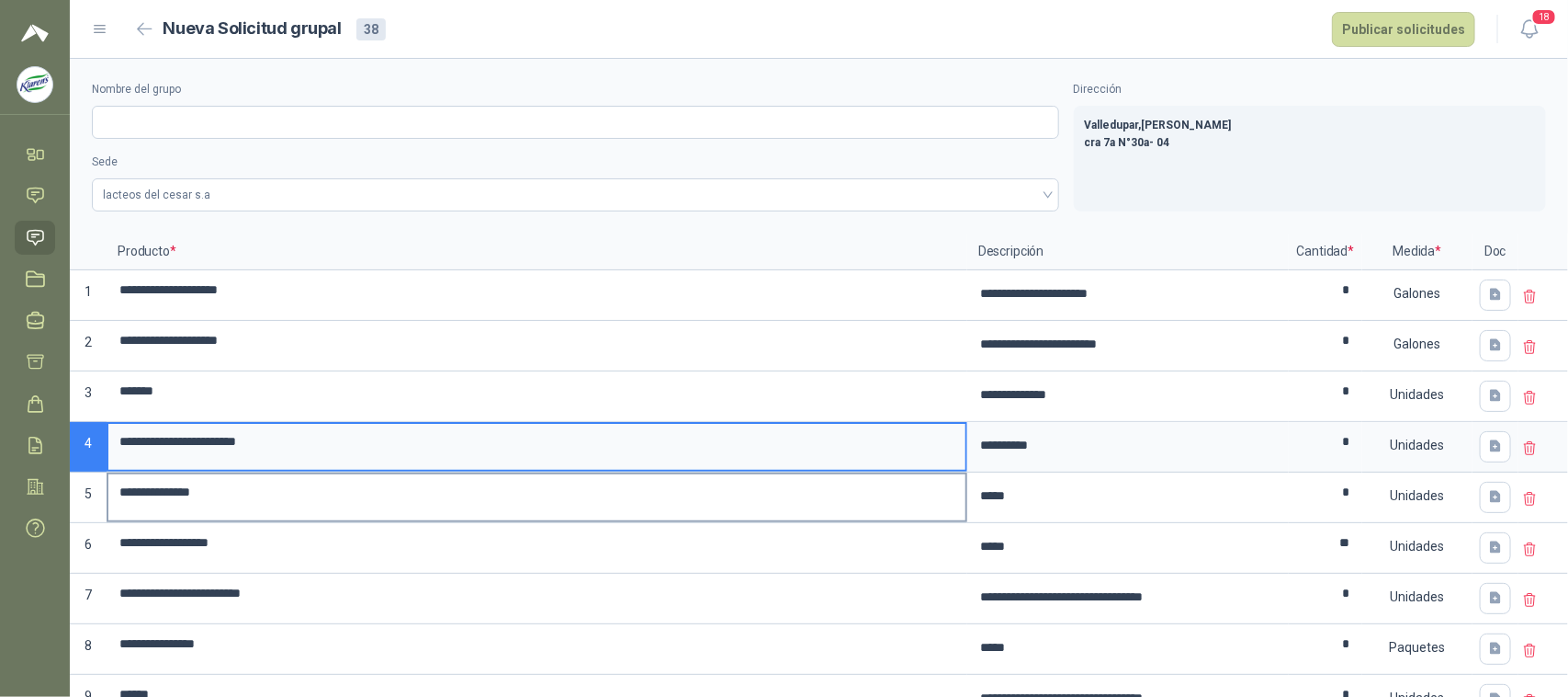
type input "**********"
click at [268, 488] on input "**********" at bounding box center [536, 492] width 857 height 35
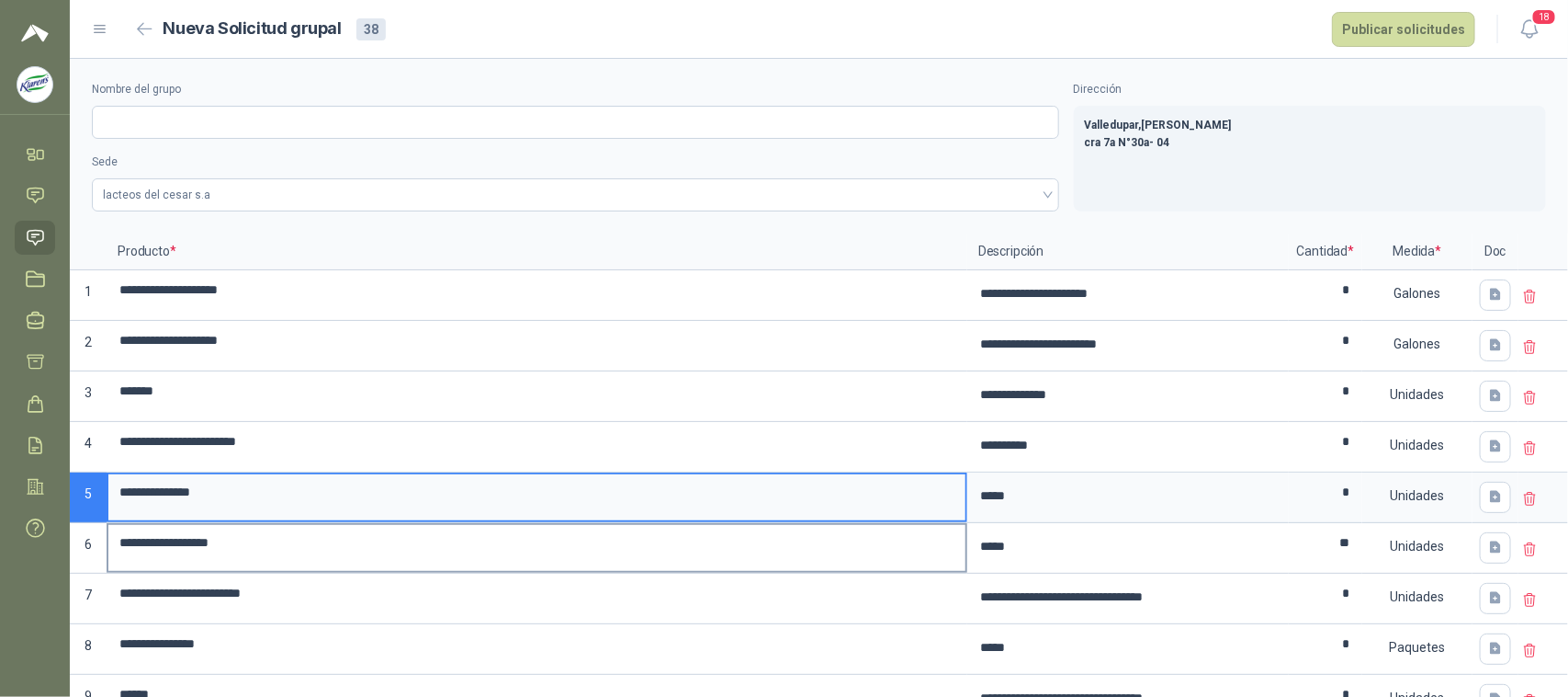
click at [369, 548] on input "**********" at bounding box center [536, 543] width 857 height 35
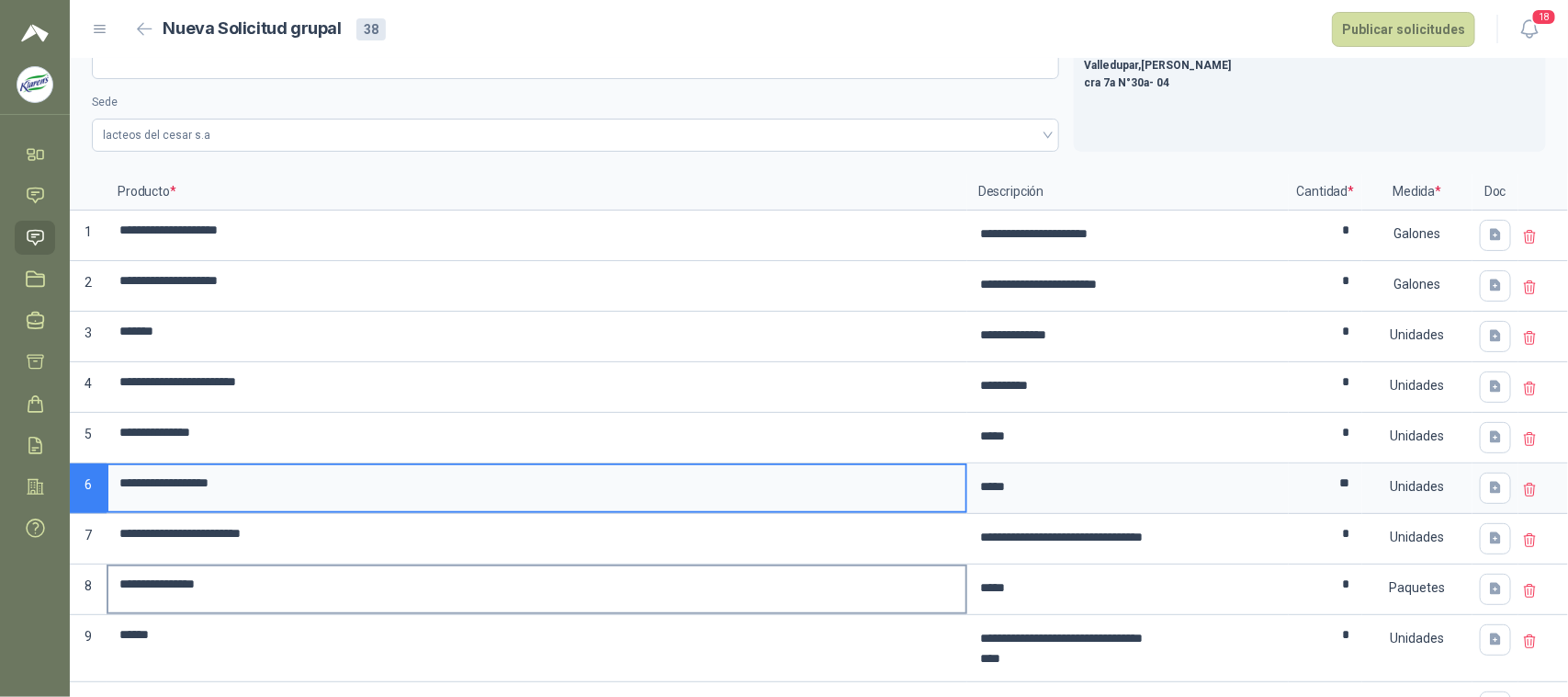
scroll to position [115, 0]
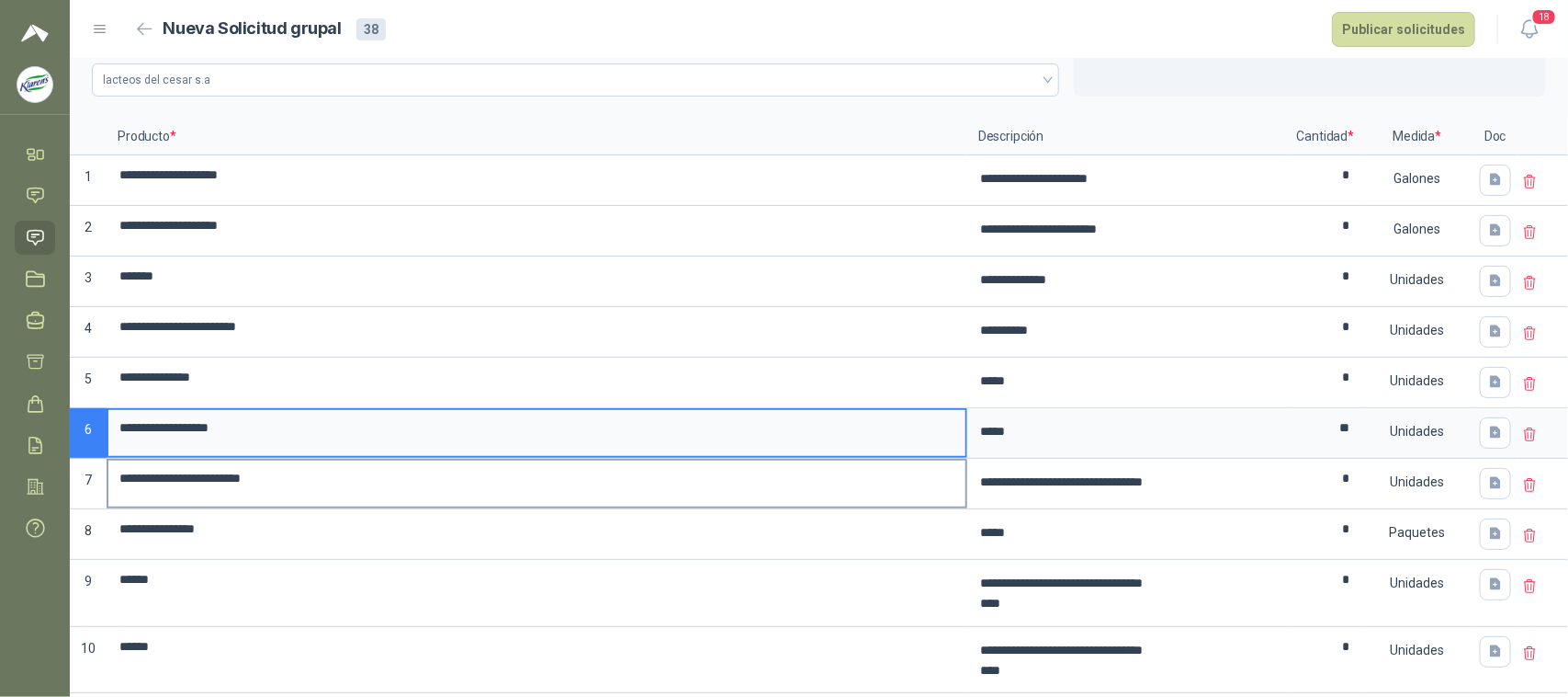
click at [851, 465] on input "**********" at bounding box center [536, 478] width 857 height 35
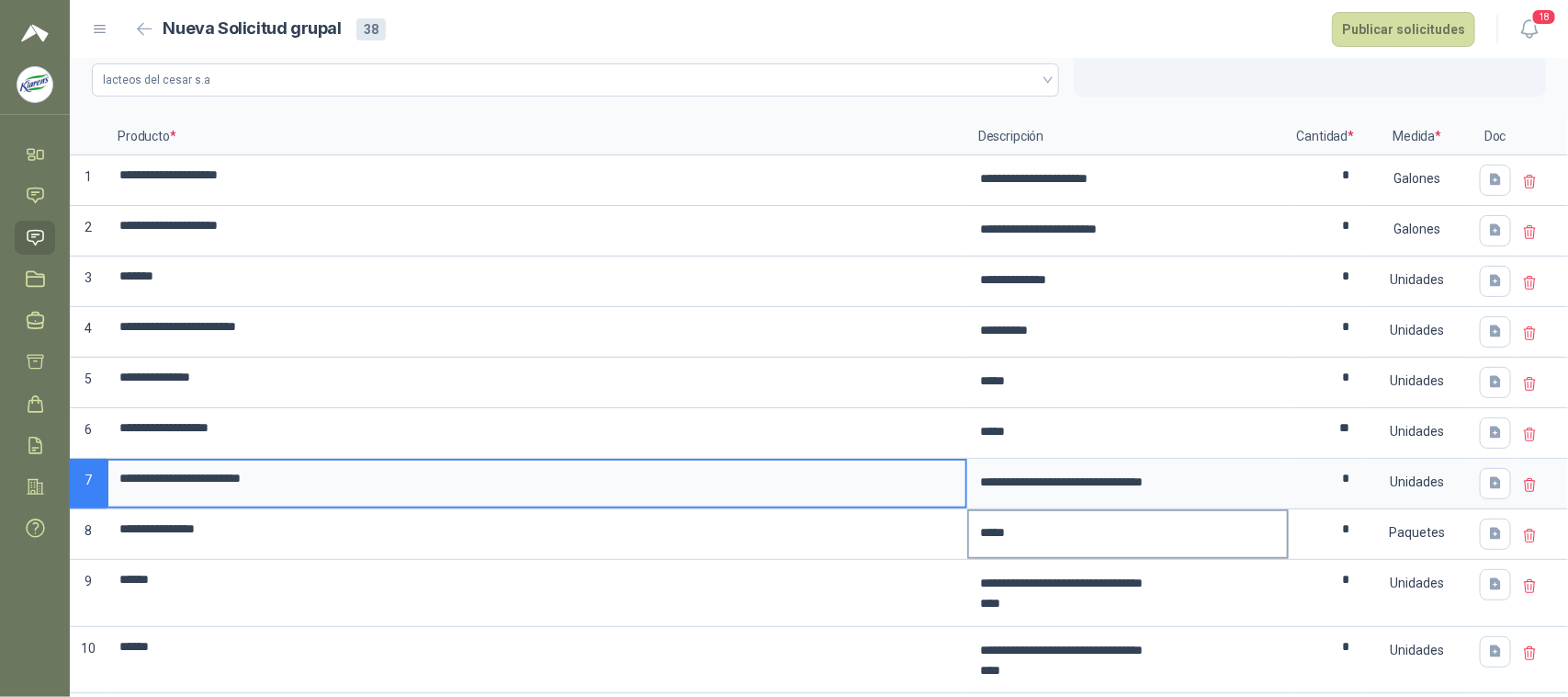
click at [1080, 520] on textarea "*****" at bounding box center [1128, 532] width 318 height 42
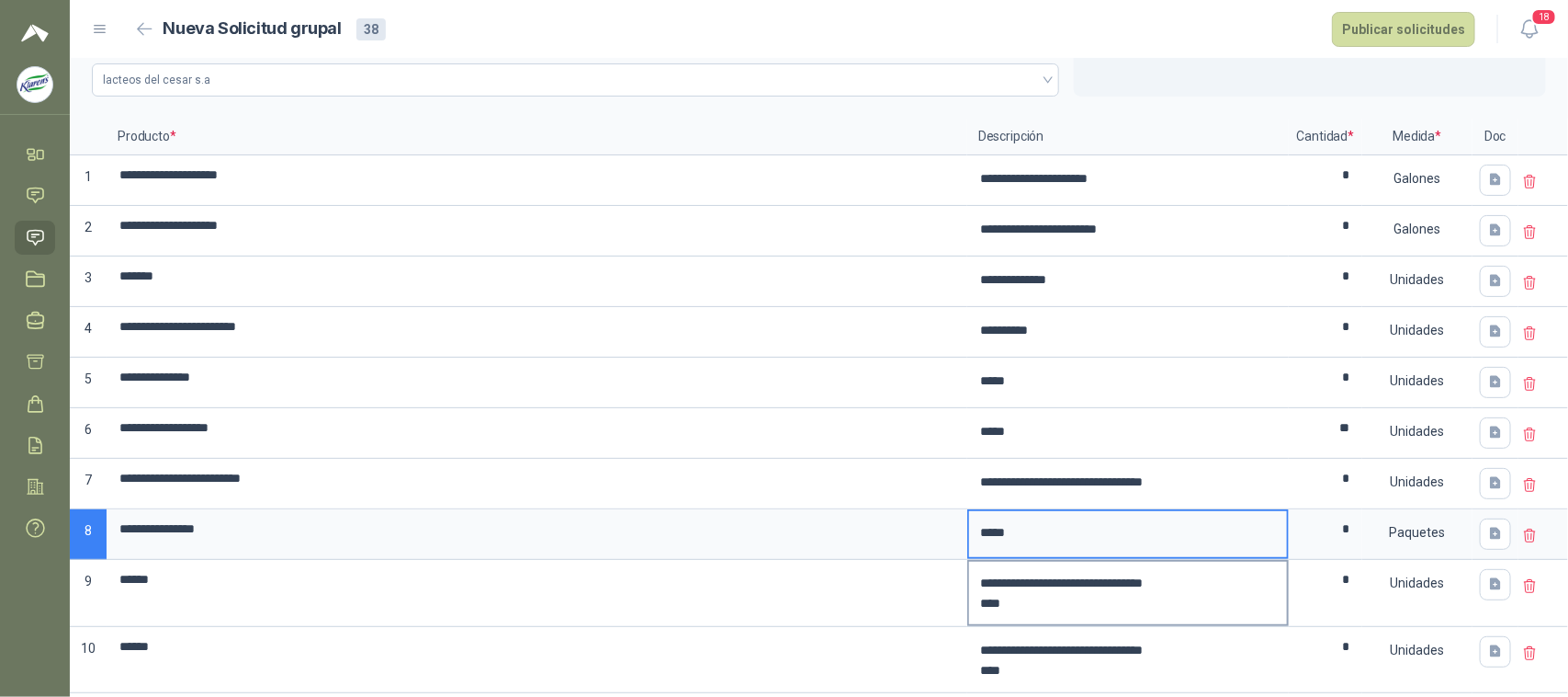
click at [1231, 589] on textarea "**********" at bounding box center [1128, 593] width 318 height 63
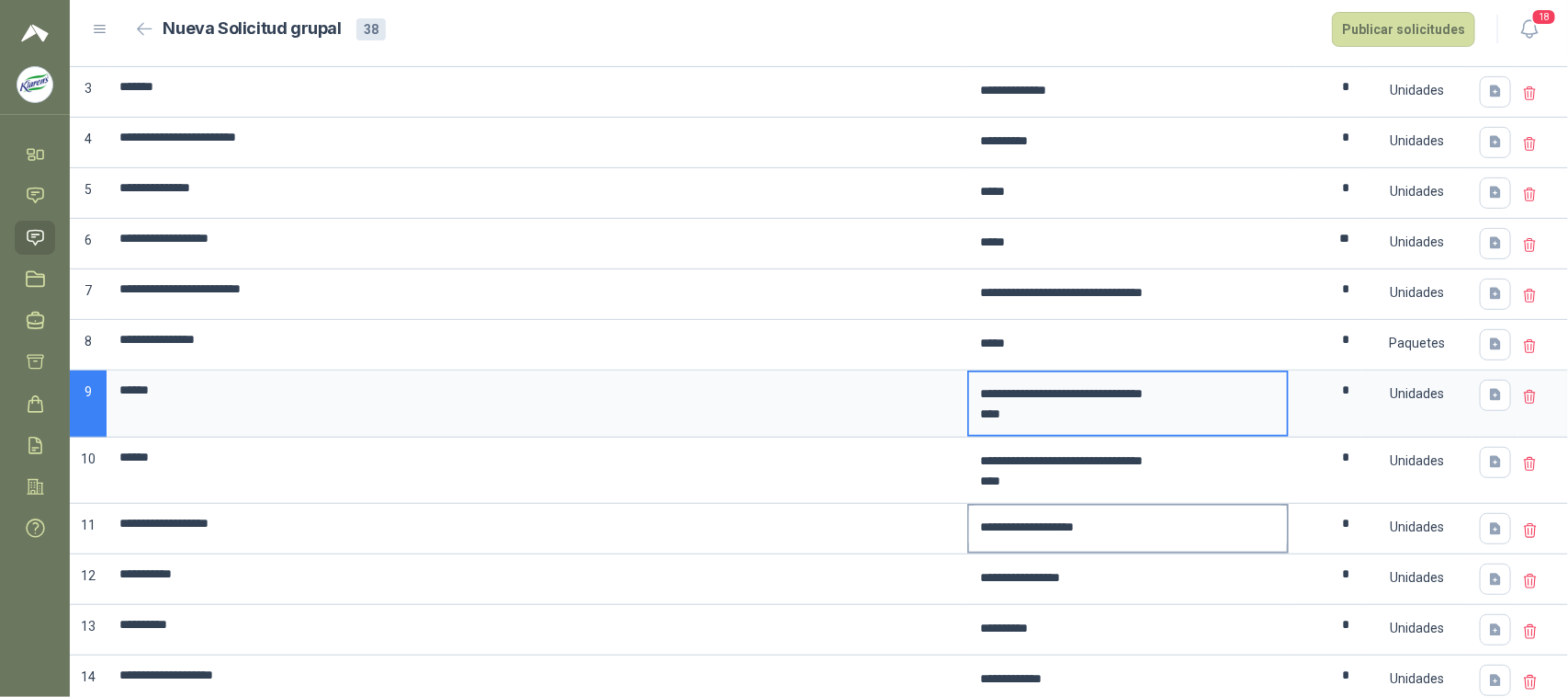
scroll to position [345, 0]
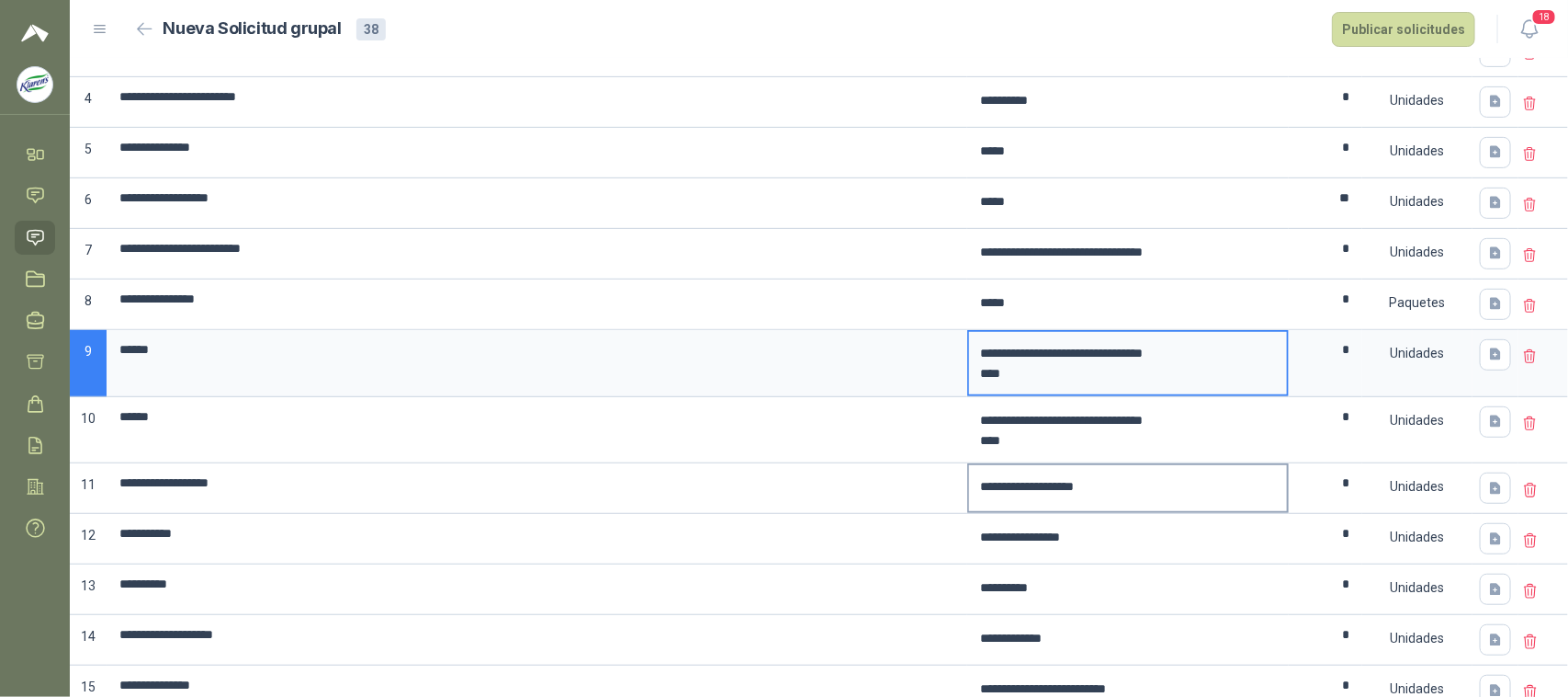
click at [1164, 494] on textarea "**********" at bounding box center [1128, 486] width 318 height 42
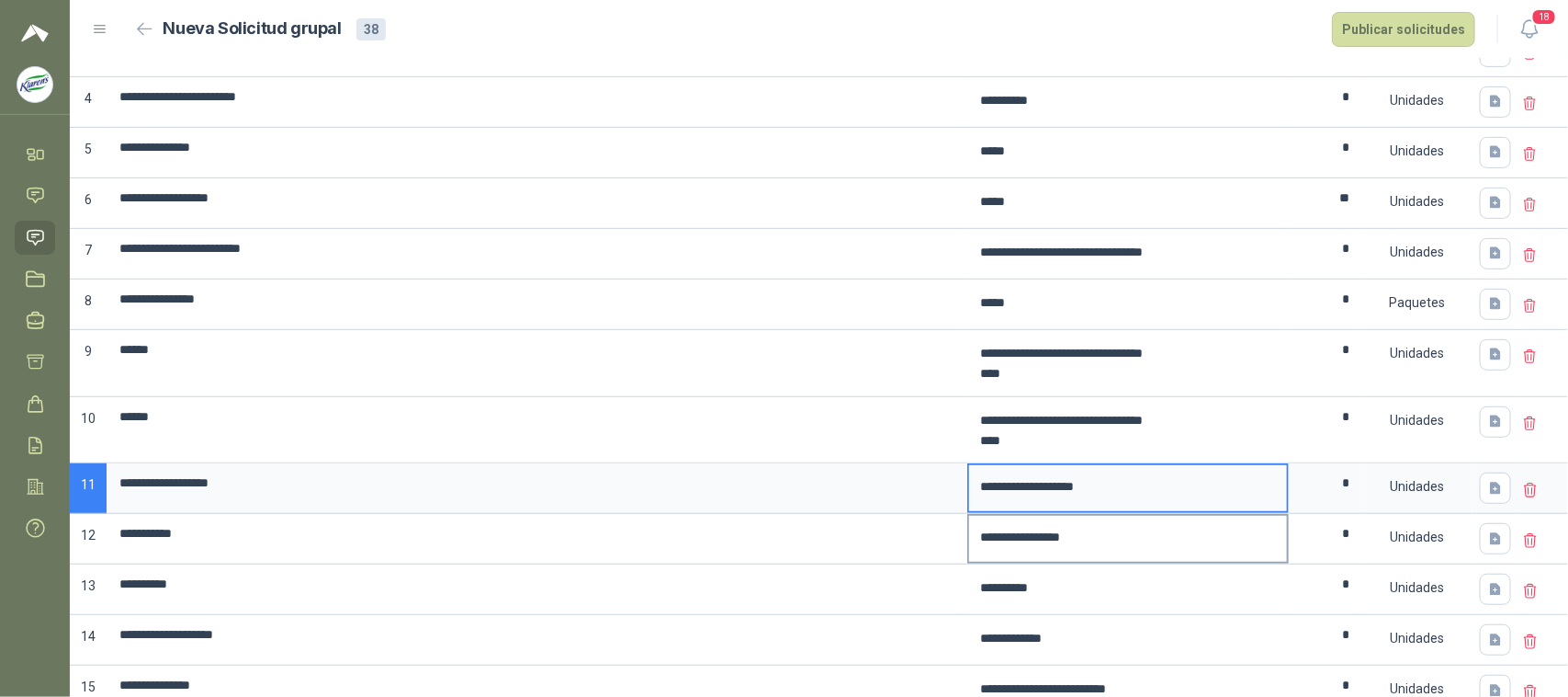
click at [1155, 544] on textarea "**********" at bounding box center [1128, 537] width 318 height 42
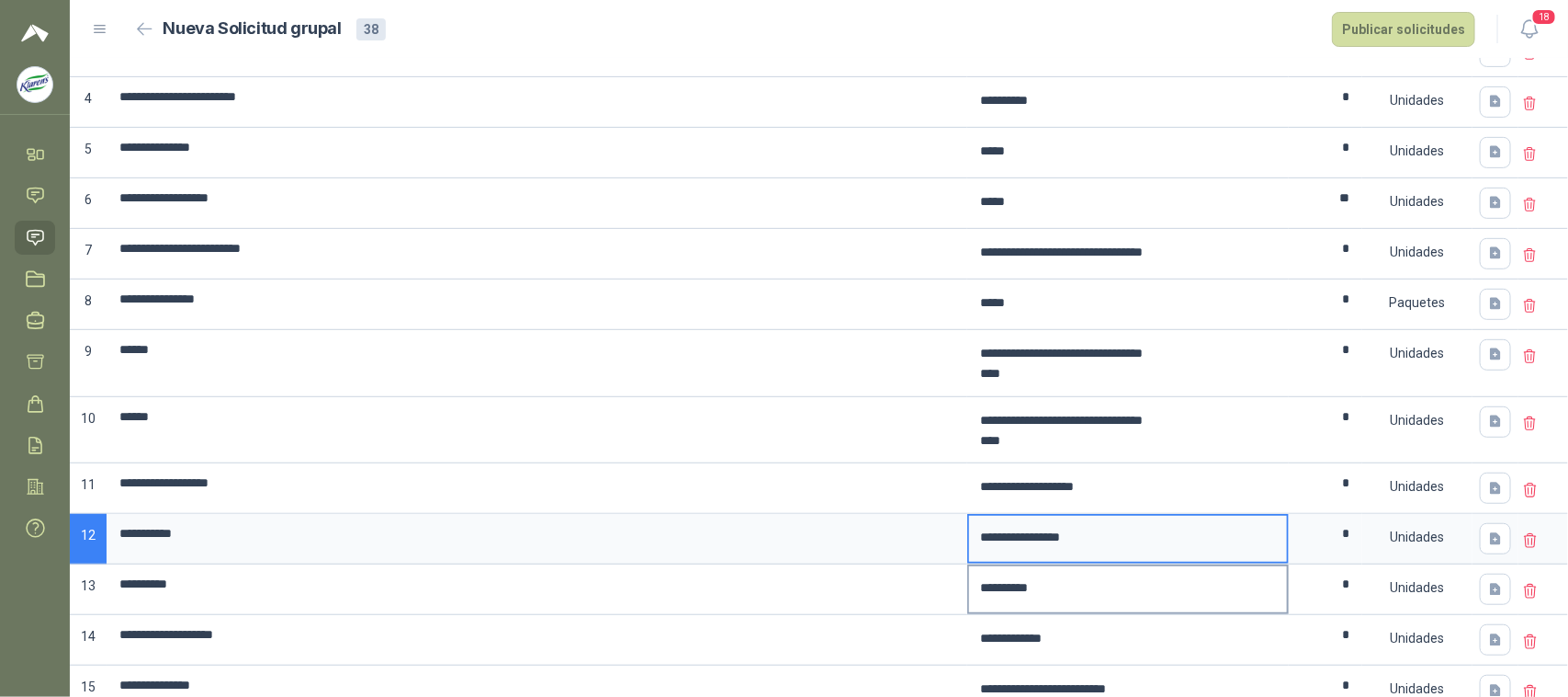
click at [1128, 605] on textarea "**********" at bounding box center [1128, 587] width 318 height 42
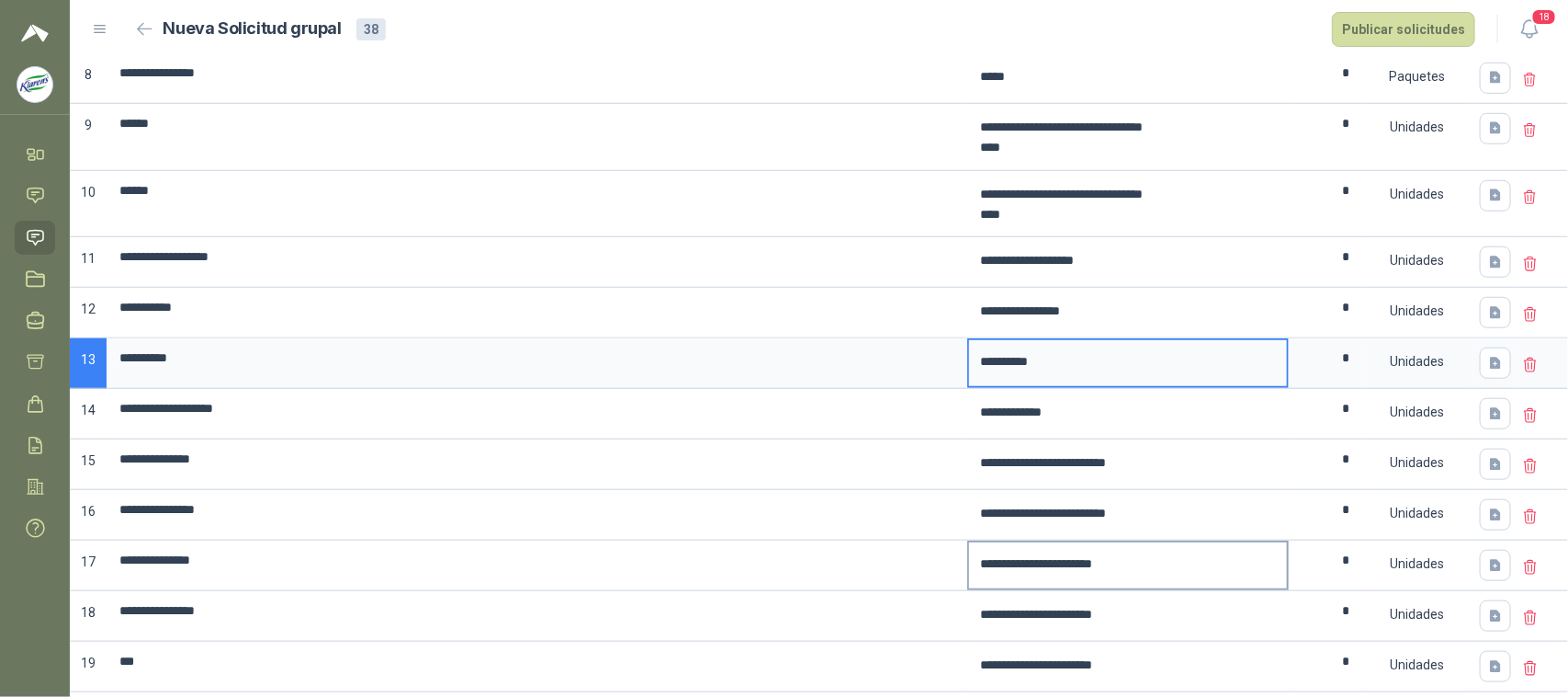
scroll to position [574, 0]
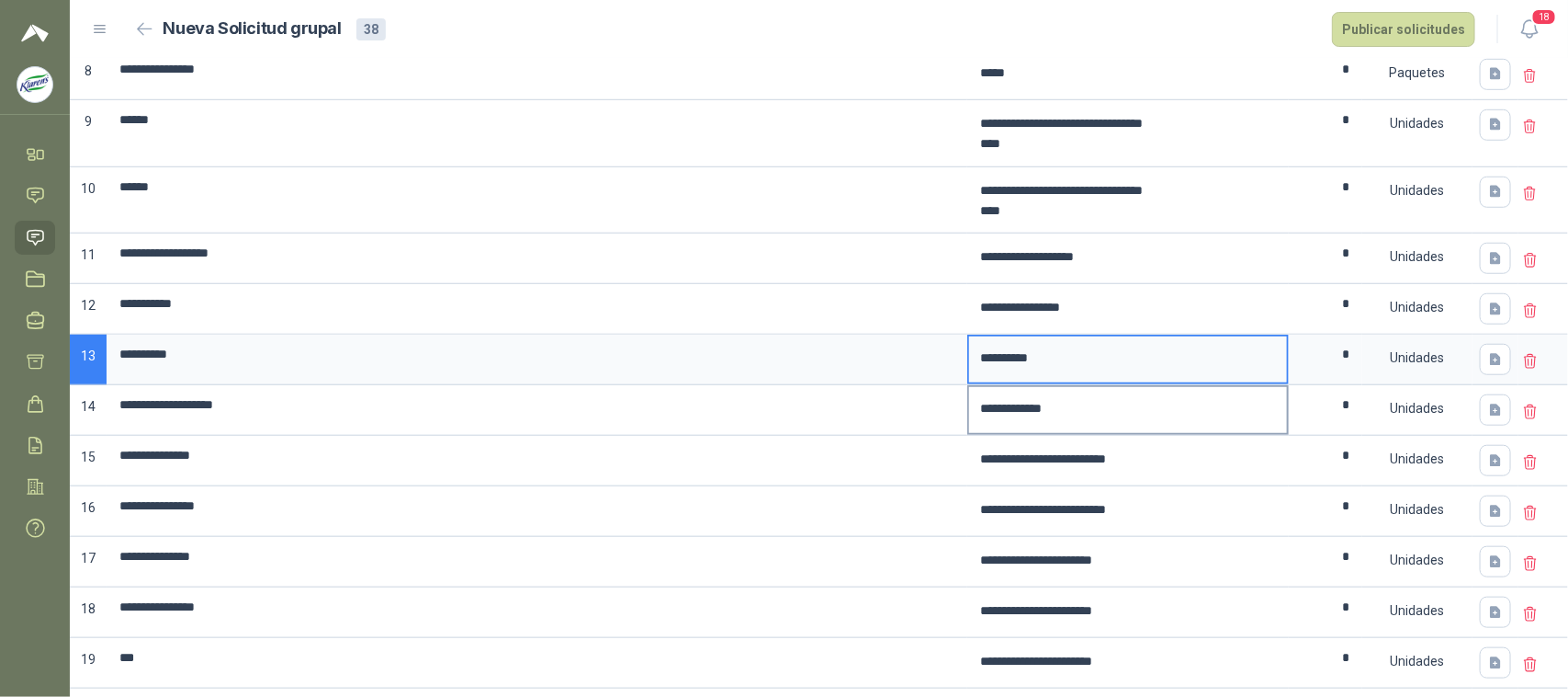
click at [1113, 424] on textarea "**********" at bounding box center [1128, 408] width 318 height 42
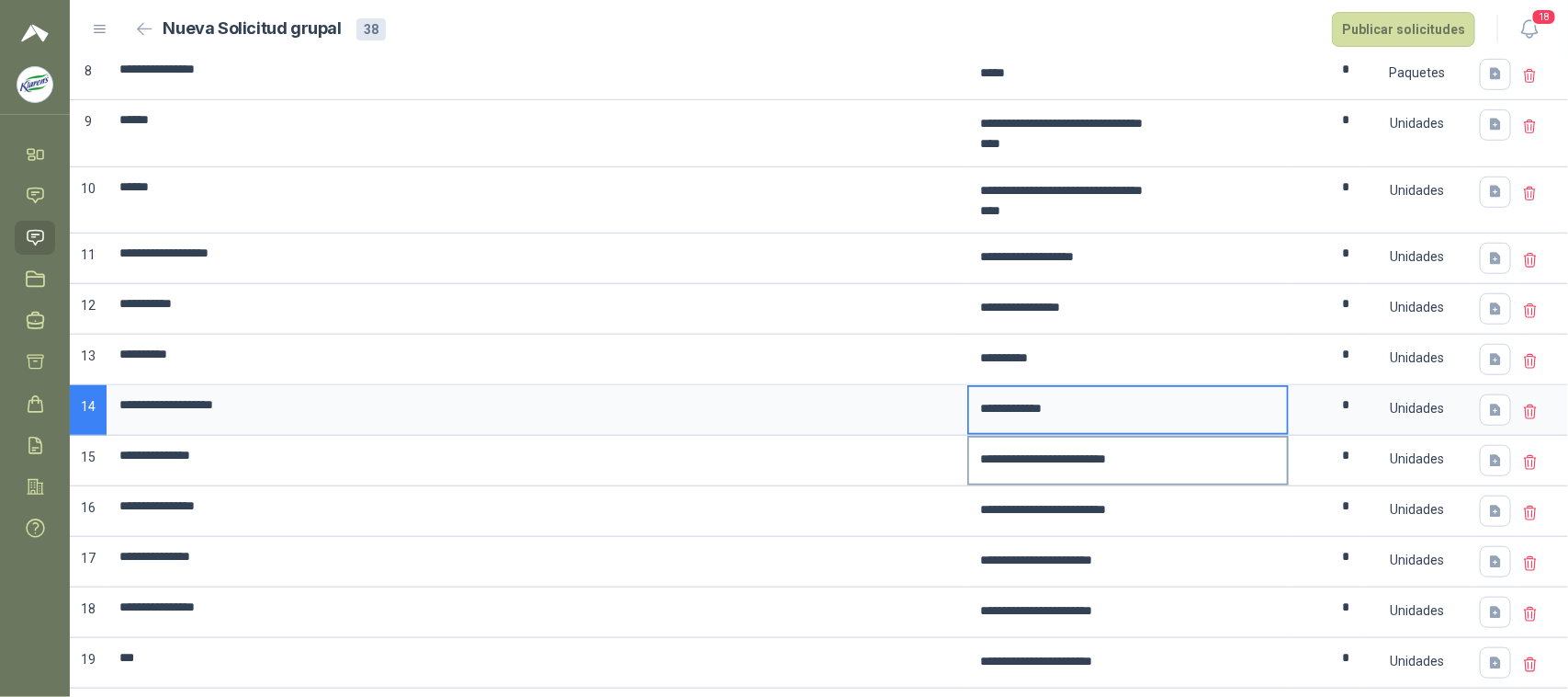
click at [1112, 478] on textarea "**********" at bounding box center [1128, 458] width 318 height 42
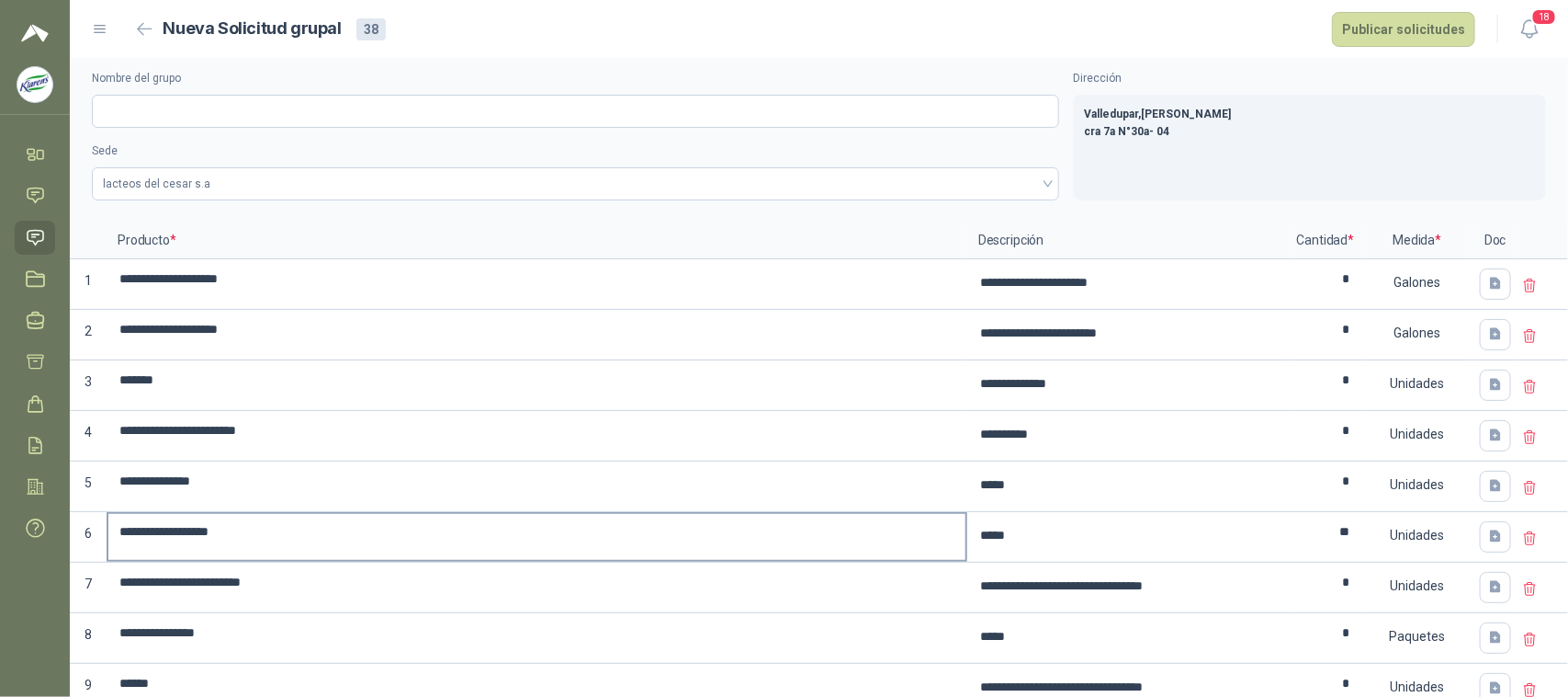
scroll to position [0, 0]
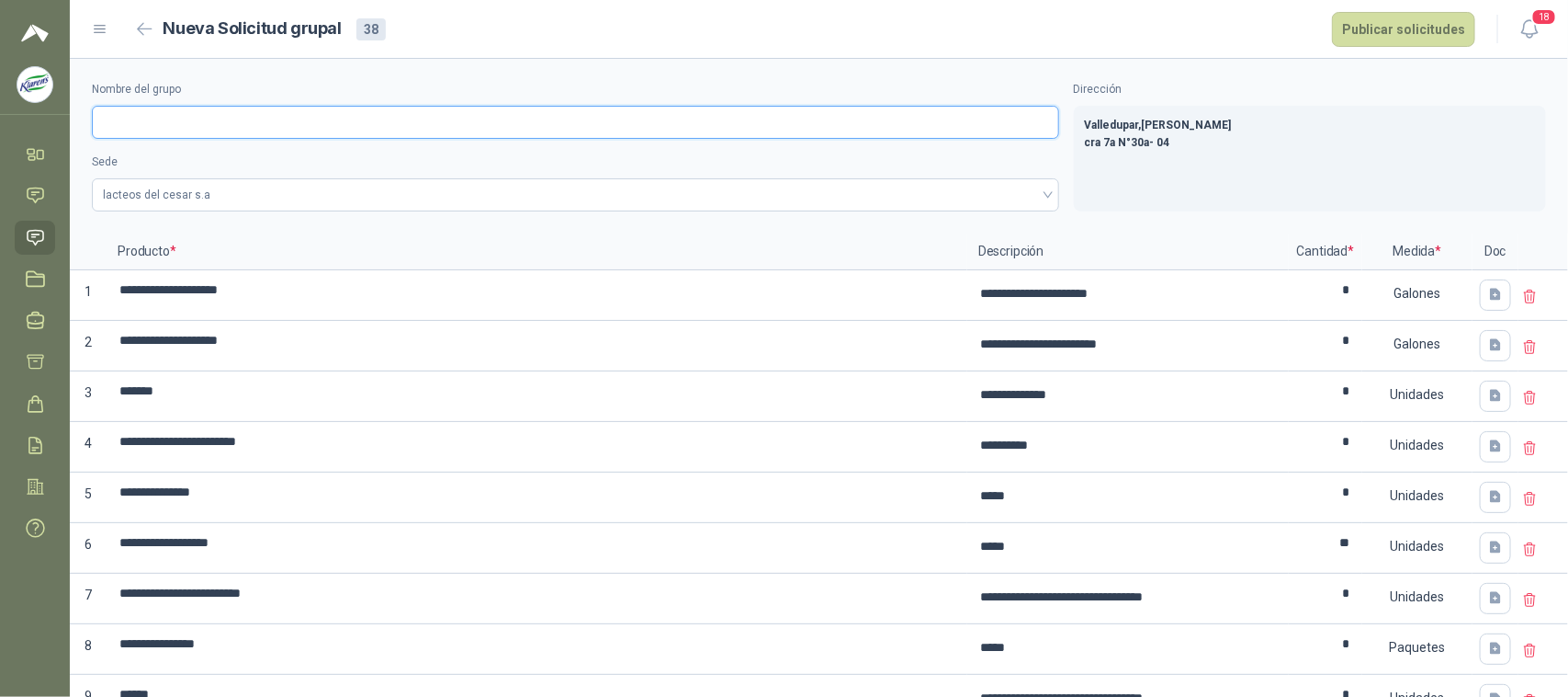
click at [308, 127] on input "Nombre del grupo" at bounding box center [575, 123] width 968 height 33
click at [614, 120] on input "**********" at bounding box center [575, 123] width 968 height 33
click at [776, 191] on span "lacteos del cesar s.a" at bounding box center [576, 195] width 945 height 28
type input "**********"
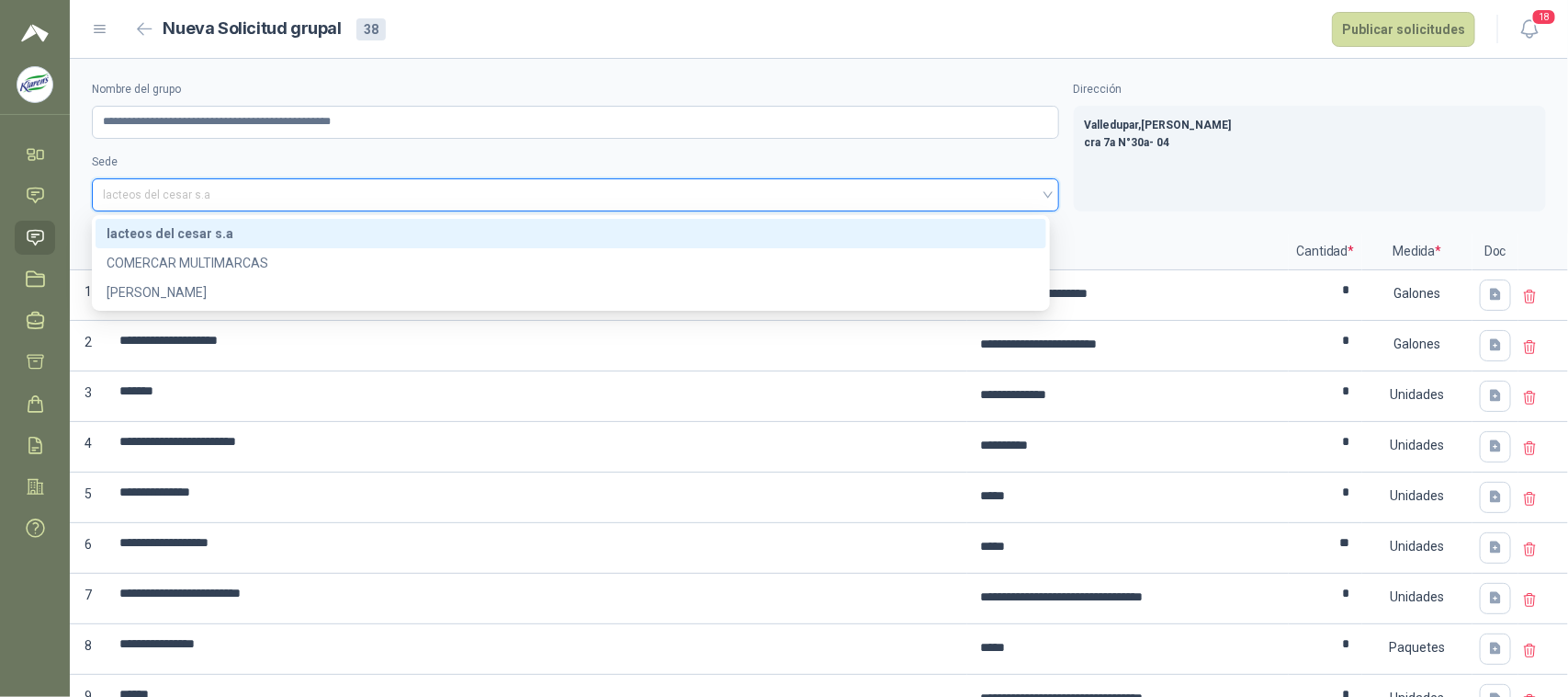
click at [379, 226] on div "lacteos del cesar s.a" at bounding box center [570, 233] width 928 height 21
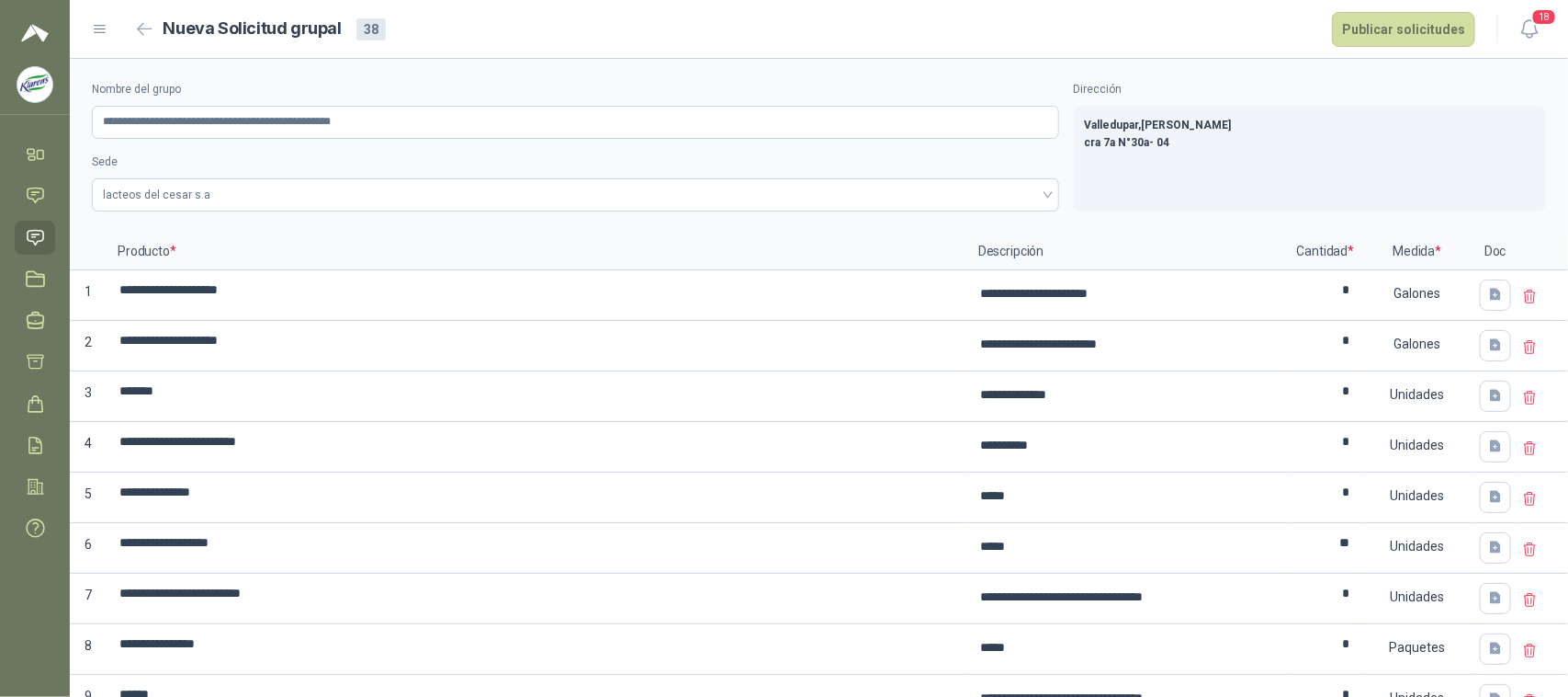
click at [1227, 186] on div "Valledupar , Cesar cra 7a N°30a- 04" at bounding box center [1310, 159] width 473 height 106
click at [1374, 16] on button "Publicar solicitudes" at bounding box center [1404, 29] width 143 height 35
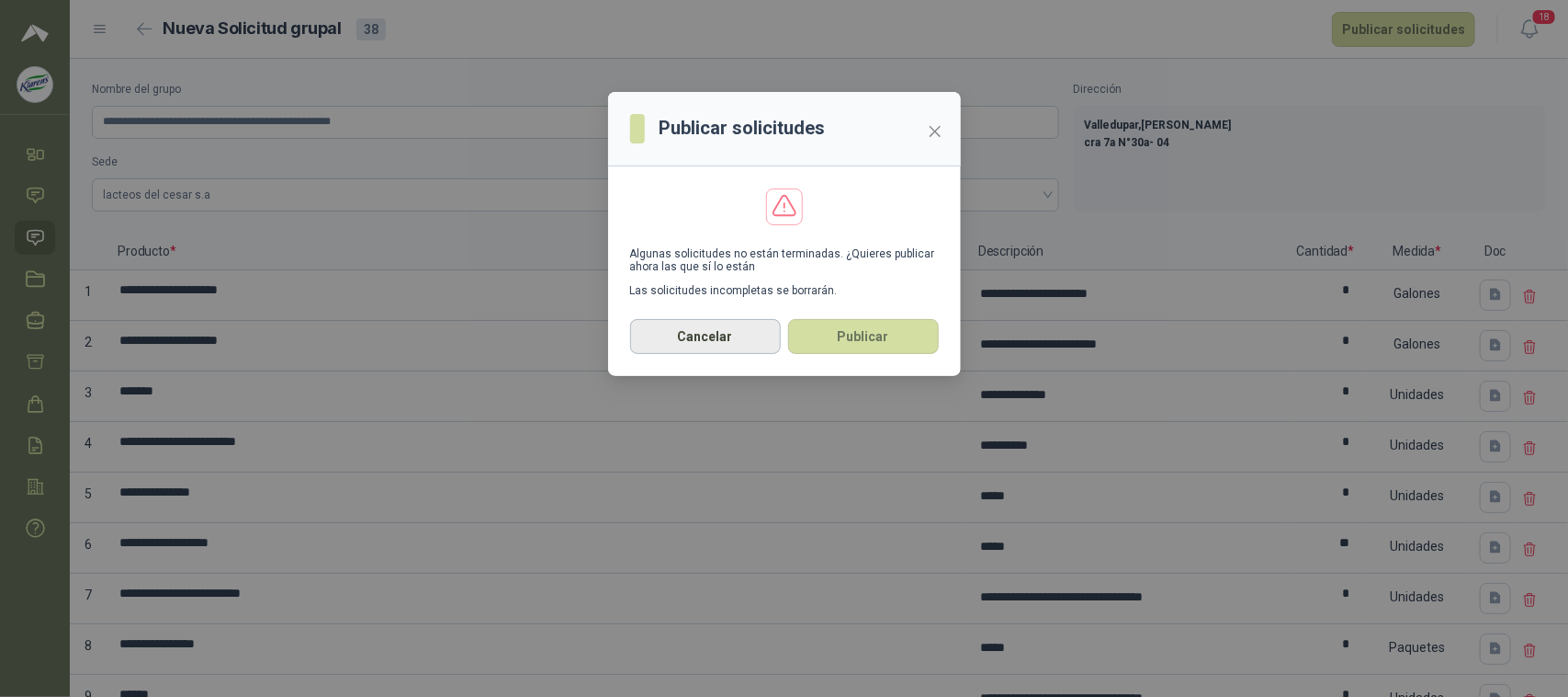
click at [728, 333] on button "Cancelar" at bounding box center [704, 336] width 150 height 35
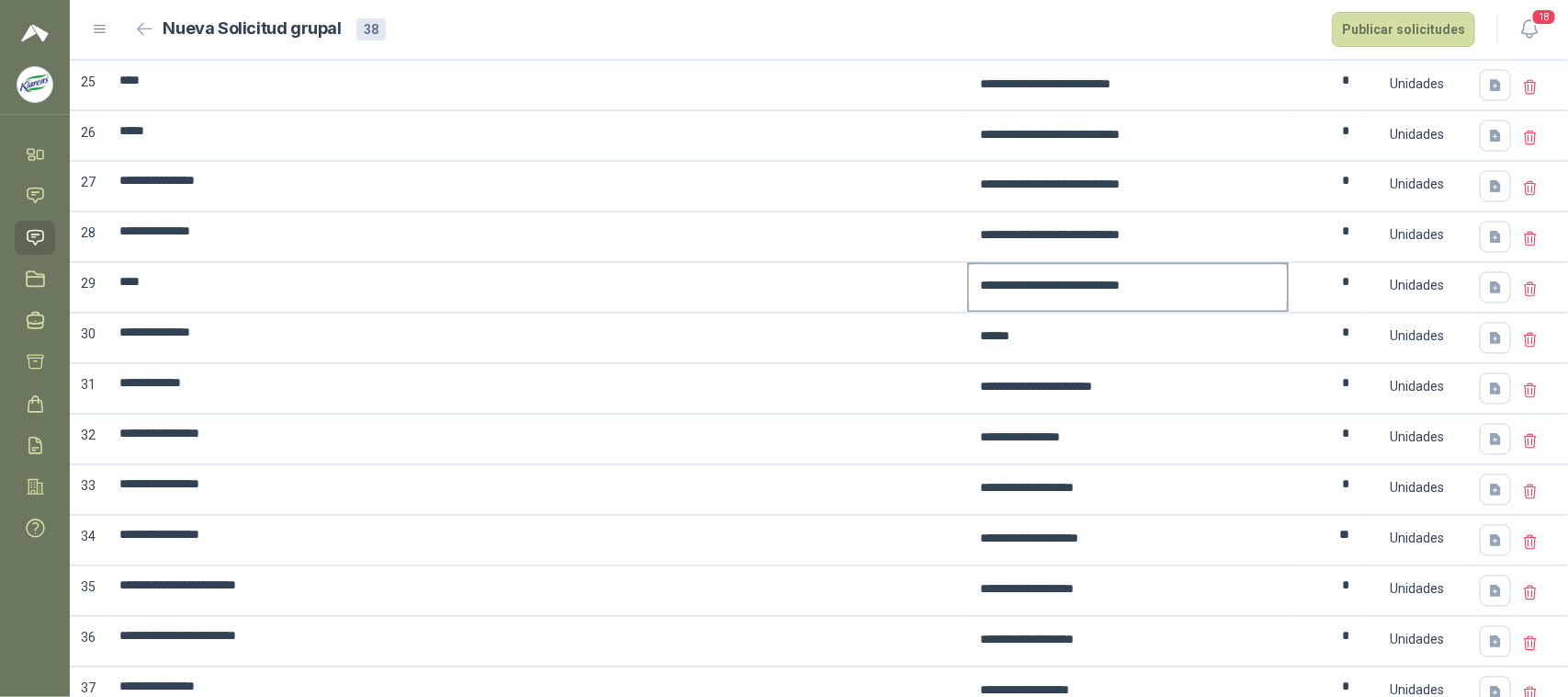
scroll to position [1529, 0]
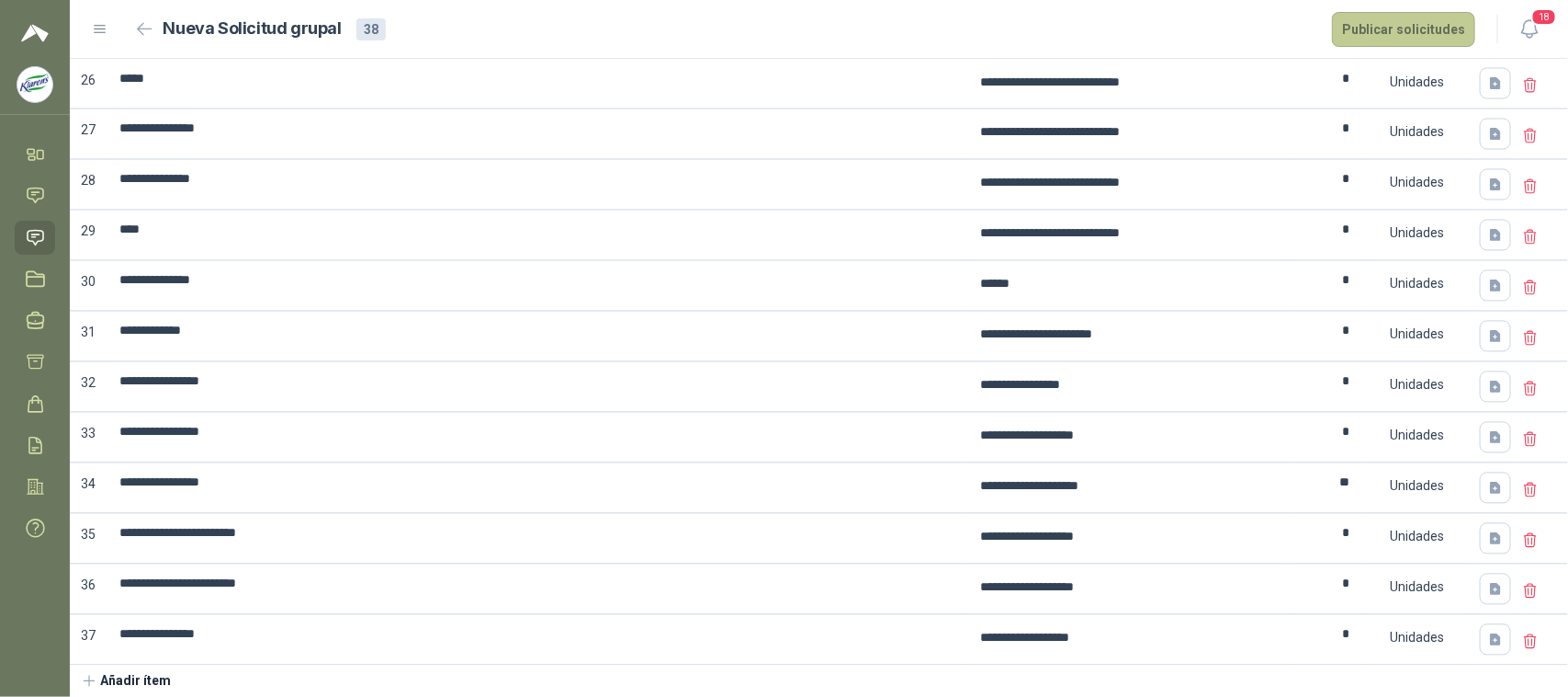
click at [1398, 30] on button "Publicar solicitudes" at bounding box center [1404, 29] width 143 height 35
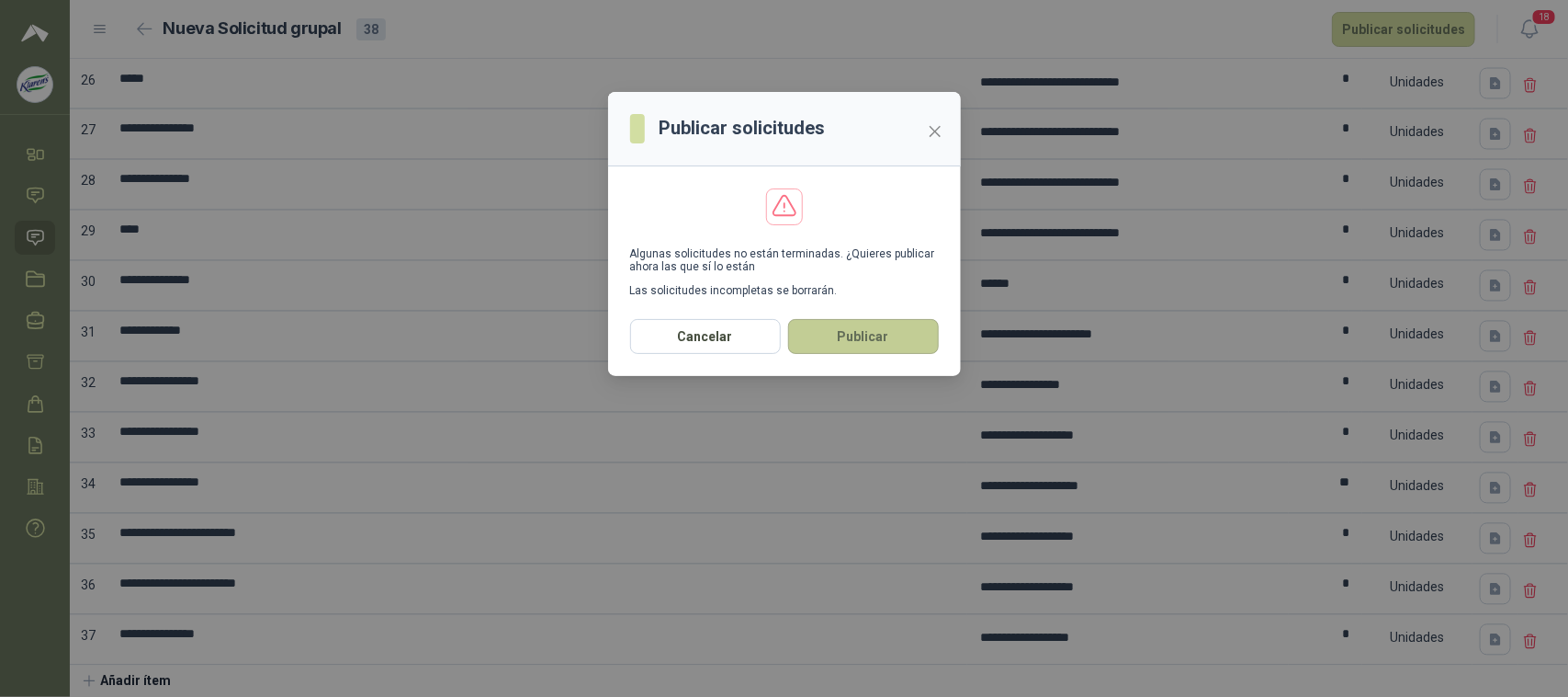
click at [875, 331] on button "Publicar" at bounding box center [863, 336] width 150 height 35
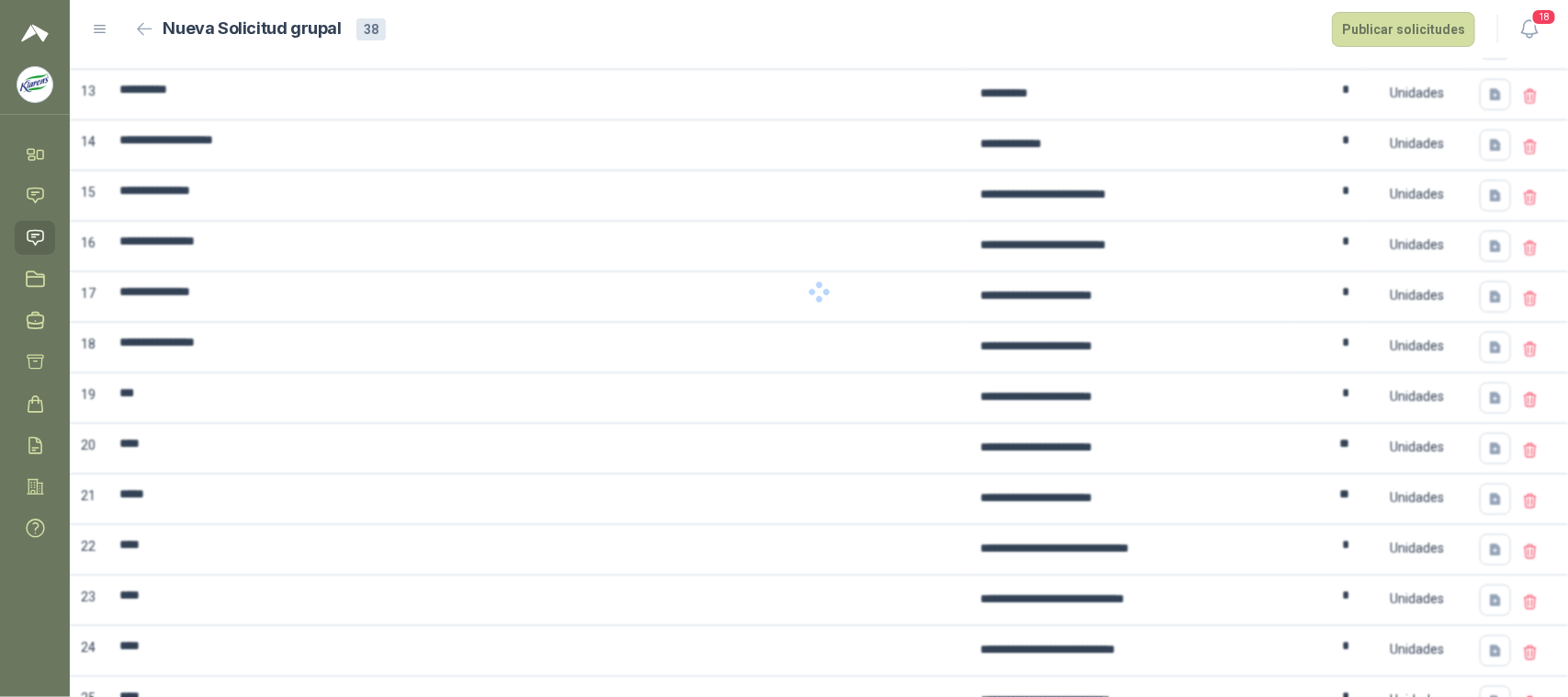
scroll to position [725, 0]
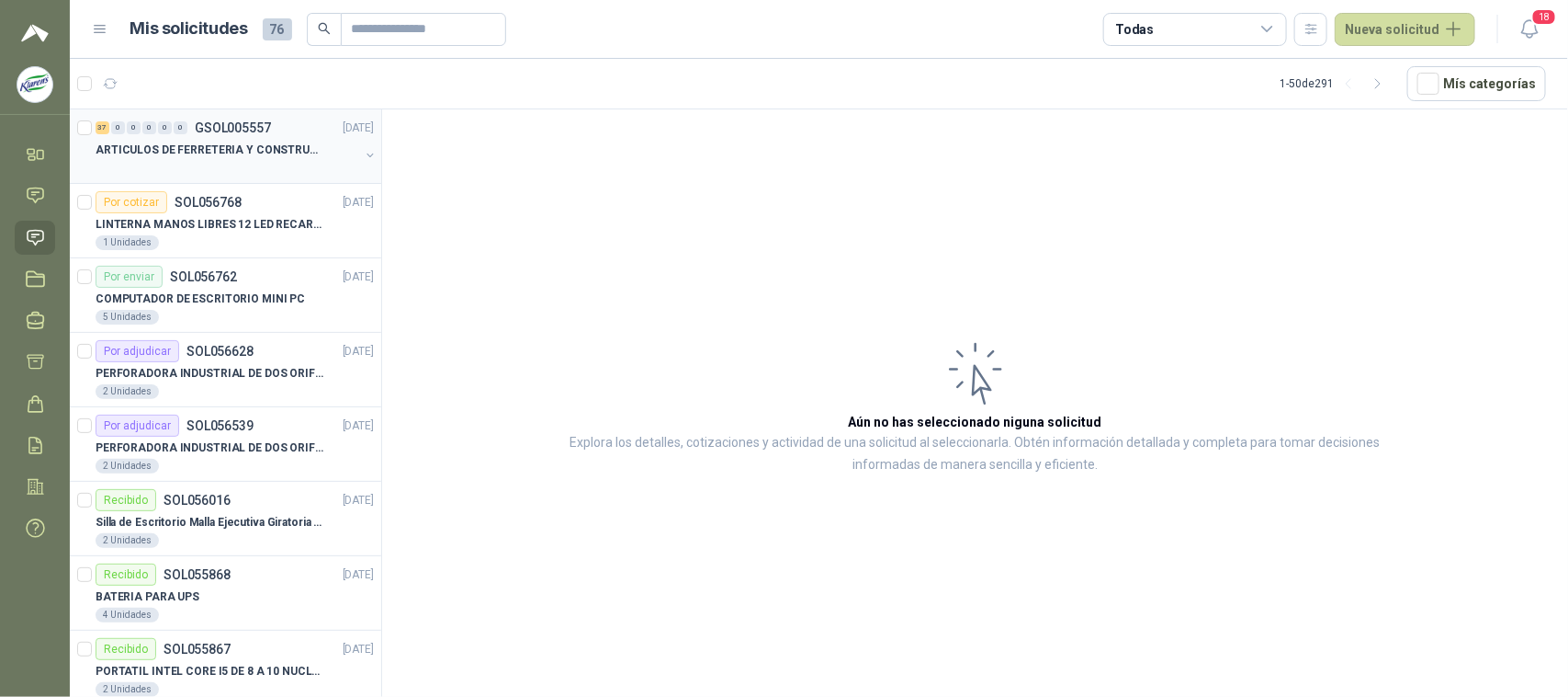
click at [283, 139] on div "ARTICULOS DE FERRETERIA Y CONSTRUCCION EN GENERAL" at bounding box center [227, 149] width 263 height 22
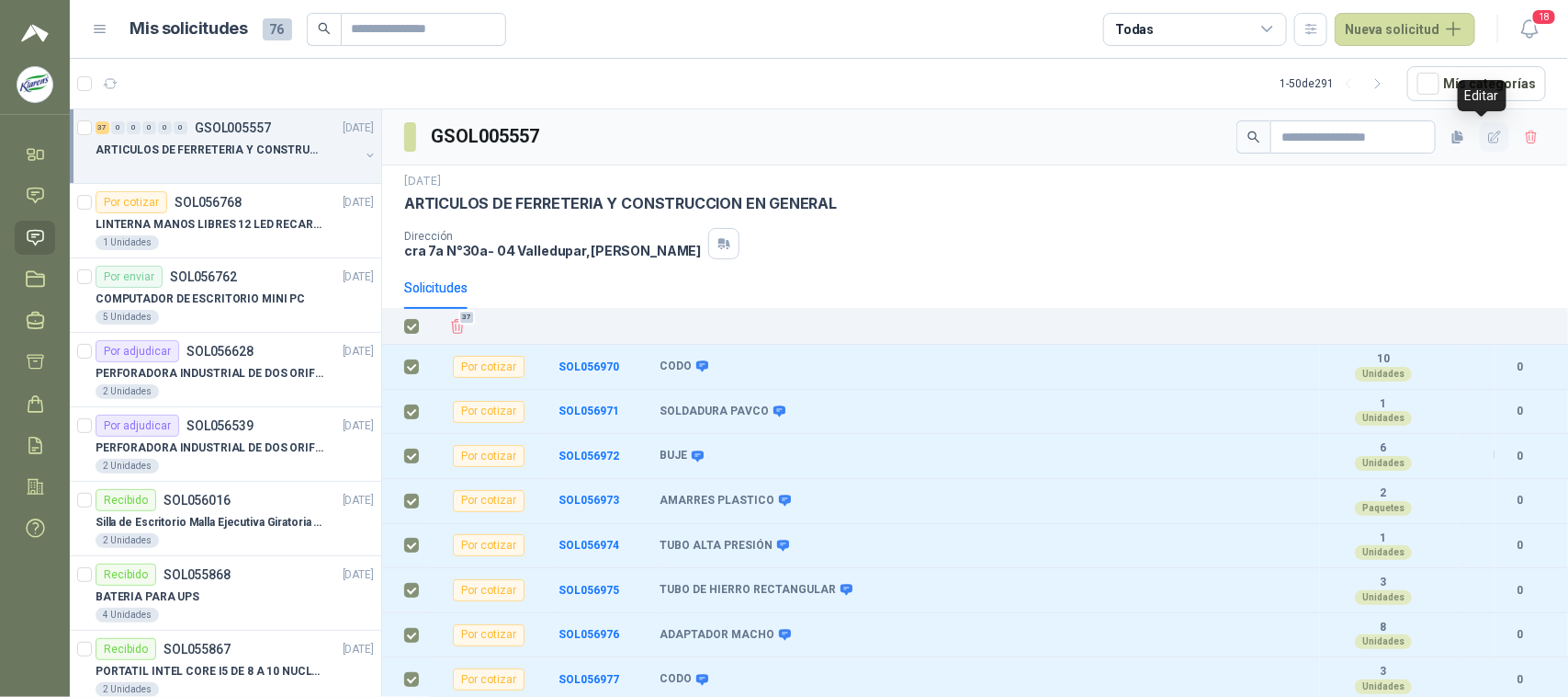
click at [1487, 143] on icon "button" at bounding box center [1495, 138] width 16 height 16
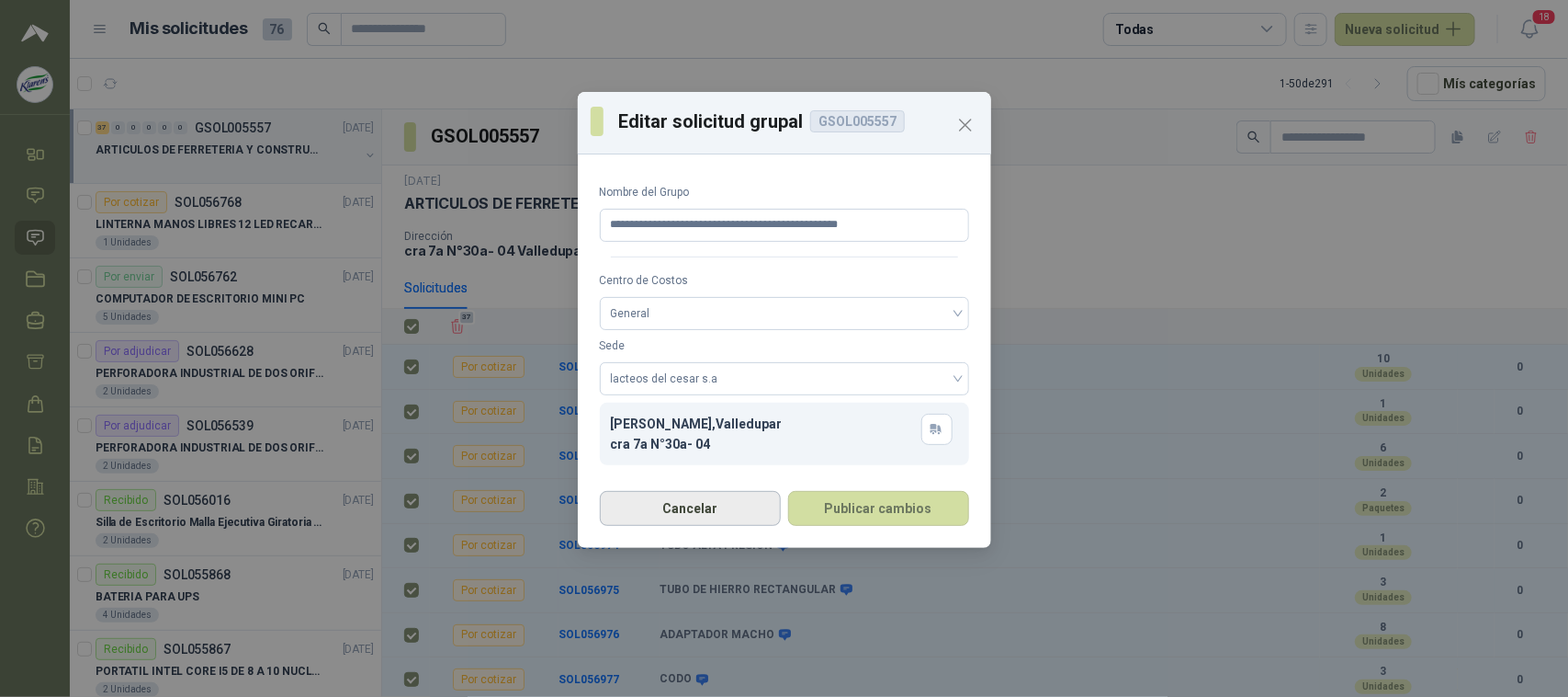
click at [732, 499] on button "Cancelar" at bounding box center [691, 508] width 181 height 35
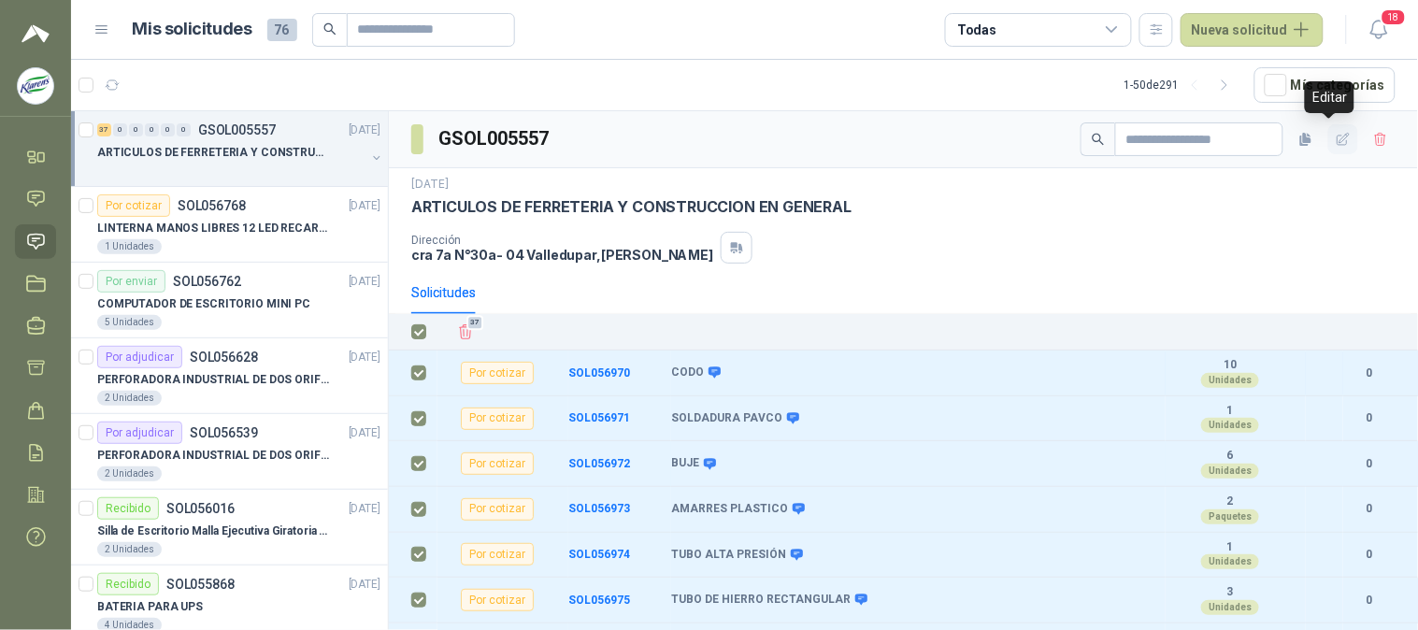
click at [1336, 140] on icon "button" at bounding box center [1344, 140] width 16 height 16
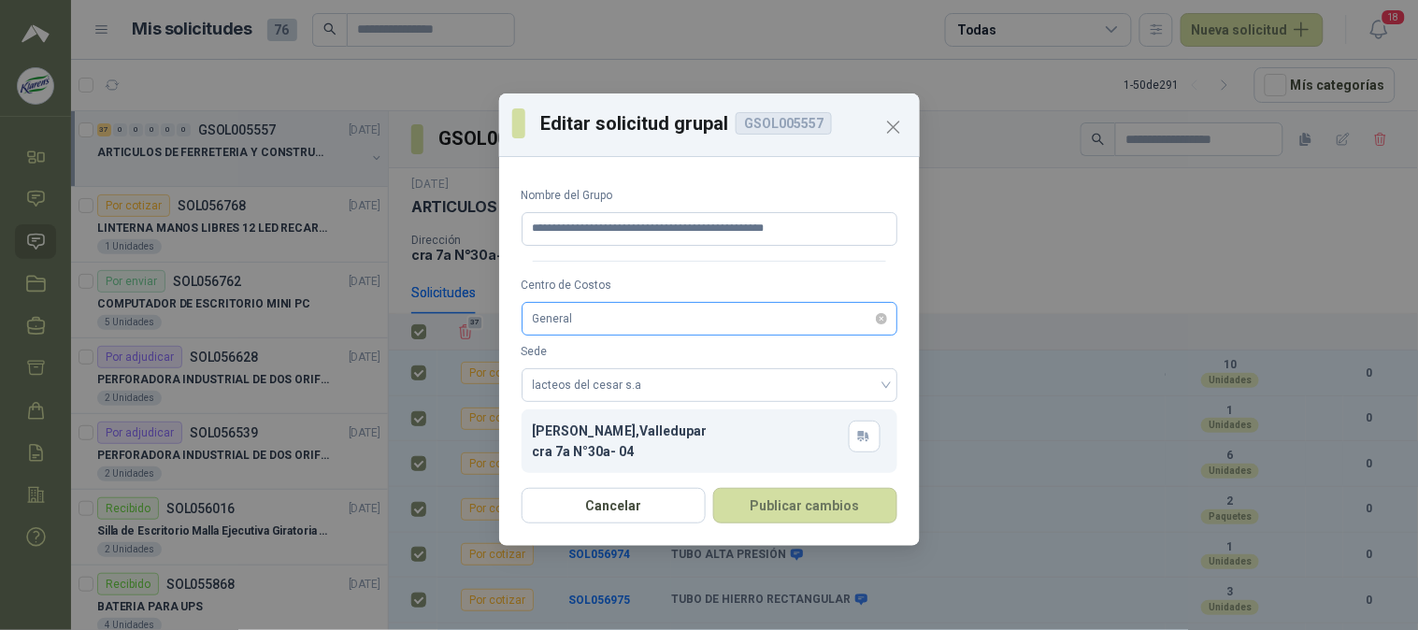
click at [767, 314] on span "General" at bounding box center [709, 319] width 353 height 28
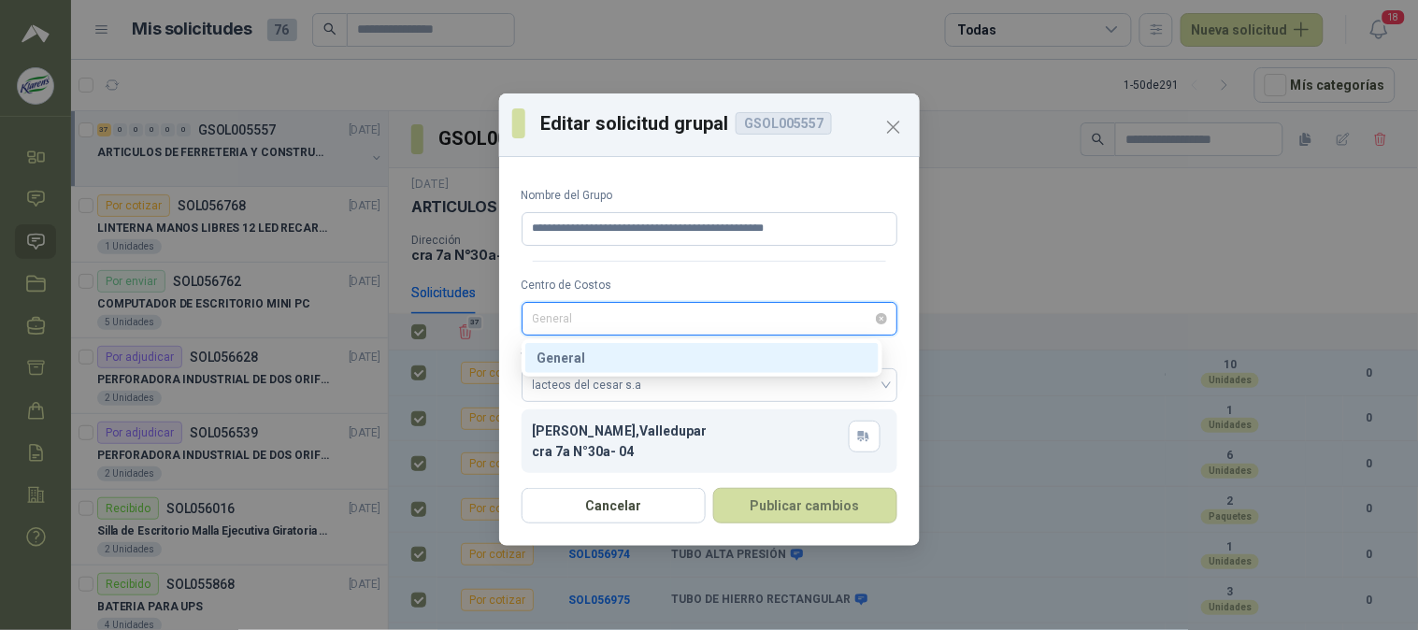
click at [767, 314] on span "General" at bounding box center [709, 319] width 353 height 28
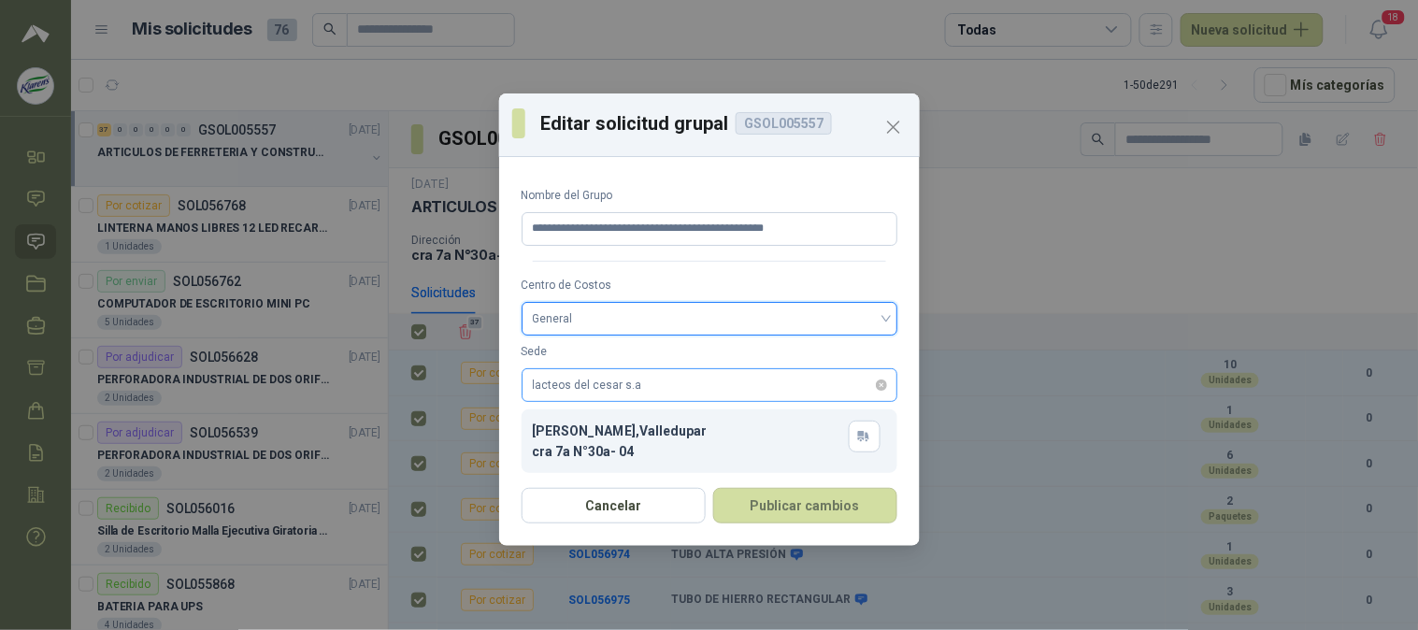
scroll to position [10, 0]
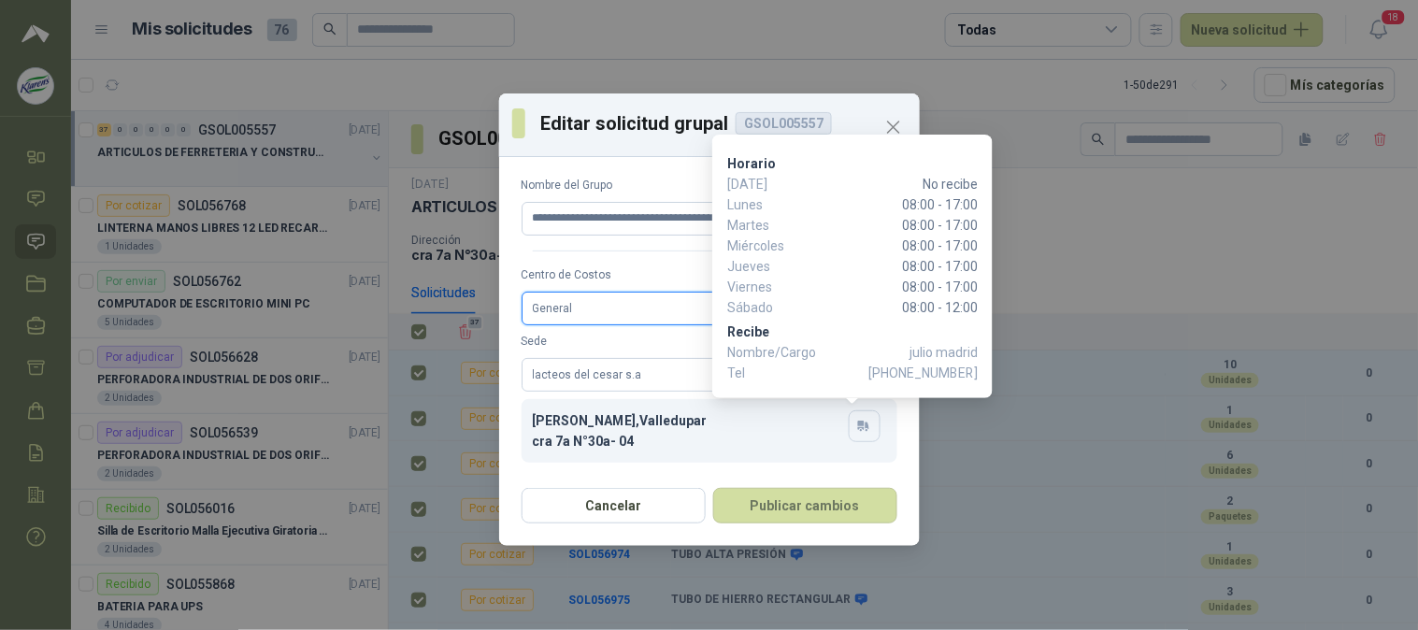
click at [856, 421] on icon "button" at bounding box center [864, 426] width 16 height 15
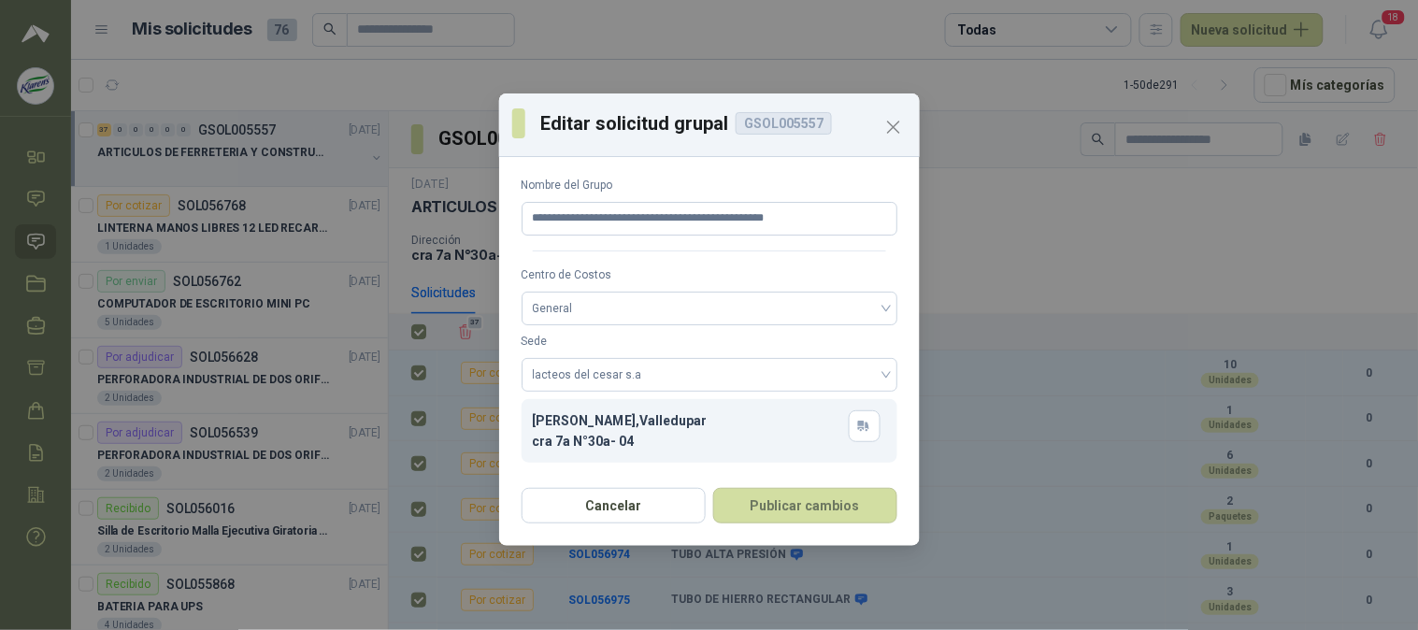
click at [916, 494] on div "Cancelar Publicar cambios" at bounding box center [709, 511] width 421 height 69
click at [916, 490] on div "Cancelar Publicar cambios" at bounding box center [709, 511] width 421 height 69
click at [633, 516] on button "Cancelar" at bounding box center [614, 506] width 184 height 36
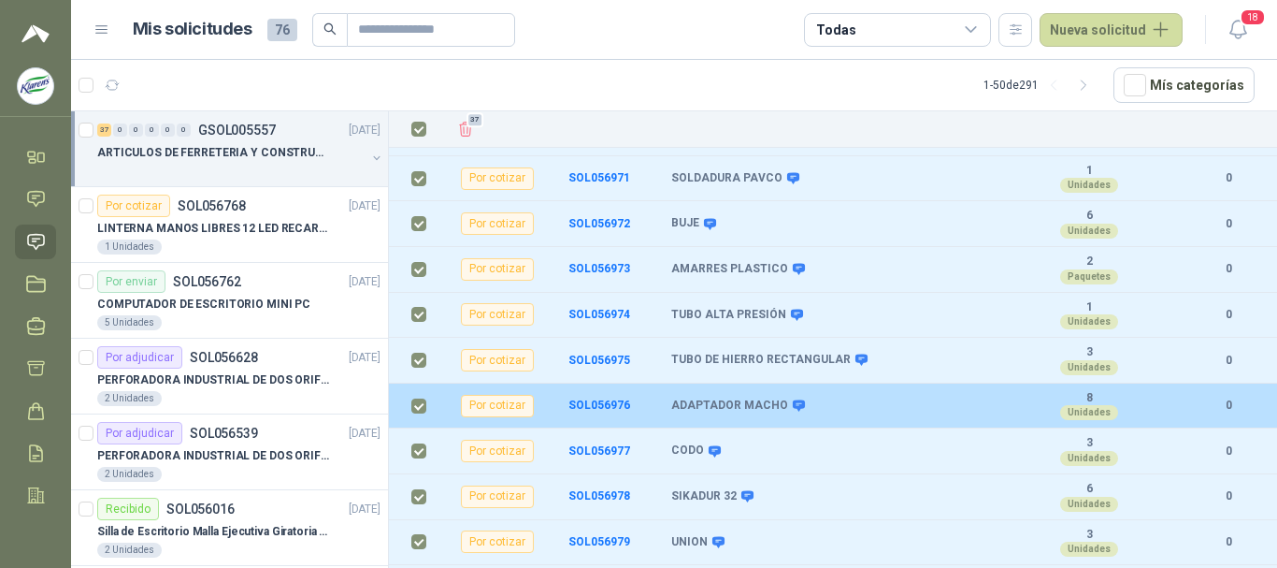
scroll to position [0, 0]
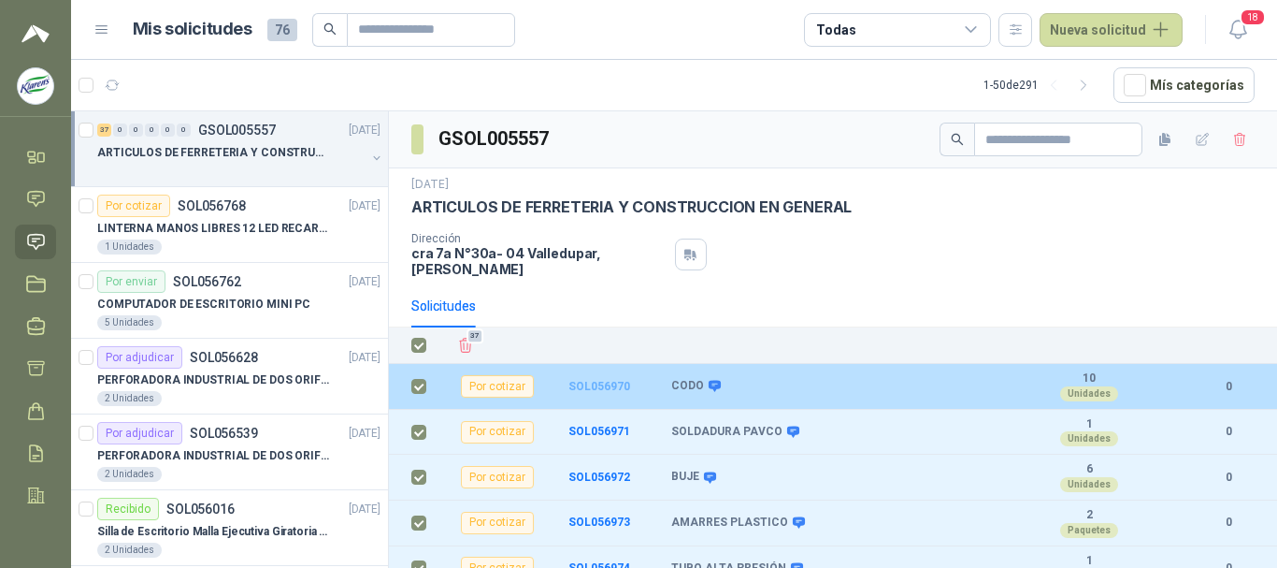
click at [609, 380] on b "SOL056970" at bounding box center [599, 386] width 62 height 13
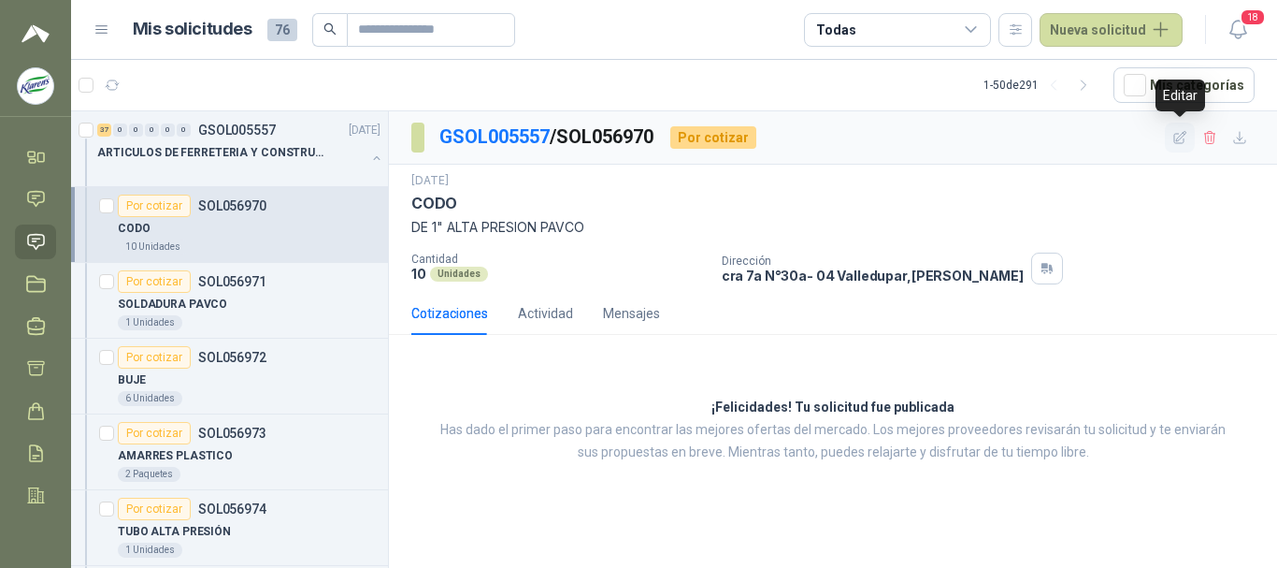
click at [1177, 138] on icon "button" at bounding box center [1180, 137] width 12 height 12
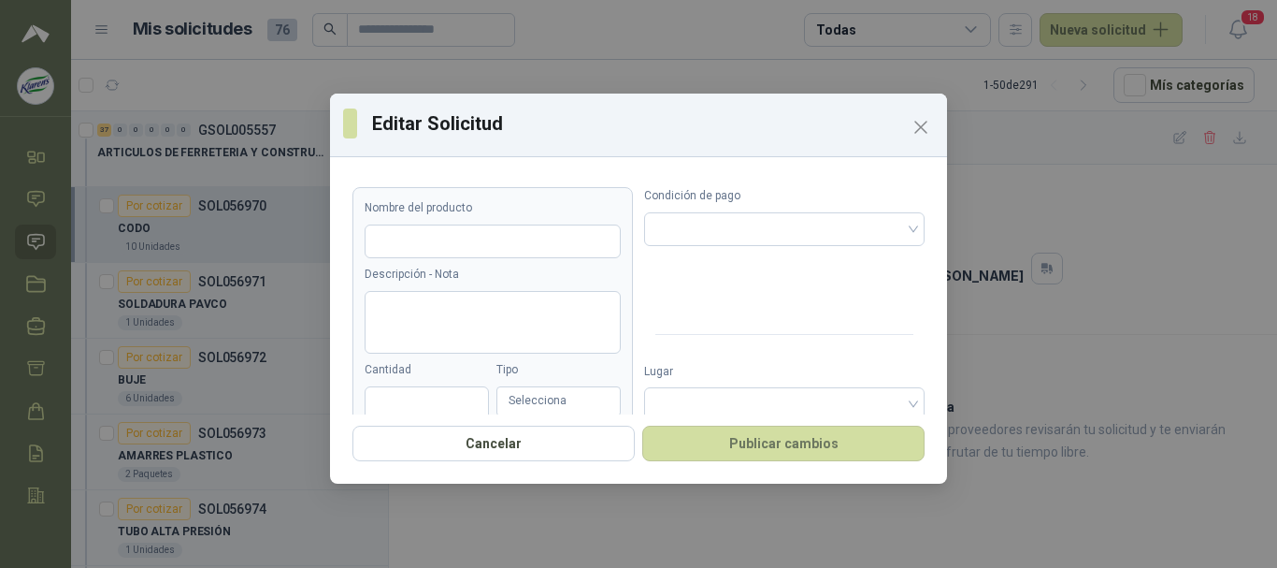
type input "****"
type textarea "**********"
type input "**"
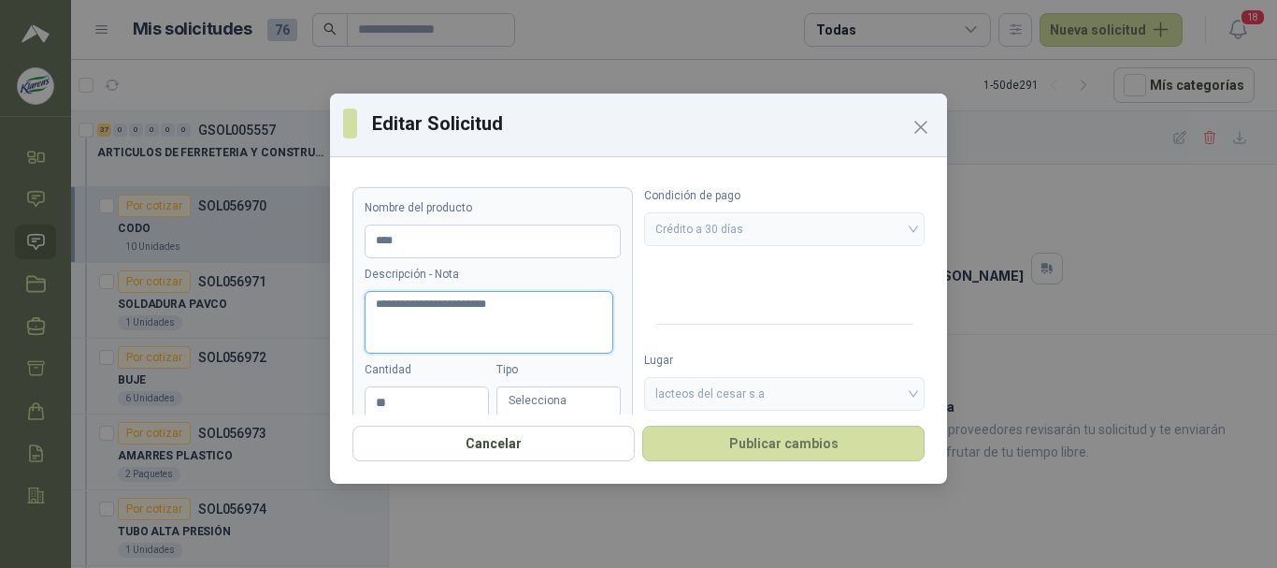
drag, startPoint x: 557, startPoint y: 309, endPoint x: 362, endPoint y: 309, distance: 195.4
click at [362, 309] on article "**********" at bounding box center [492, 376] width 280 height 378
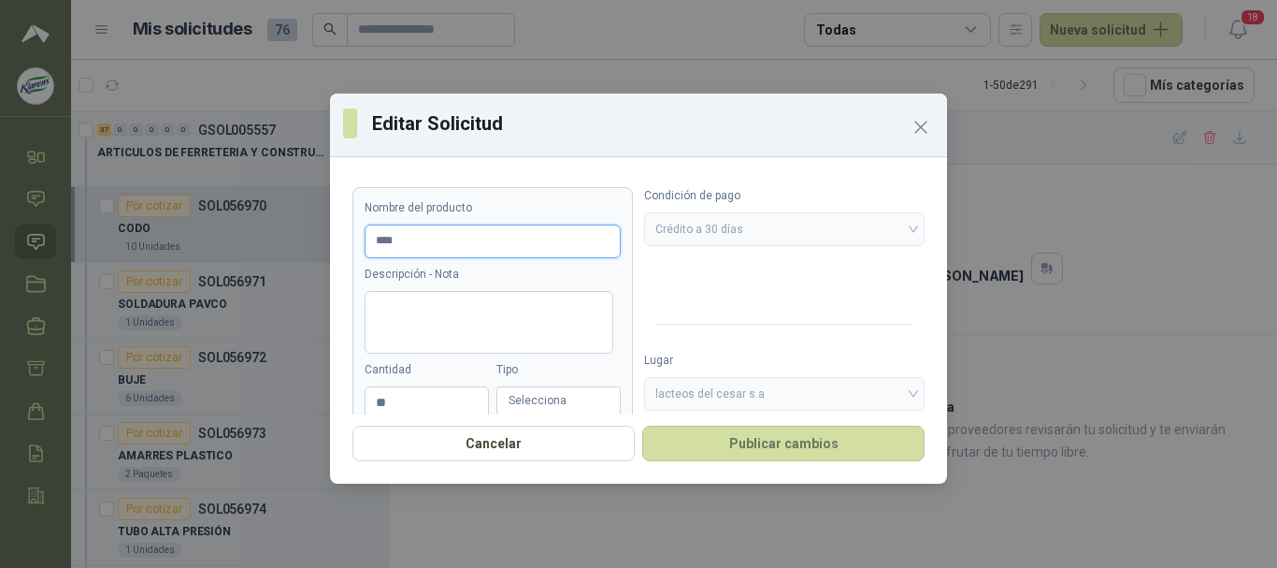
click at [436, 236] on input "****" at bounding box center [493, 241] width 256 height 34
paste input "**********"
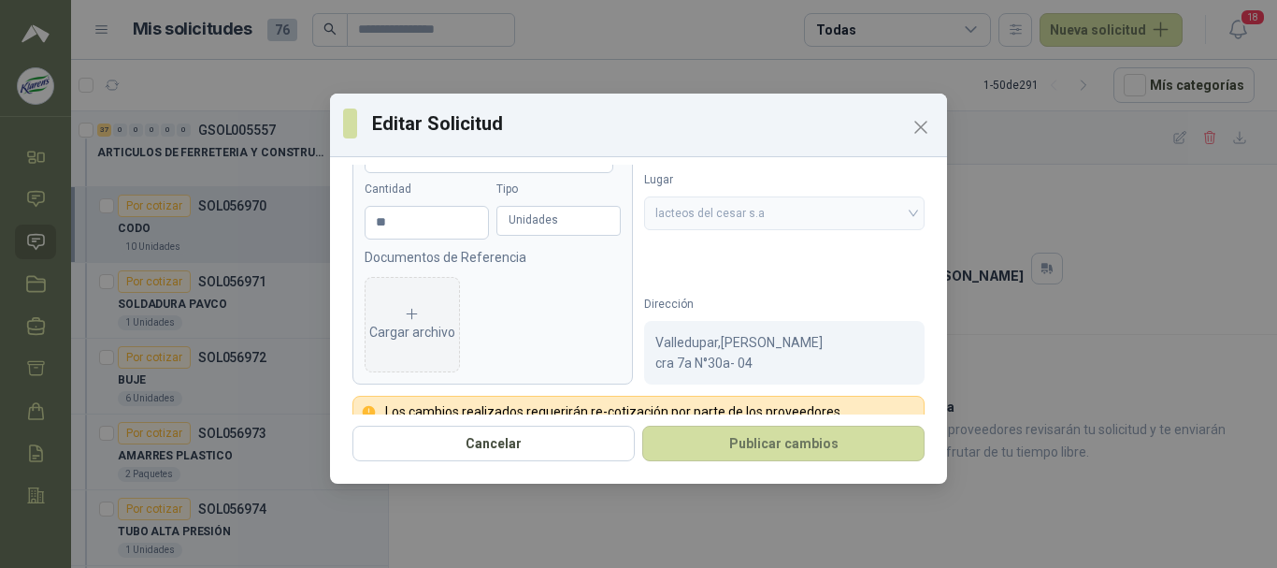
scroll to position [209, 0]
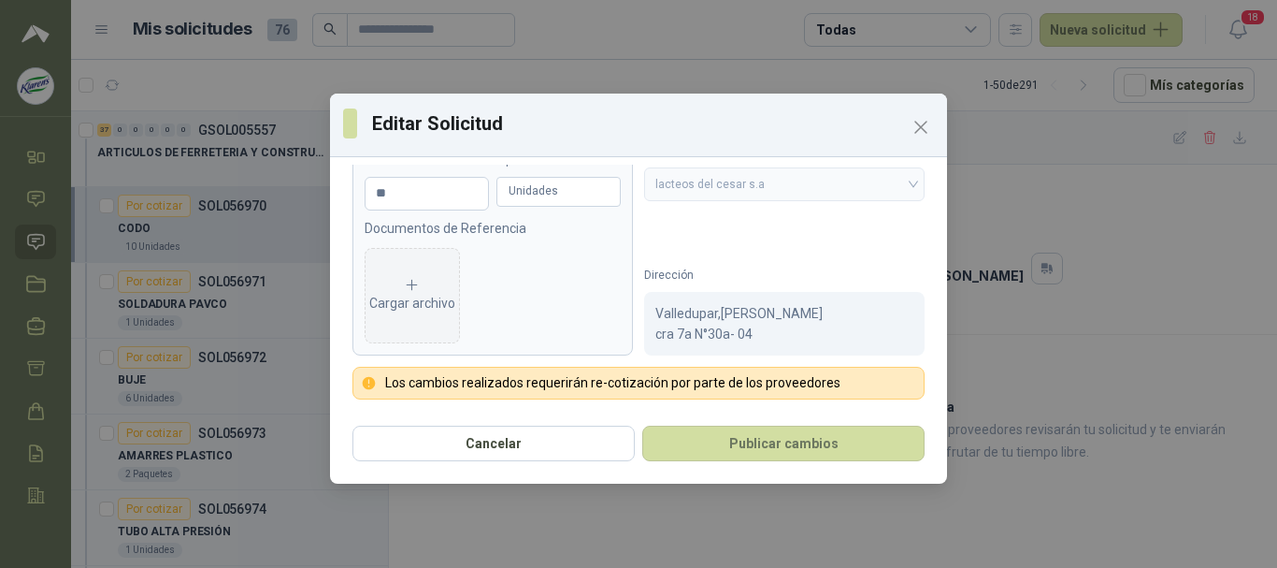
type input "**********"
click at [810, 424] on div "Cancelar Publicar cambios" at bounding box center [638, 448] width 617 height 69
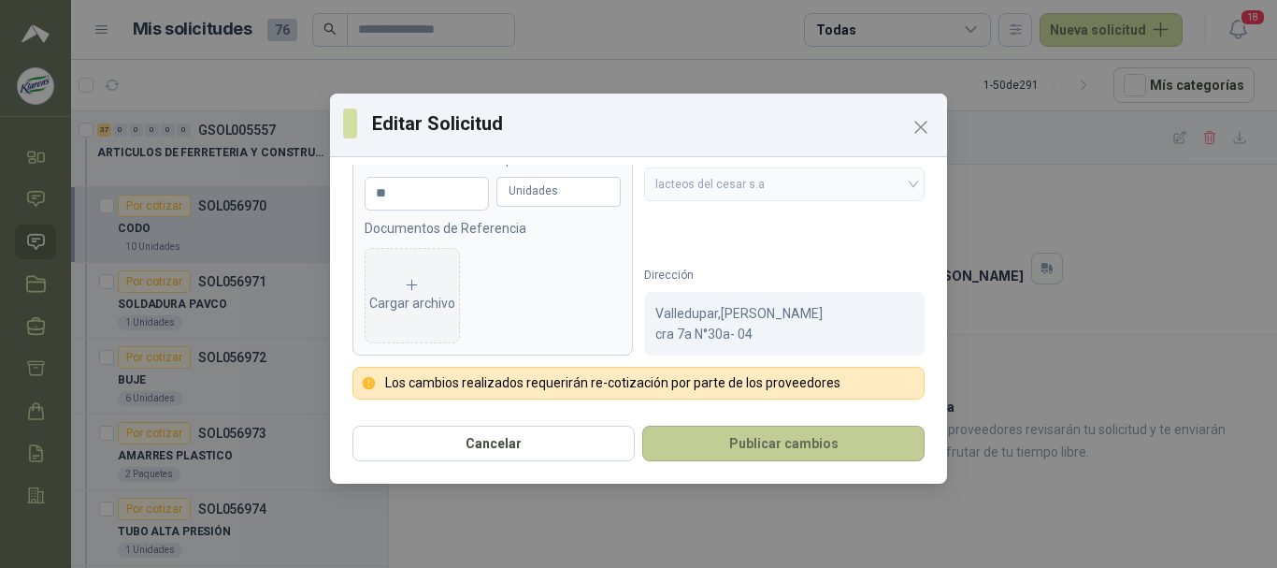
click at [790, 445] on button "Publicar cambios" at bounding box center [783, 443] width 282 height 36
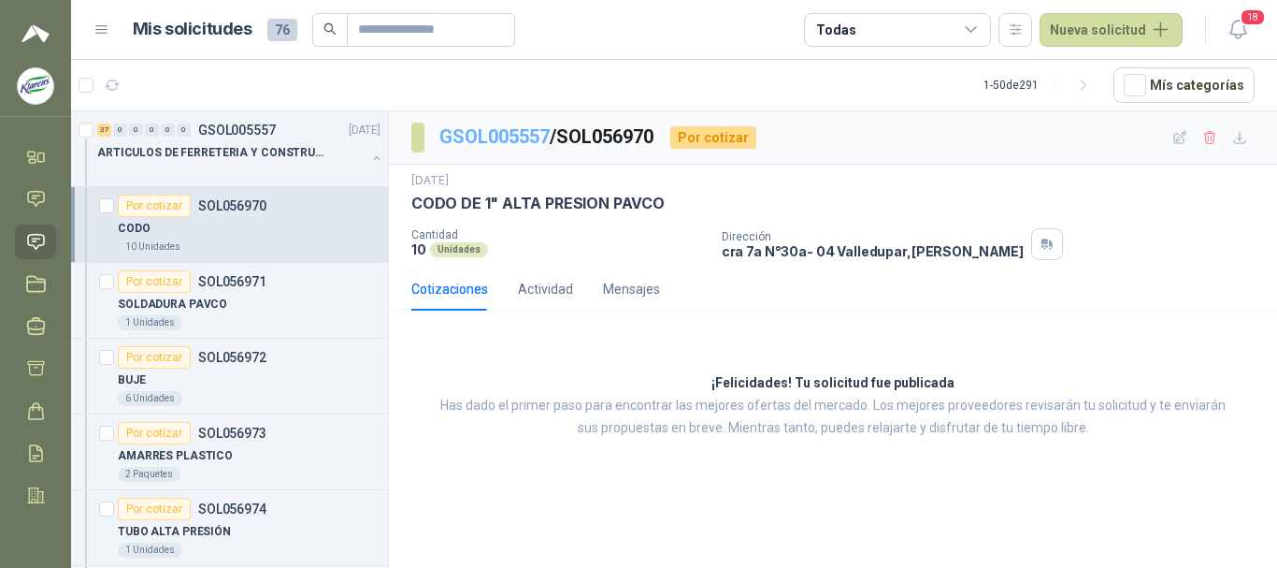
click at [513, 132] on link "GSOL005557" at bounding box center [494, 136] width 110 height 22
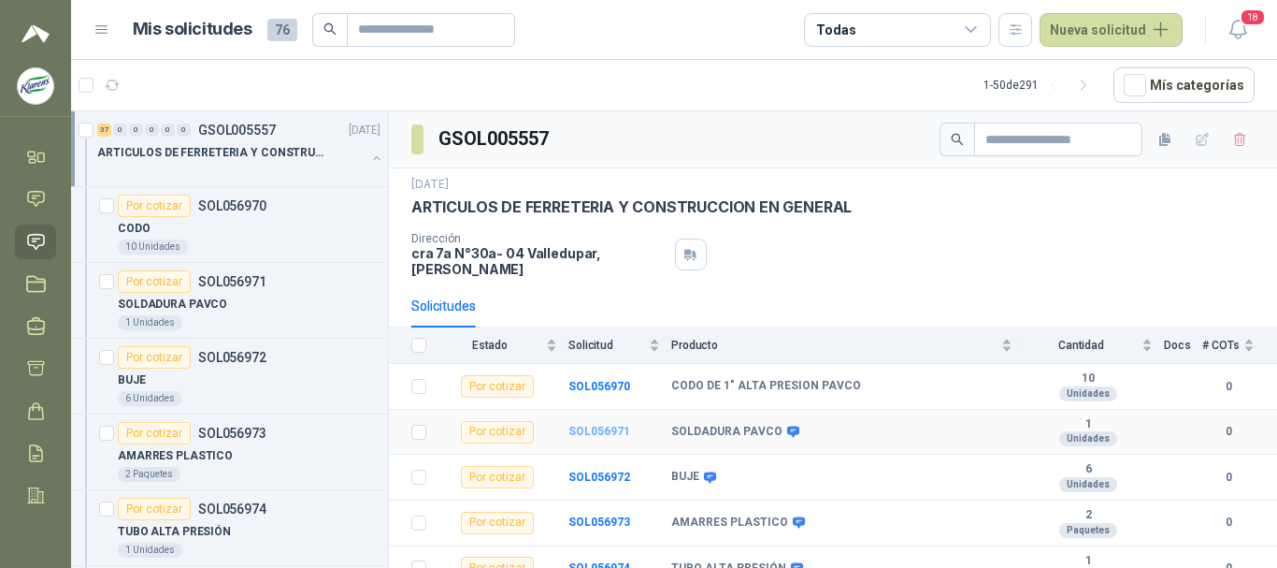
click at [599, 424] on b "SOL056971" at bounding box center [599, 430] width 62 height 13
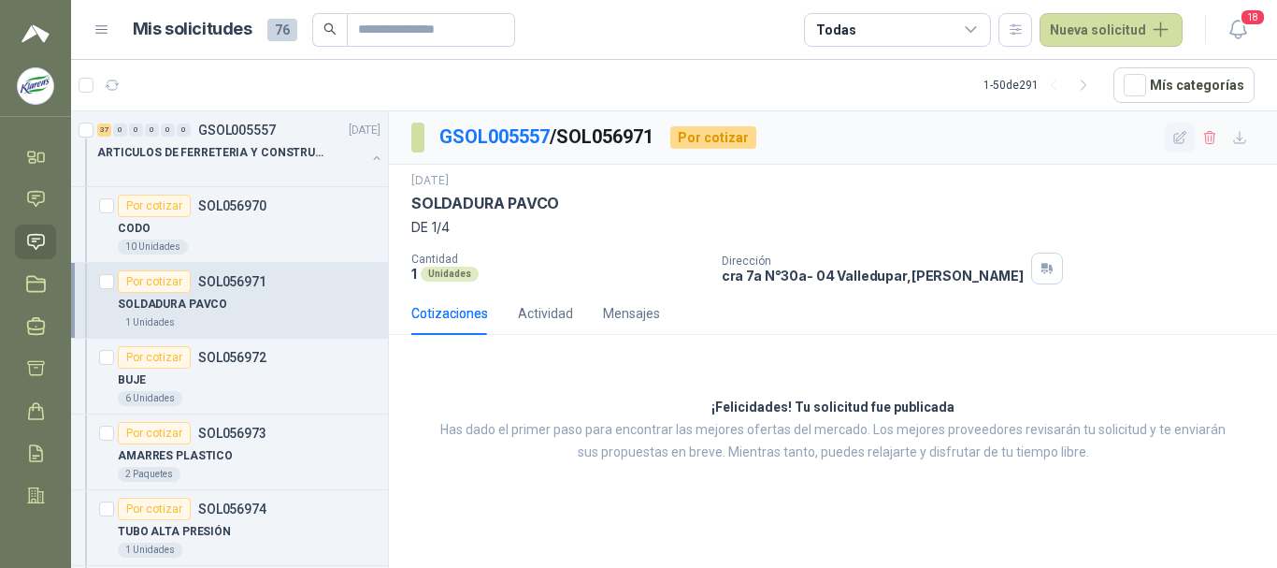
click at [1179, 137] on icon "button" at bounding box center [1180, 137] width 12 height 12
type input "**********"
type textarea "******"
type input "*"
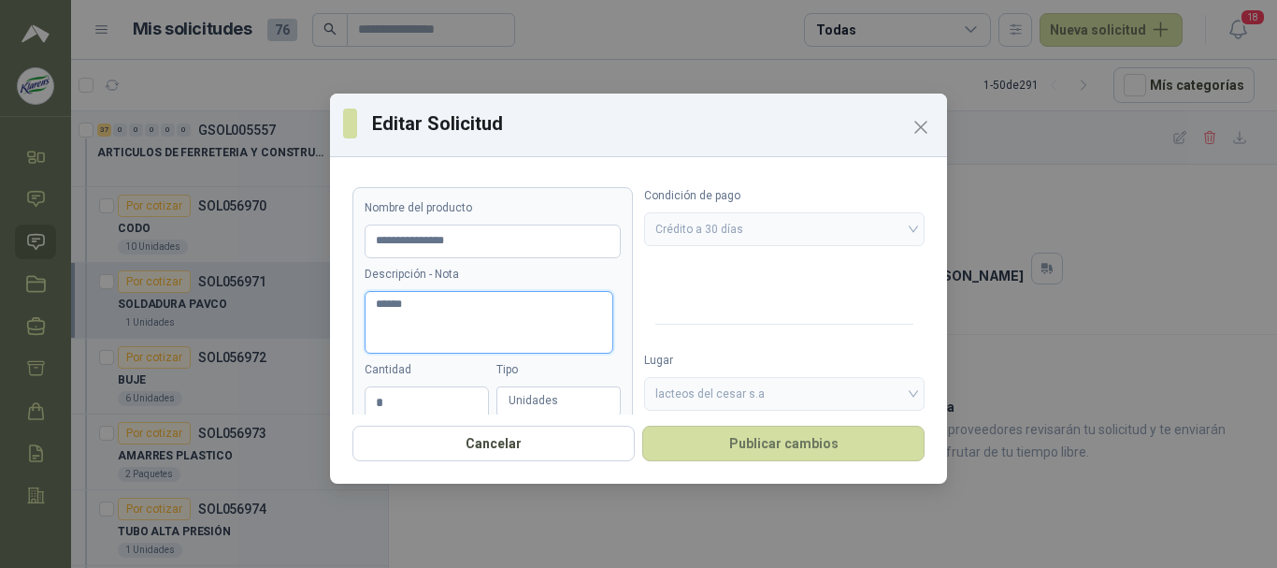
drag, startPoint x: 444, startPoint y: 309, endPoint x: 286, endPoint y: 309, distance: 158.0
click at [285, 309] on div "**********" at bounding box center [638, 284] width 1277 height 568
click at [518, 224] on input "**********" at bounding box center [493, 241] width 256 height 34
paste input "*******"
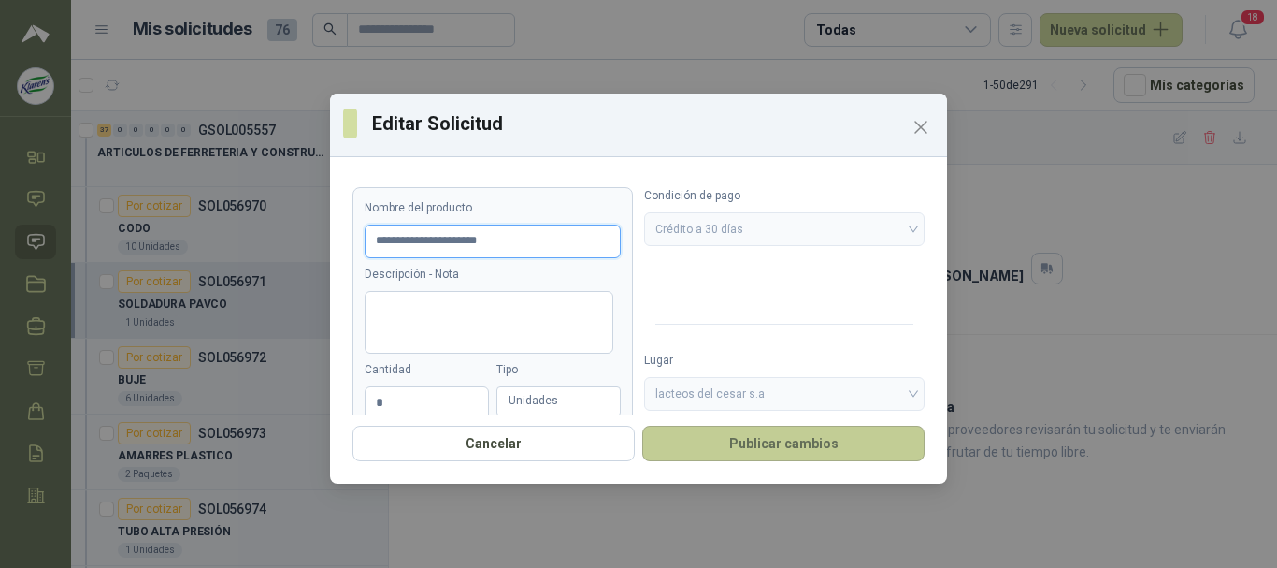
type input "**********"
click at [820, 446] on button "Publicar cambios" at bounding box center [783, 443] width 282 height 36
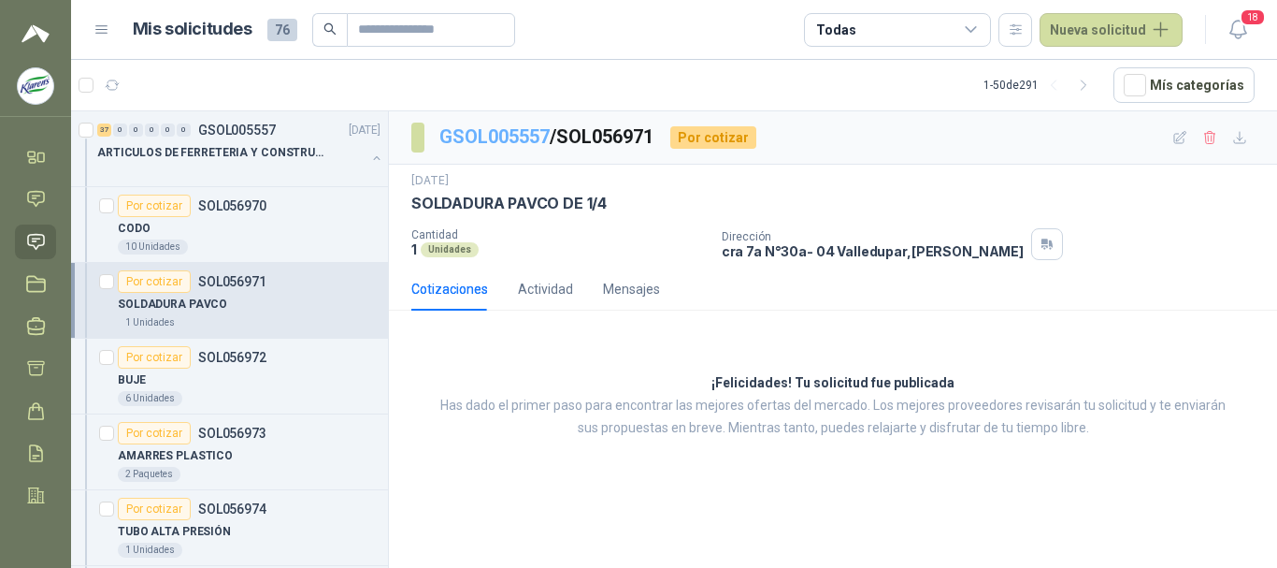
click at [479, 129] on link "GSOL005557" at bounding box center [494, 136] width 110 height 22
click at [503, 133] on link "GSOL005557" at bounding box center [494, 136] width 110 height 22
click at [504, 133] on link "GSOL005557" at bounding box center [494, 136] width 110 height 22
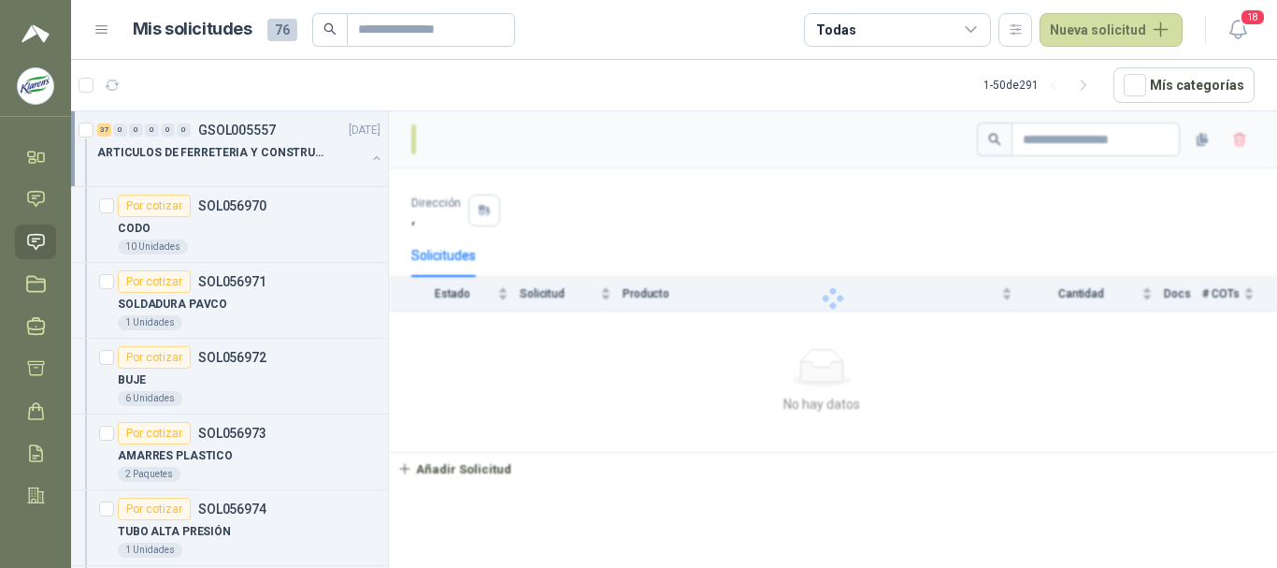
click at [504, 133] on div at bounding box center [833, 298] width 888 height 374
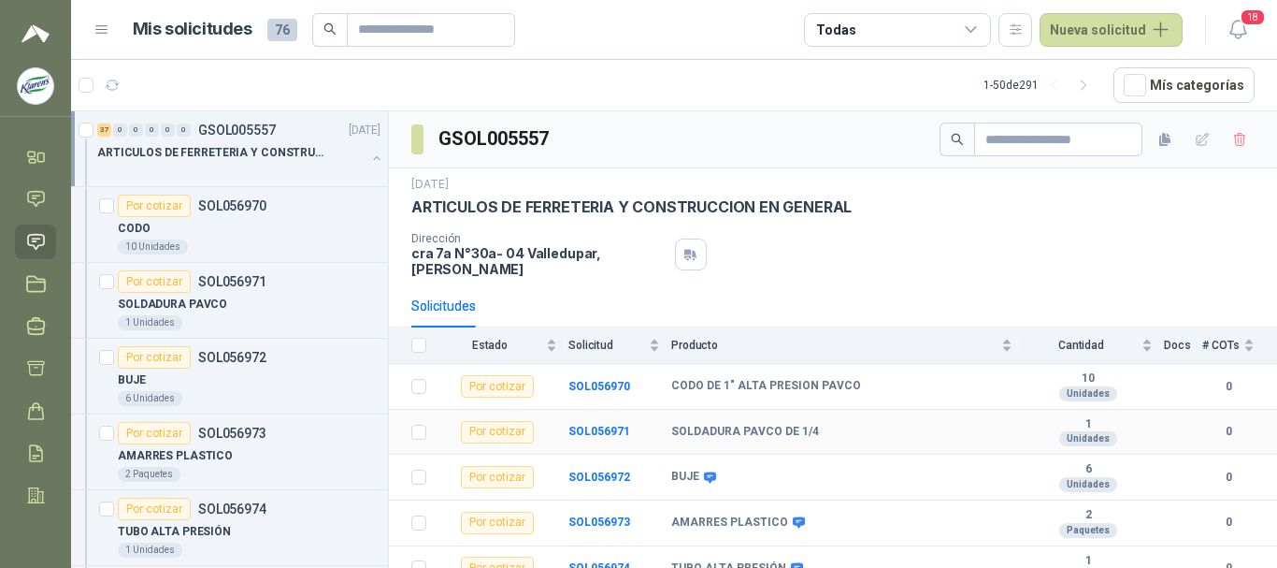
scroll to position [93, 0]
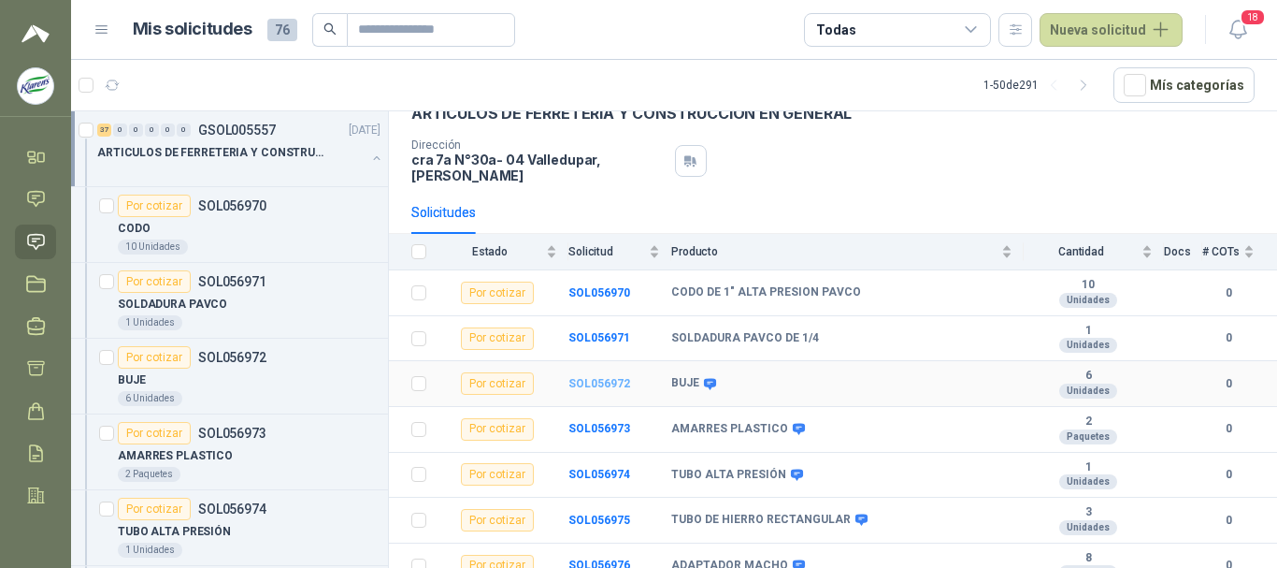
click at [597, 377] on b "SOL056972" at bounding box center [599, 383] width 62 height 13
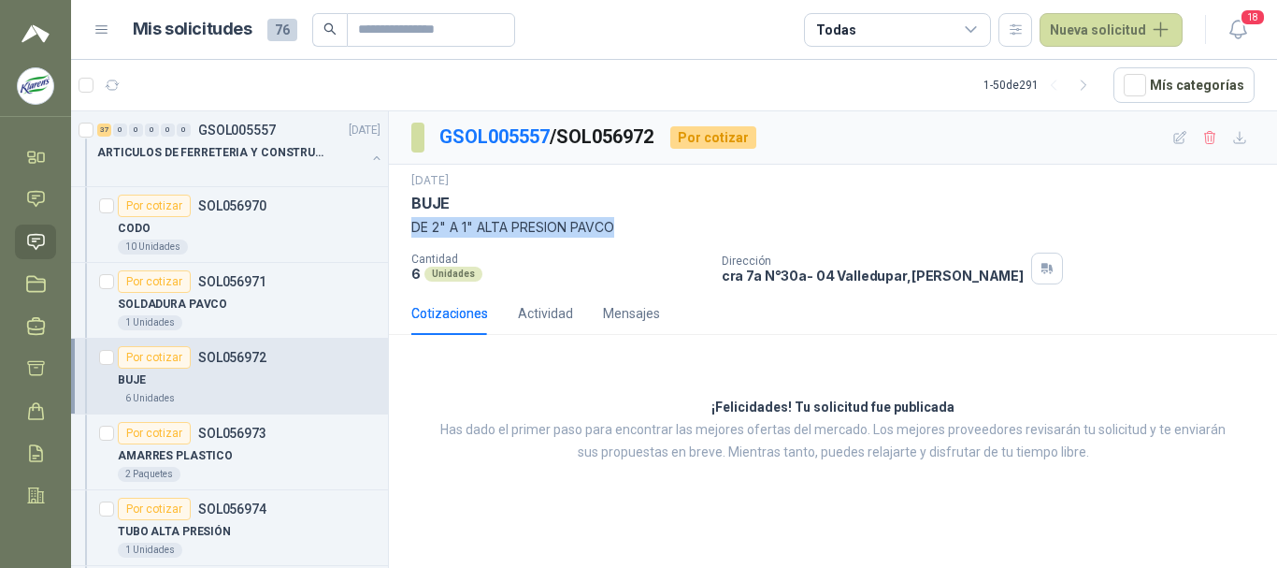
drag, startPoint x: 519, startPoint y: 232, endPoint x: 413, endPoint y: 232, distance: 105.7
click at [413, 232] on p "DE 2" A 1" ALTA PRESION PAVCO" at bounding box center [832, 227] width 843 height 21
click at [1183, 130] on icon "button" at bounding box center [1180, 138] width 16 height 16
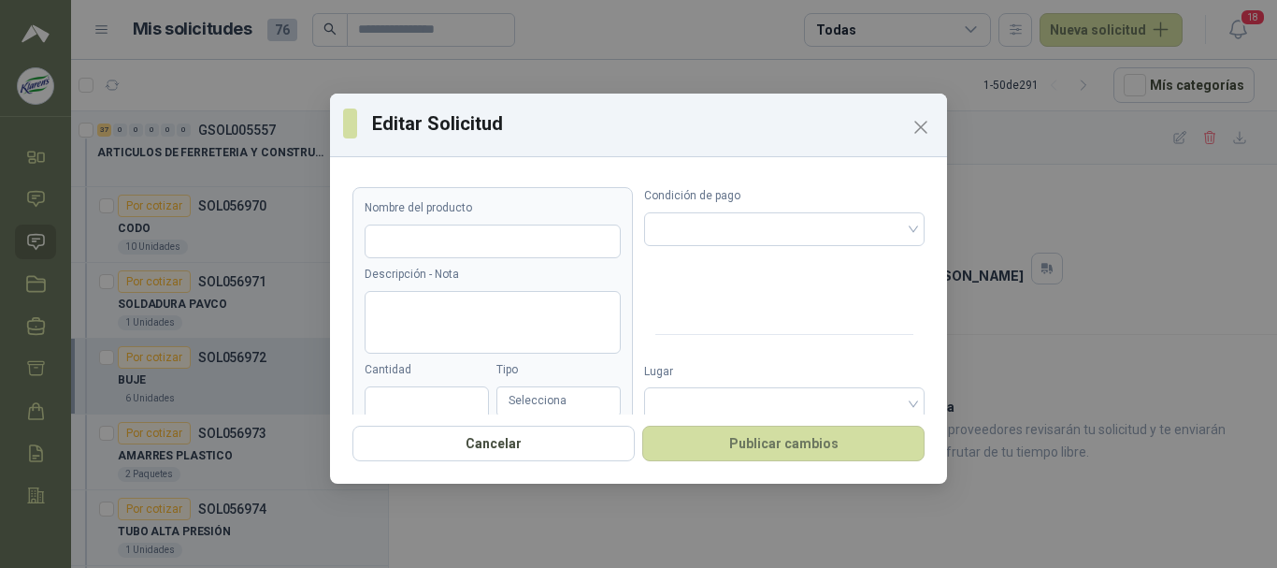
type input "****"
type textarea "**********"
type input "*"
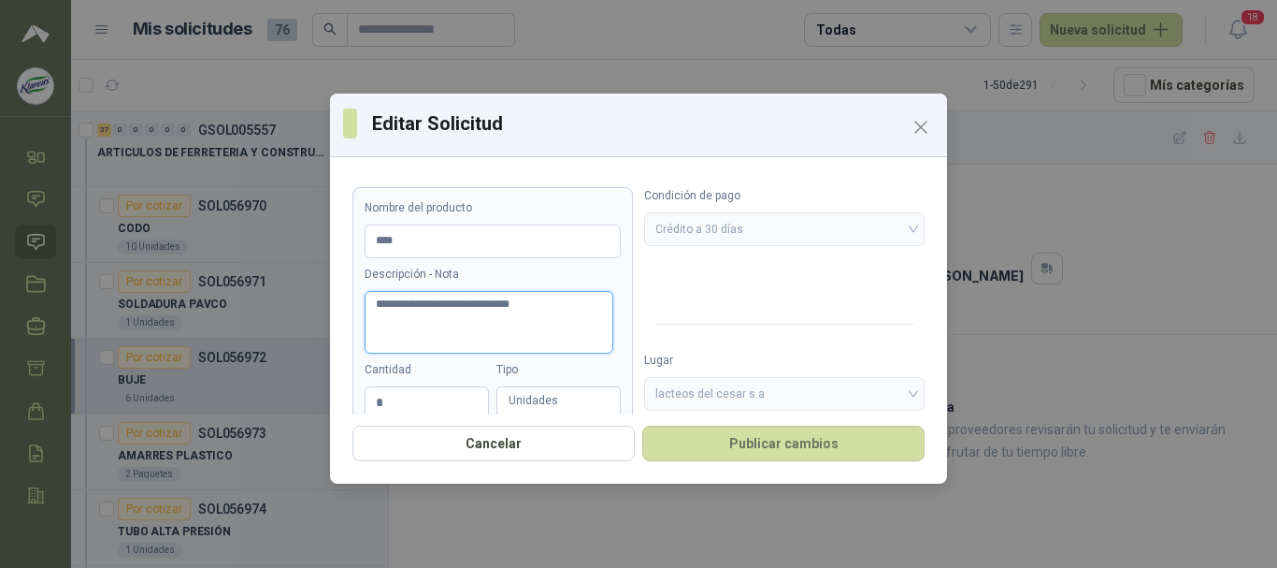
drag, startPoint x: 424, startPoint y: 306, endPoint x: 367, endPoint y: 306, distance: 57.0
click at [360, 306] on article "**********" at bounding box center [492, 376] width 280 height 378
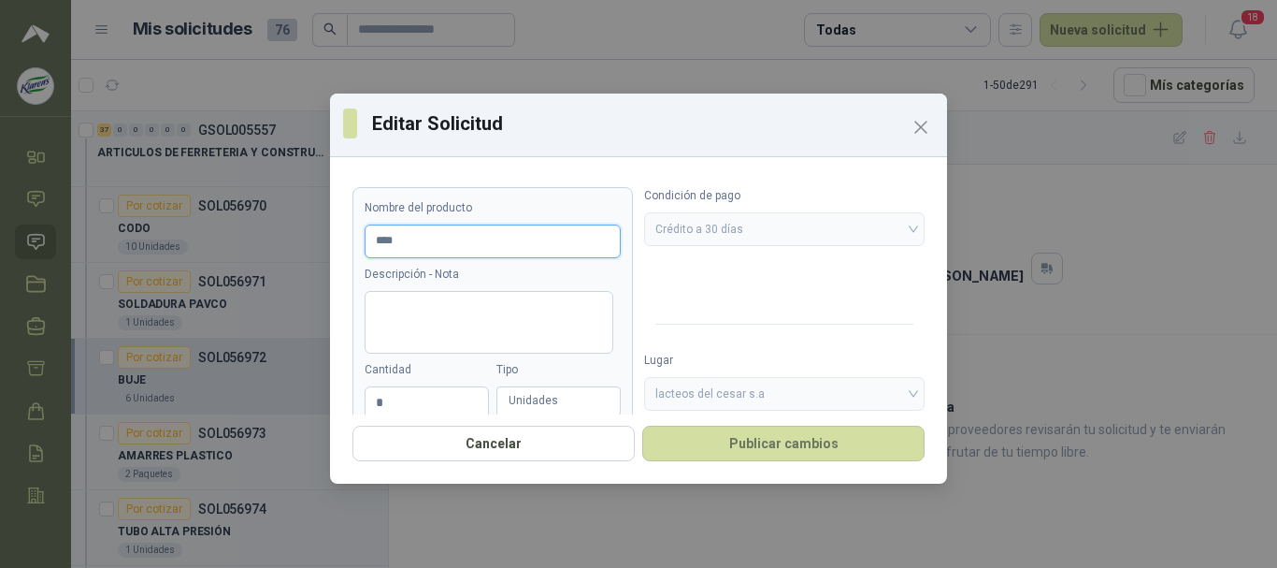
click at [468, 238] on input "****" at bounding box center [493, 241] width 256 height 34
paste input "**********"
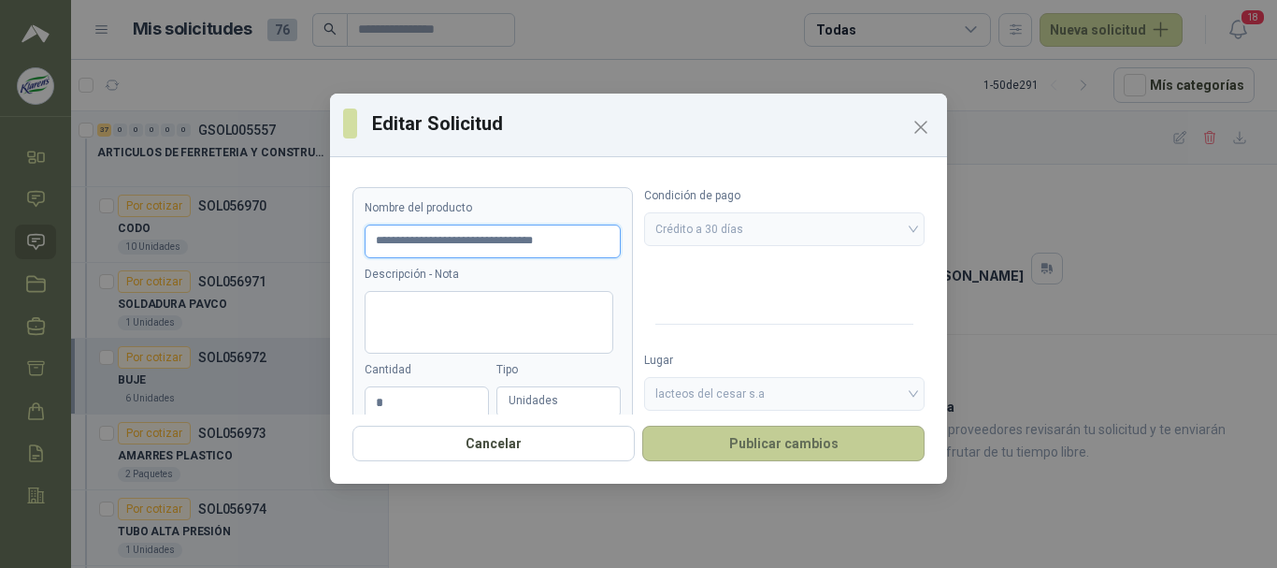
type input "**********"
click at [795, 446] on button "Publicar cambios" at bounding box center [783, 443] width 282 height 36
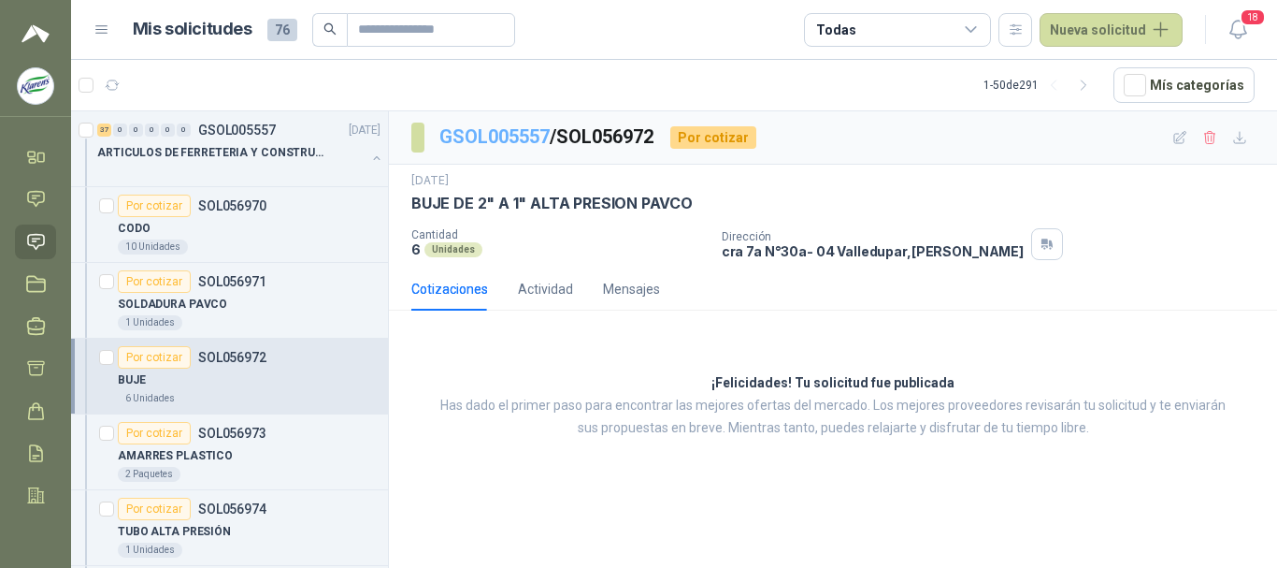
click at [485, 139] on link "GSOL005557" at bounding box center [494, 136] width 110 height 22
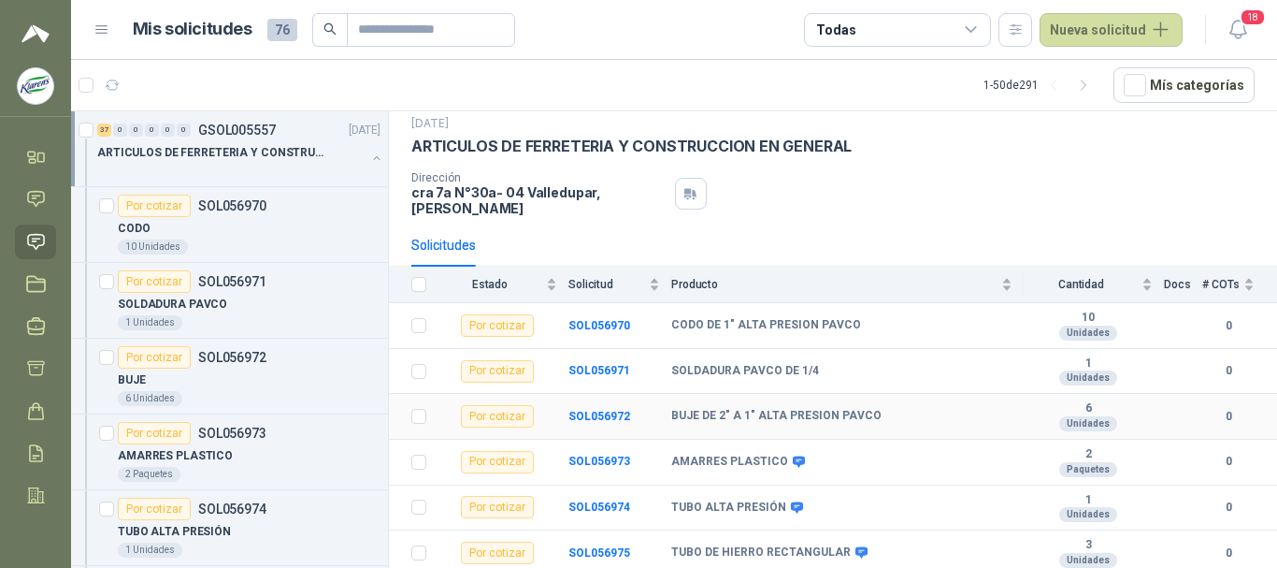
scroll to position [93, 0]
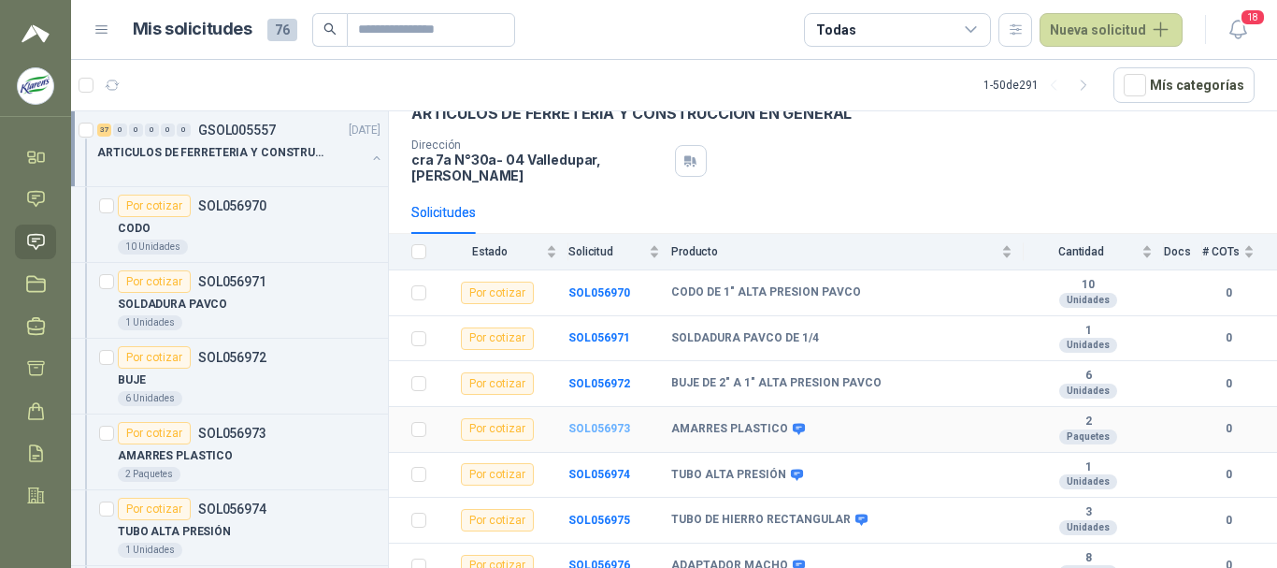
click at [578, 422] on b "SOL056973" at bounding box center [599, 428] width 62 height 13
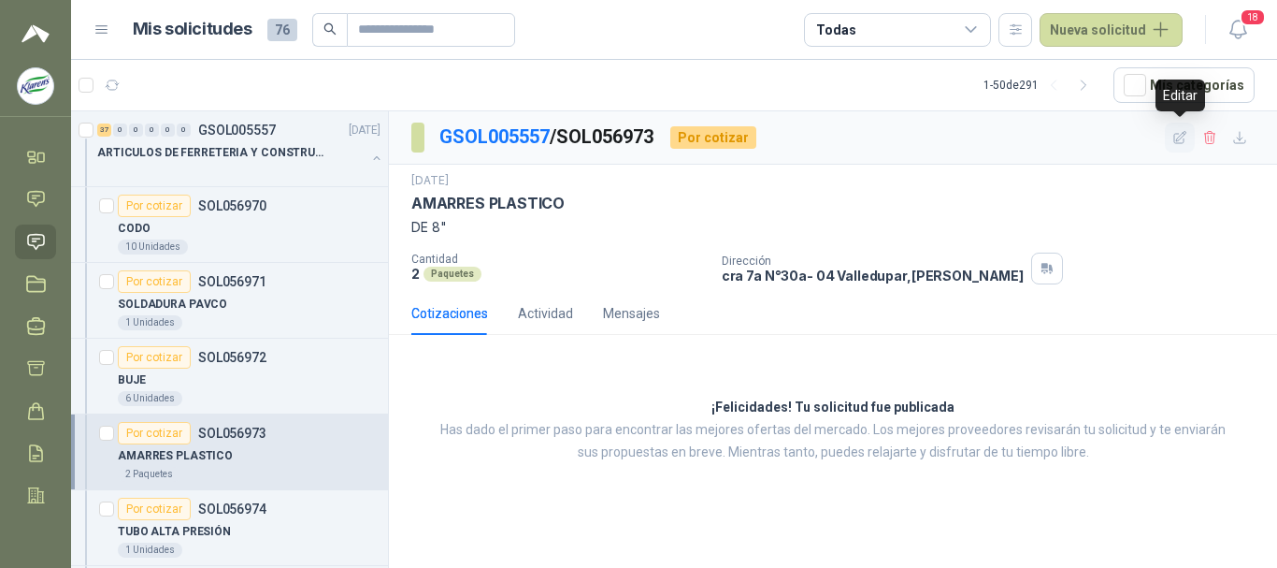
click at [1184, 139] on icon "button" at bounding box center [1180, 137] width 12 height 12
type input "**********"
type textarea "*****"
type input "*"
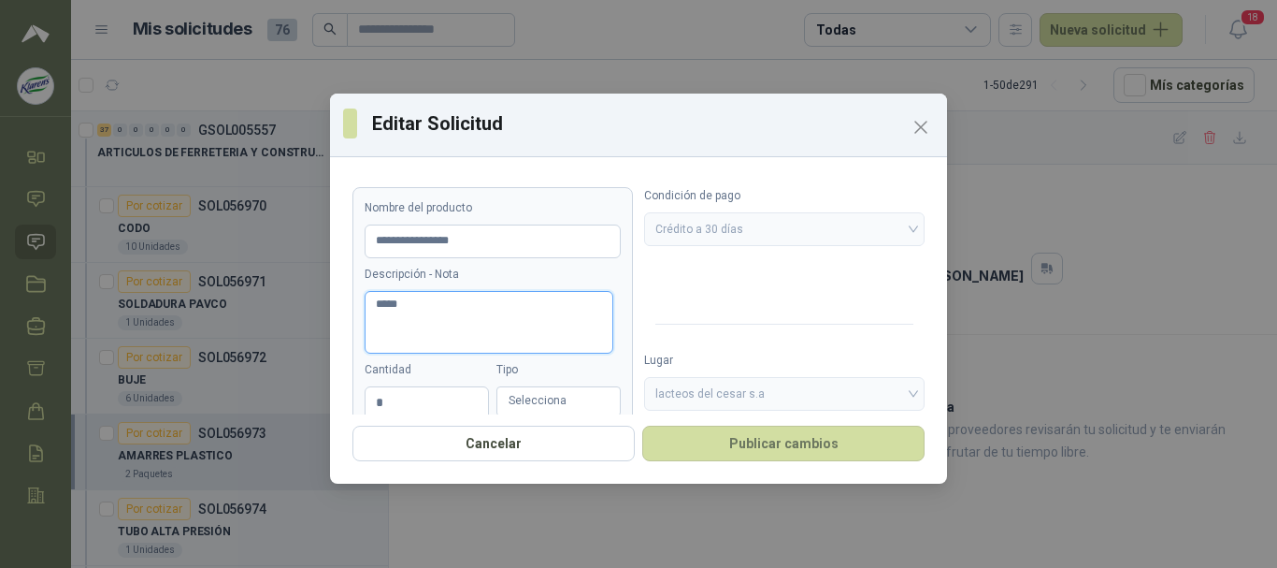
drag, startPoint x: 269, startPoint y: 305, endPoint x: 93, endPoint y: 312, distance: 175.9
click at [93, 312] on div "**********" at bounding box center [638, 284] width 1277 height 568
click at [571, 231] on input "**********" at bounding box center [493, 241] width 256 height 34
paste input "******"
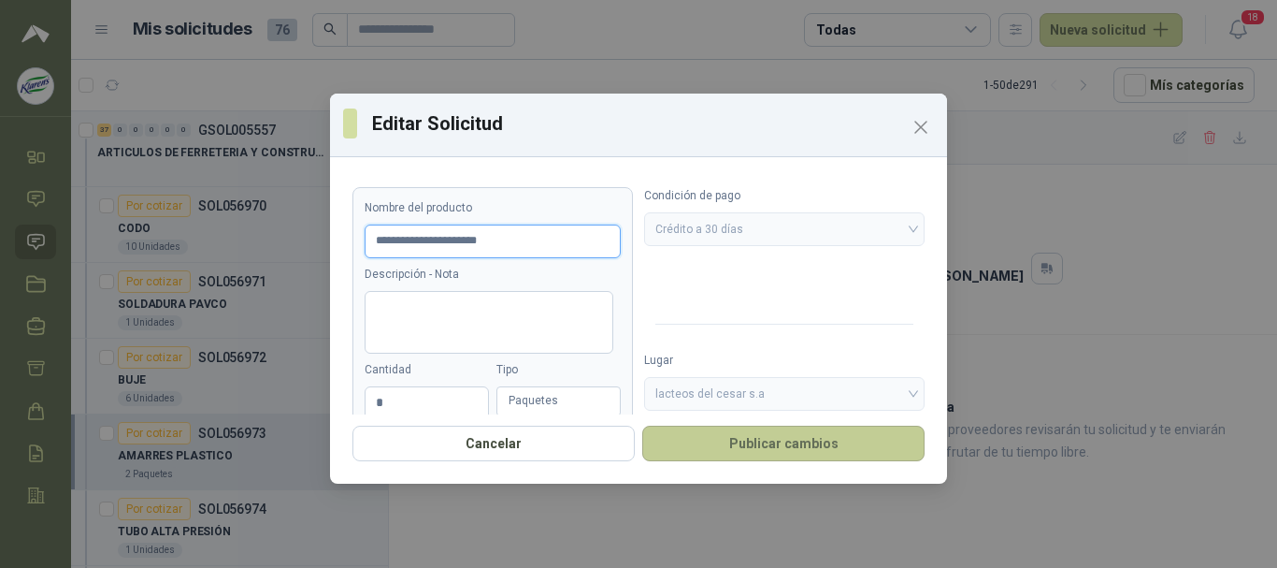
type input "**********"
click at [844, 449] on button "Publicar cambios" at bounding box center [783, 443] width 282 height 36
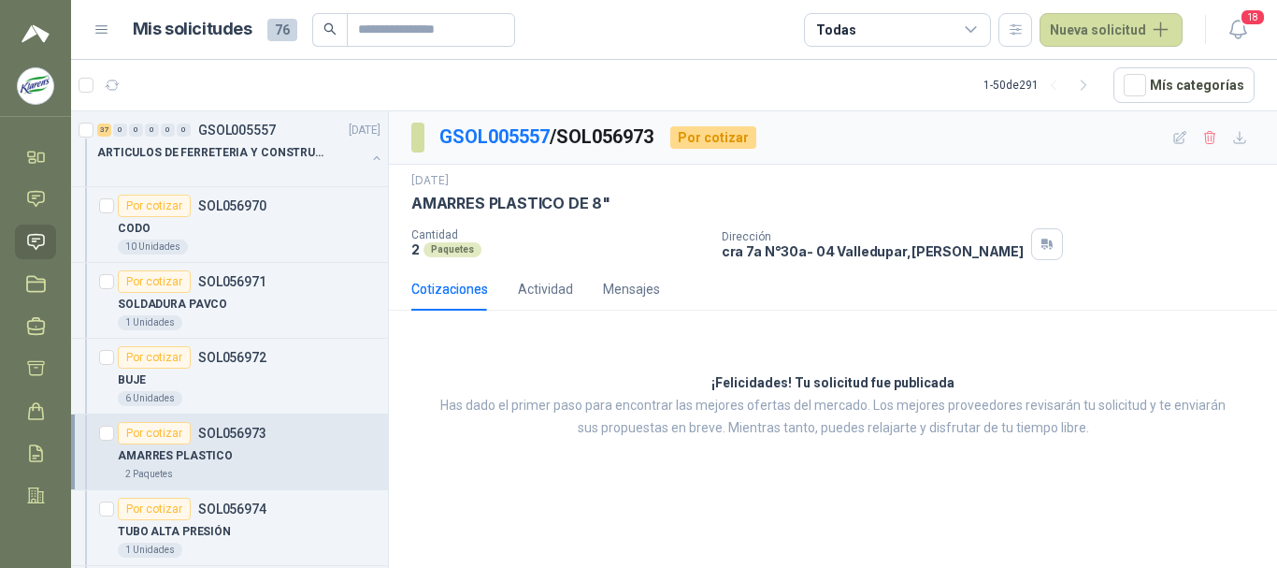
click at [484, 123] on p "GSOL005557 / SOL056973" at bounding box center [547, 136] width 216 height 29
click at [498, 133] on link "GSOL005557" at bounding box center [494, 136] width 110 height 22
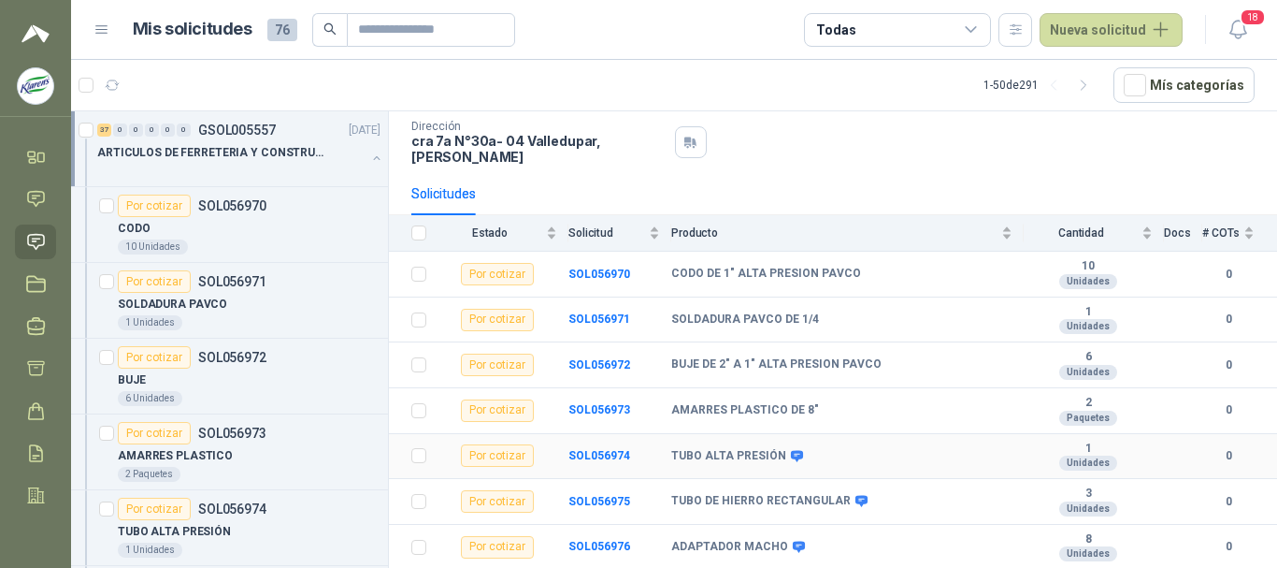
scroll to position [187, 0]
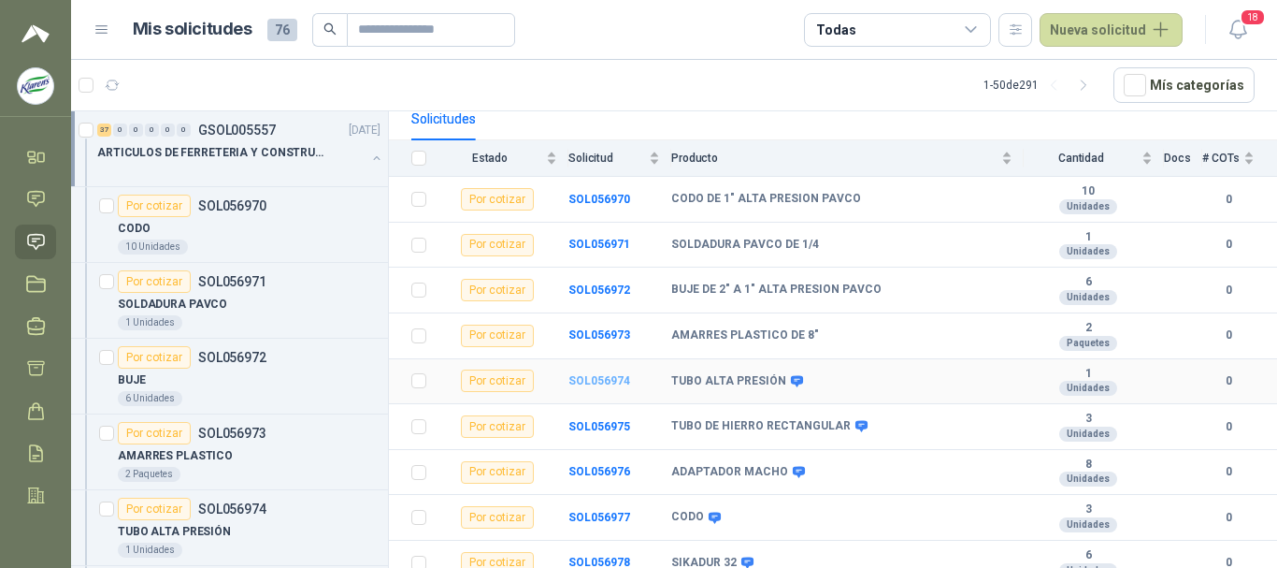
click at [619, 374] on b "SOL056974" at bounding box center [599, 380] width 62 height 13
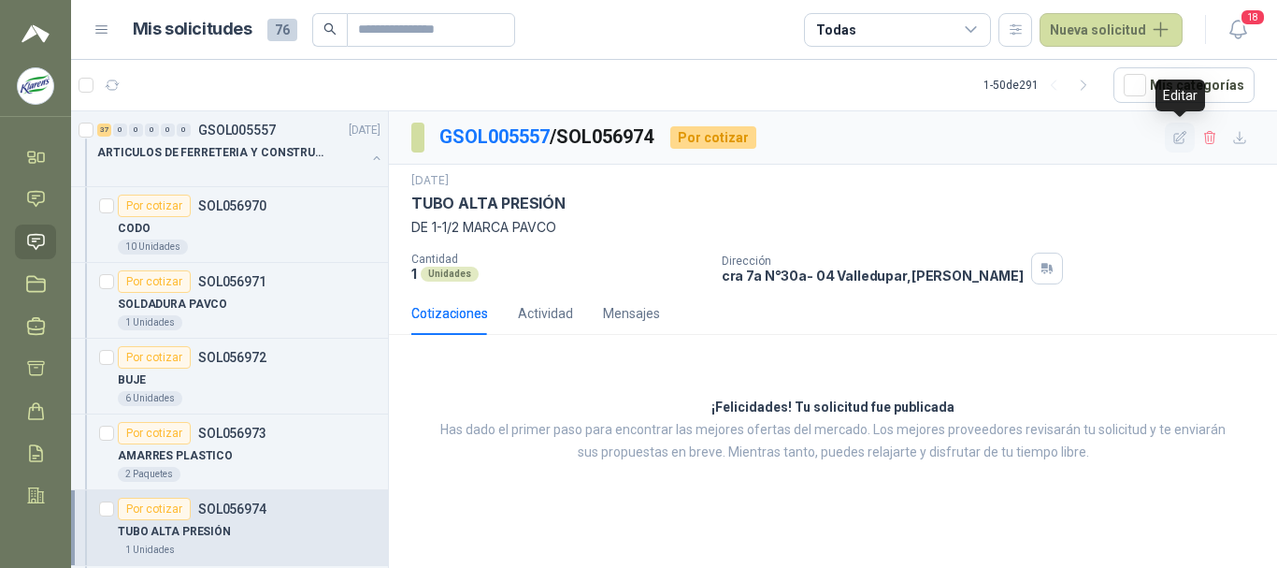
click at [1173, 137] on icon "button" at bounding box center [1180, 138] width 16 height 16
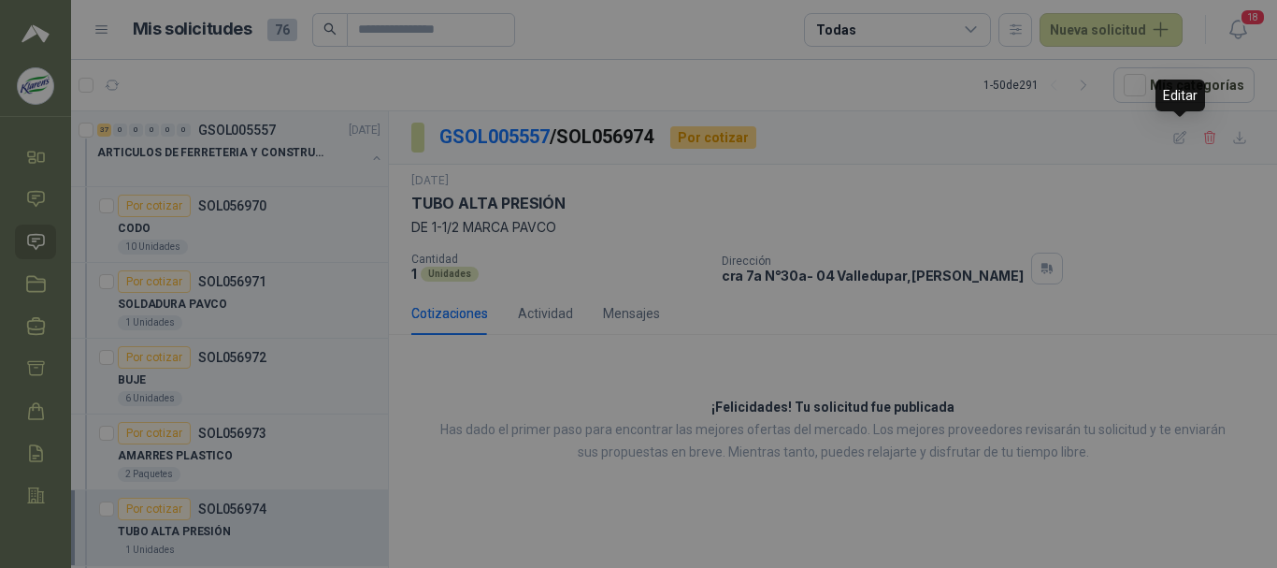
type input "**********"
type textarea "**********"
type input "*"
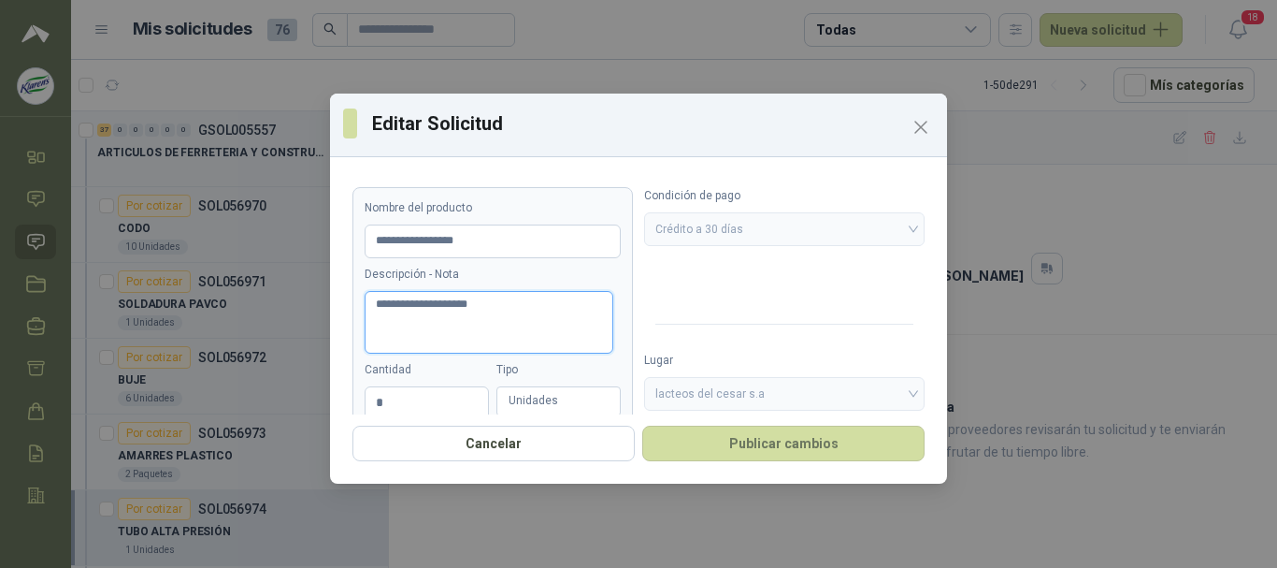
drag, startPoint x: 508, startPoint y: 297, endPoint x: 124, endPoint y: 304, distance: 383.4
click at [122, 304] on div "**********" at bounding box center [638, 284] width 1277 height 568
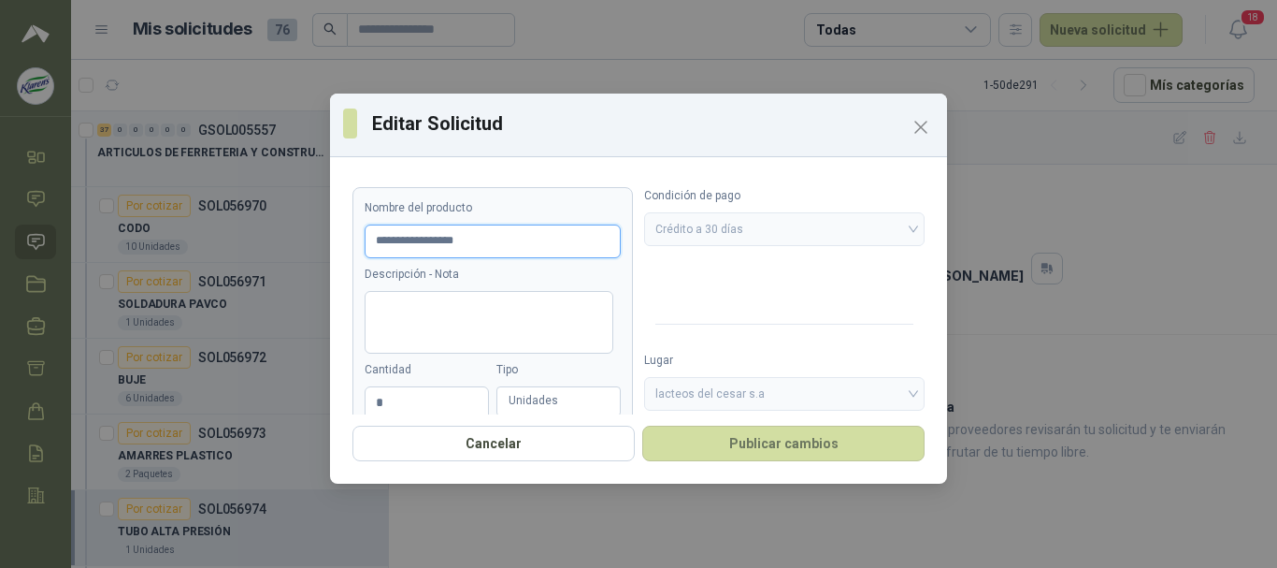
click at [505, 239] on input "**********" at bounding box center [493, 241] width 256 height 34
paste input "**********"
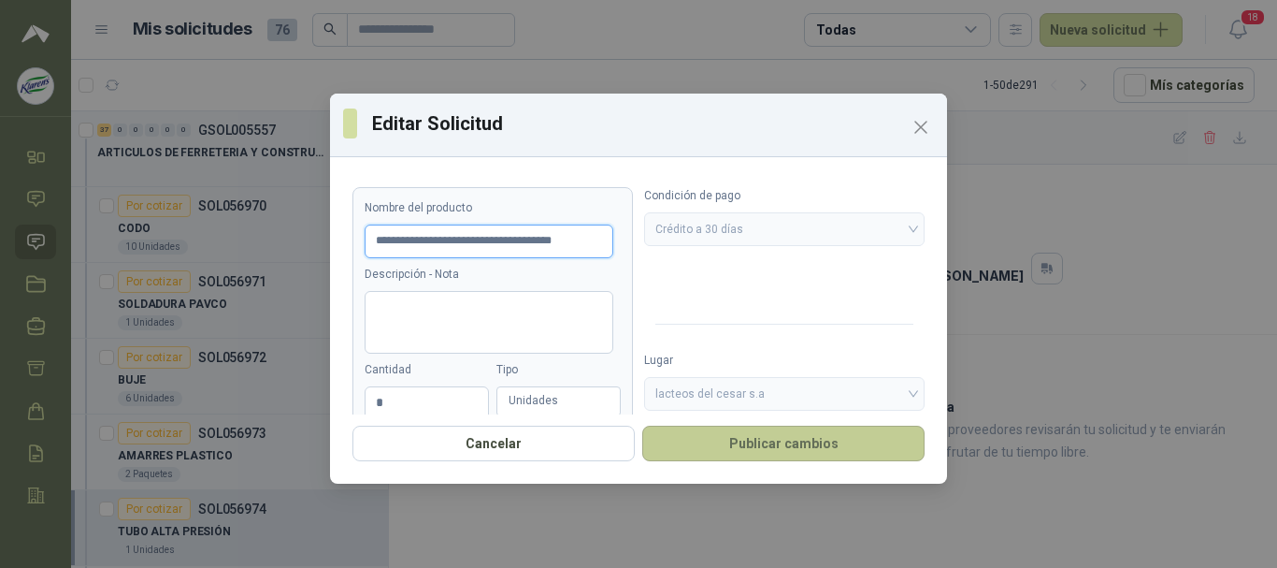
type input "**********"
click at [827, 439] on button "Publicar cambios" at bounding box center [783, 443] width 282 height 36
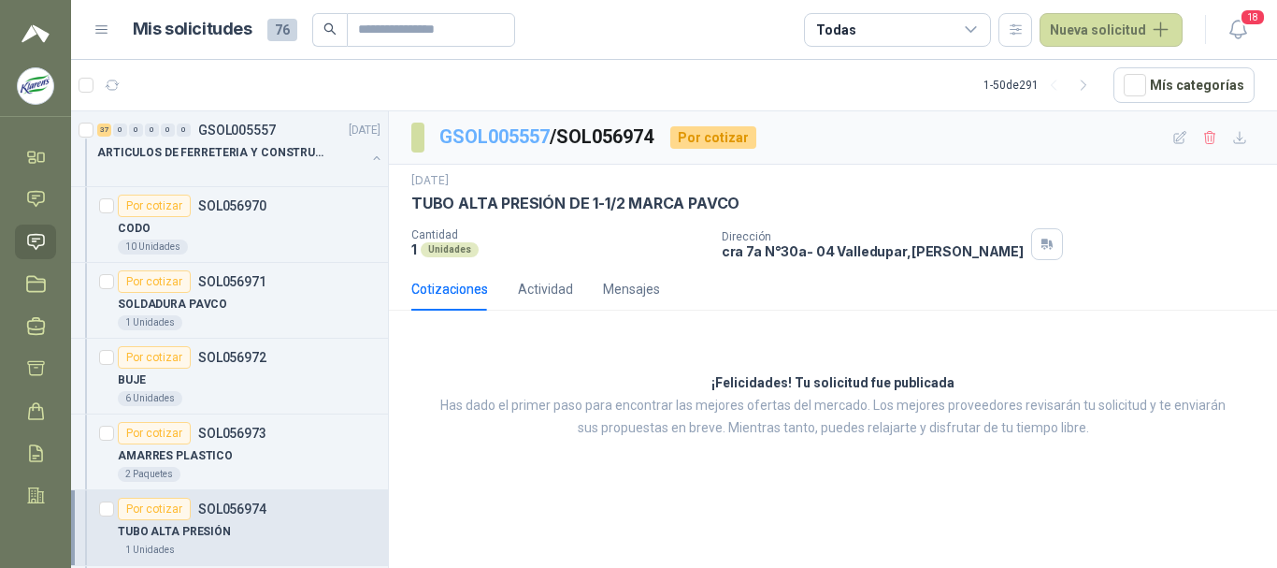
click at [481, 144] on link "GSOL005557" at bounding box center [494, 136] width 110 height 22
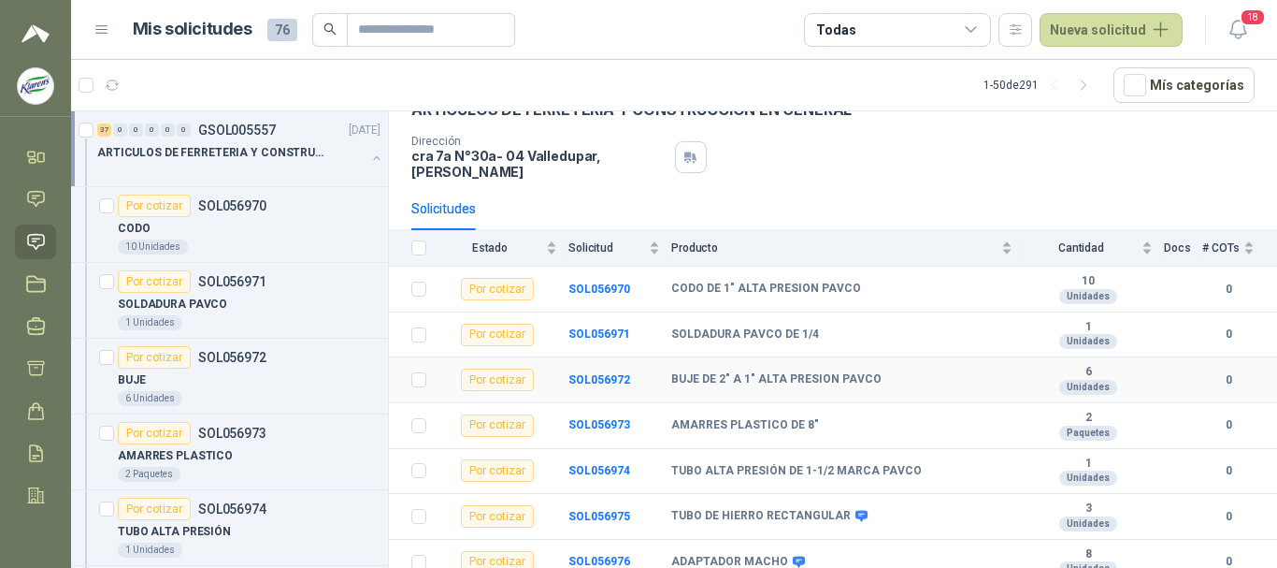
scroll to position [187, 0]
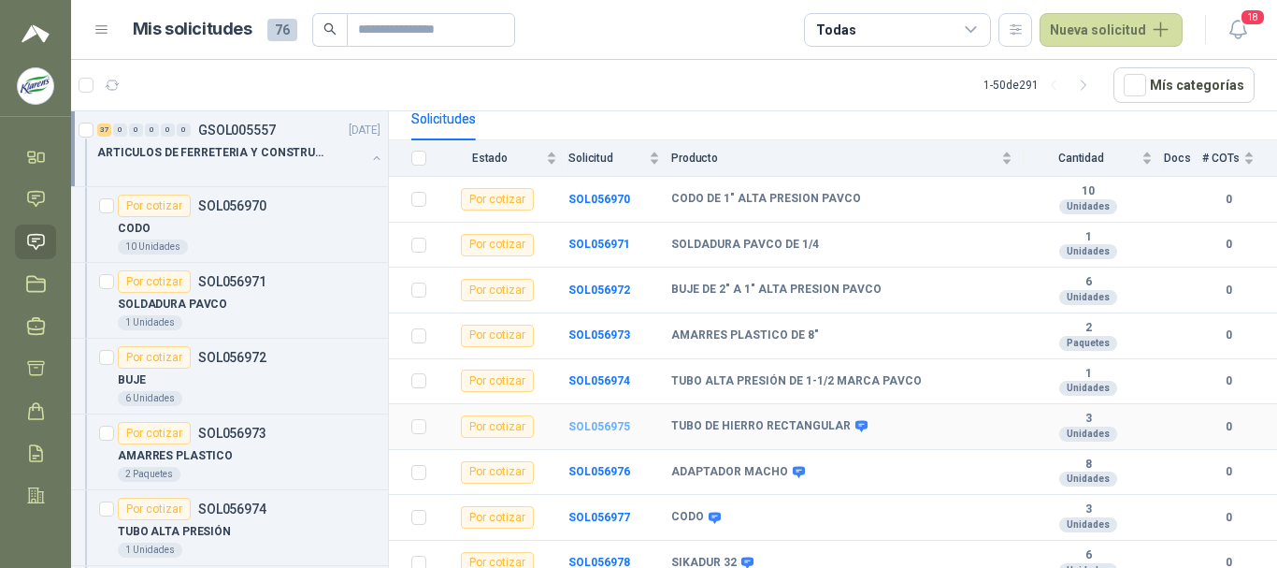
click at [606, 420] on b "SOL056975" at bounding box center [599, 426] width 62 height 13
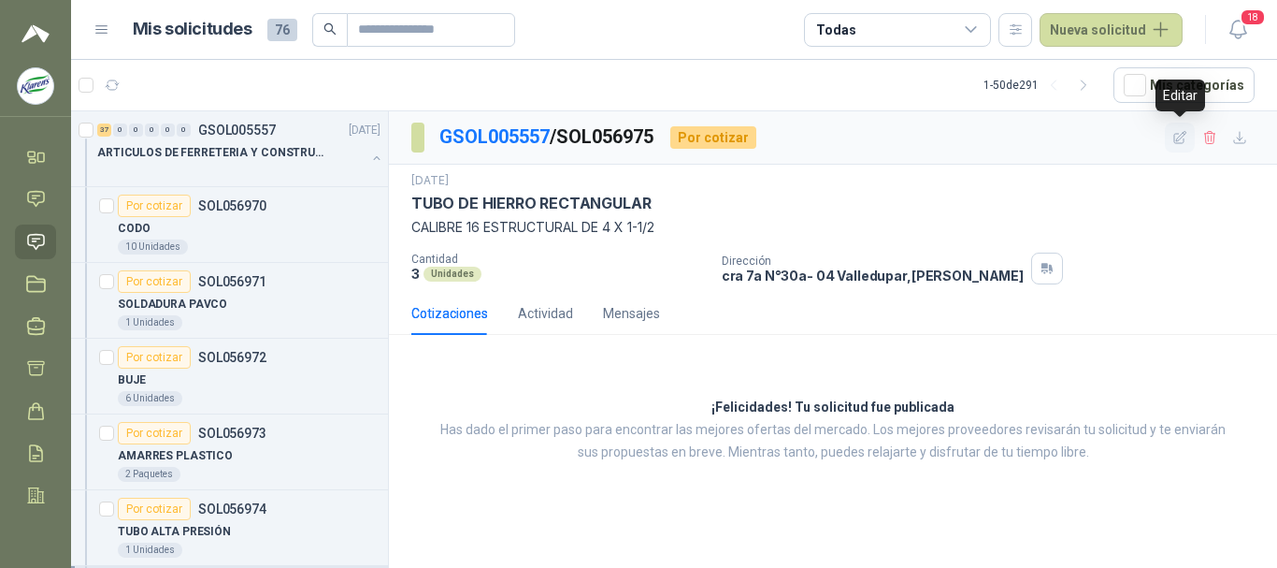
click at [1177, 130] on icon "button" at bounding box center [1180, 138] width 16 height 16
type input "**********"
type textarea "**********"
type input "*"
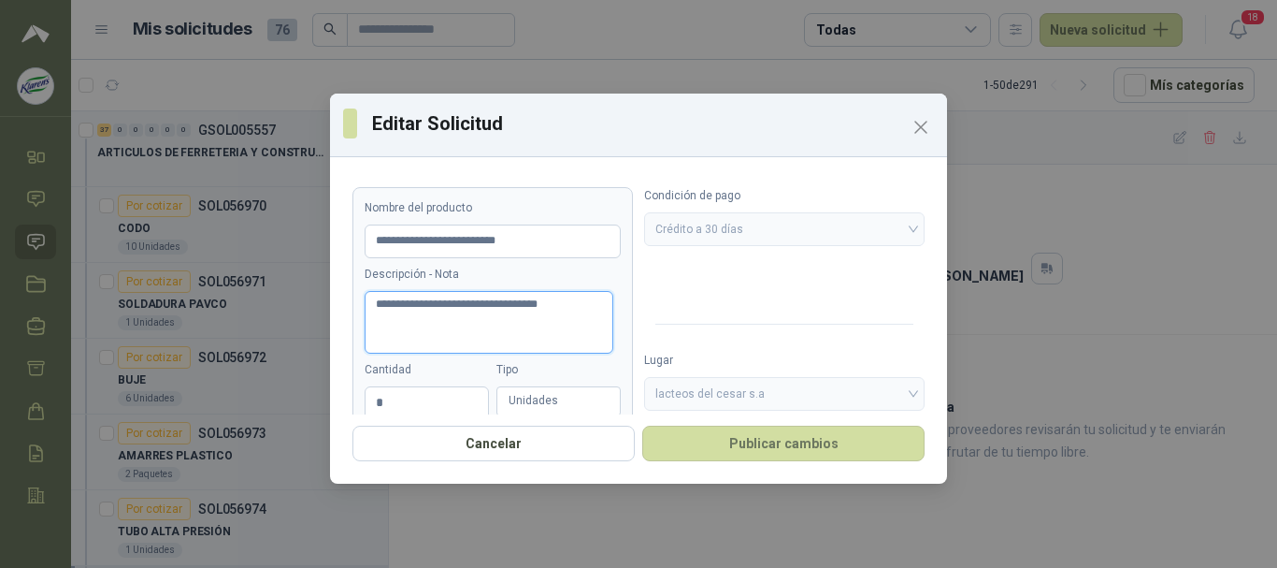
drag, startPoint x: 350, startPoint y: 306, endPoint x: 306, endPoint y: 306, distance: 43.9
click at [306, 306] on div "**********" at bounding box center [638, 284] width 1277 height 568
drag, startPoint x: 636, startPoint y: 327, endPoint x: 625, endPoint y: 324, distance: 11.6
click at [626, 324] on form "**********" at bounding box center [638, 376] width 572 height 378
drag, startPoint x: 583, startPoint y: 305, endPoint x: 359, endPoint y: 291, distance: 224.8
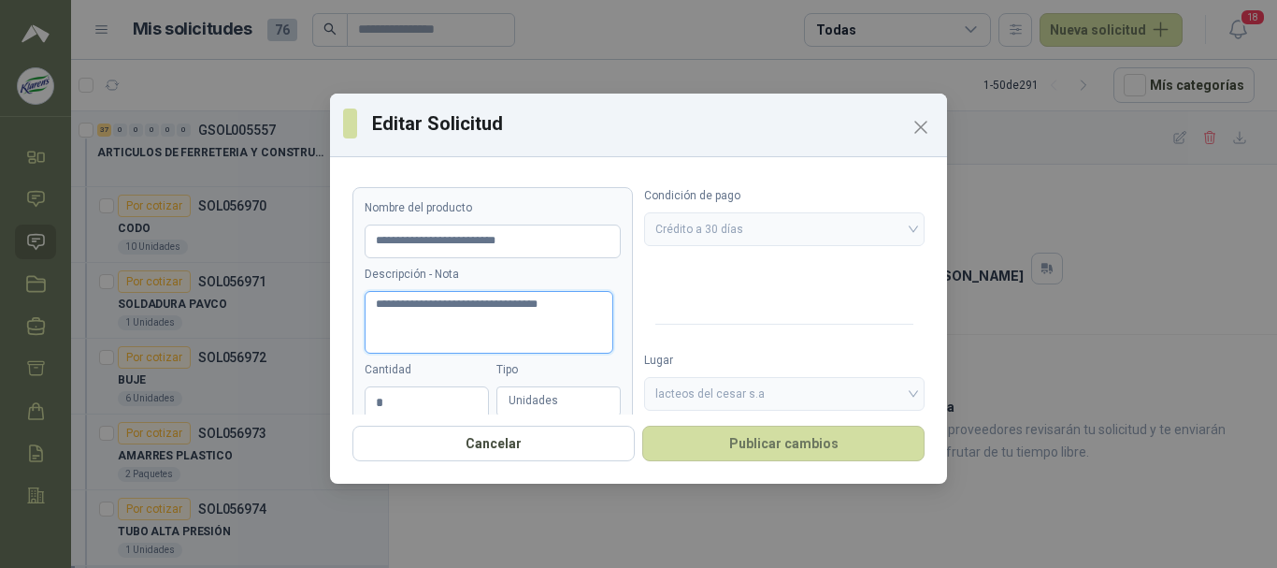
click at [359, 291] on article "**********" at bounding box center [492, 376] width 280 height 378
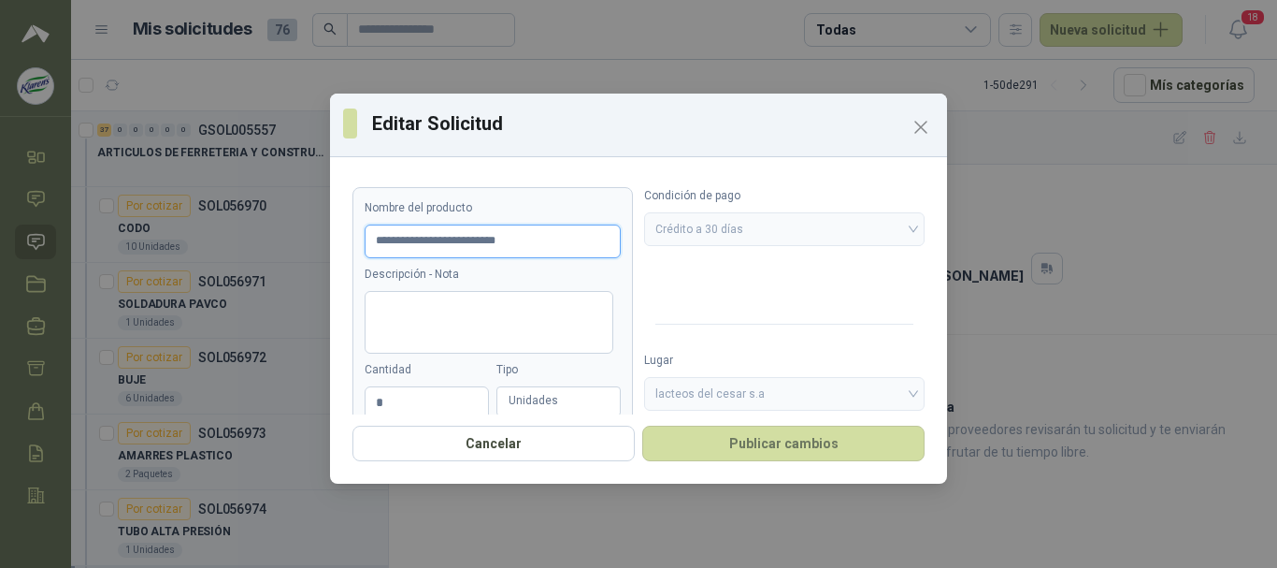
click at [550, 246] on input "**********" at bounding box center [493, 241] width 256 height 34
paste input "**********"
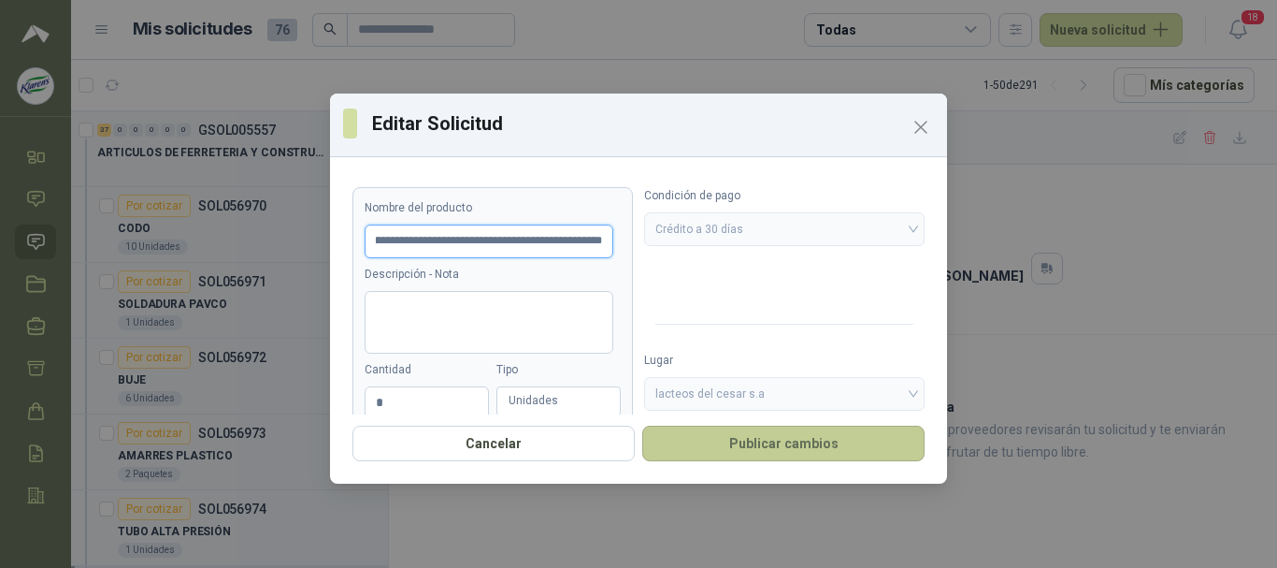
type input "**********"
click at [804, 445] on button "Publicar cambios" at bounding box center [783, 443] width 282 height 36
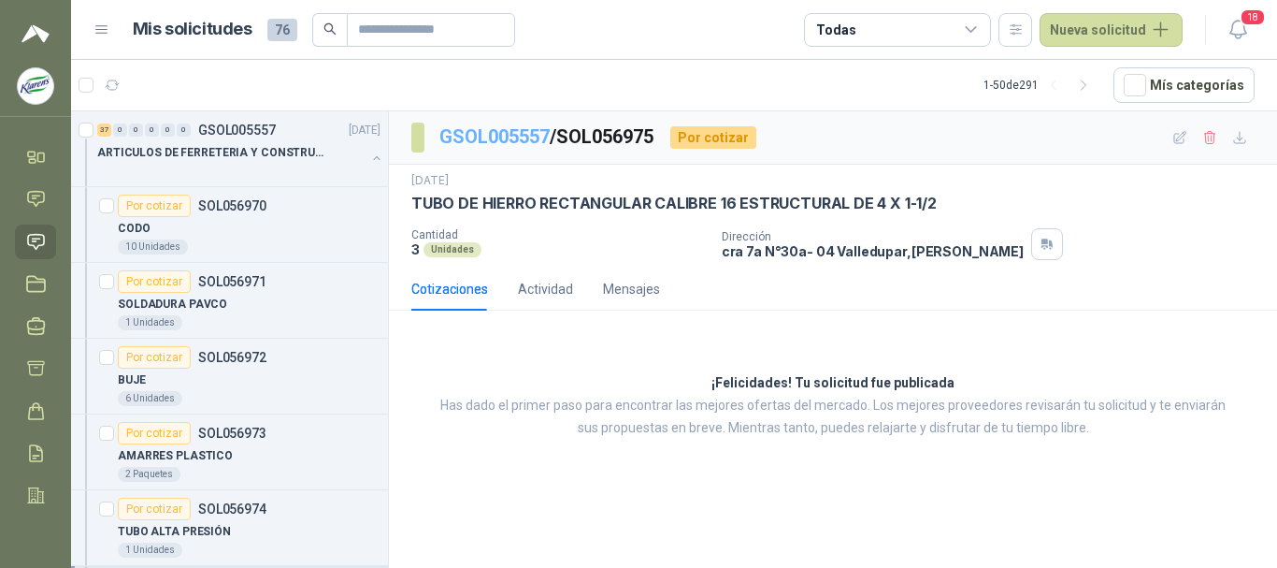
click at [494, 132] on link "GSOL005557" at bounding box center [494, 136] width 110 height 22
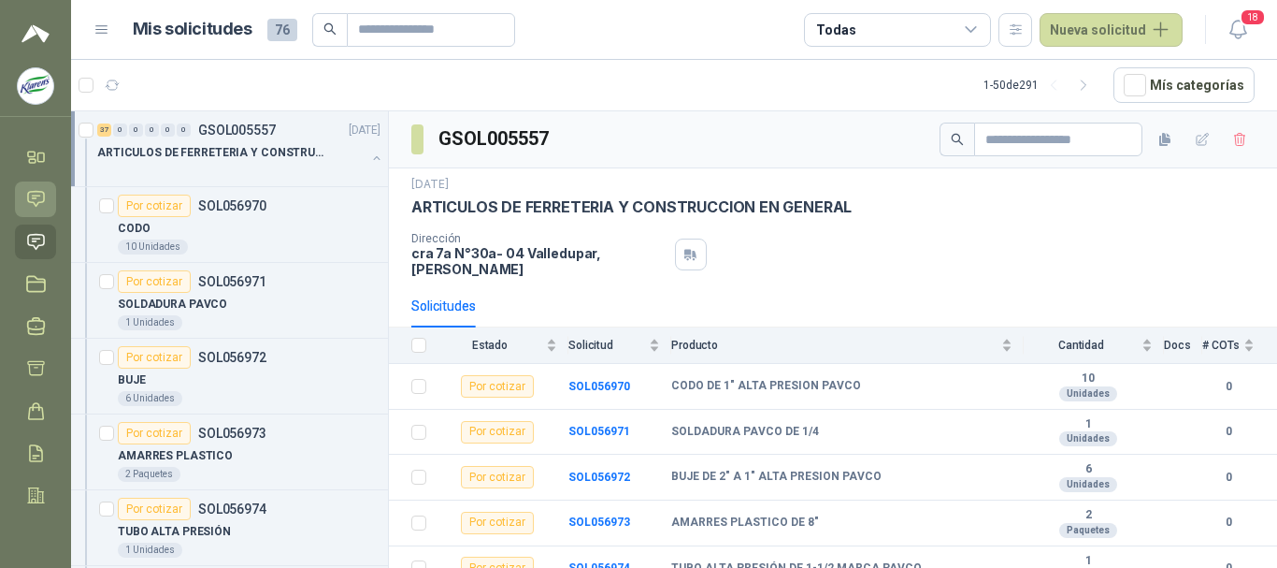
click at [36, 199] on icon at bounding box center [36, 199] width 20 height 20
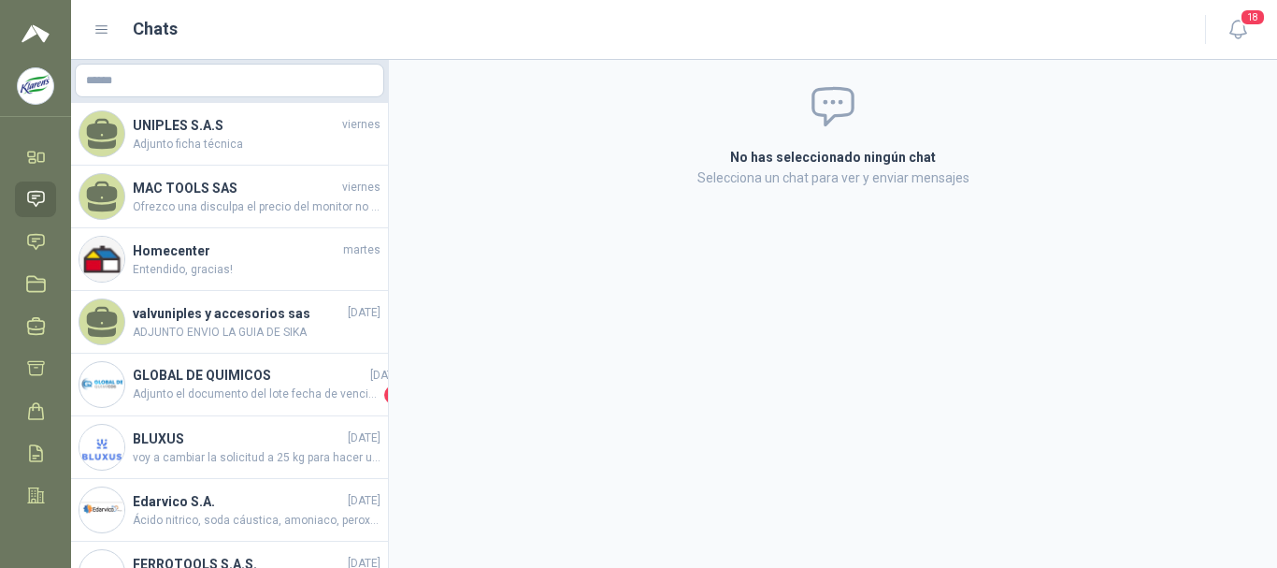
click at [38, 198] on icon at bounding box center [36, 199] width 20 height 20
click at [38, 233] on icon at bounding box center [36, 242] width 20 height 20
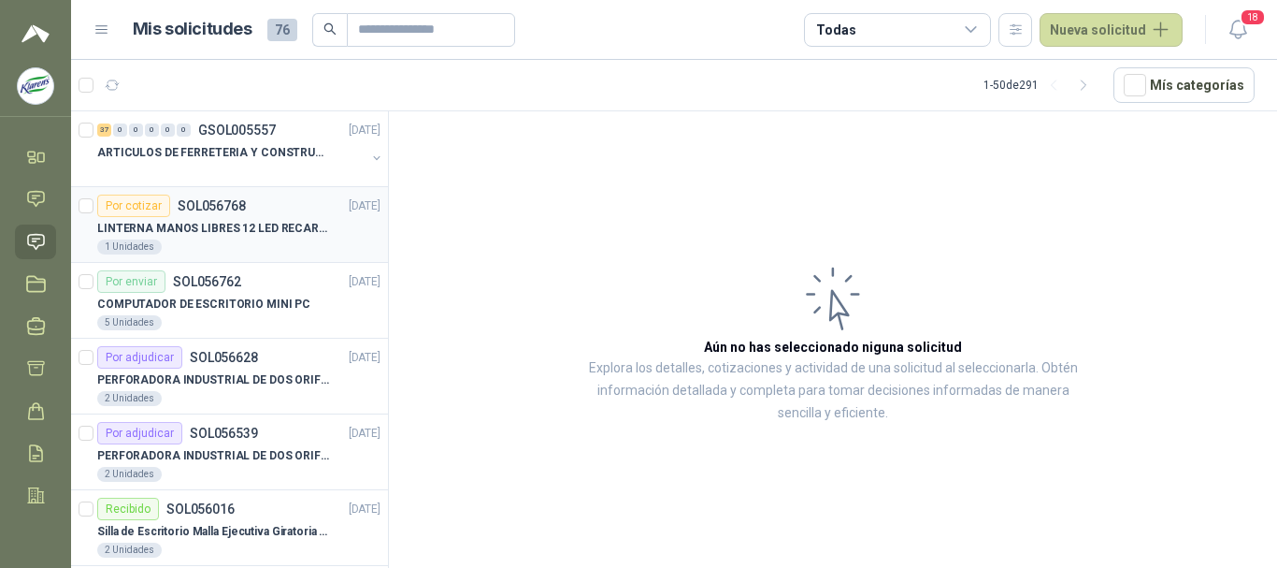
click at [216, 235] on p "LINTERNA MANOS LIBRES 12 LED RECARGALE" at bounding box center [213, 229] width 233 height 18
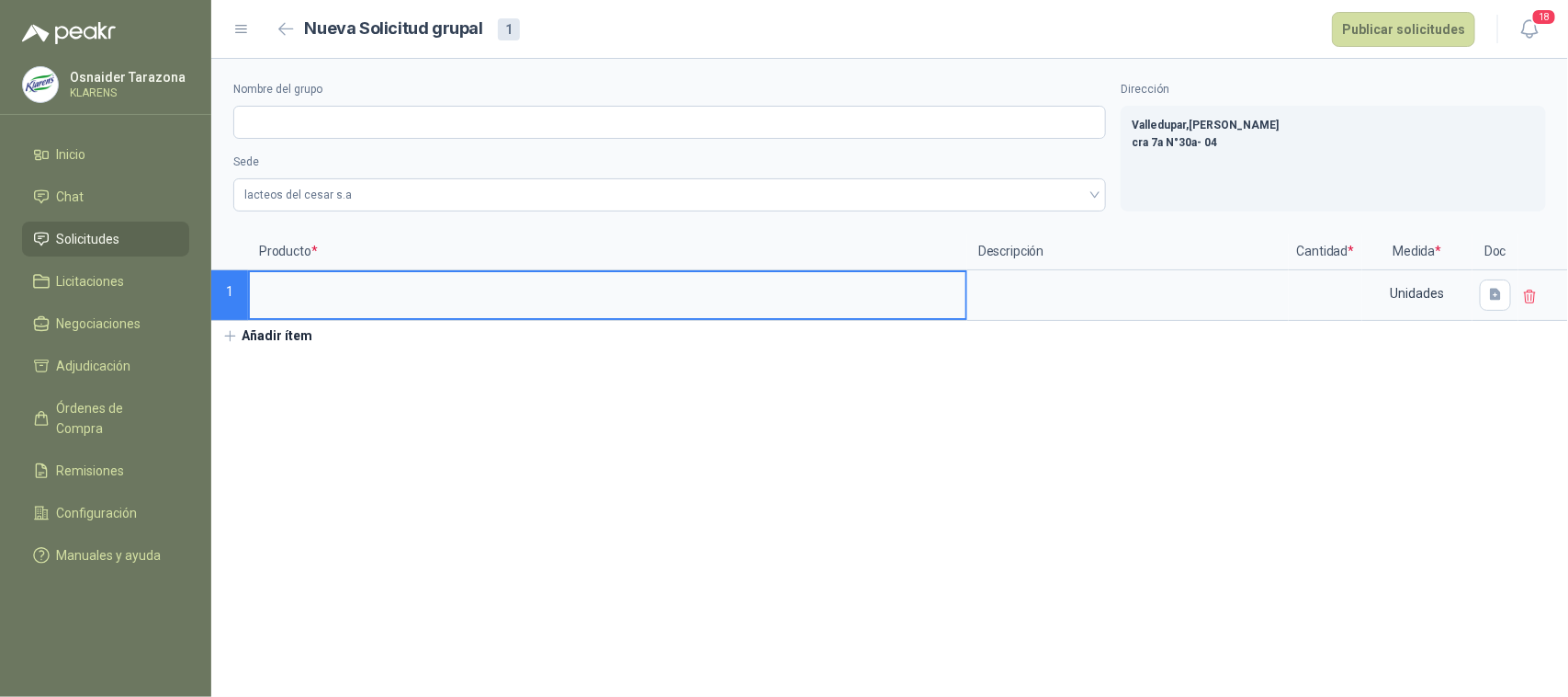
click at [129, 230] on li "Solicitudes" at bounding box center [106, 239] width 145 height 21
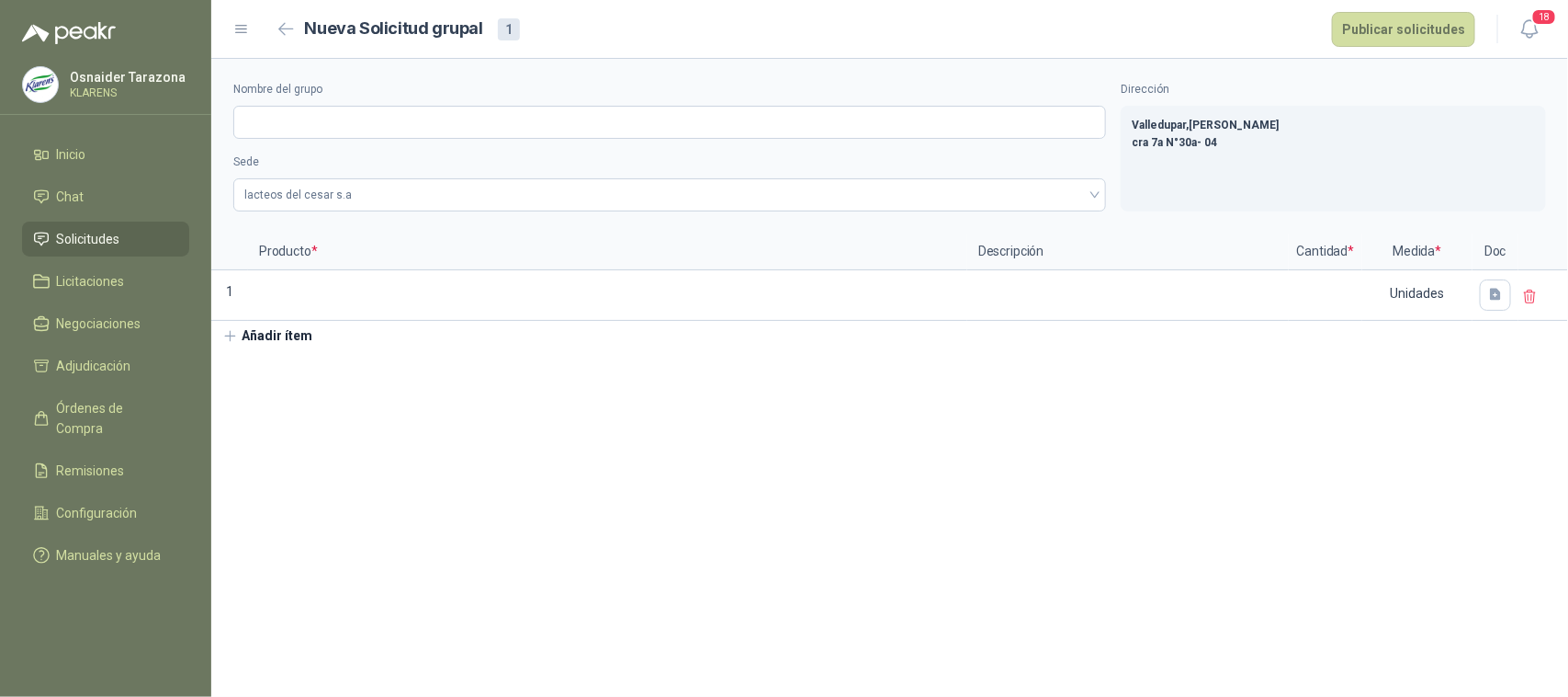
click at [129, 230] on li "Solicitudes" at bounding box center [106, 239] width 145 height 21
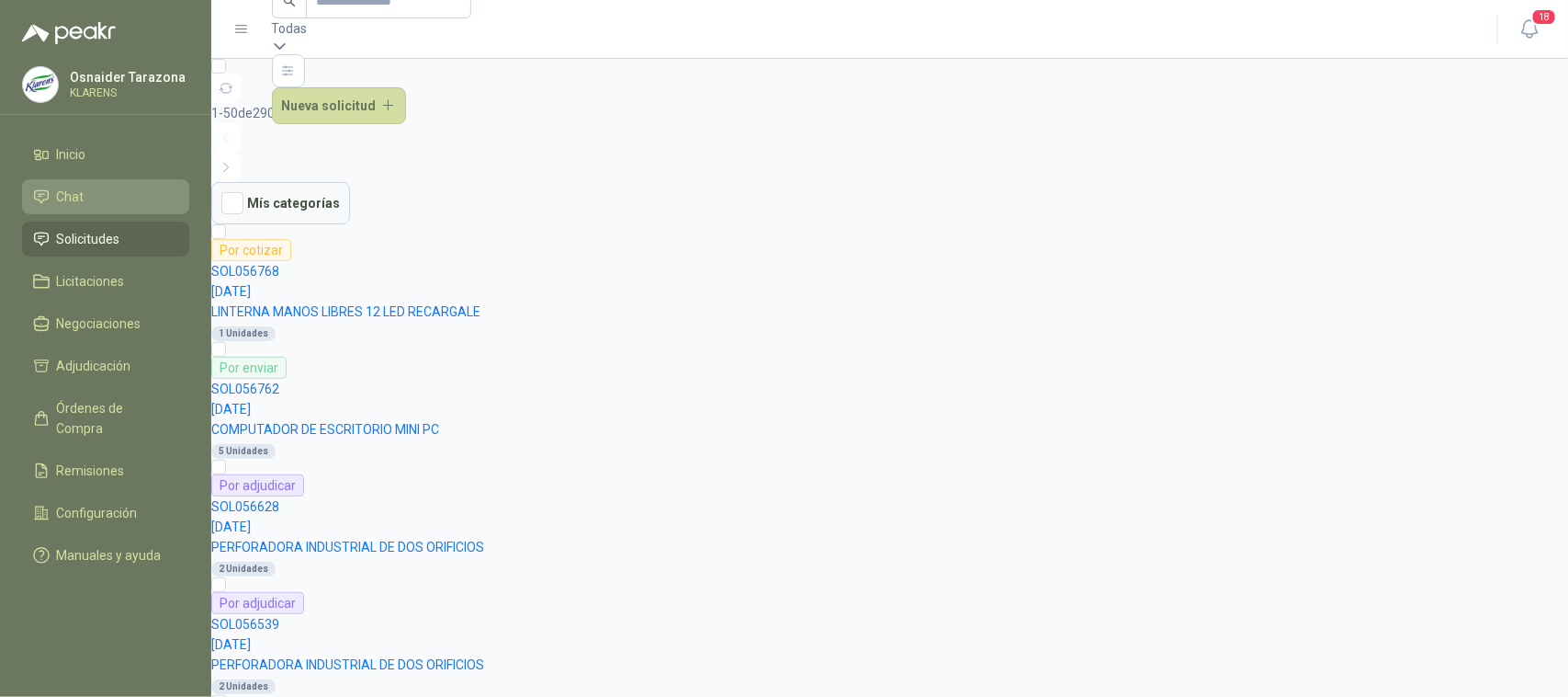
click at [116, 204] on li "Chat" at bounding box center [106, 197] width 145 height 21
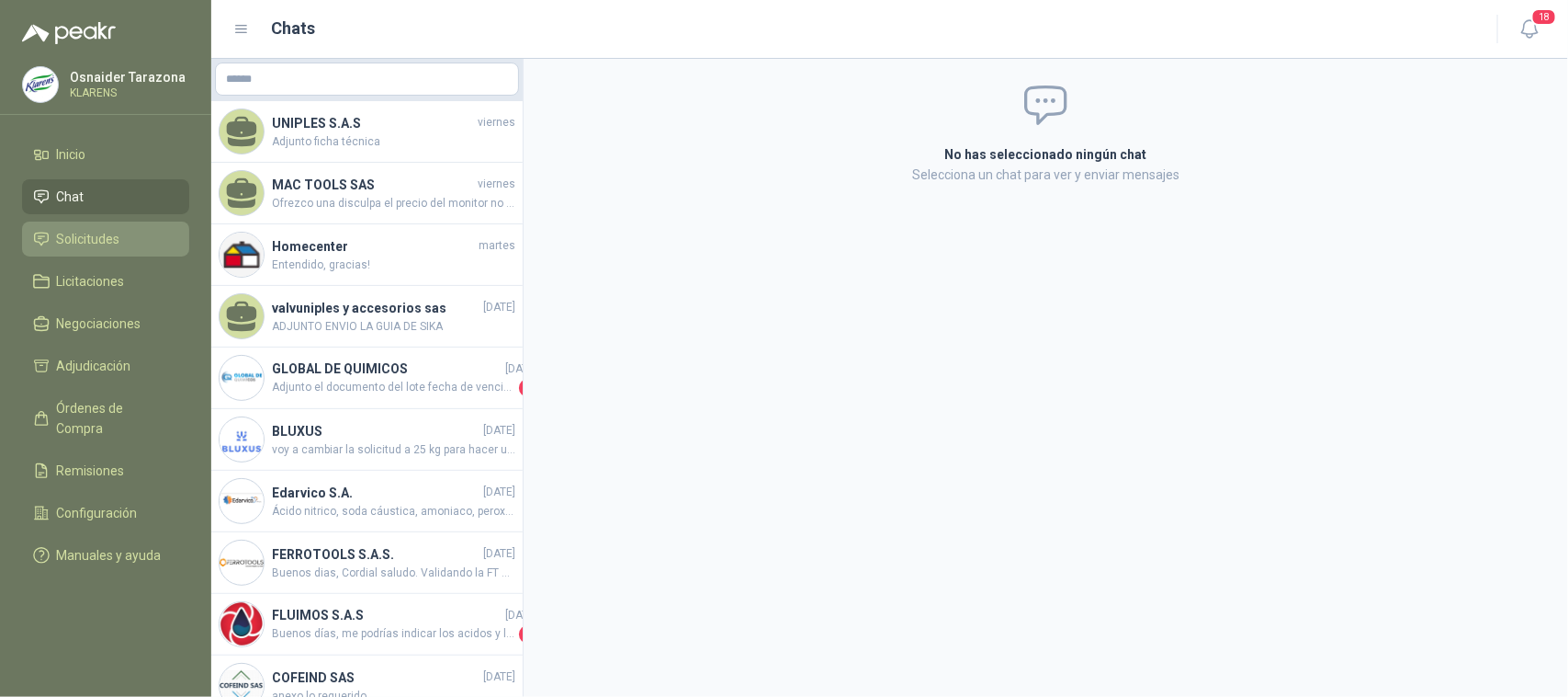
click at [147, 233] on li "Solicitudes" at bounding box center [106, 239] width 145 height 21
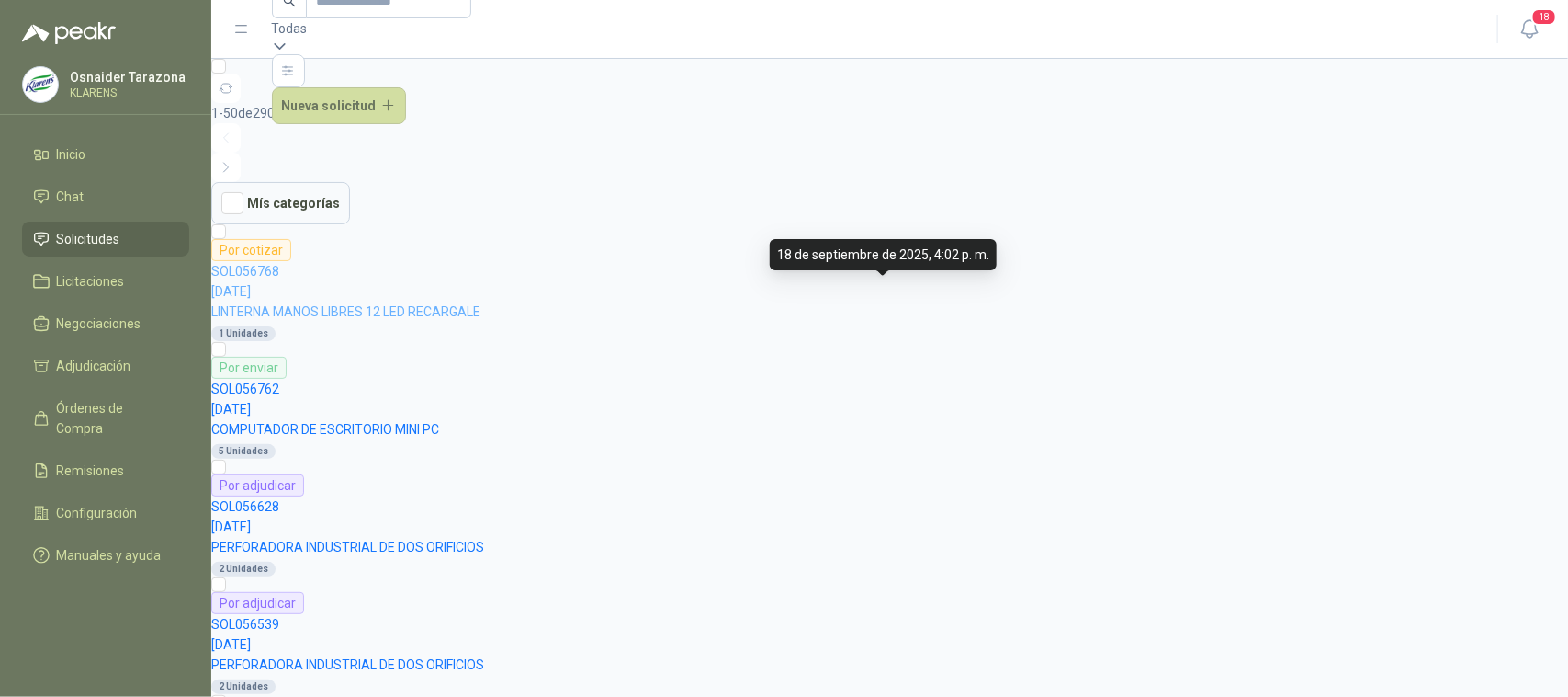
click at [327, 304] on p "LINTERNA MANOS LIBRES 12 LED RECARGALE" at bounding box center [889, 312] width 1357 height 21
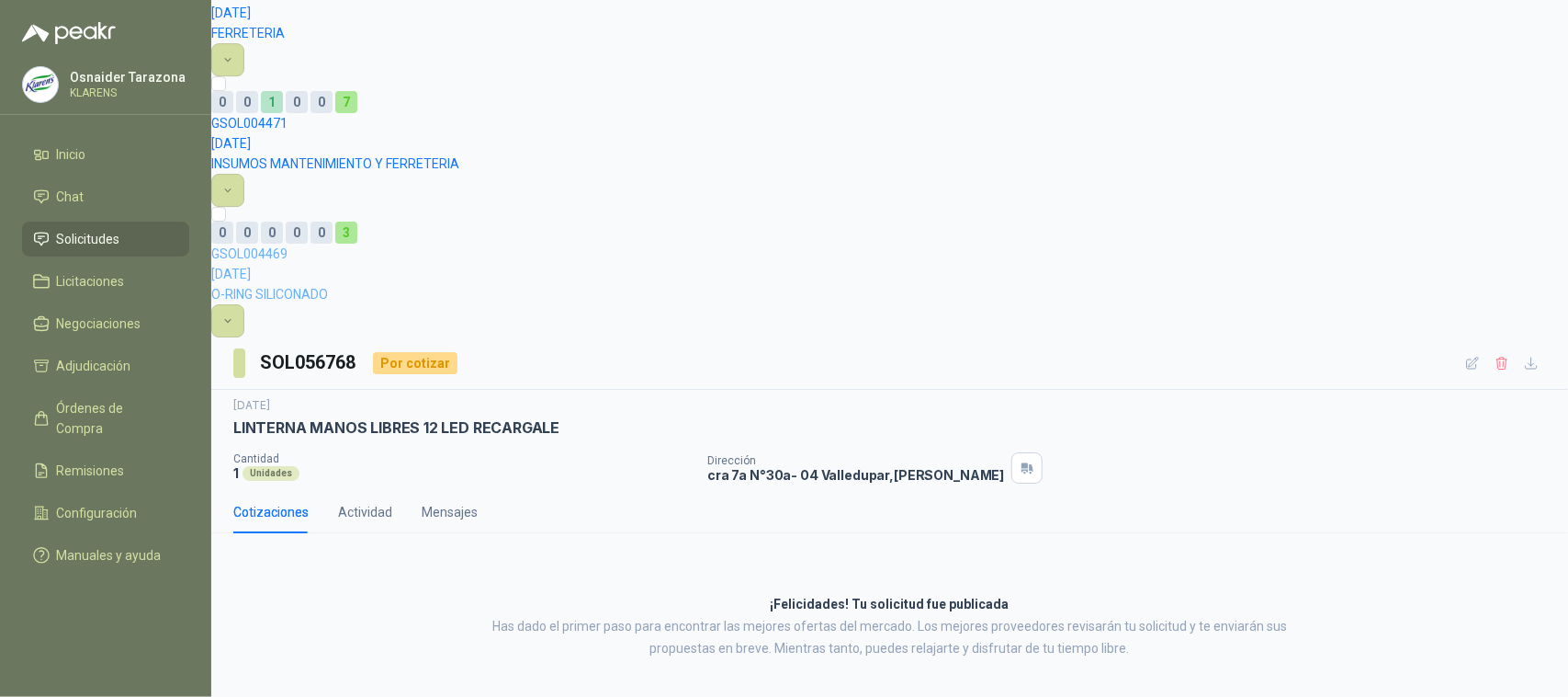
scroll to position [5830, 0]
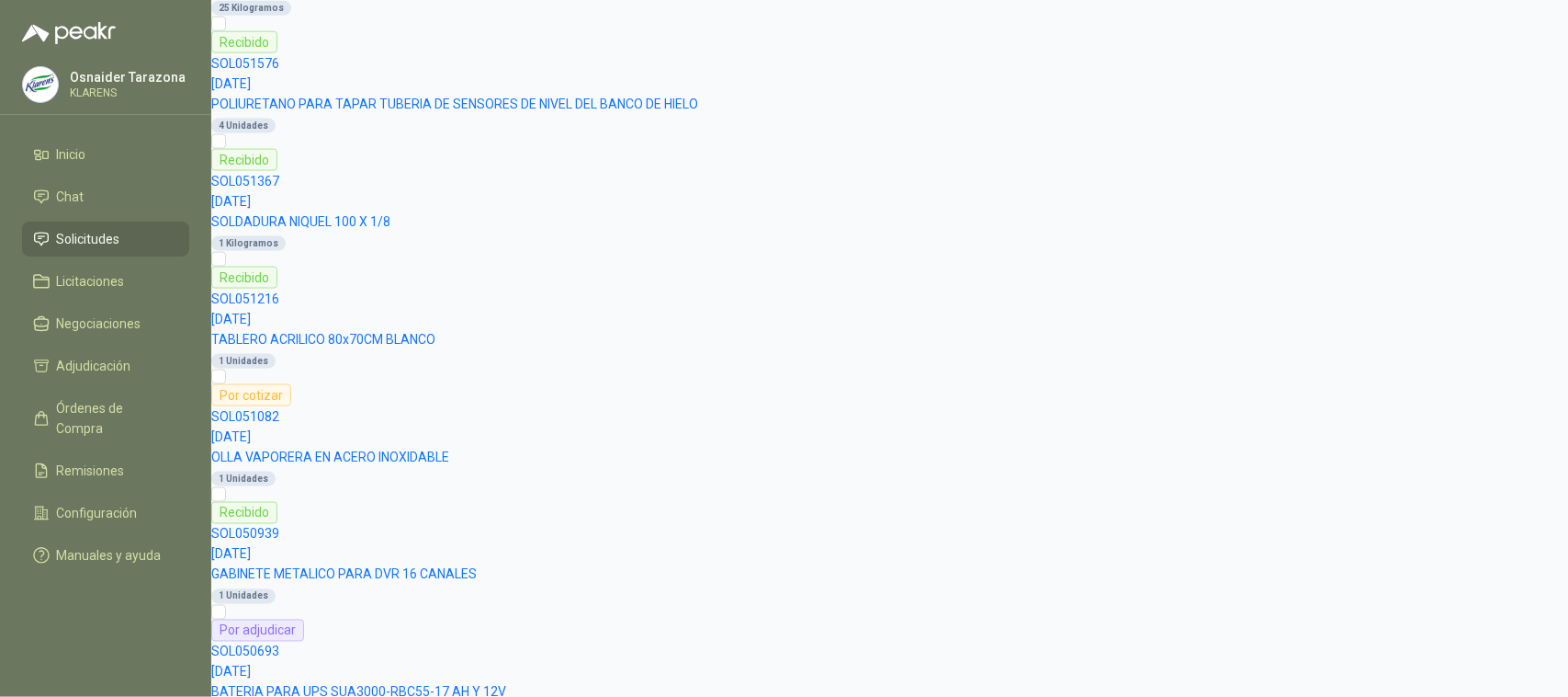
click at [167, 242] on li "Solicitudes" at bounding box center [106, 239] width 145 height 21
